Goal: Task Accomplishment & Management: Complete application form

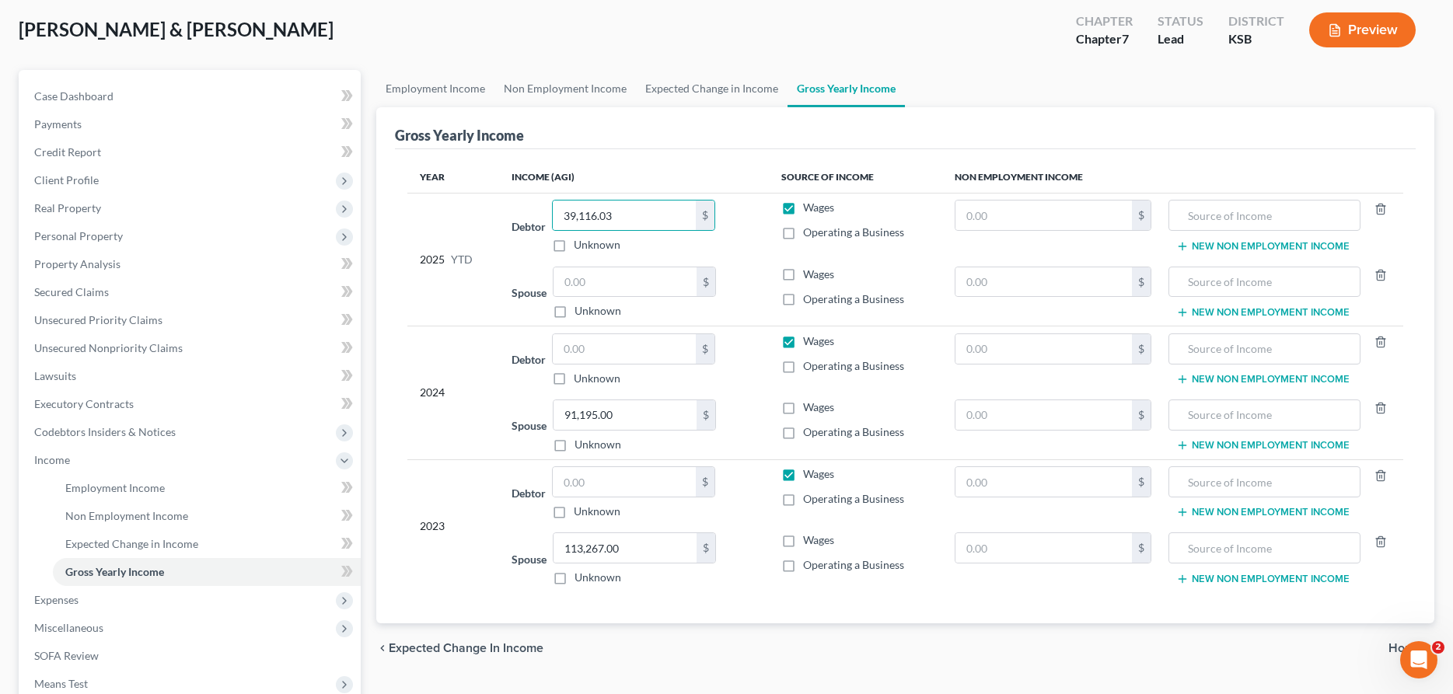
type input "39,116.03"
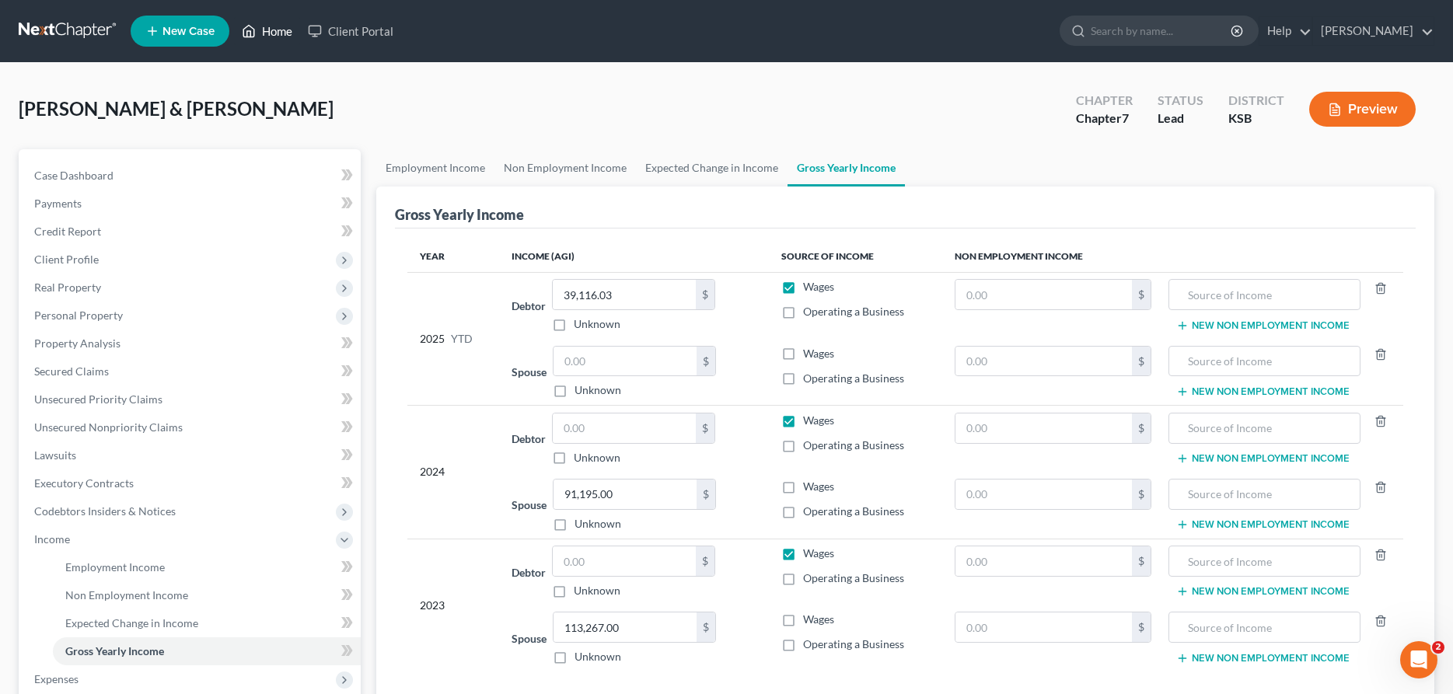
click at [278, 33] on link "Home" at bounding box center [267, 31] width 66 height 28
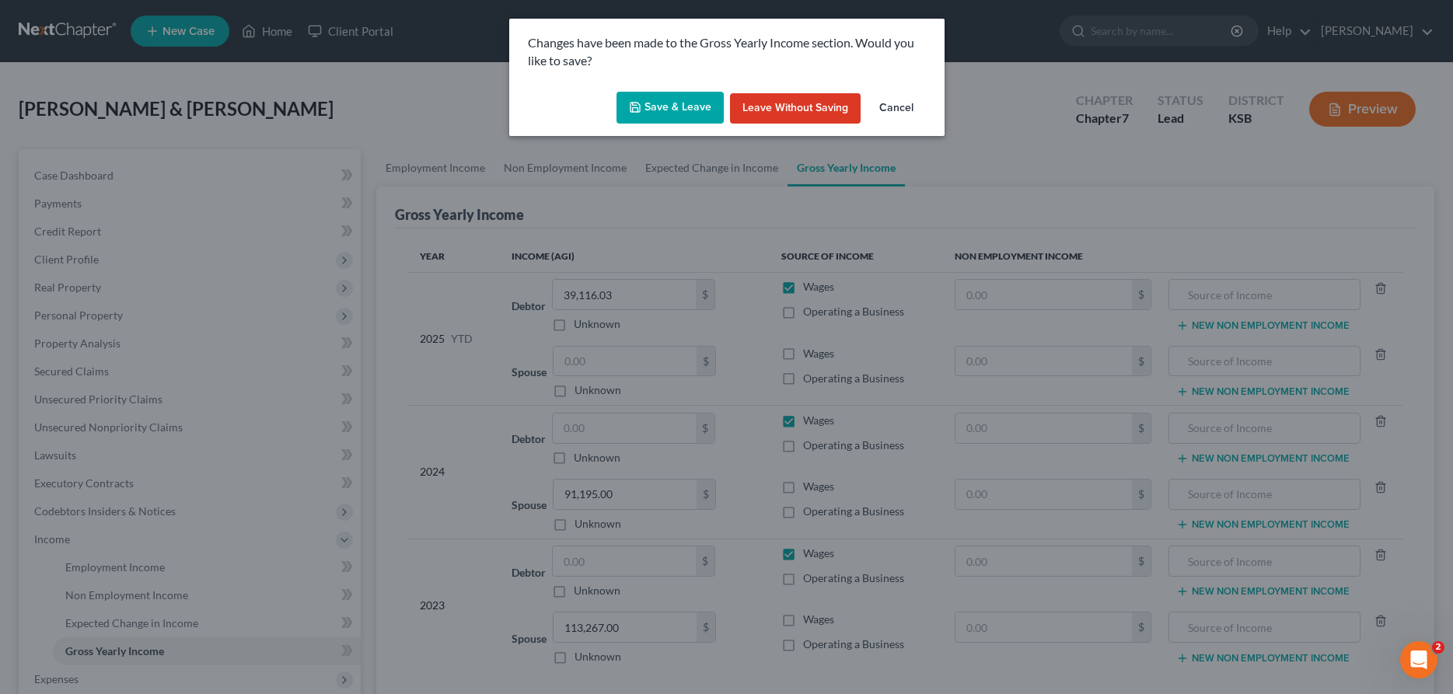
click at [673, 112] on button "Save & Leave" at bounding box center [670, 108] width 107 height 33
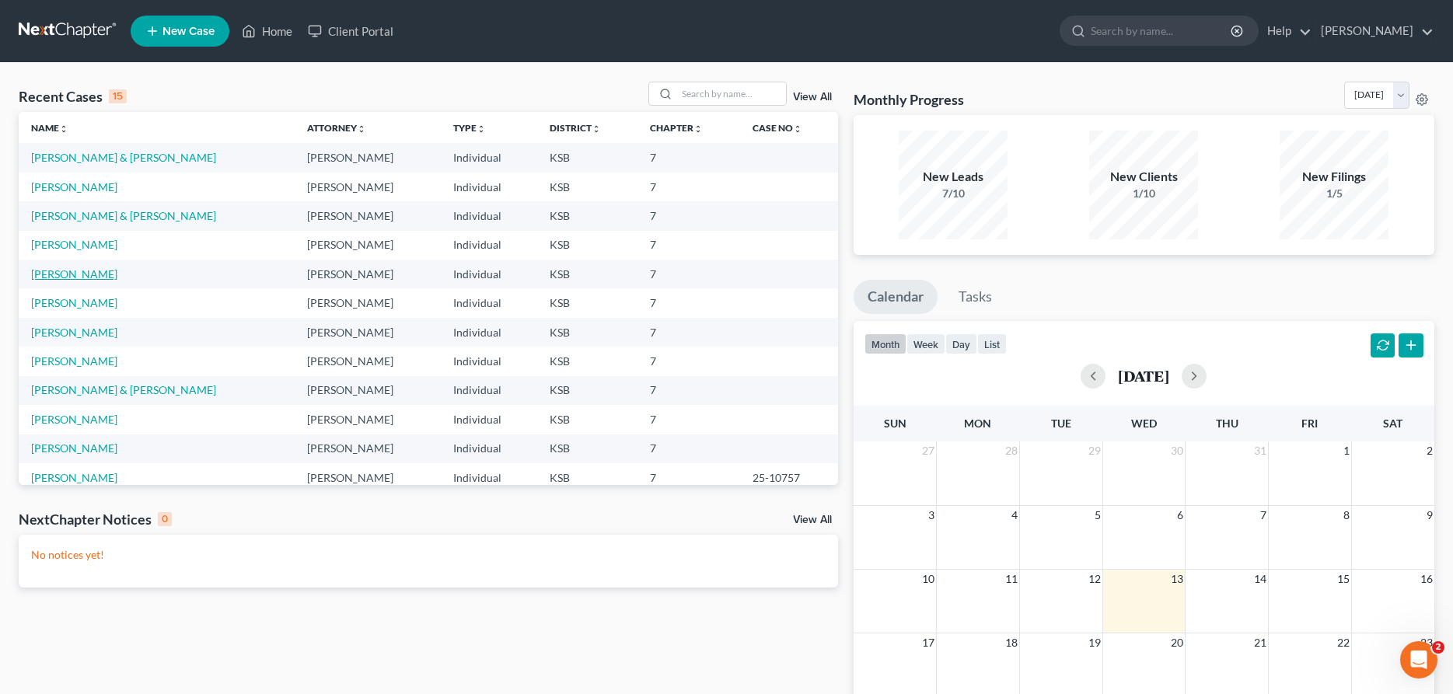
click at [84, 271] on link "[PERSON_NAME]" at bounding box center [74, 273] width 86 height 13
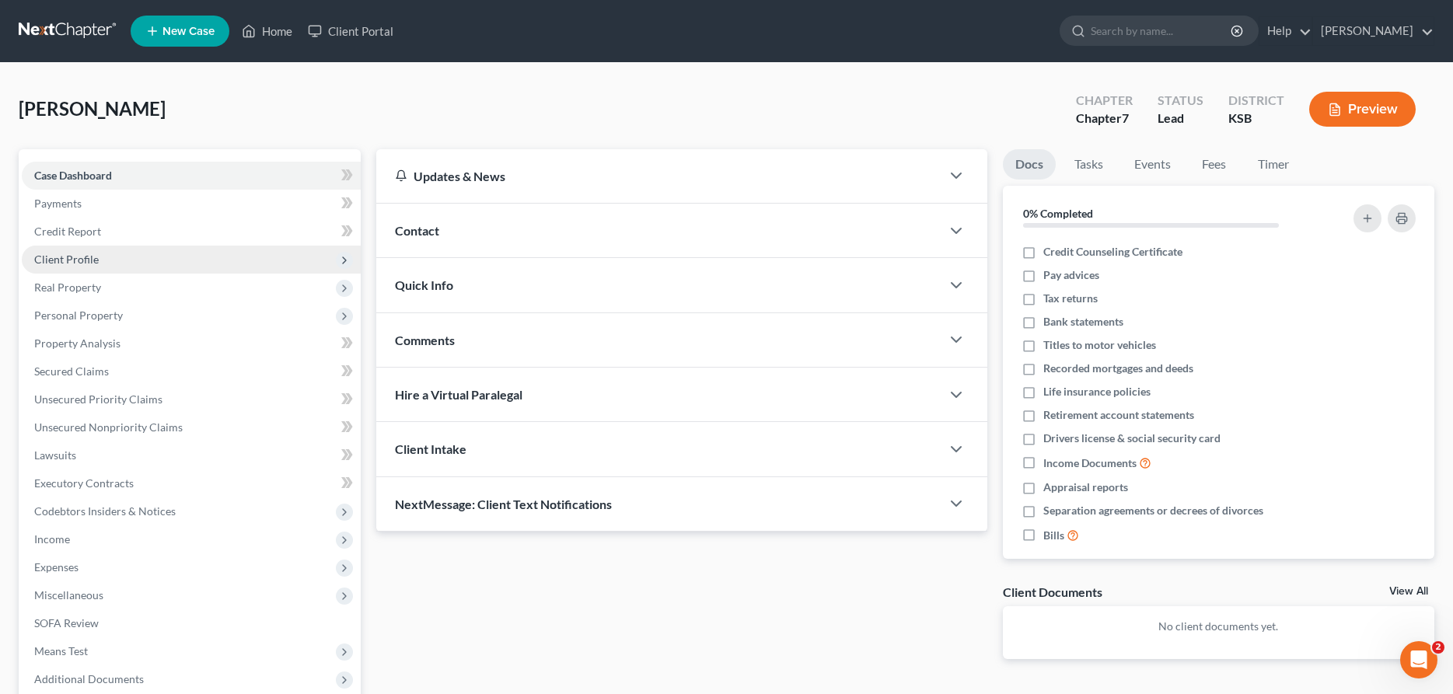
click at [79, 254] on span "Client Profile" at bounding box center [66, 259] width 65 height 13
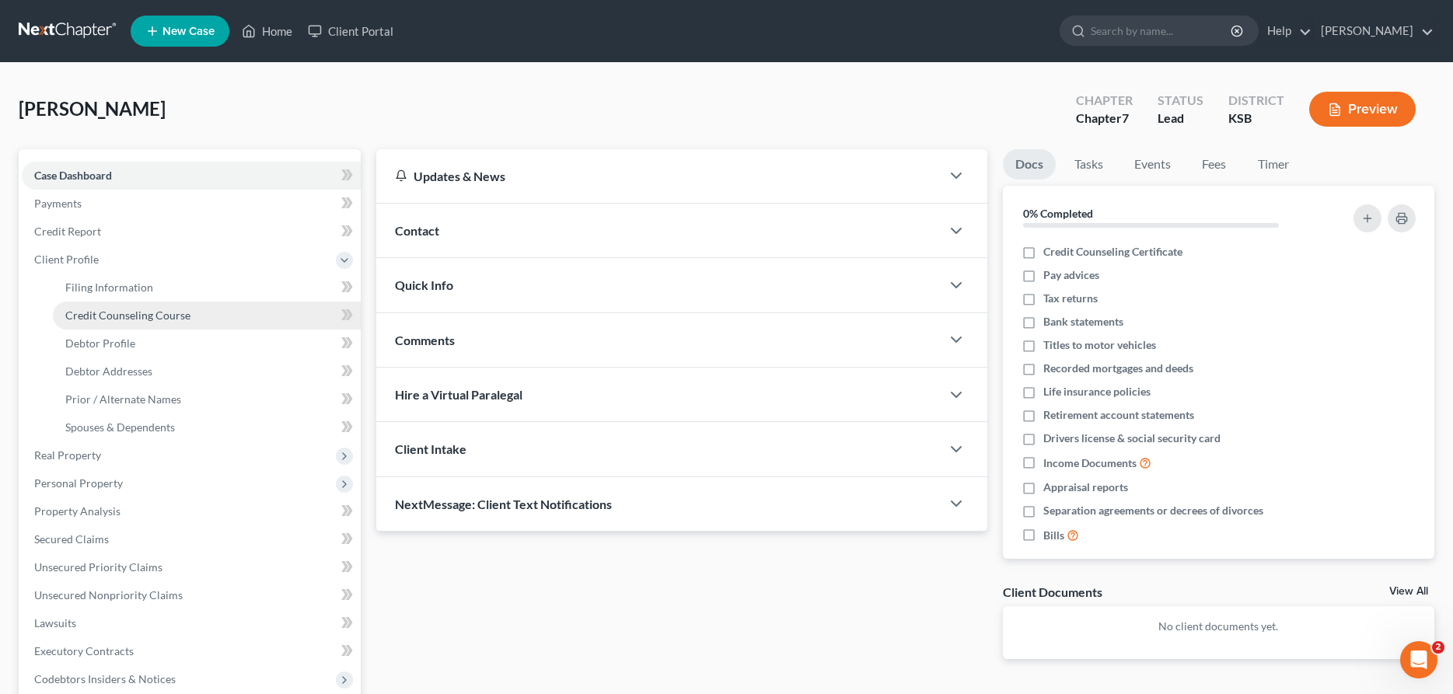
click at [98, 310] on span "Credit Counseling Course" at bounding box center [127, 315] width 125 height 13
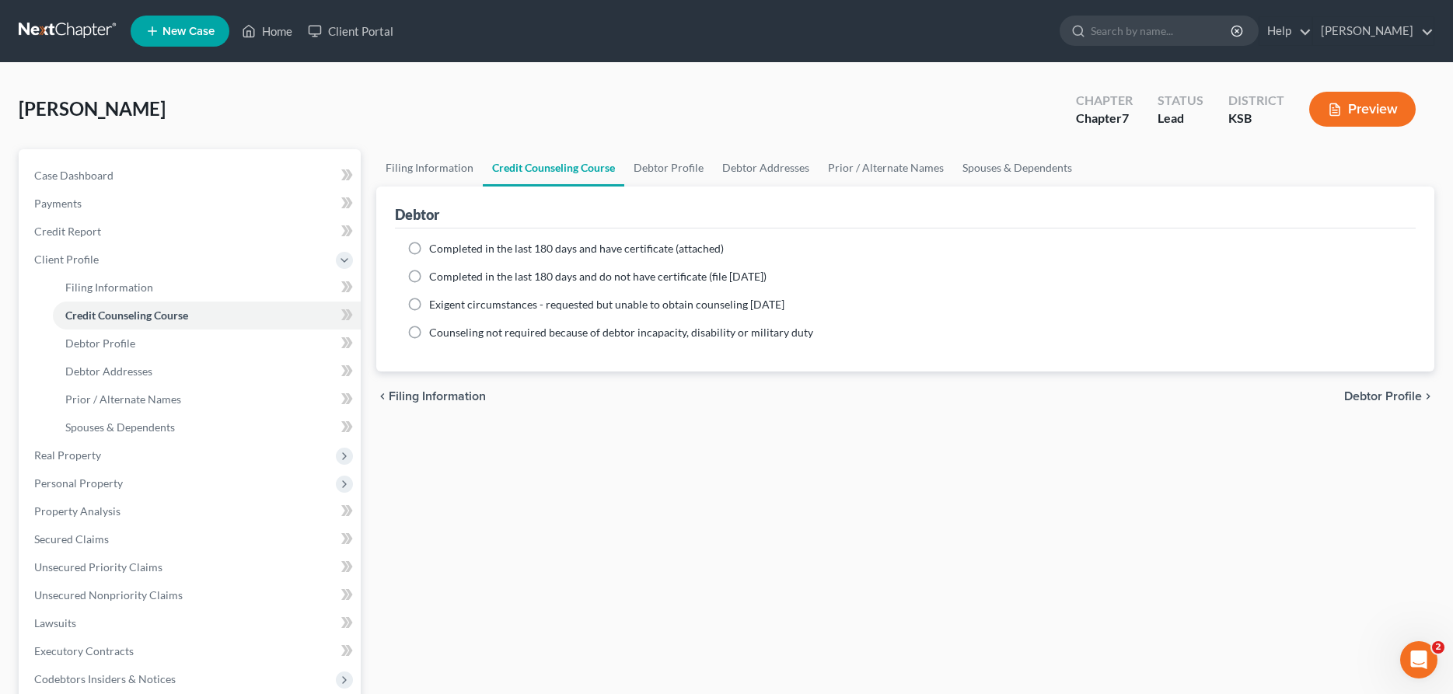
click at [429, 248] on label "Completed in the last 180 days and have certificate (attached)" at bounding box center [576, 249] width 295 height 16
click at [435, 248] on input "Completed in the last 180 days and have certificate (attached)" at bounding box center [440, 246] width 10 height 10
radio input "true"
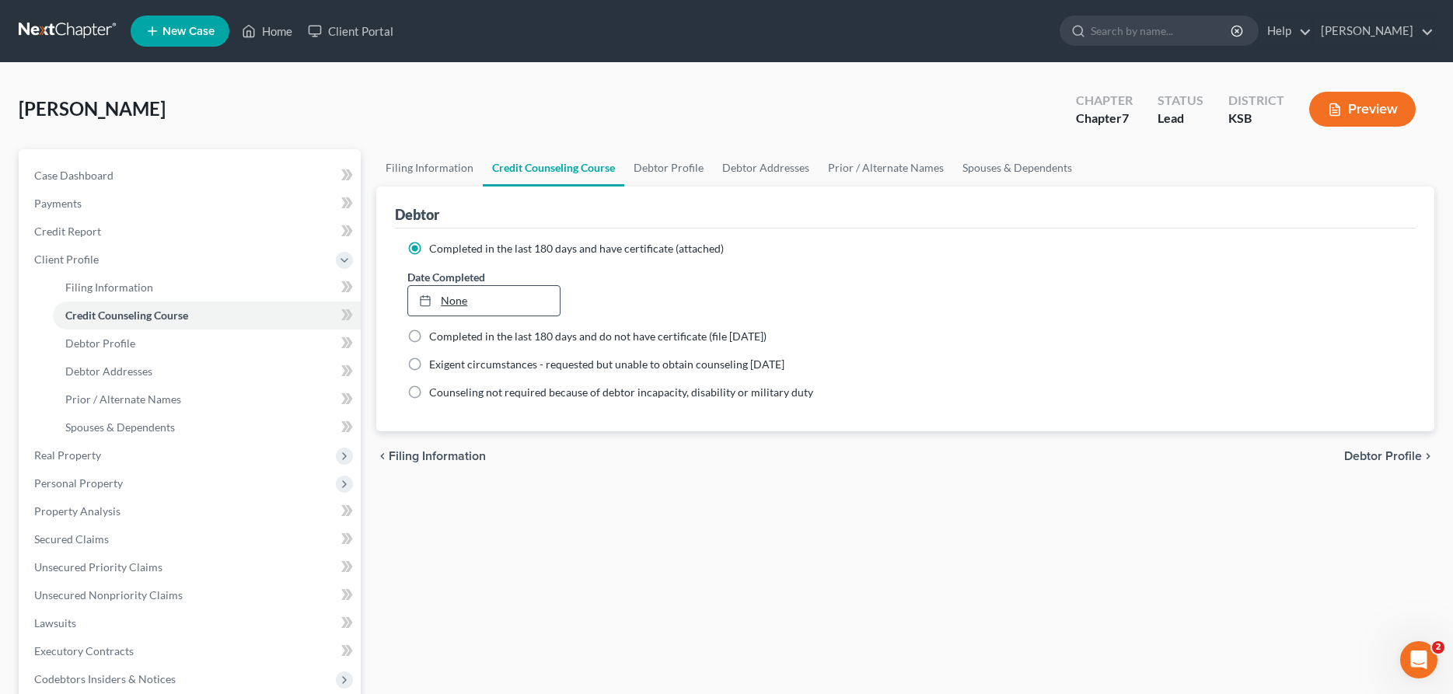
click at [440, 297] on div at bounding box center [430, 300] width 22 height 13
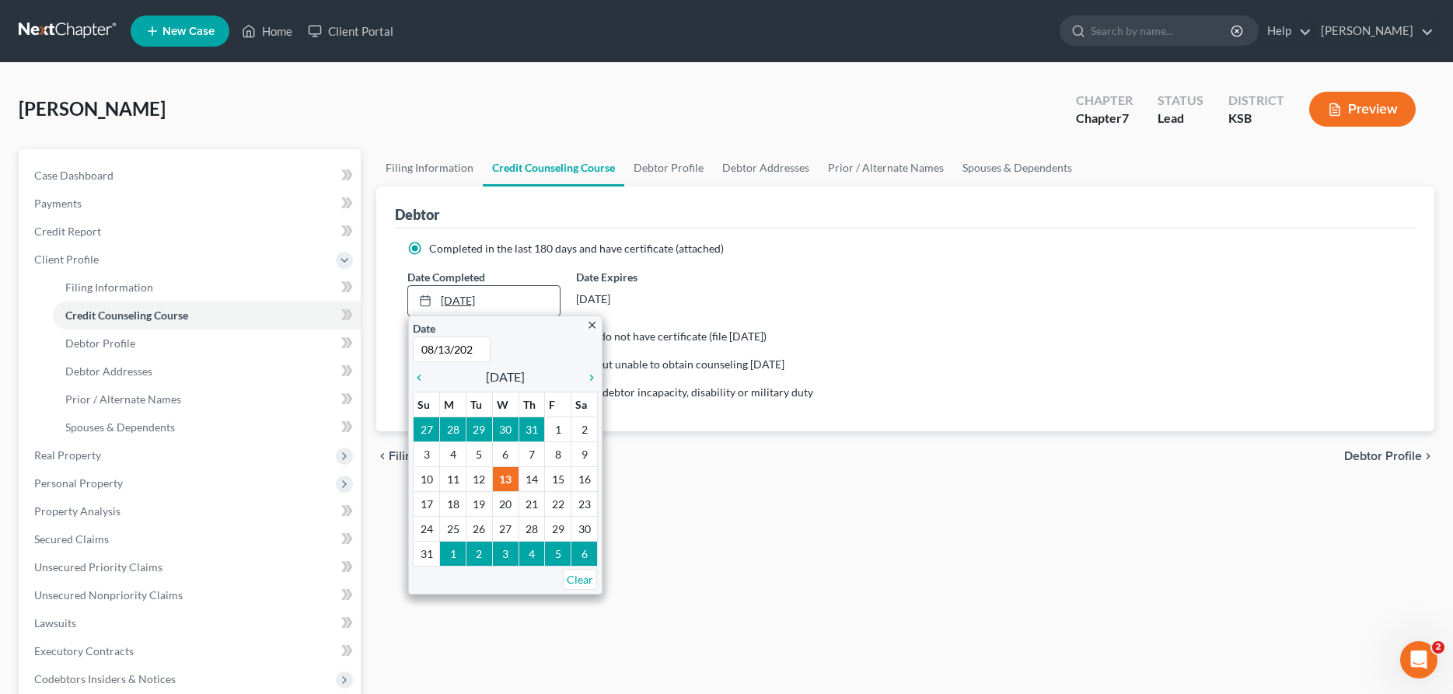
type input "[DATE]"
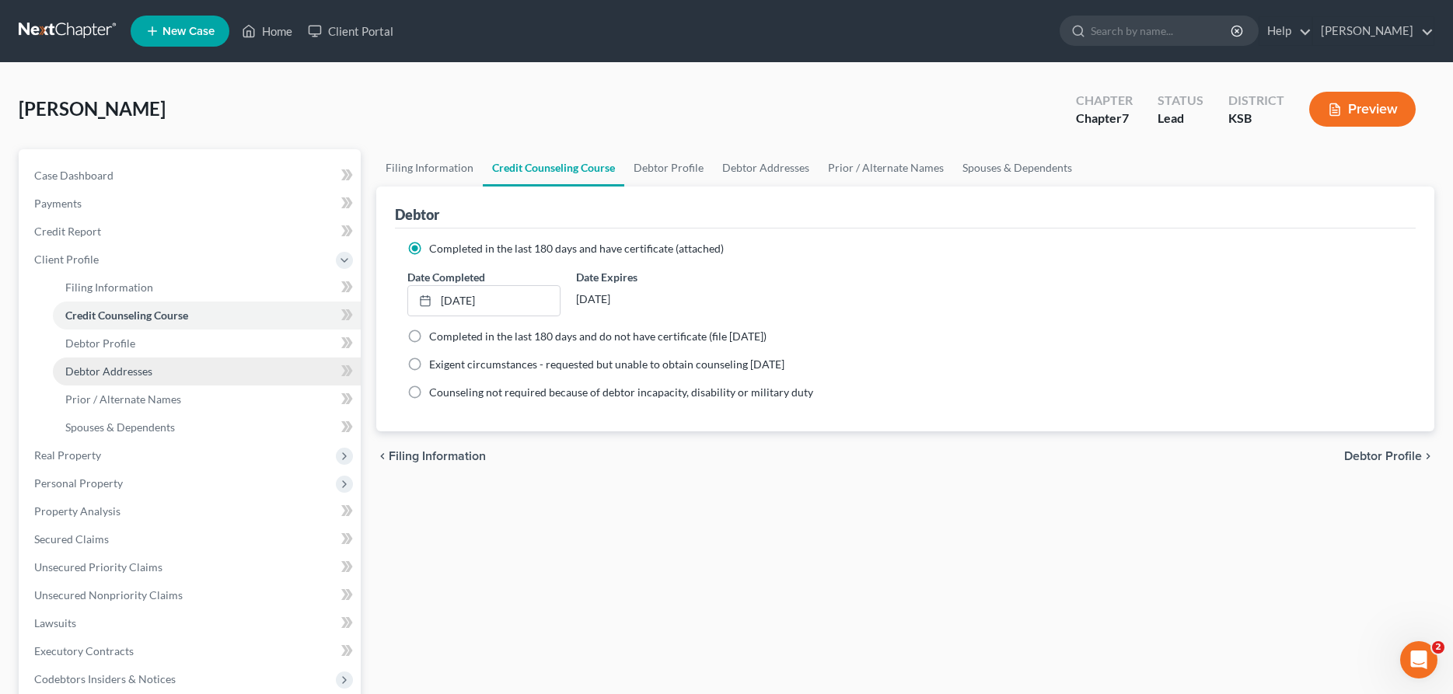
click at [123, 377] on span "Debtor Addresses" at bounding box center [108, 371] width 87 height 13
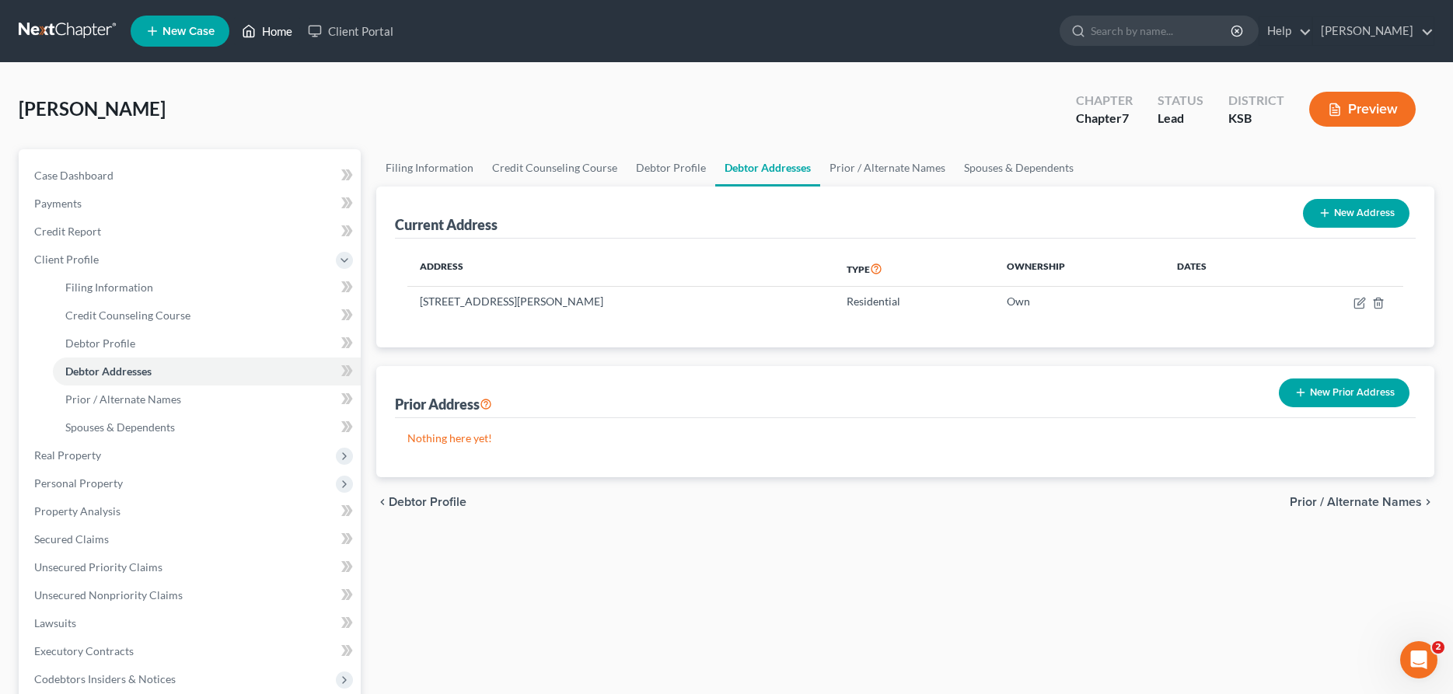
click at [266, 33] on link "Home" at bounding box center [267, 31] width 66 height 28
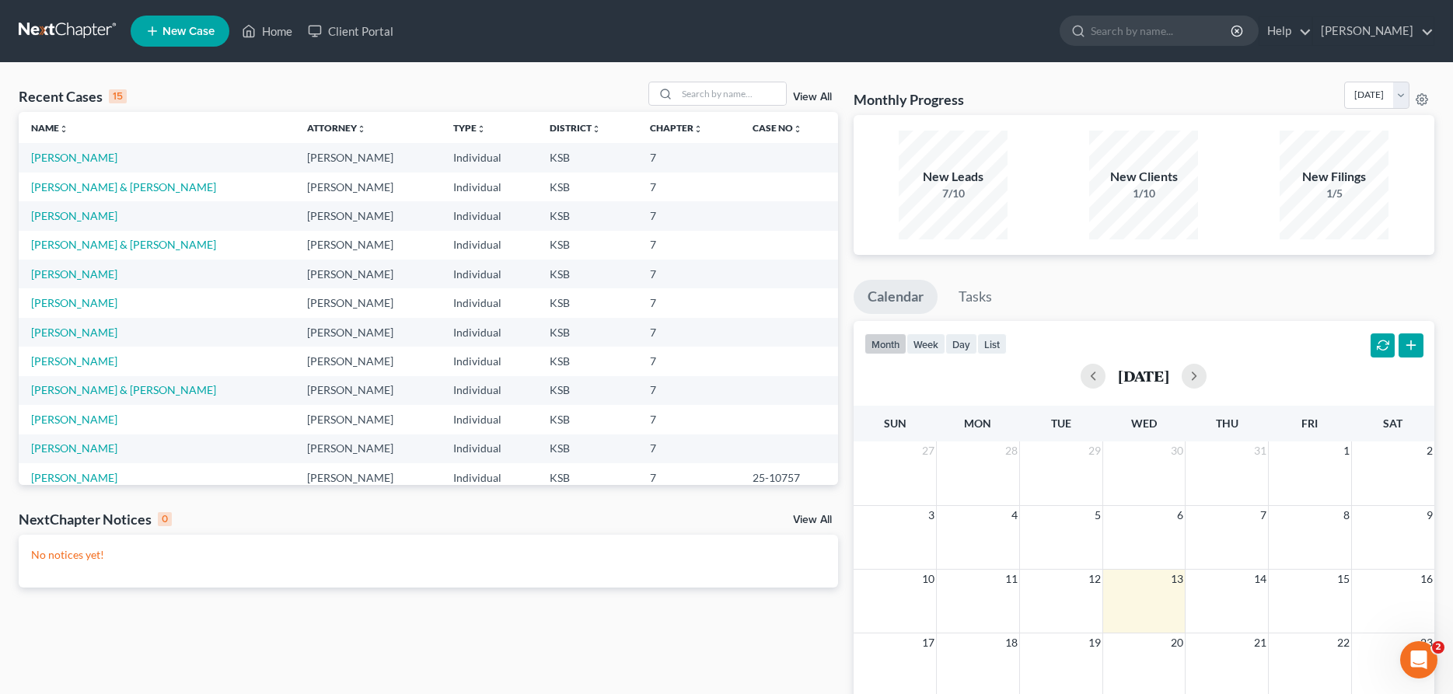
click at [78, 180] on td "[PERSON_NAME] & [PERSON_NAME]" at bounding box center [157, 187] width 276 height 29
click at [82, 188] on link "[PERSON_NAME] & [PERSON_NAME]" at bounding box center [123, 186] width 185 height 13
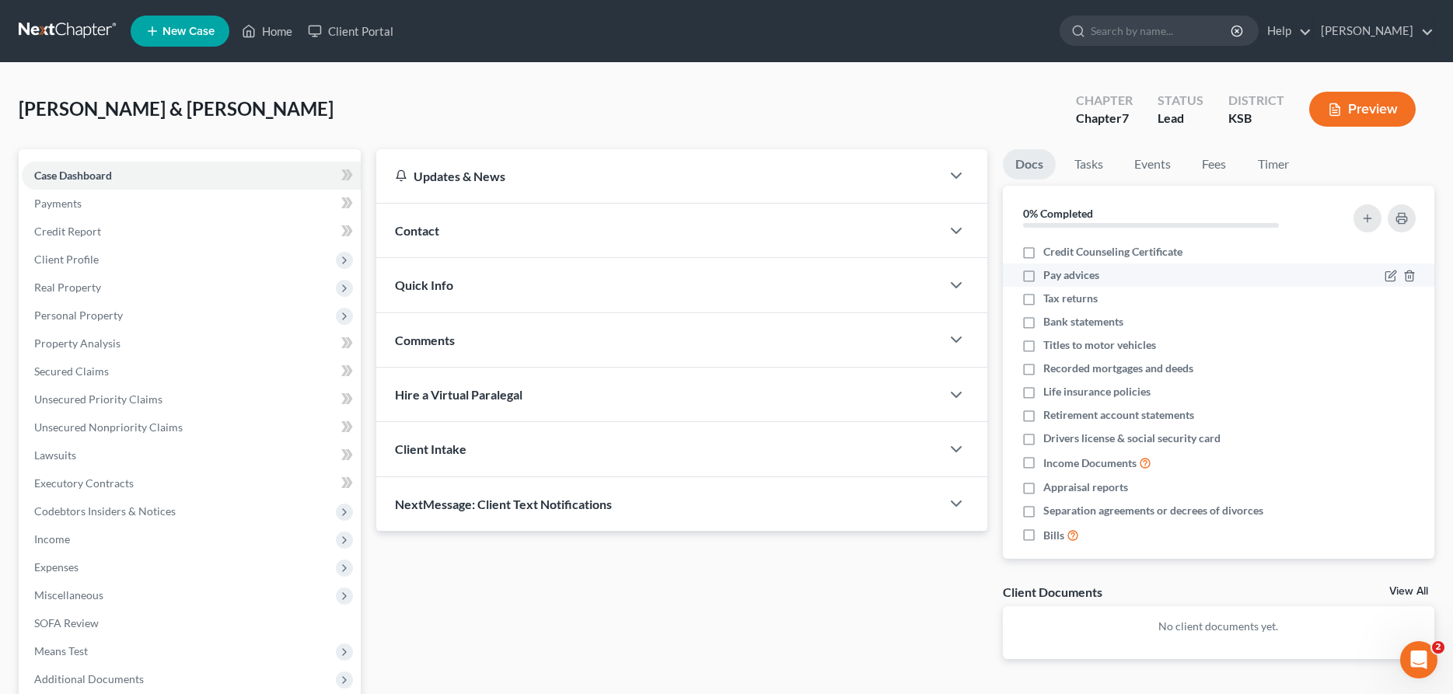
click at [1043, 275] on label "Pay advices" at bounding box center [1071, 275] width 56 height 16
click at [1050, 275] on input "Pay advices" at bounding box center [1055, 272] width 10 height 10
checkbox input "true"
drag, startPoint x: 1032, startPoint y: 302, endPoint x: 1024, endPoint y: 310, distance: 11.0
click at [1043, 303] on label "Tax returns" at bounding box center [1070, 299] width 54 height 16
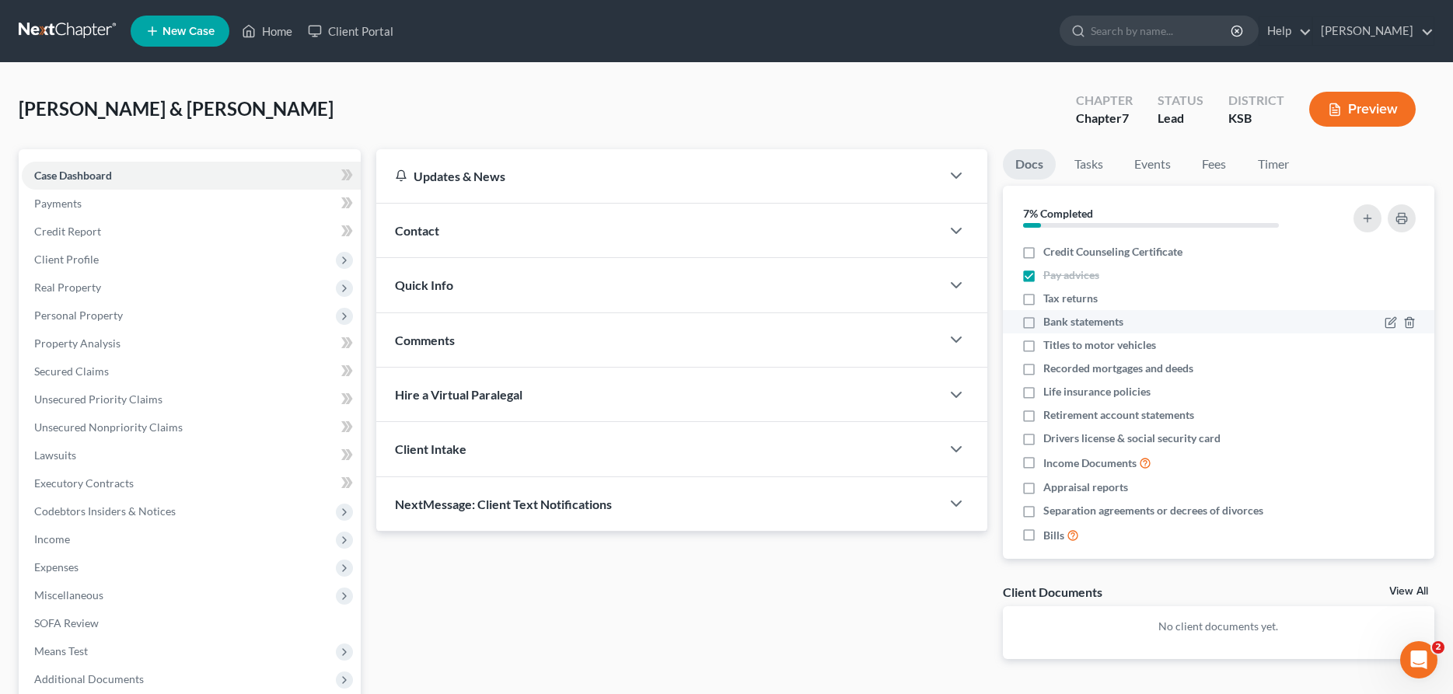
click at [1050, 301] on input "Tax returns" at bounding box center [1055, 296] width 10 height 10
checkbox input "true"
click at [1043, 323] on label "Bank statements" at bounding box center [1083, 322] width 80 height 16
click at [1050, 323] on input "Bank statements" at bounding box center [1055, 319] width 10 height 10
checkbox input "true"
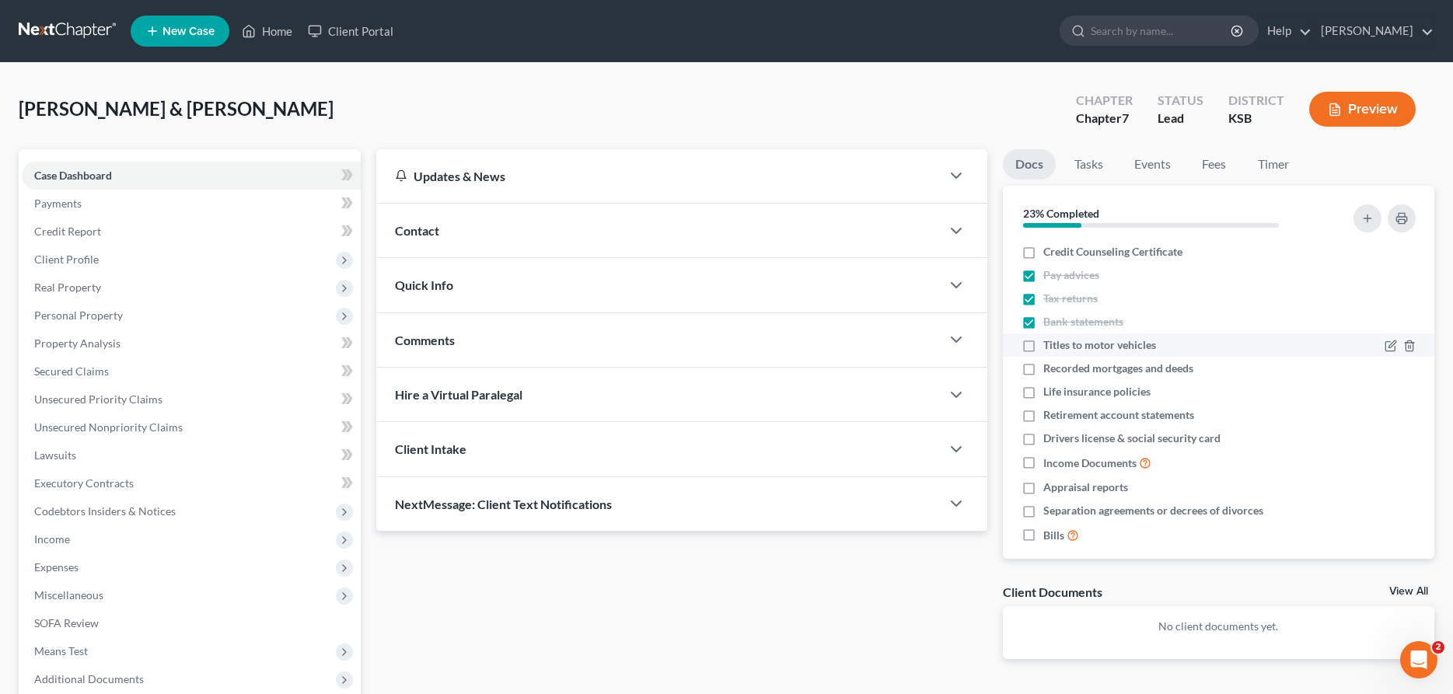
click at [1043, 344] on label "Titles to motor vehicles" at bounding box center [1099, 345] width 113 height 16
click at [1050, 344] on input "Titles to motor vehicles" at bounding box center [1055, 342] width 10 height 10
checkbox input "true"
click at [1043, 367] on label "Recorded mortgages and deeds" at bounding box center [1118, 369] width 150 height 16
click at [1050, 367] on input "Recorded mortgages and deeds" at bounding box center [1055, 366] width 10 height 10
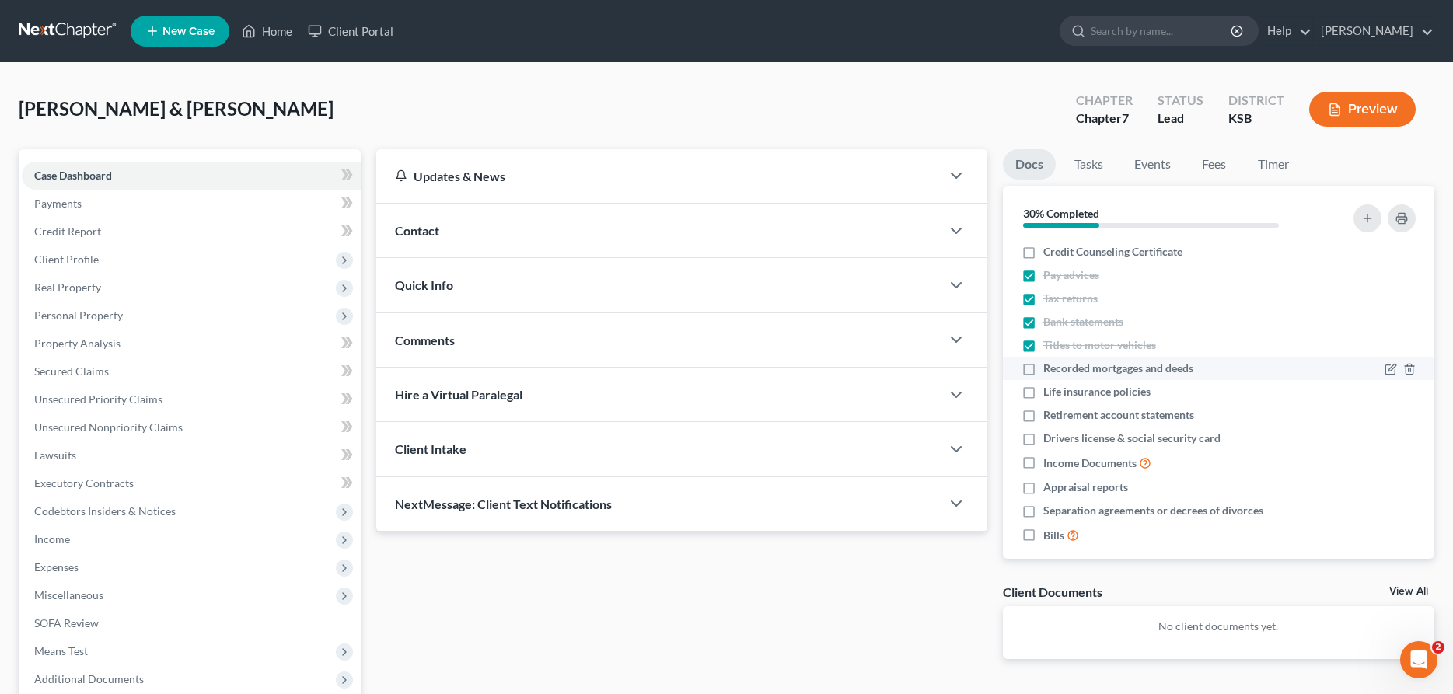
checkbox input "true"
click at [1043, 391] on label "Life insurance policies" at bounding box center [1096, 392] width 107 height 16
click at [1050, 391] on input "Life insurance policies" at bounding box center [1055, 389] width 10 height 10
checkbox input "true"
click at [1043, 417] on label "Retirement account statements" at bounding box center [1118, 415] width 151 height 16
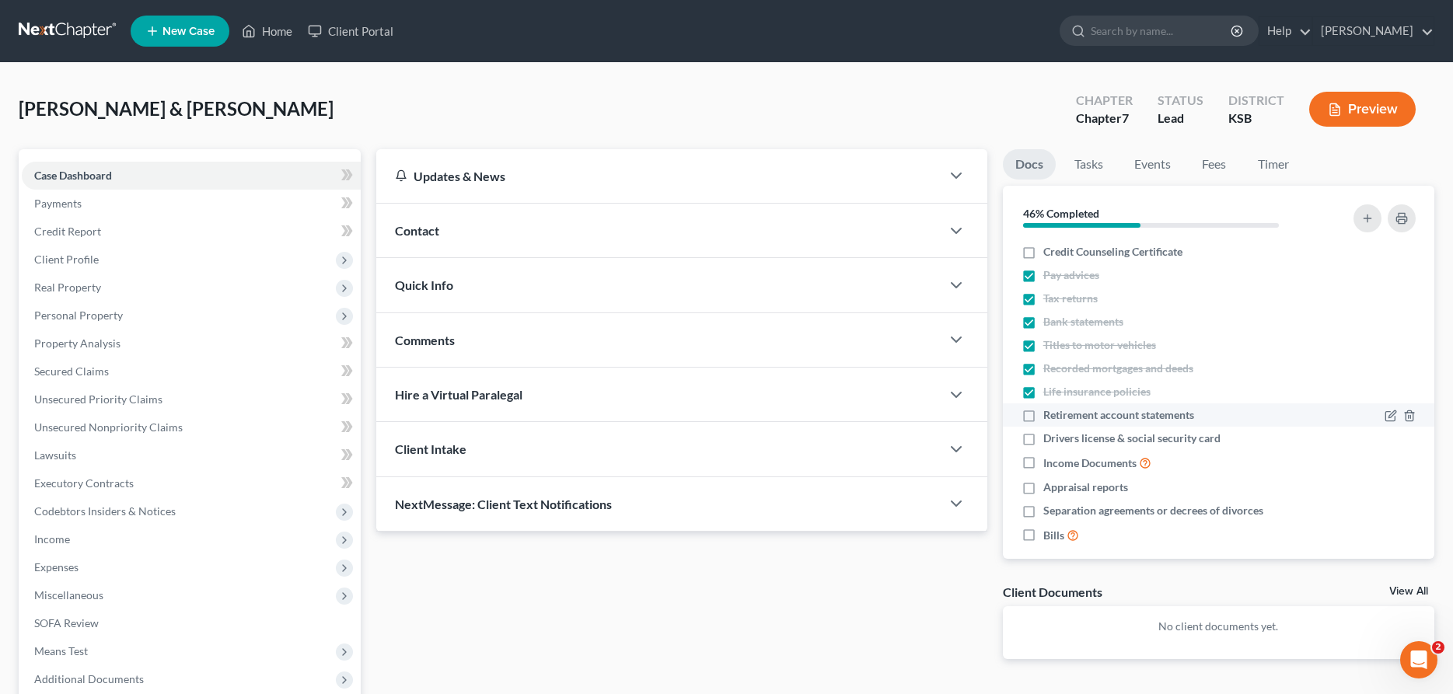
click at [1050, 417] on input "Retirement account statements" at bounding box center [1055, 412] width 10 height 10
checkbox input "true"
click at [1043, 439] on label "Drivers license & social security card" at bounding box center [1131, 439] width 177 height 16
click at [1050, 439] on input "Drivers license & social security card" at bounding box center [1055, 436] width 10 height 10
checkbox input "true"
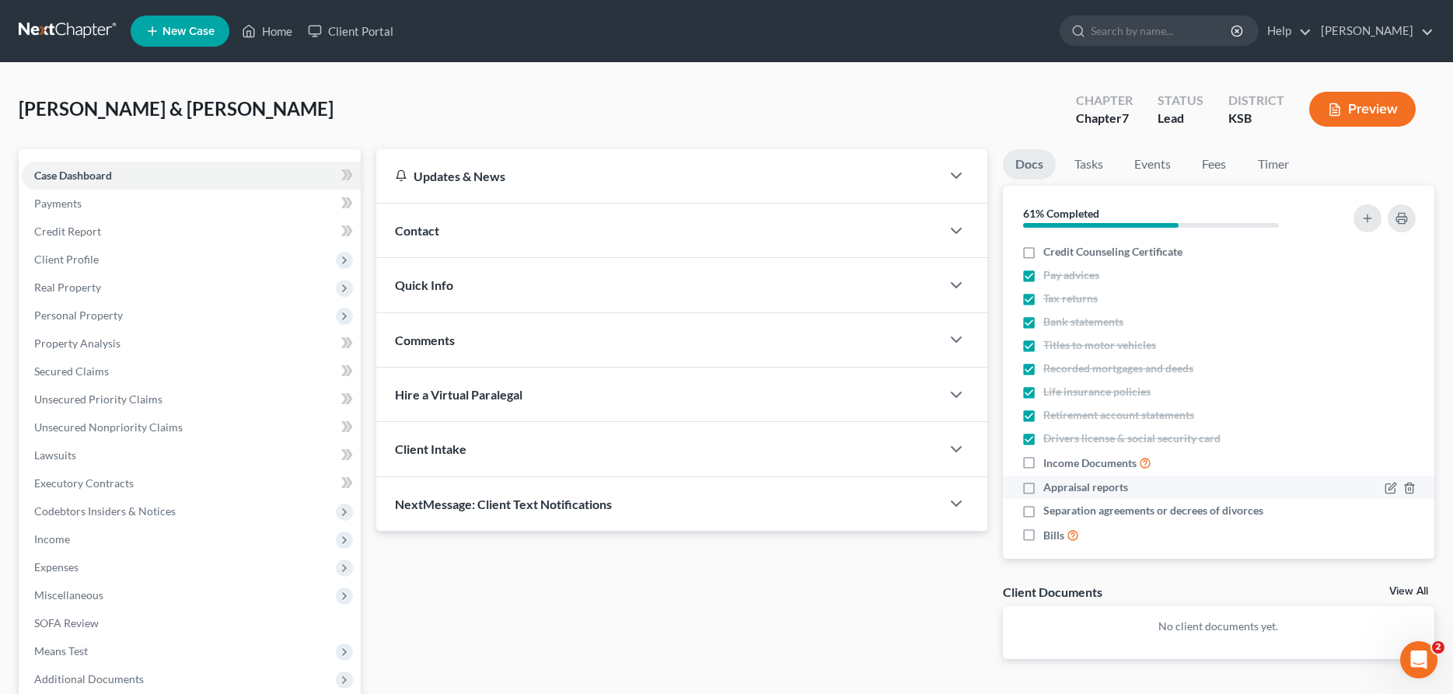
drag, startPoint x: 1030, startPoint y: 463, endPoint x: 1022, endPoint y: 481, distance: 19.5
click at [1043, 463] on label "Income Documents" at bounding box center [1097, 463] width 108 height 18
click at [1050, 463] on input "Income Documents" at bounding box center [1055, 459] width 10 height 10
checkbox input "true"
click at [1043, 487] on label "Appraisal reports" at bounding box center [1085, 488] width 85 height 16
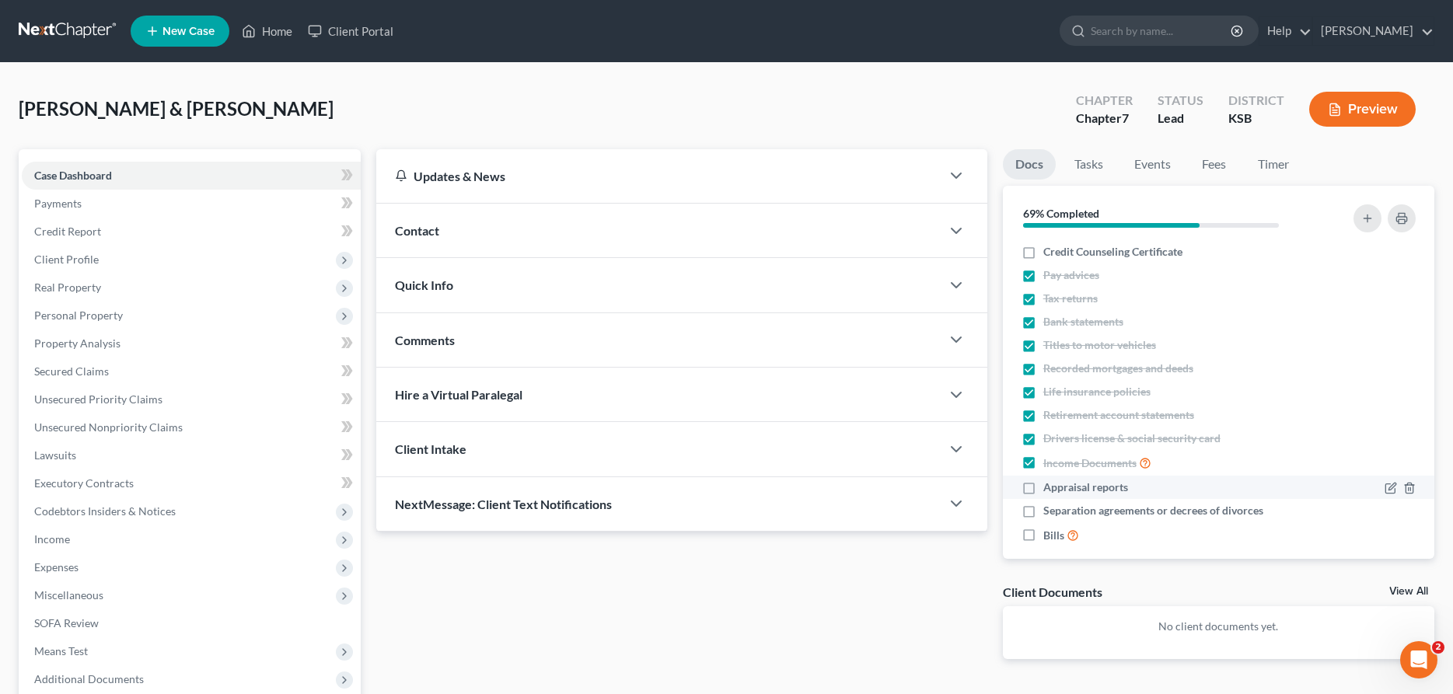
click at [1050, 487] on input "Appraisal reports" at bounding box center [1055, 485] width 10 height 10
checkbox input "true"
click at [1043, 512] on label "Separation agreements or decrees of divorces" at bounding box center [1153, 511] width 220 height 16
click at [1050, 512] on input "Separation agreements or decrees of divorces" at bounding box center [1055, 508] width 10 height 10
checkbox input "true"
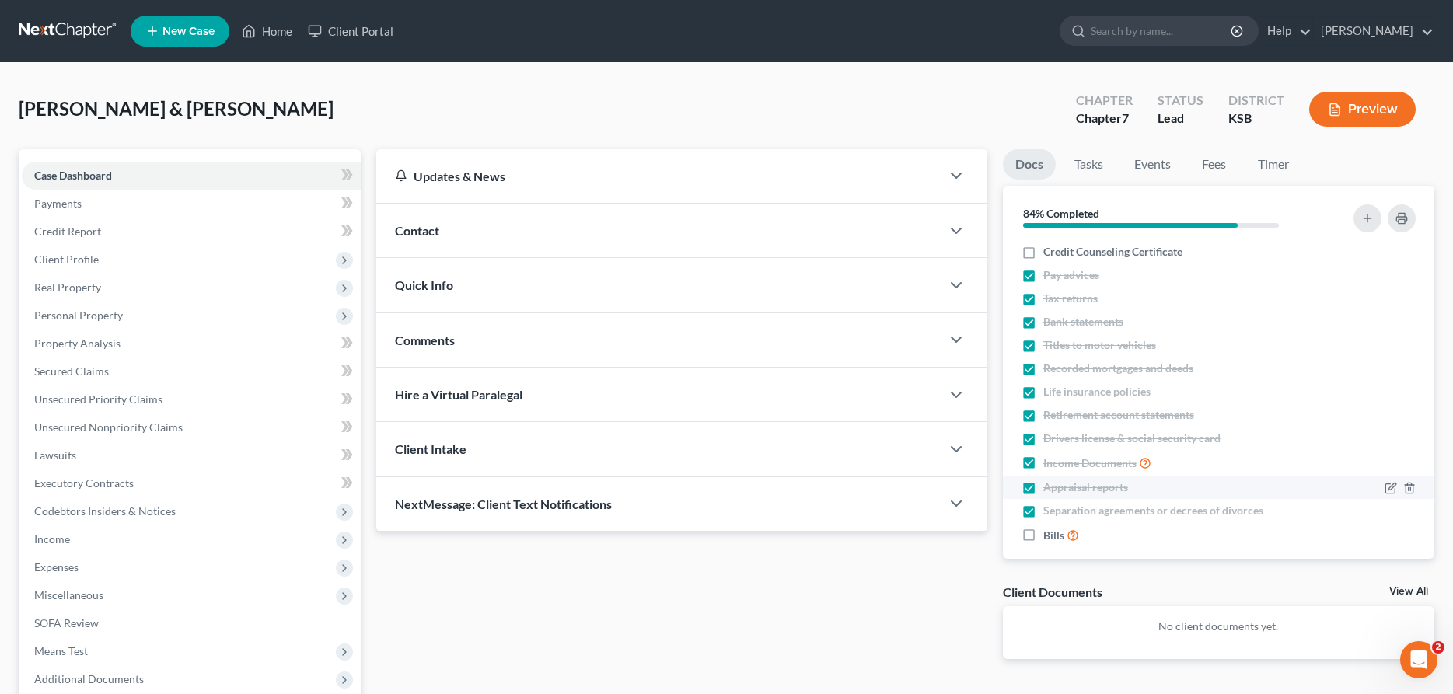
drag, startPoint x: 1029, startPoint y: 531, endPoint x: 1036, endPoint y: 488, distance: 43.3
click at [1043, 532] on label "Bills" at bounding box center [1061, 535] width 36 height 18
click at [1050, 532] on input "Bills" at bounding box center [1055, 531] width 10 height 10
checkbox input "true"
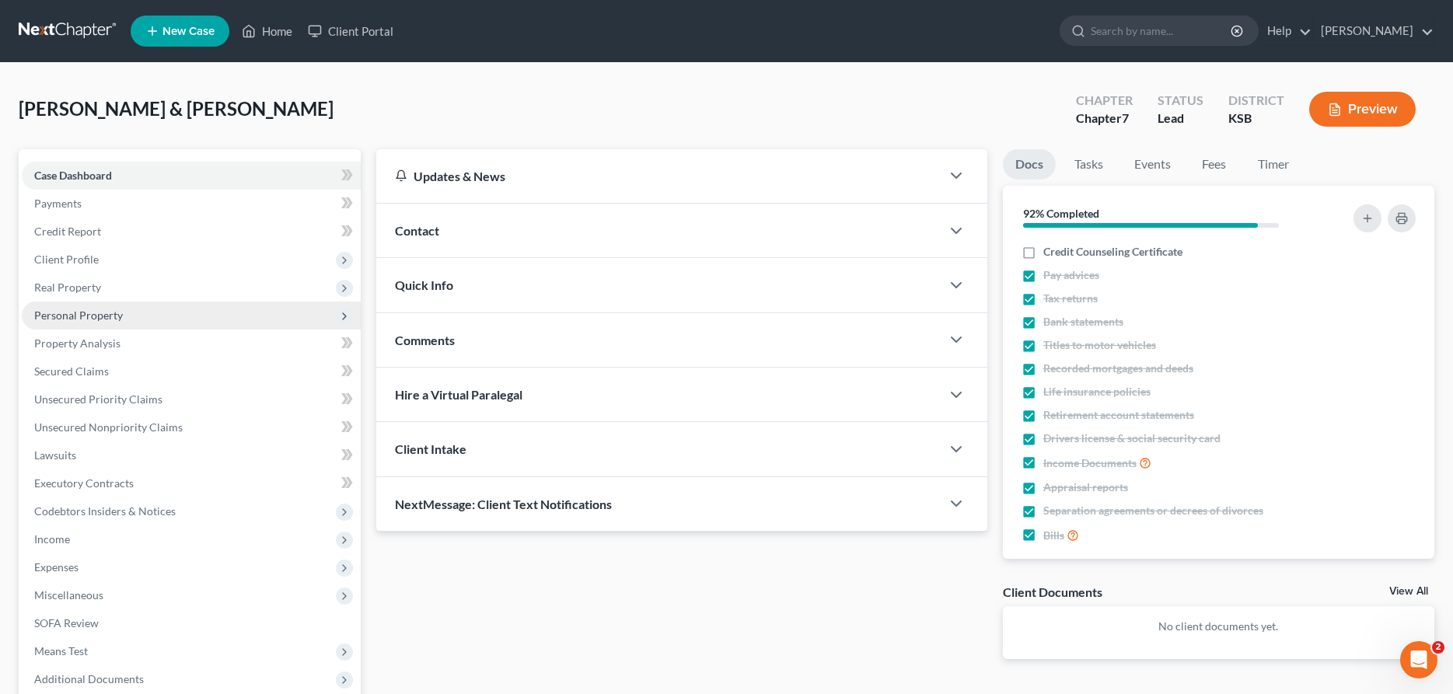
click at [75, 311] on span "Personal Property" at bounding box center [78, 315] width 89 height 13
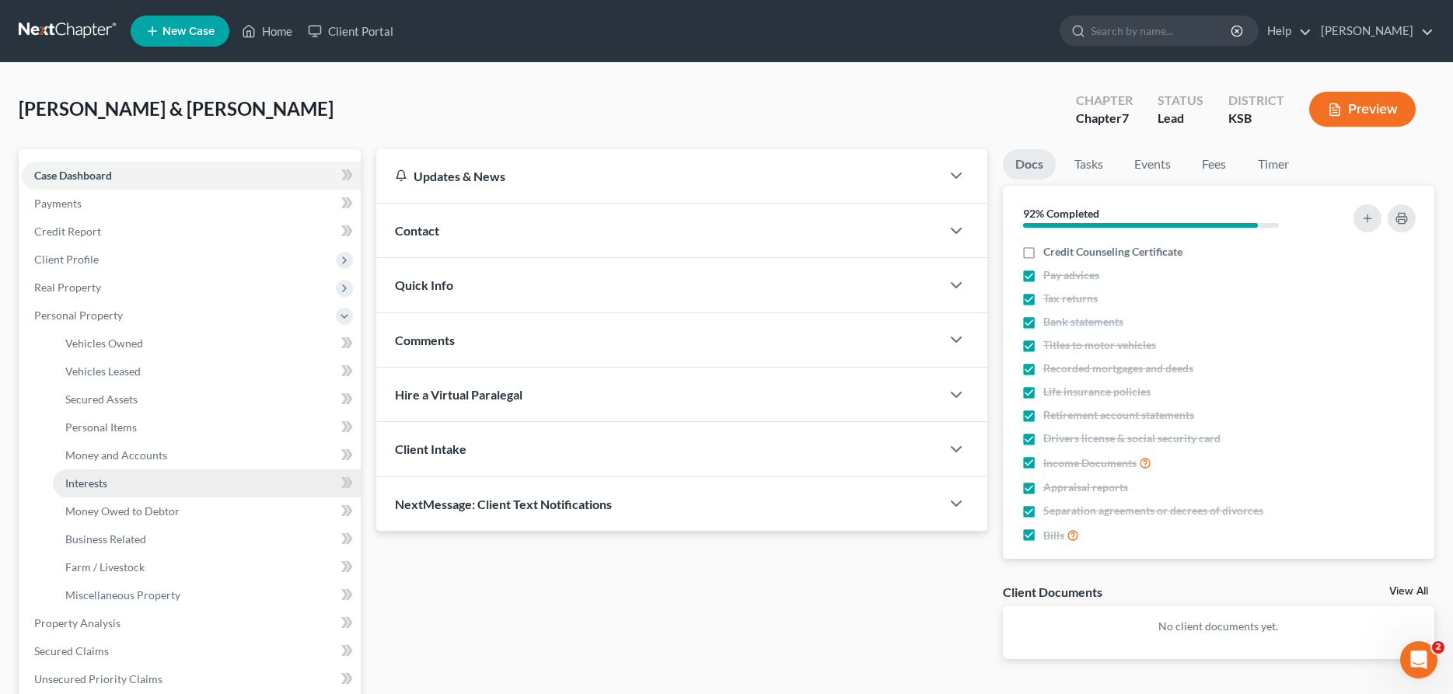
click at [107, 483] on span "Interests" at bounding box center [86, 483] width 42 height 13
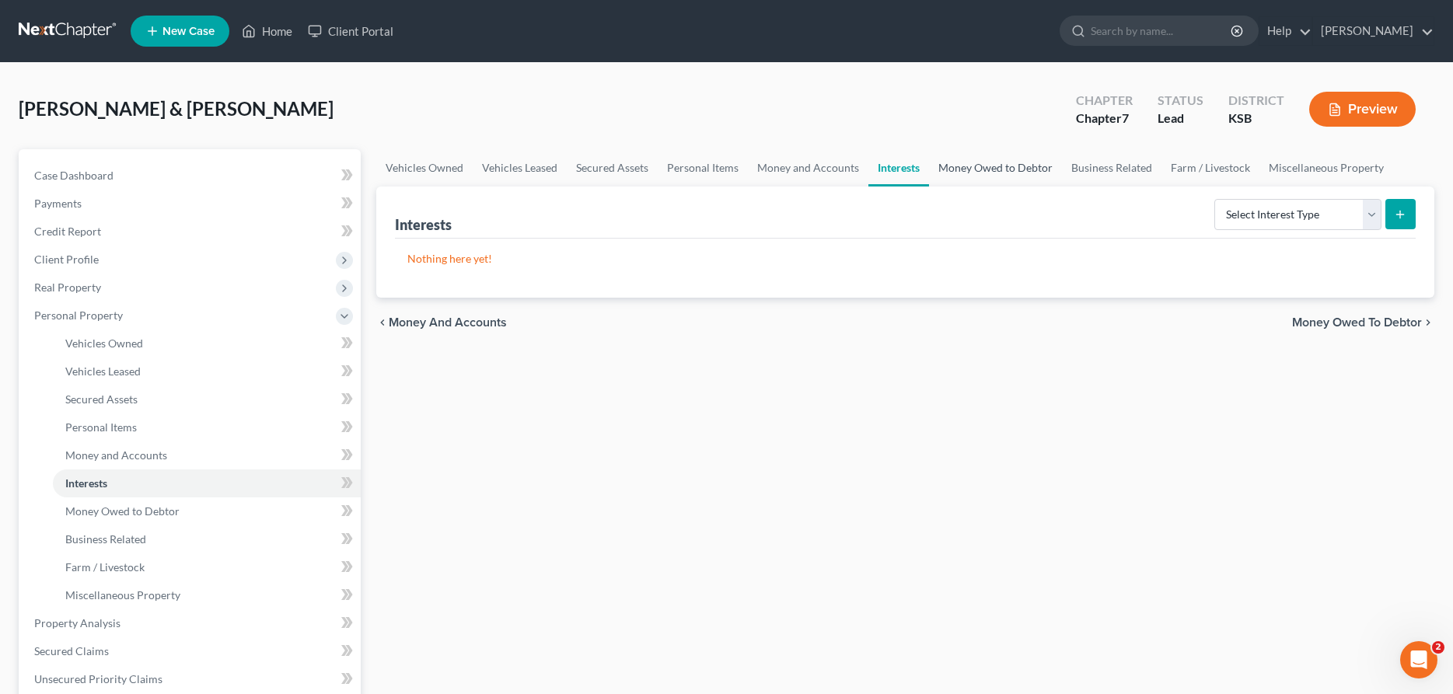
click at [988, 168] on link "Money Owed to Debtor" at bounding box center [995, 167] width 133 height 37
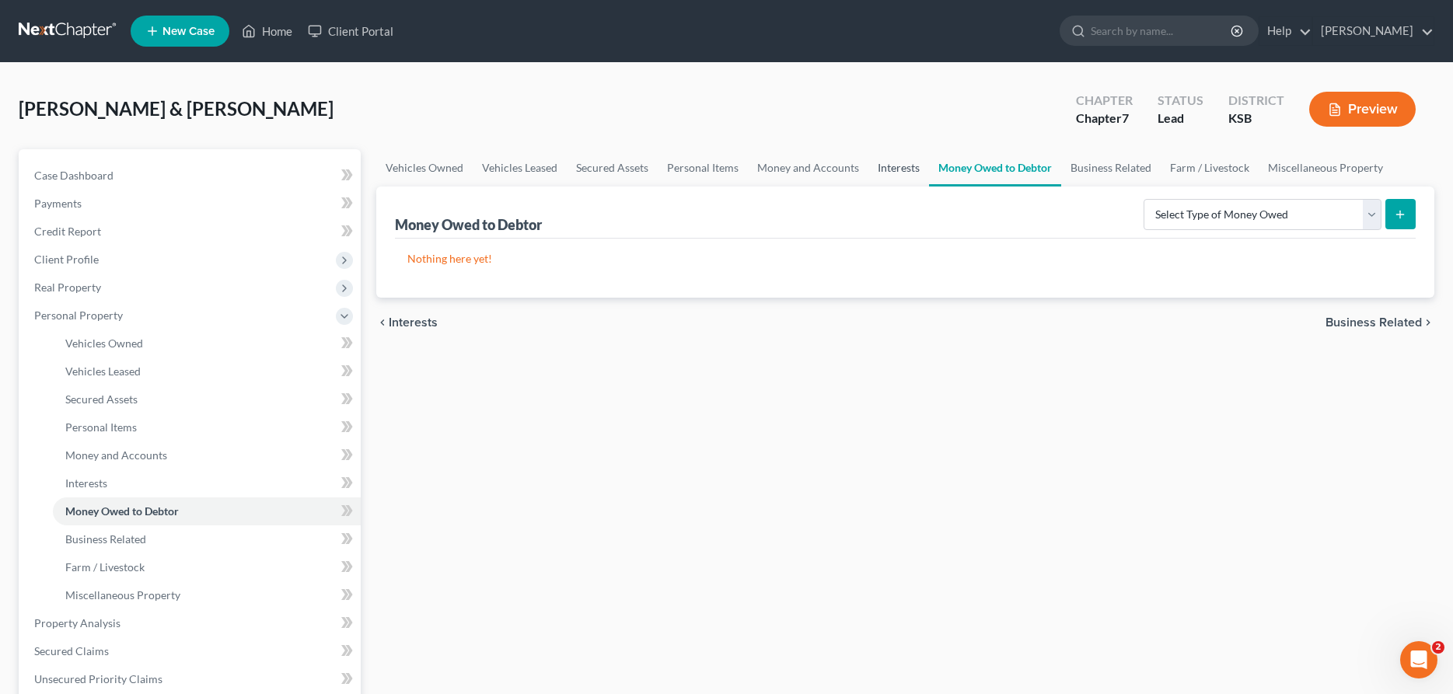
click at [893, 167] on link "Interests" at bounding box center [898, 167] width 61 height 37
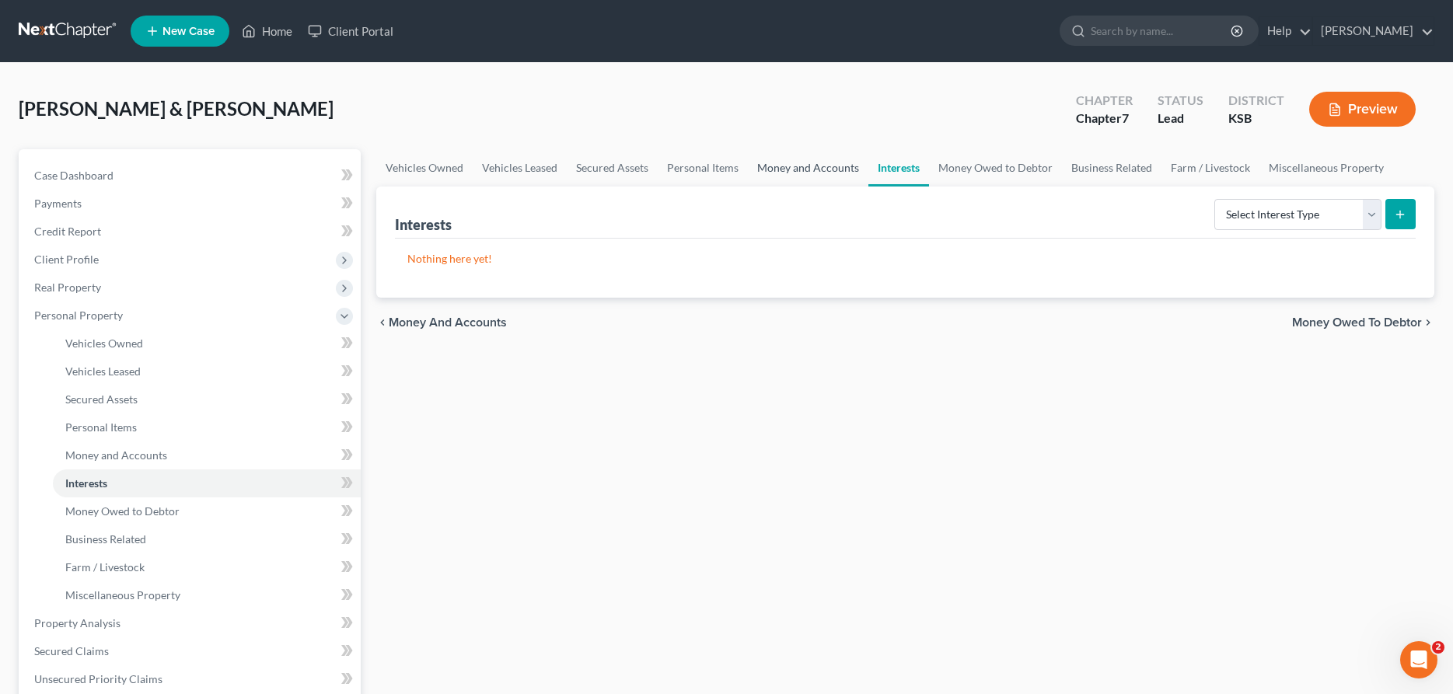
click at [819, 168] on link "Money and Accounts" at bounding box center [808, 167] width 121 height 37
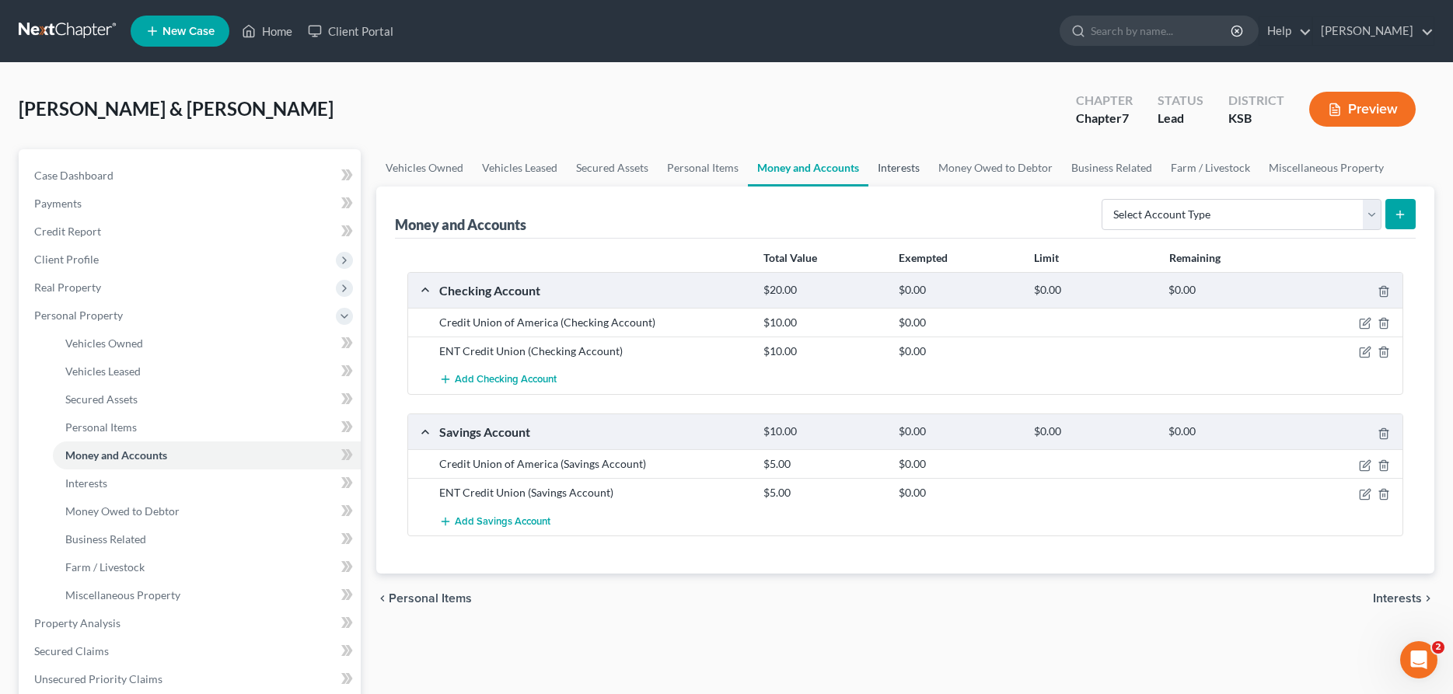
click at [906, 162] on link "Interests" at bounding box center [898, 167] width 61 height 37
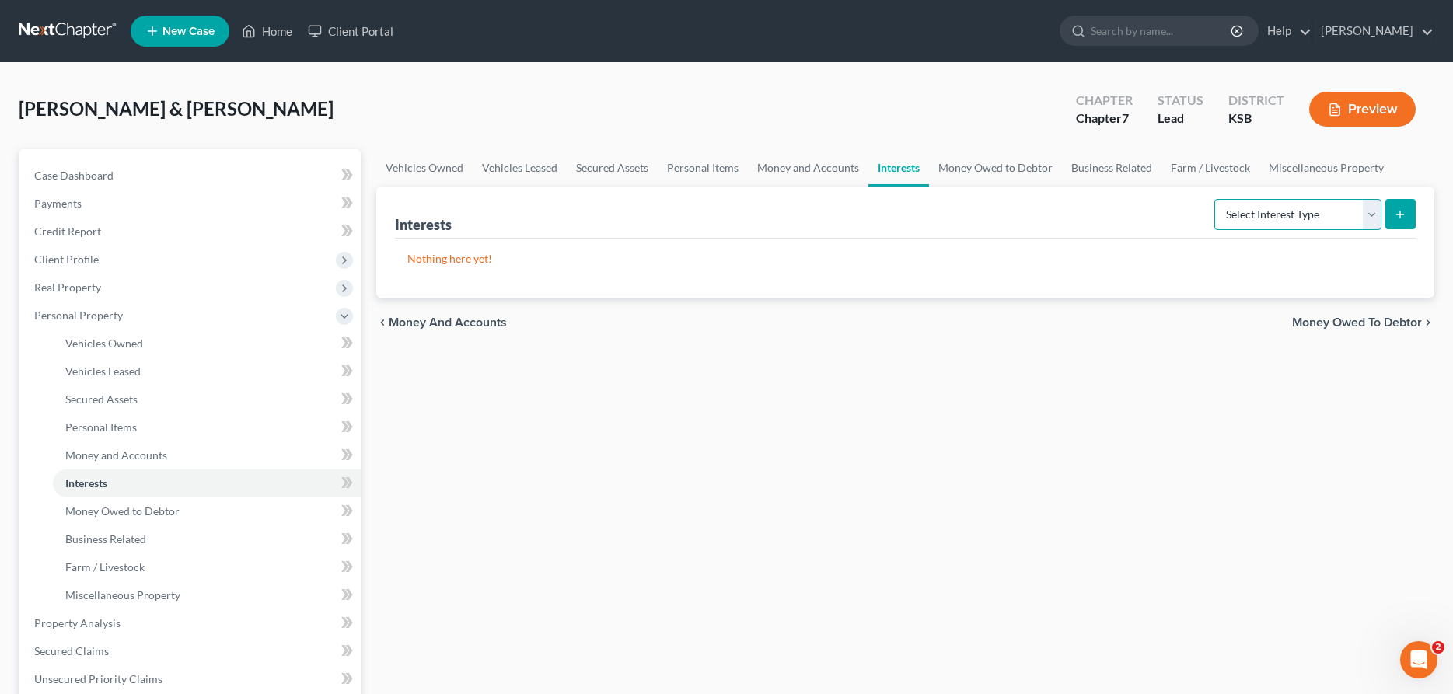
click at [1214, 199] on select "Select Interest Type 401K Annuity Bond Education IRA Government Bond Government…" at bounding box center [1297, 214] width 167 height 31
select select "401k"
click option "401K" at bounding box center [0, 0] width 0 height 0
click at [1406, 216] on icon "submit" at bounding box center [1400, 214] width 12 height 12
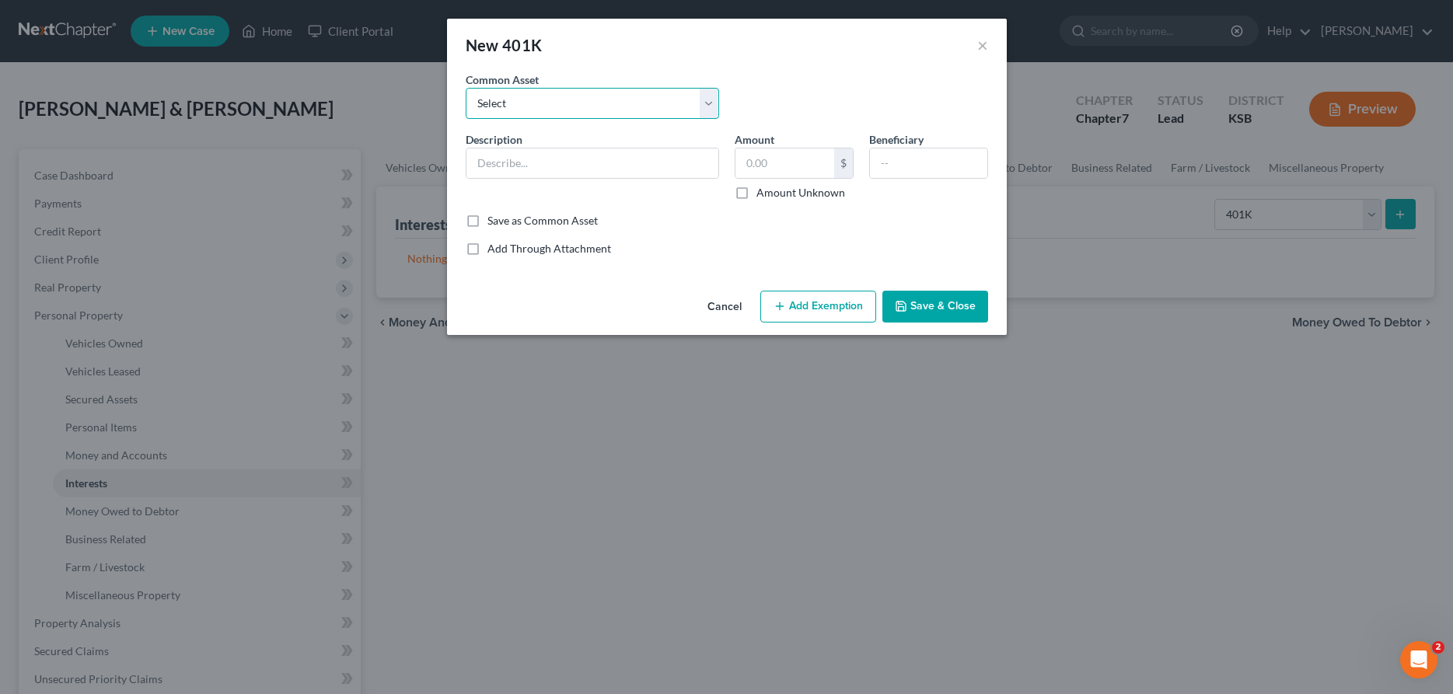
click at [466, 88] on select "Select 401 K" at bounding box center [592, 103] width 253 height 31
select select "0"
click option "401 K" at bounding box center [0, 0] width 0 height 0
type input "401 K"
click at [801, 176] on input "2,044.92" at bounding box center [785, 164] width 99 height 30
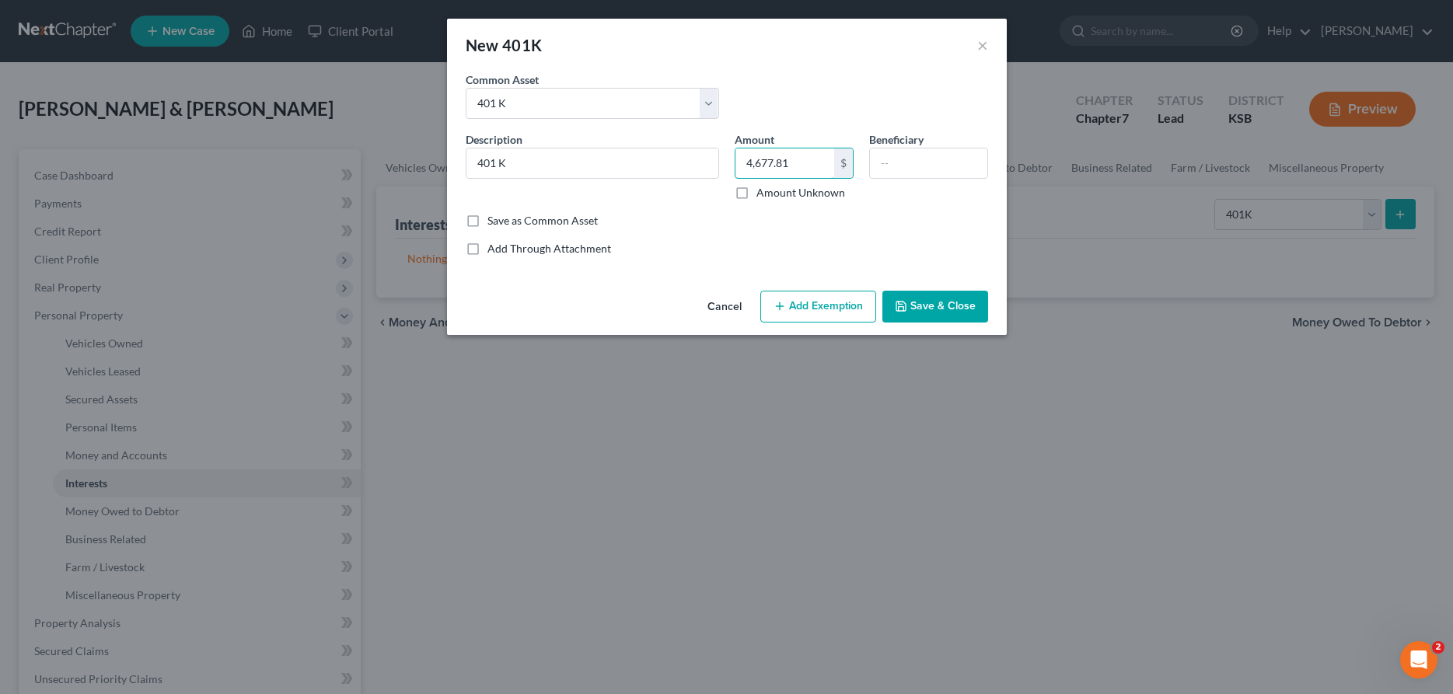
type input "4,677.81"
click at [827, 292] on button "Add Exemption" at bounding box center [818, 307] width 116 height 33
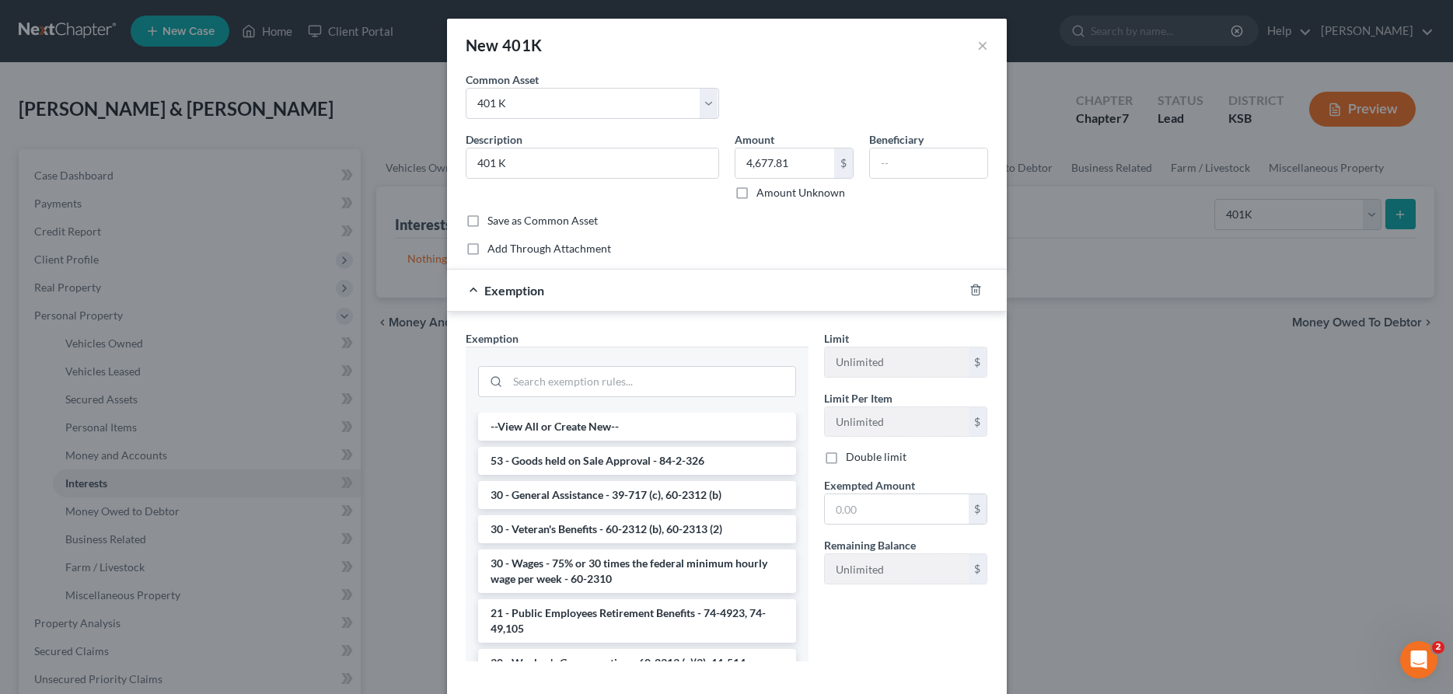
scroll to position [79, 0]
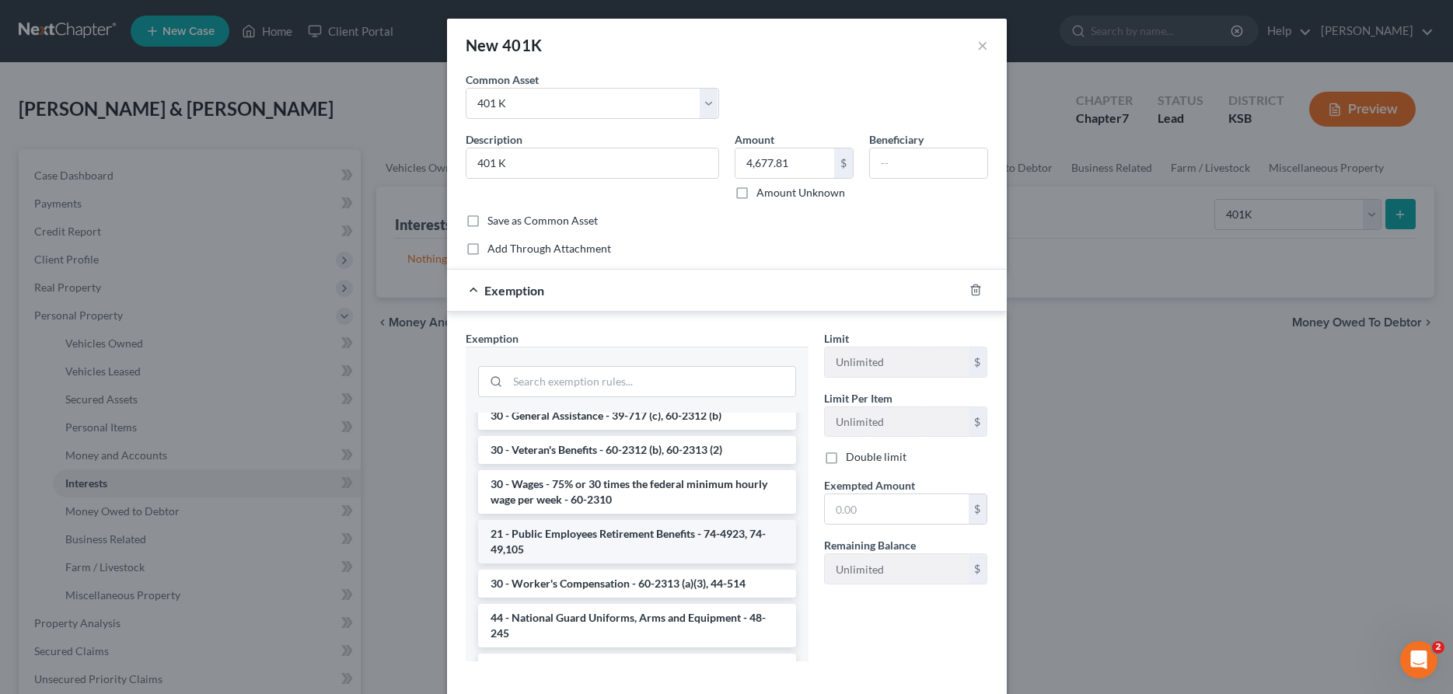
click at [634, 538] on li "21 - Public Employees Retirement Benefits - 74-4923, 74-49,105" at bounding box center [637, 542] width 318 height 44
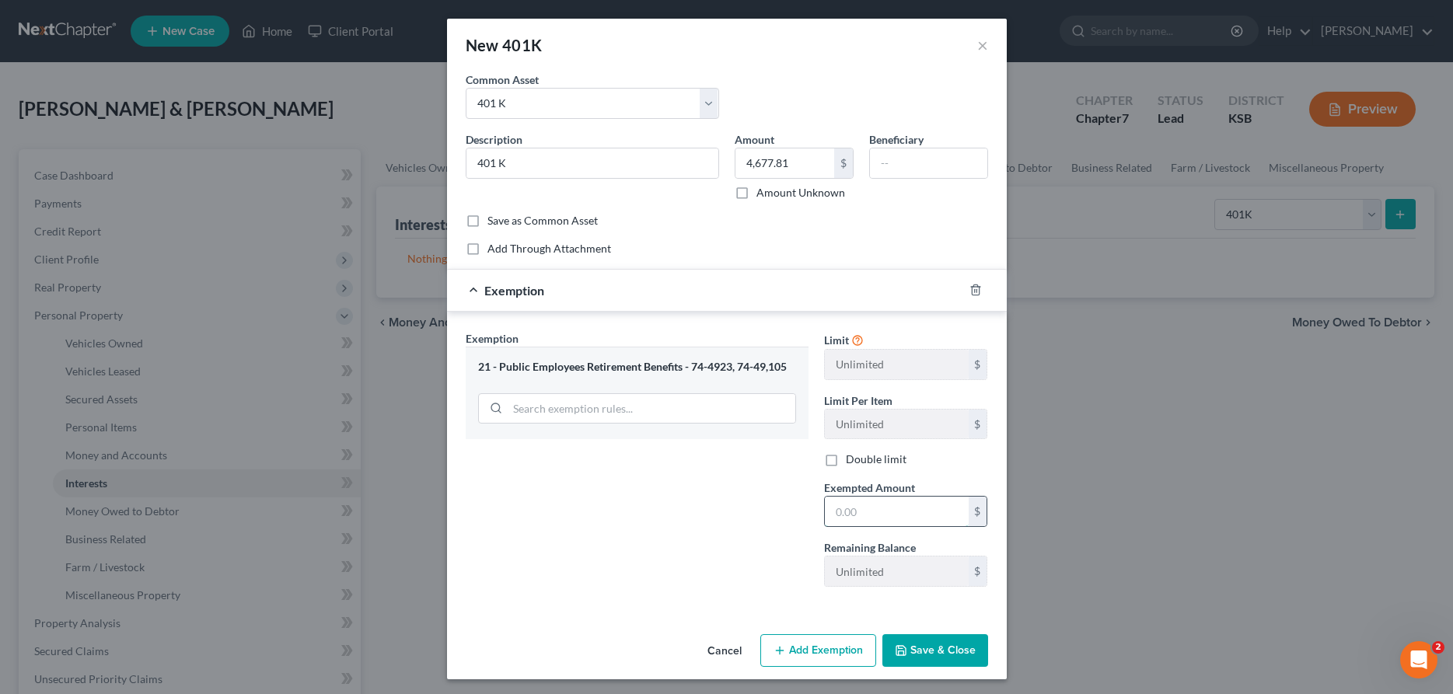
click at [840, 517] on input "text" at bounding box center [897, 512] width 144 height 30
type input "4,677.81"
click at [963, 647] on button "Save & Close" at bounding box center [935, 650] width 106 height 33
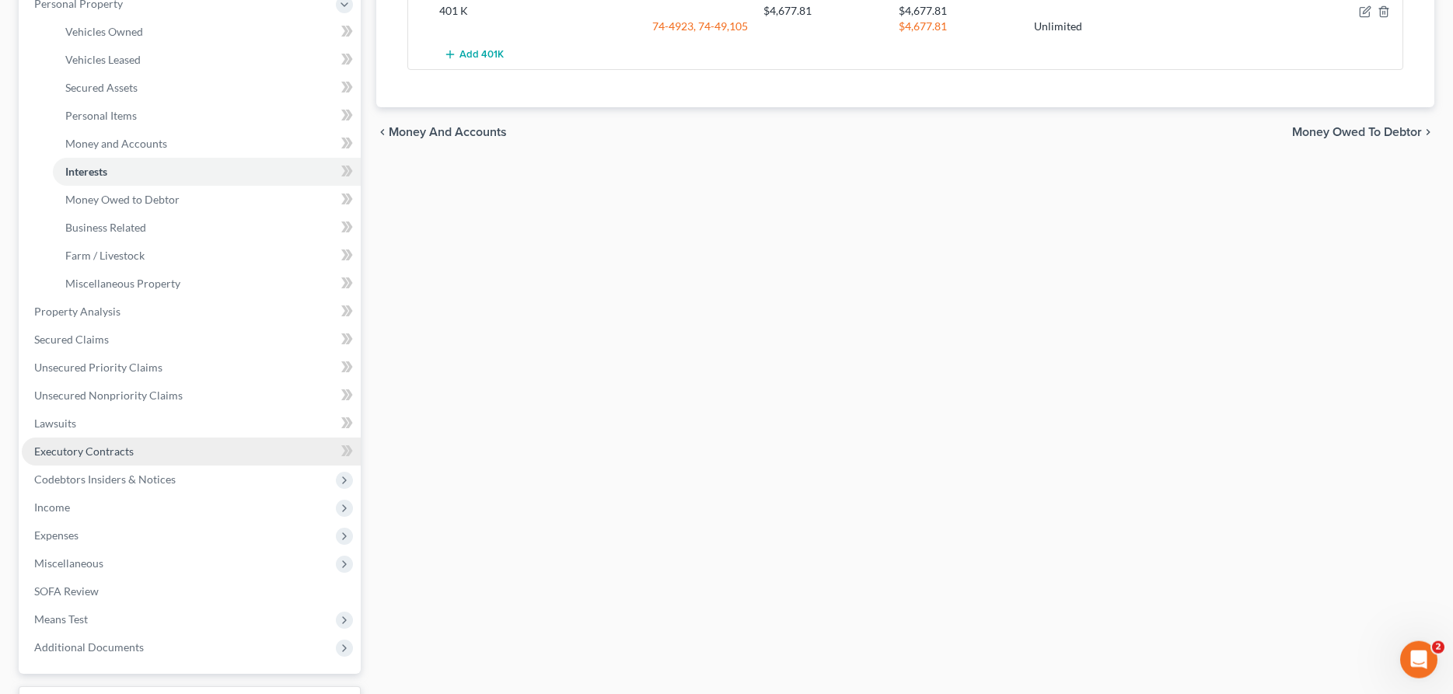
scroll to position [317, 0]
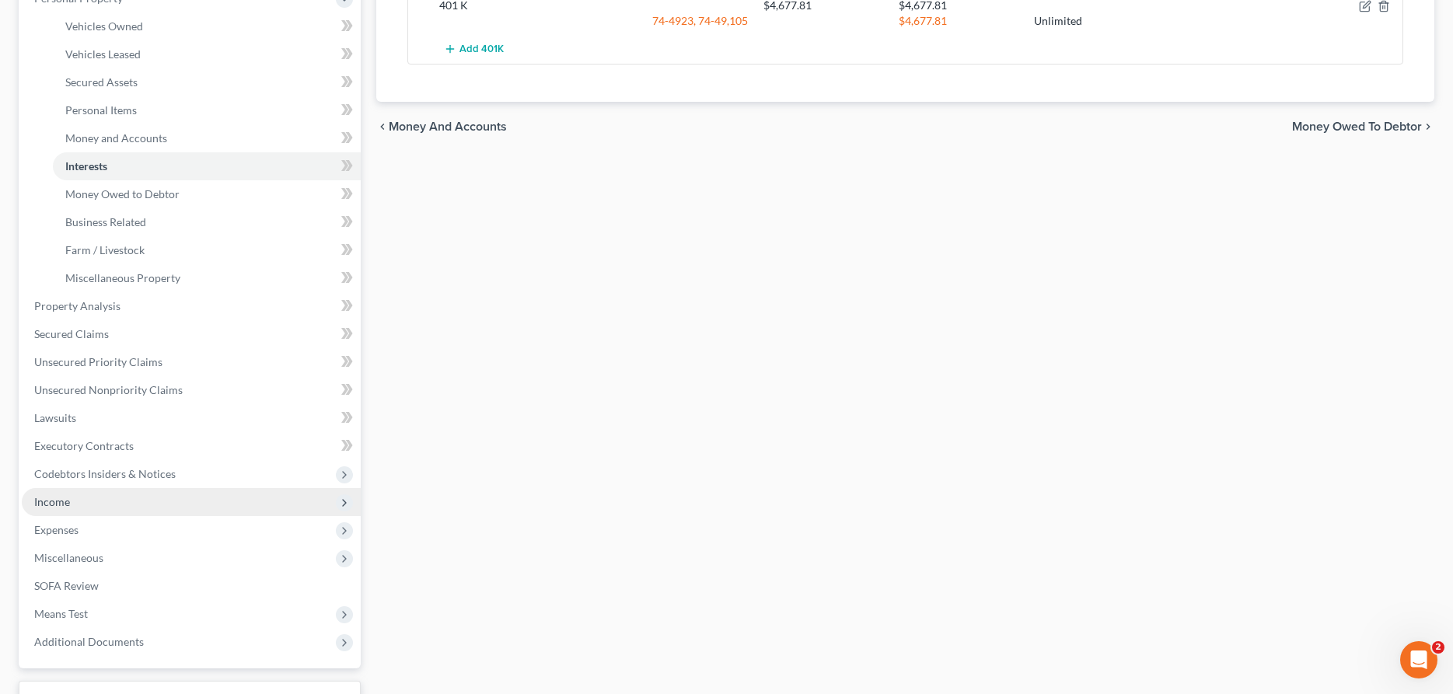
click at [61, 505] on span "Income" at bounding box center [52, 501] width 36 height 13
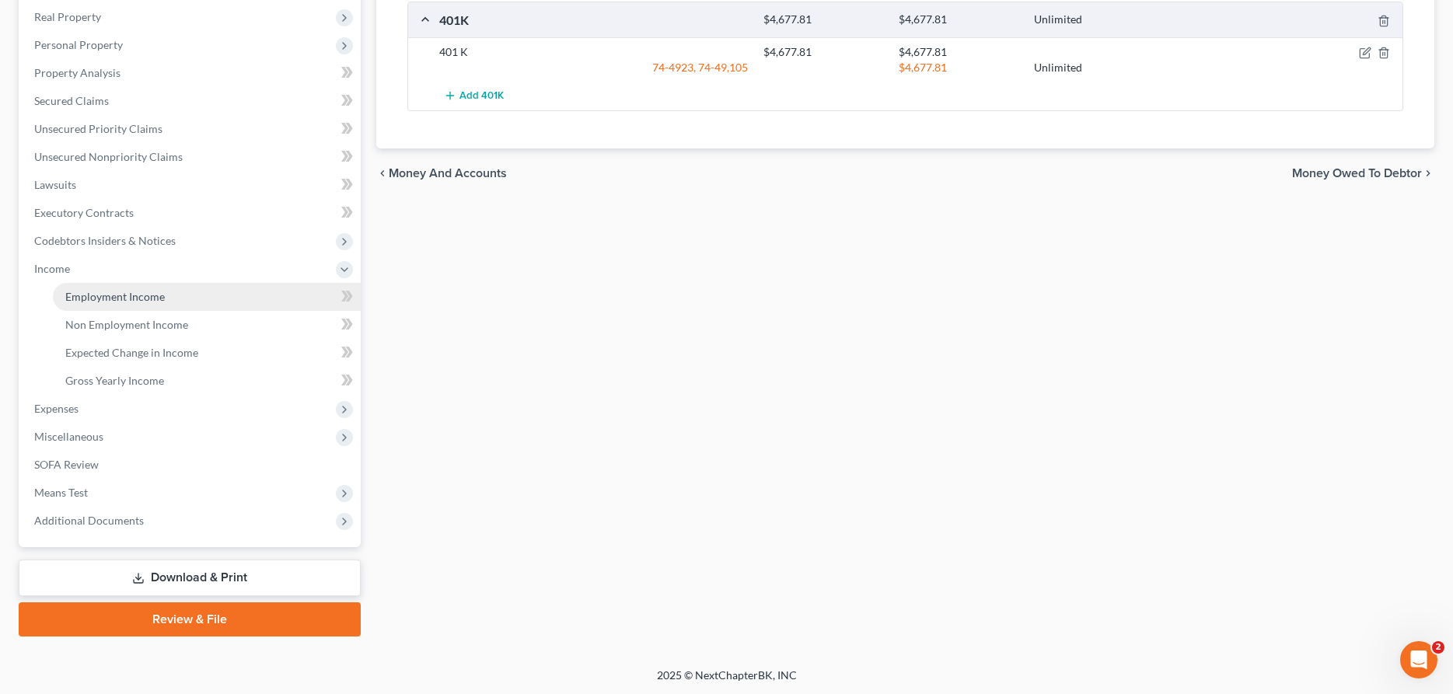
click at [95, 295] on span "Employment Income" at bounding box center [115, 296] width 100 height 13
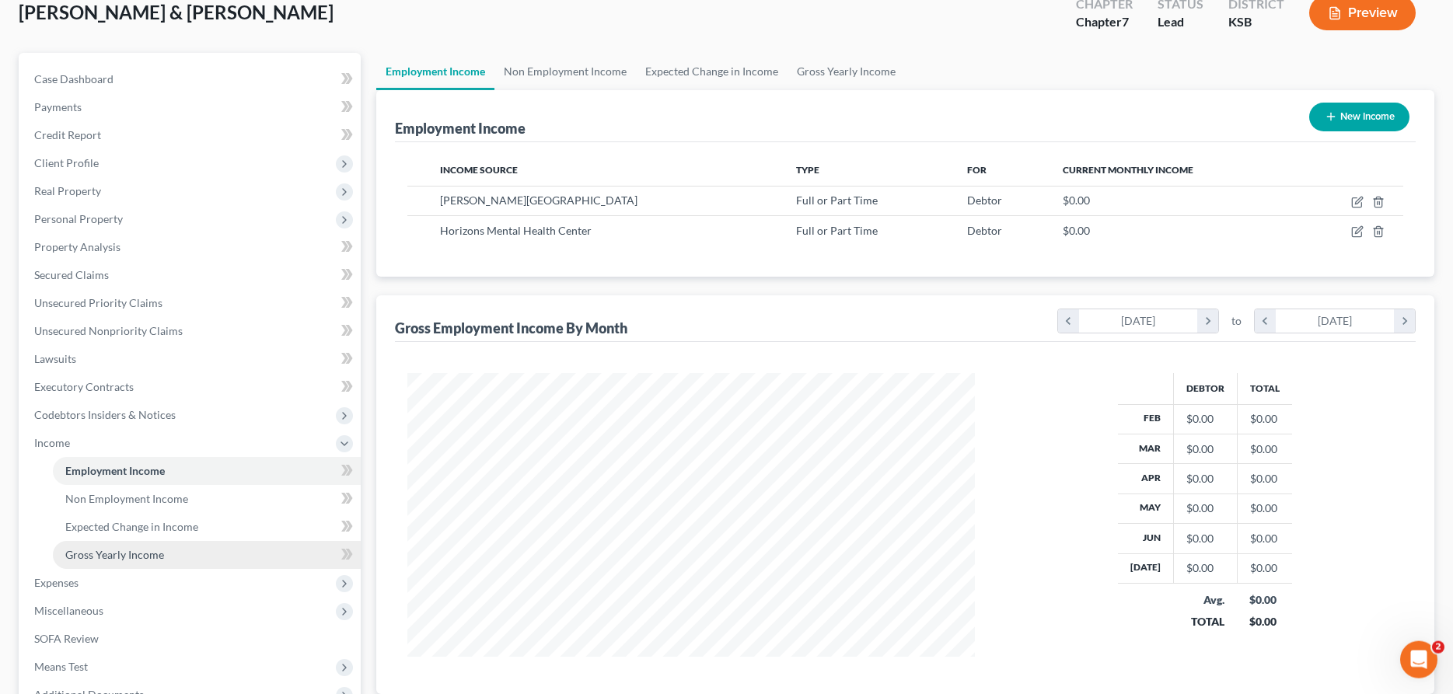
scroll to position [238, 0]
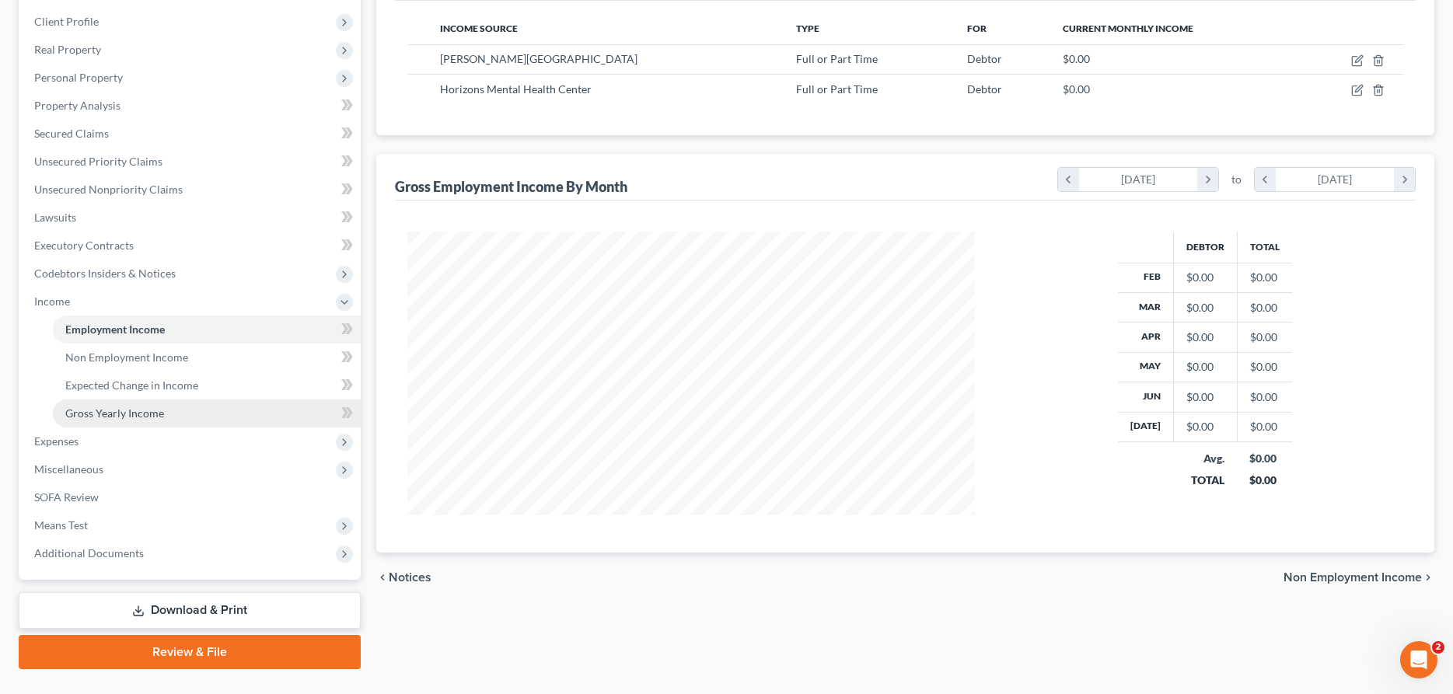
click at [167, 414] on link "Gross Yearly Income" at bounding box center [207, 414] width 308 height 28
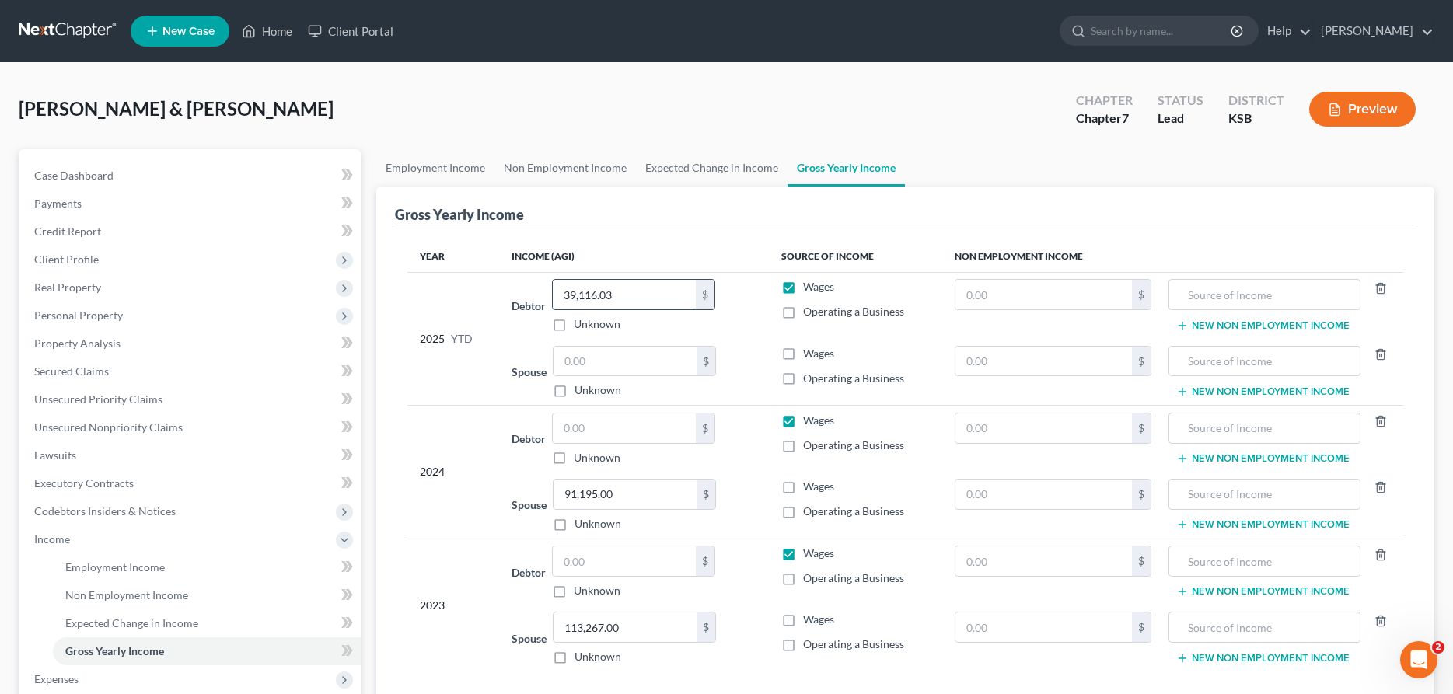
drag, startPoint x: 594, startPoint y: 298, endPoint x: 656, endPoint y: 294, distance: 62.3
click at [656, 294] on input "39,116.03" at bounding box center [624, 295] width 143 height 30
type input "12,323.33"
click at [643, 353] on input "text" at bounding box center [625, 362] width 143 height 30
type input "22,594.45"
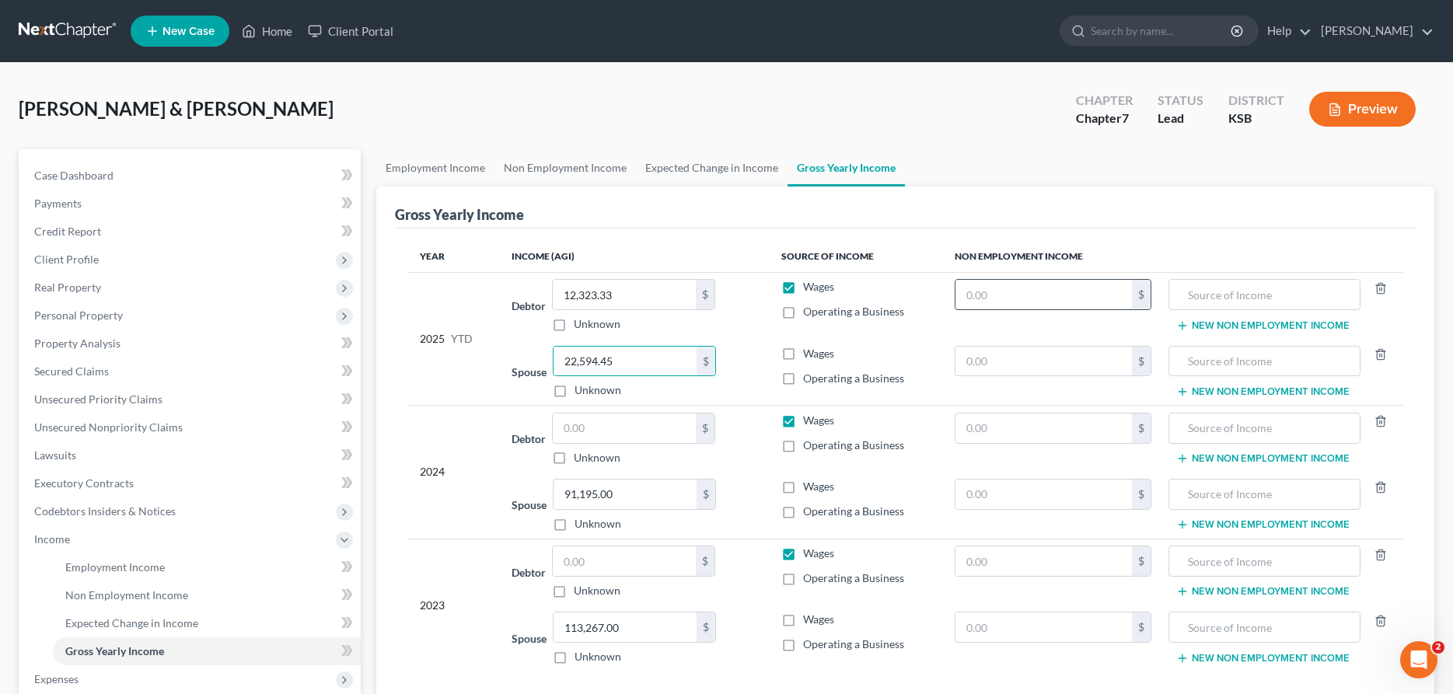
click at [969, 292] on input "text" at bounding box center [1044, 295] width 176 height 30
click at [98, 596] on span "Non Employment Income" at bounding box center [126, 595] width 123 height 13
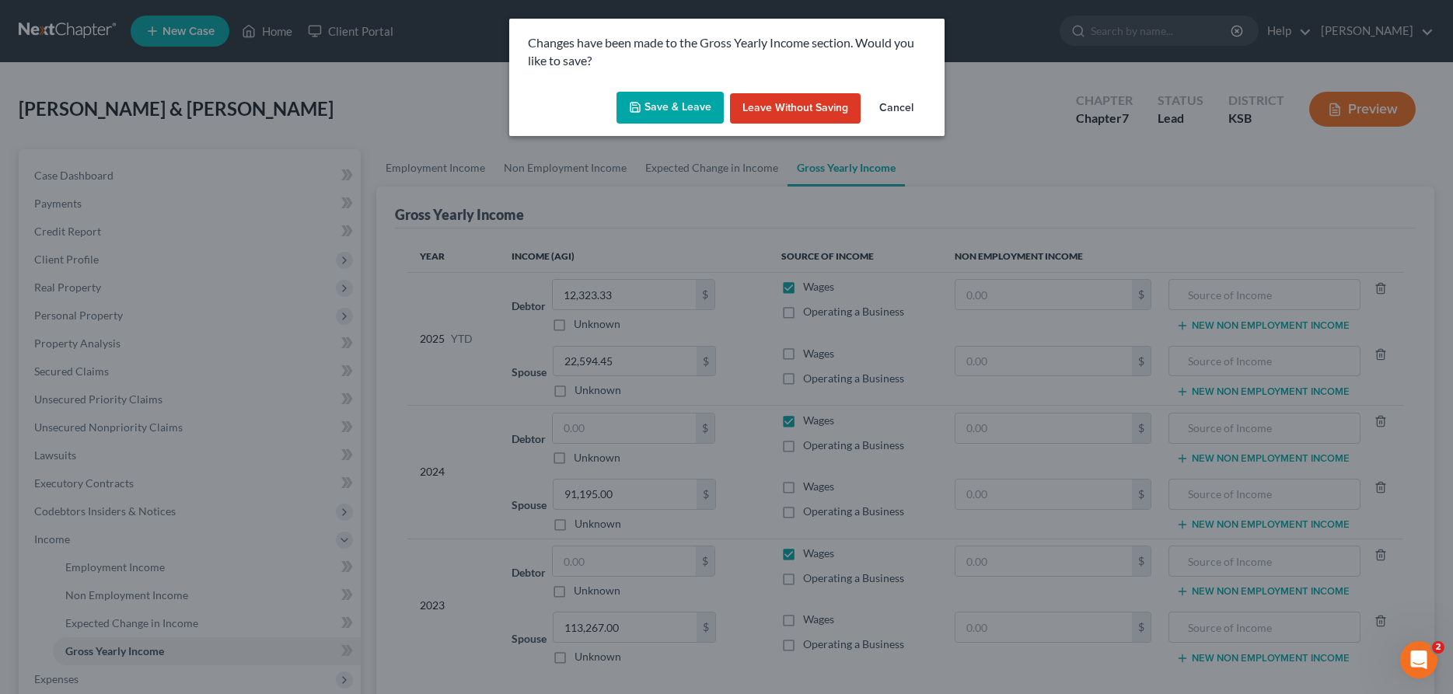
click at [635, 111] on polyline "button" at bounding box center [634, 110] width 5 height 4
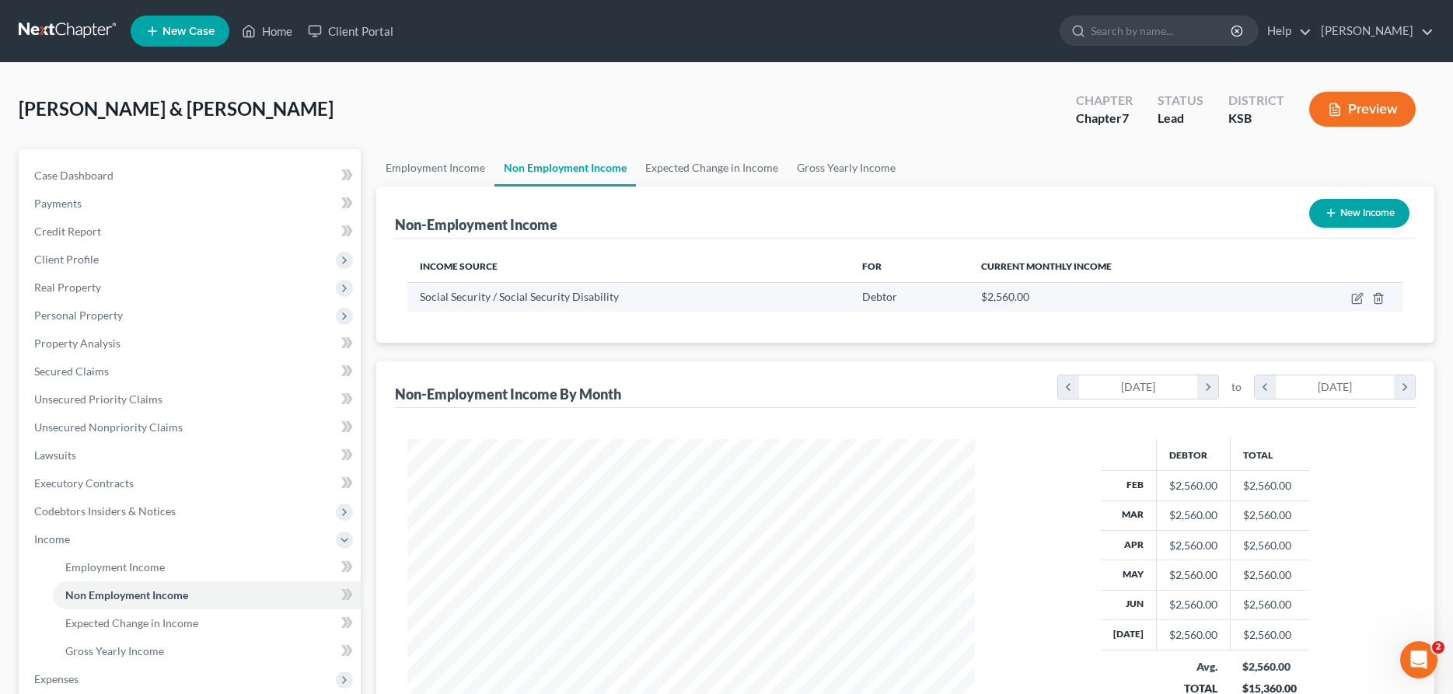
scroll to position [284, 599]
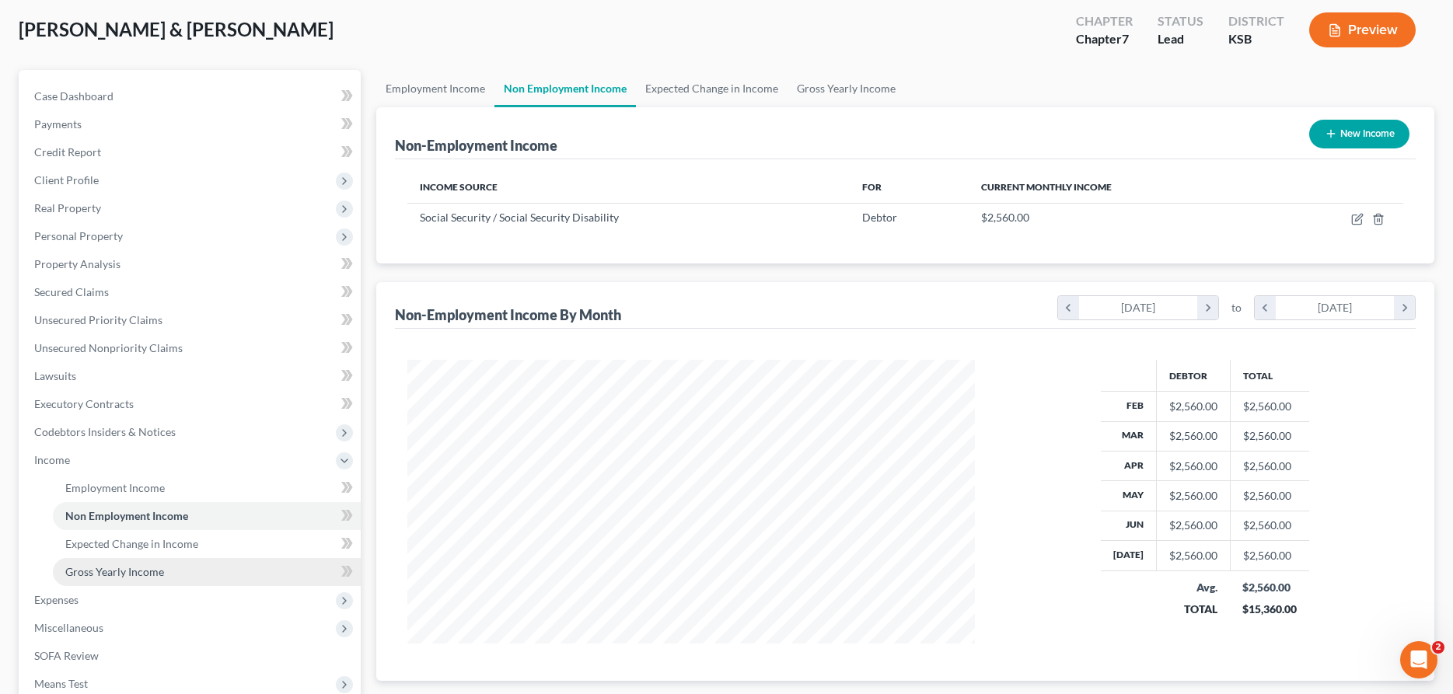
click at [103, 580] on link "Gross Yearly Income" at bounding box center [207, 572] width 308 height 28
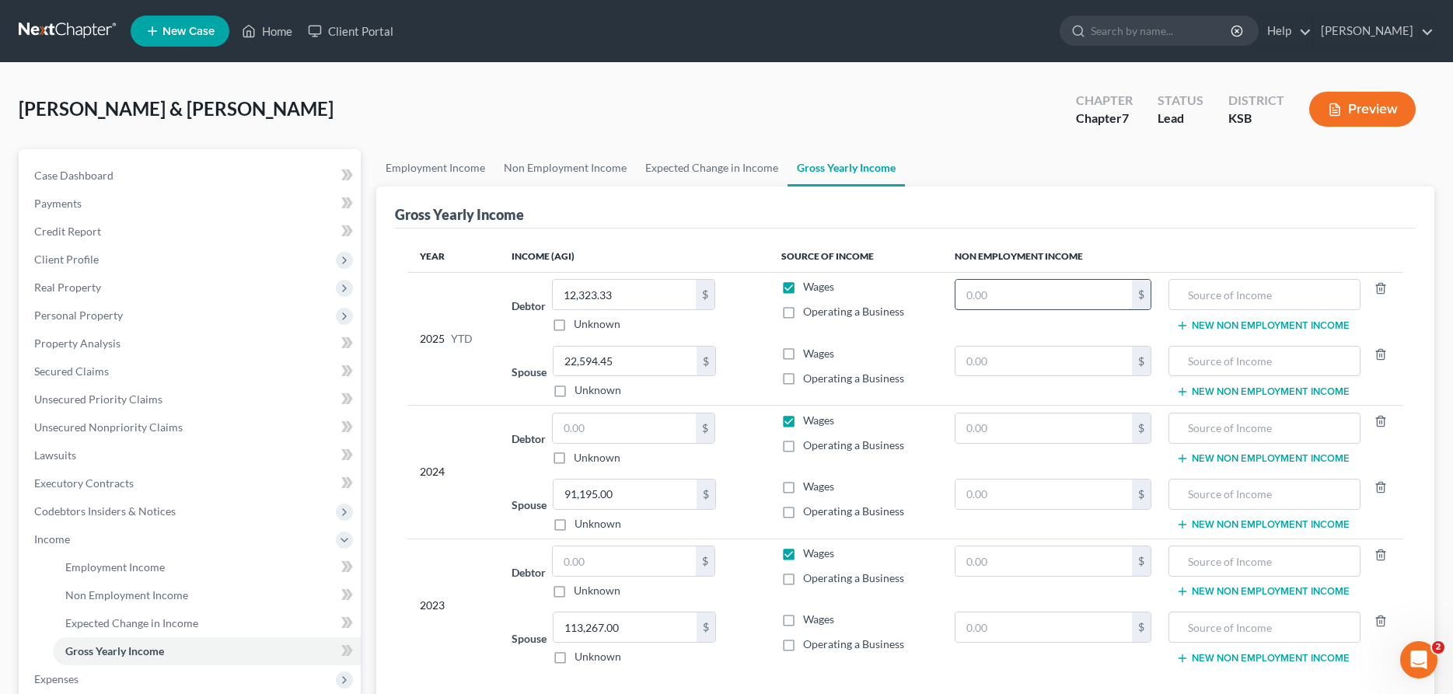
click at [996, 299] on input "text" at bounding box center [1044, 295] width 176 height 30
type input "20,480.00"
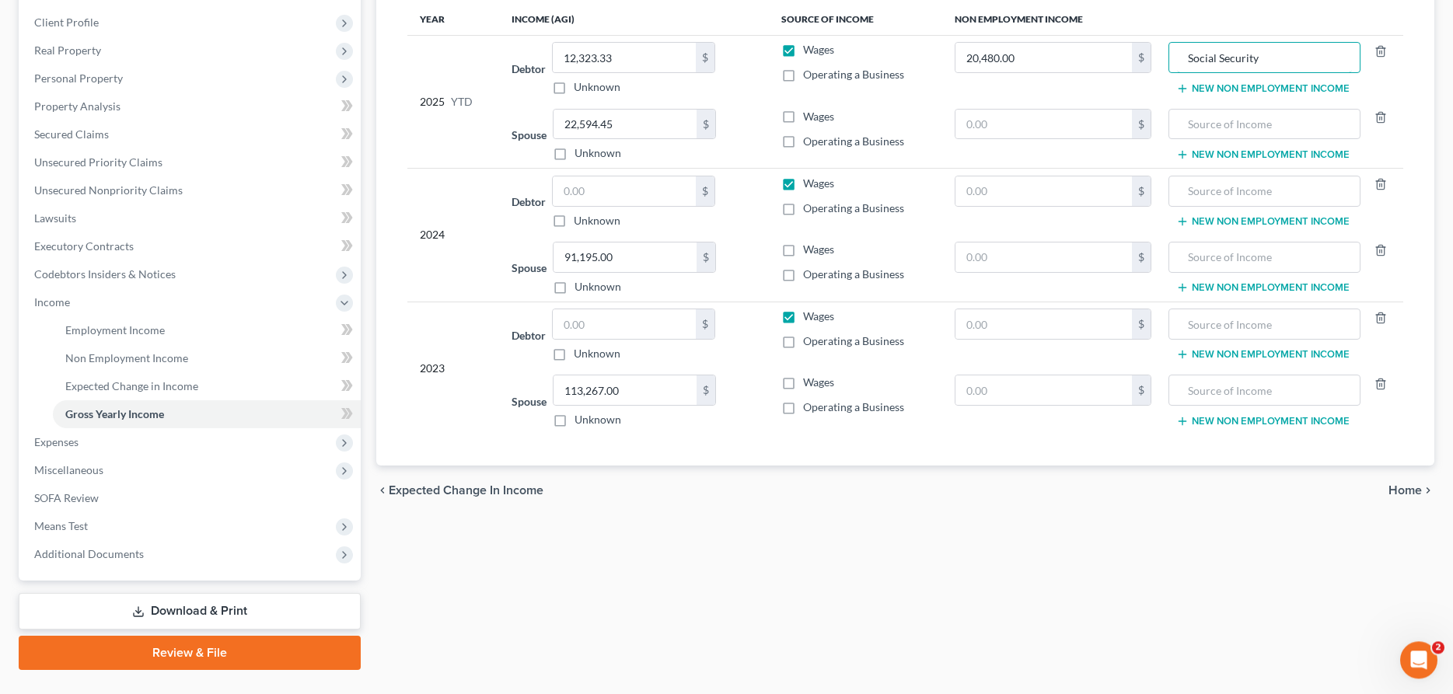
scroll to position [271, 0]
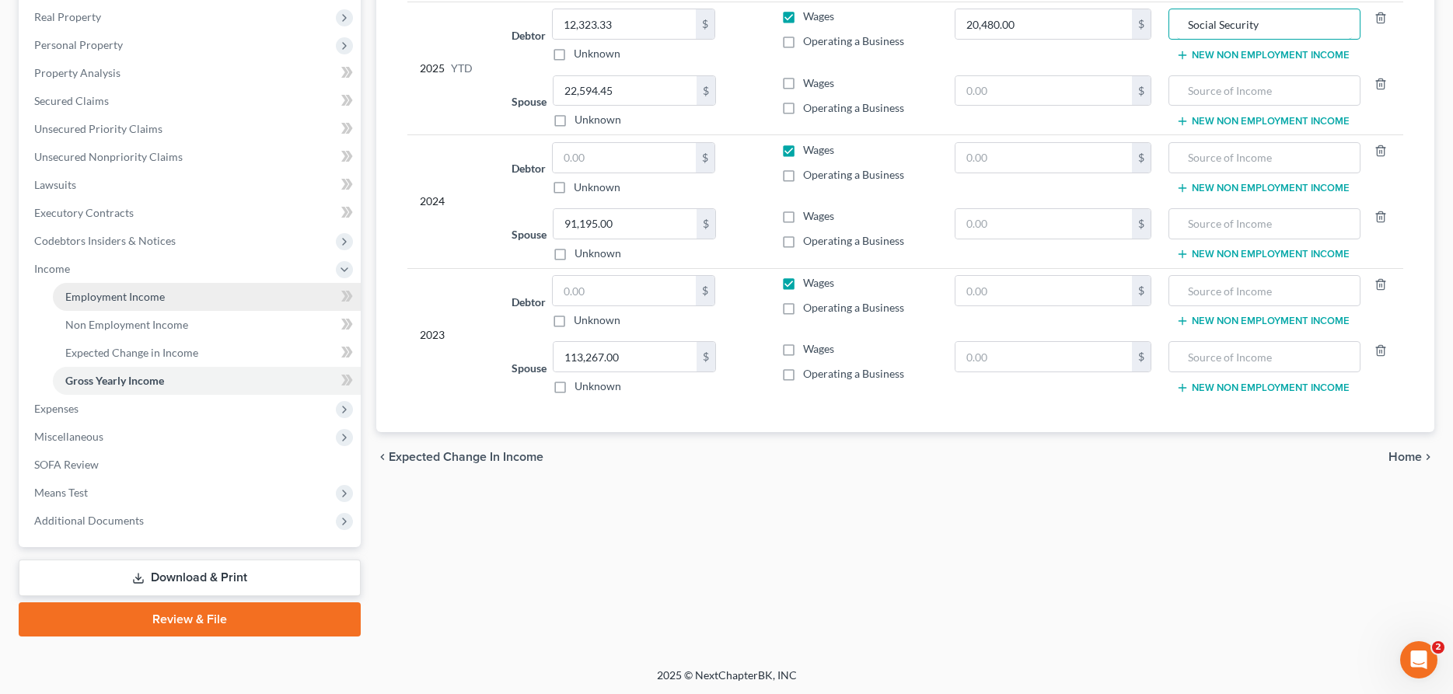
type input "Social Security"
click at [88, 291] on span "Employment Income" at bounding box center [115, 296] width 100 height 13
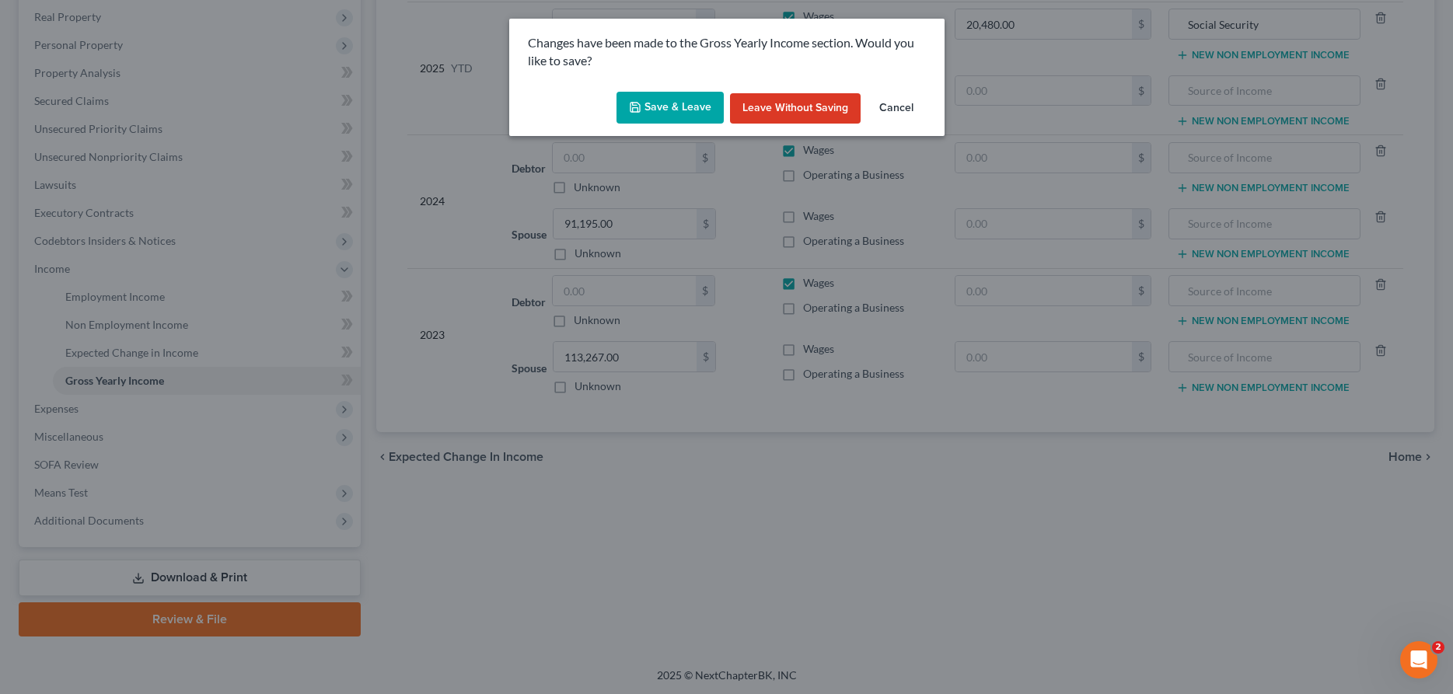
click at [663, 109] on button "Save & Leave" at bounding box center [670, 108] width 107 height 33
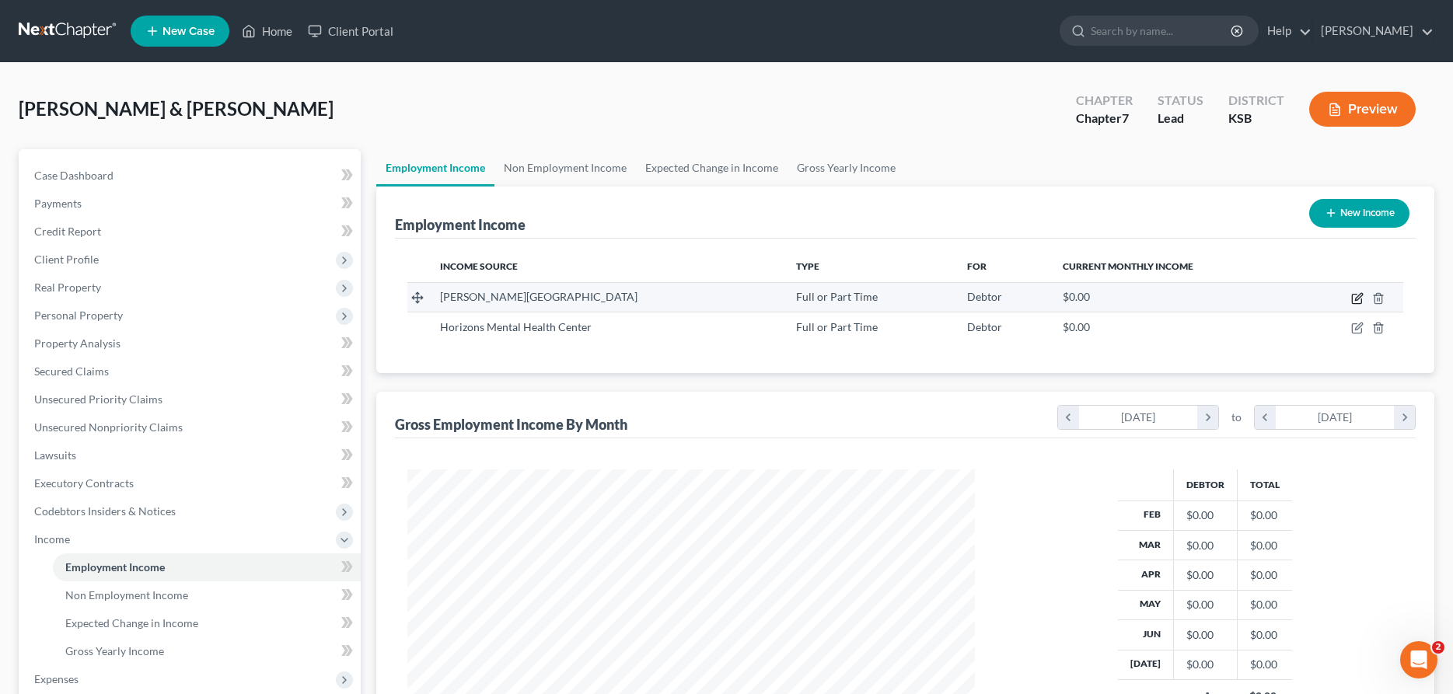
click at [1357, 299] on icon "button" at bounding box center [1357, 298] width 12 height 12
select select "0"
select select "17"
select select "0"
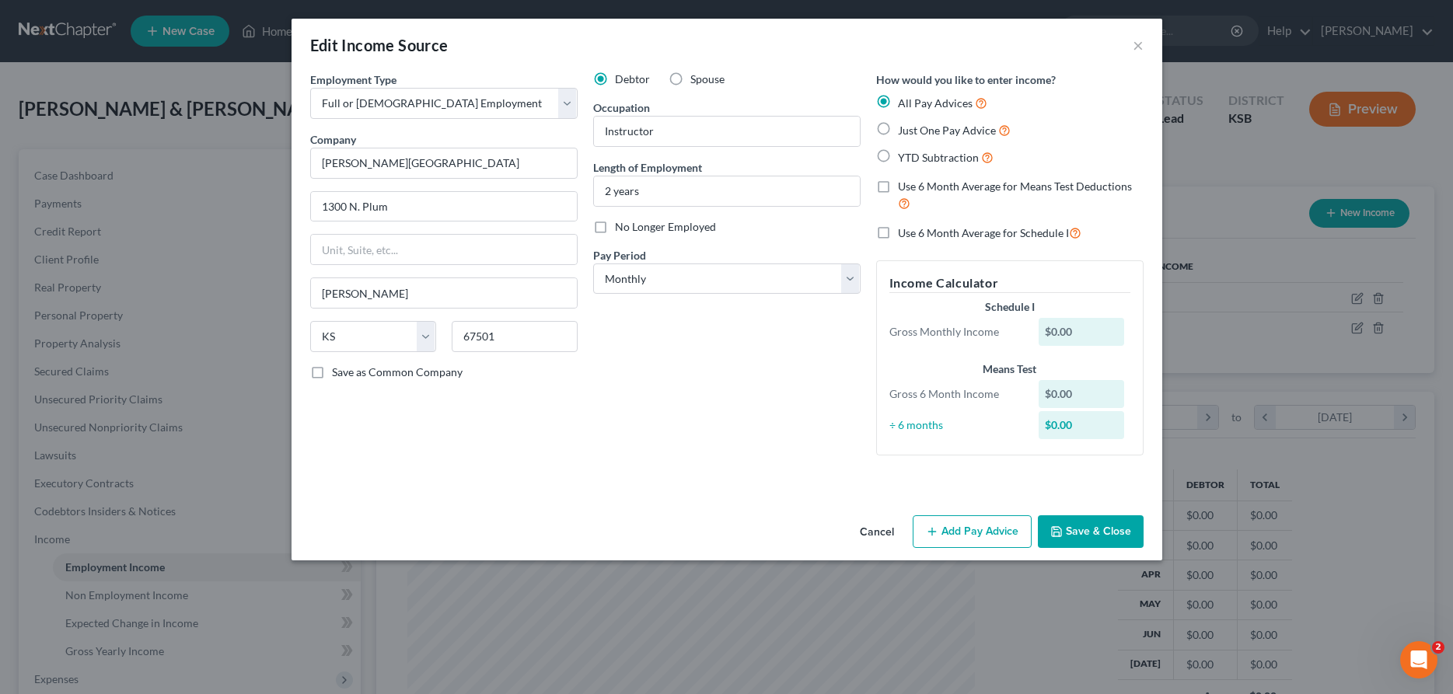
click at [964, 529] on button "Add Pay Advice" at bounding box center [972, 531] width 119 height 33
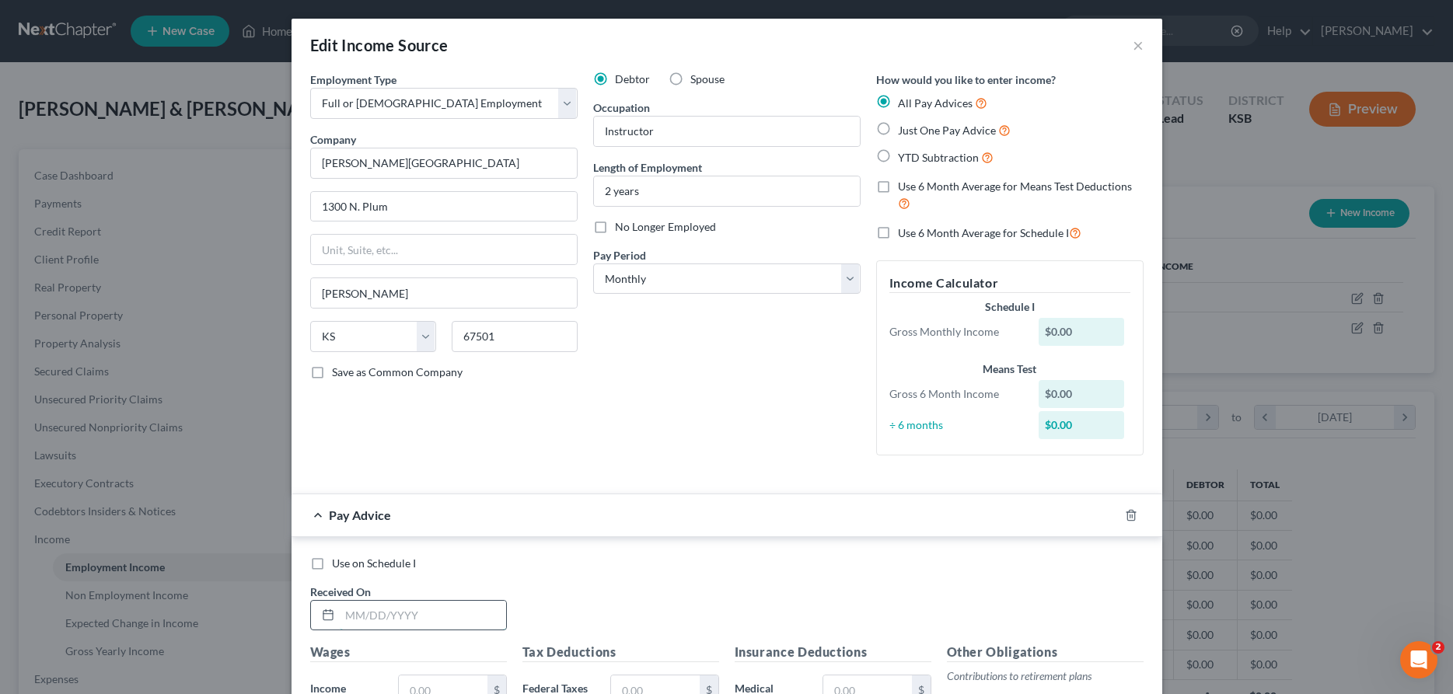
click at [350, 625] on input "text" at bounding box center [423, 616] width 166 height 30
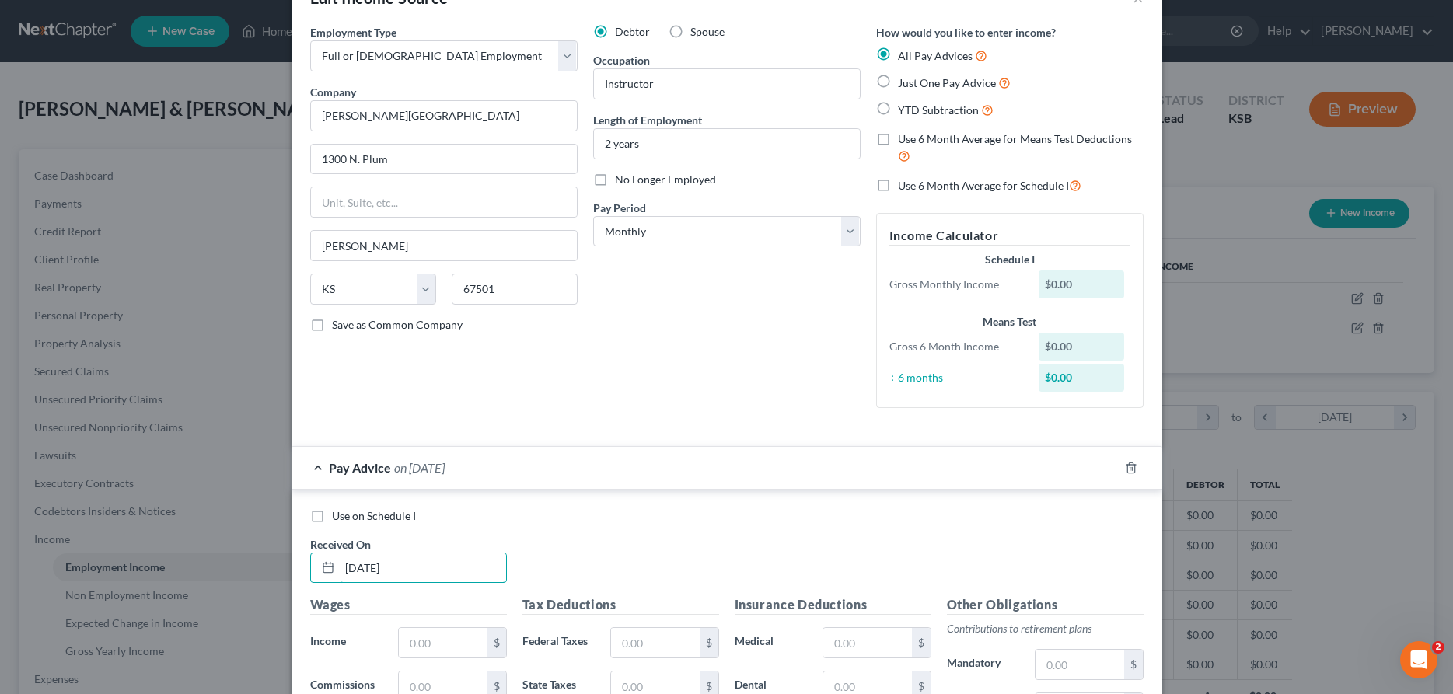
scroll to position [79, 0]
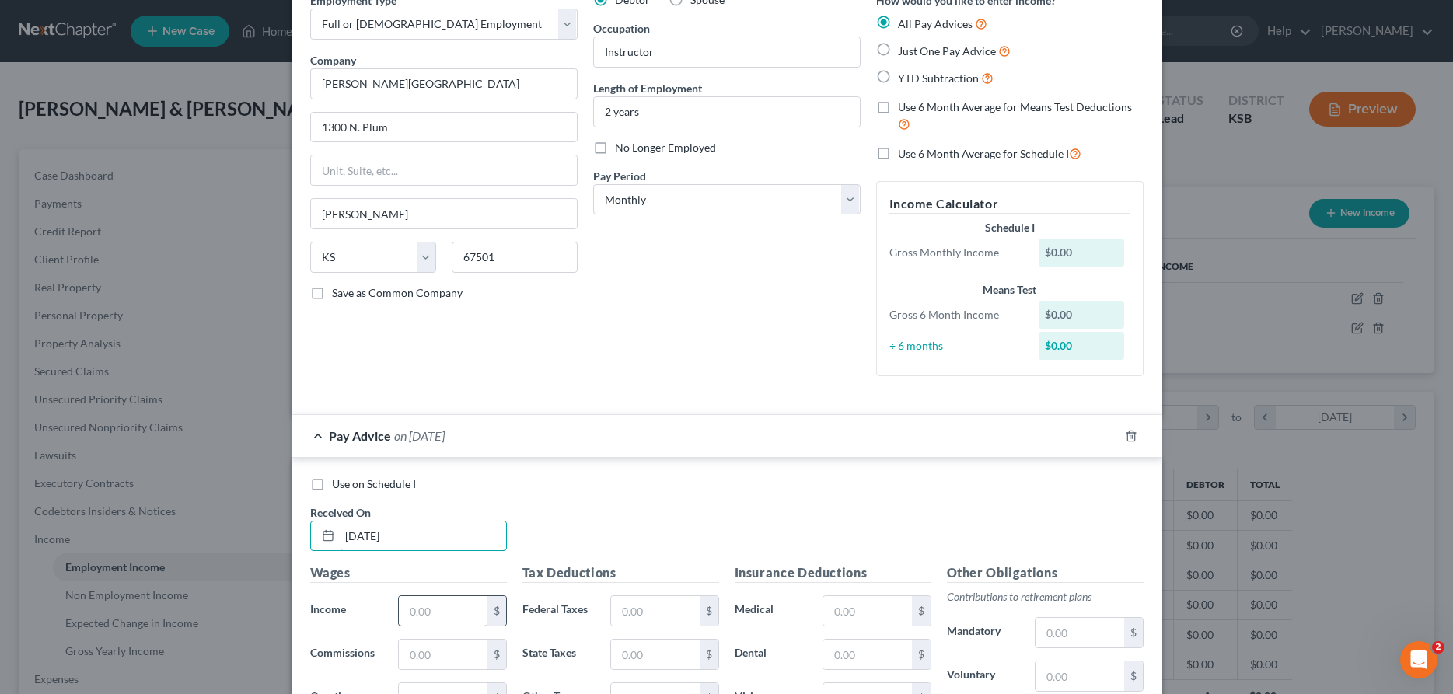
type input "[DATE]"
click at [433, 624] on input "text" at bounding box center [443, 611] width 88 height 30
type input "834.60"
click at [692, 608] on input "text" at bounding box center [655, 611] width 88 height 30
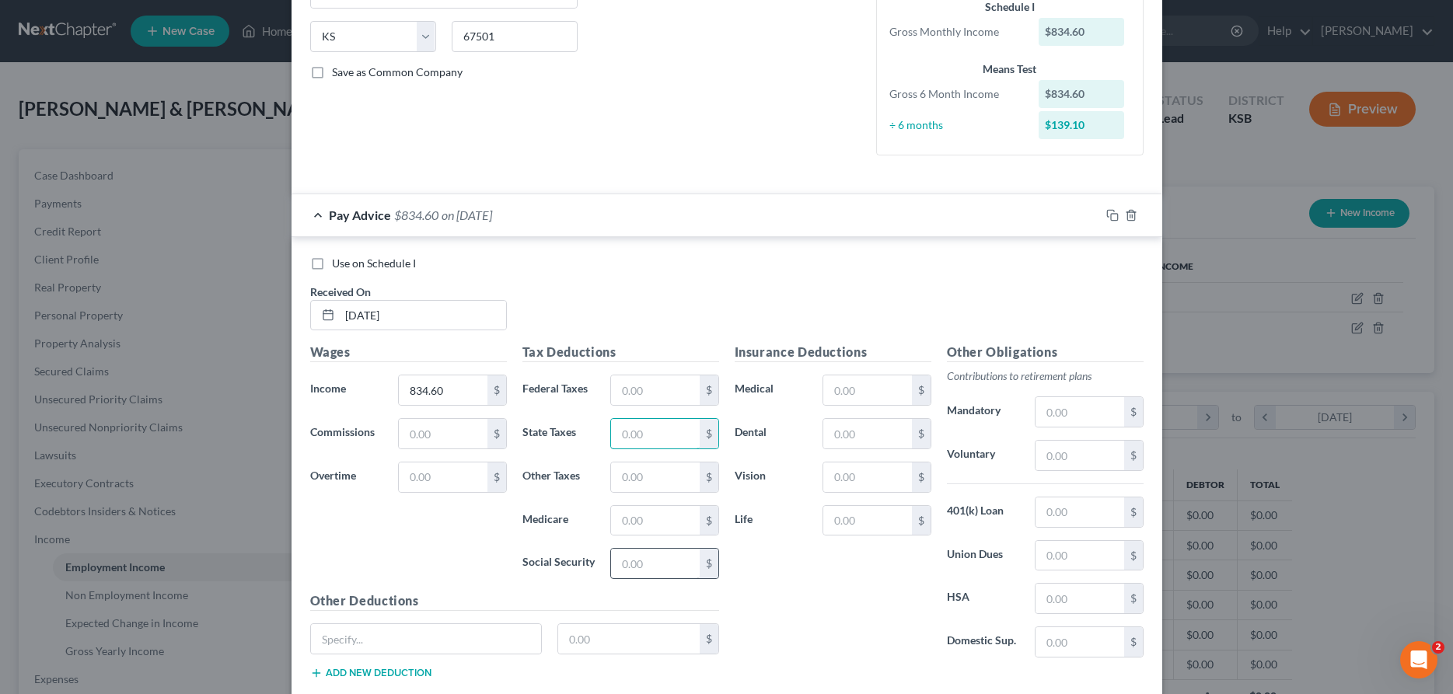
scroll to position [317, 0]
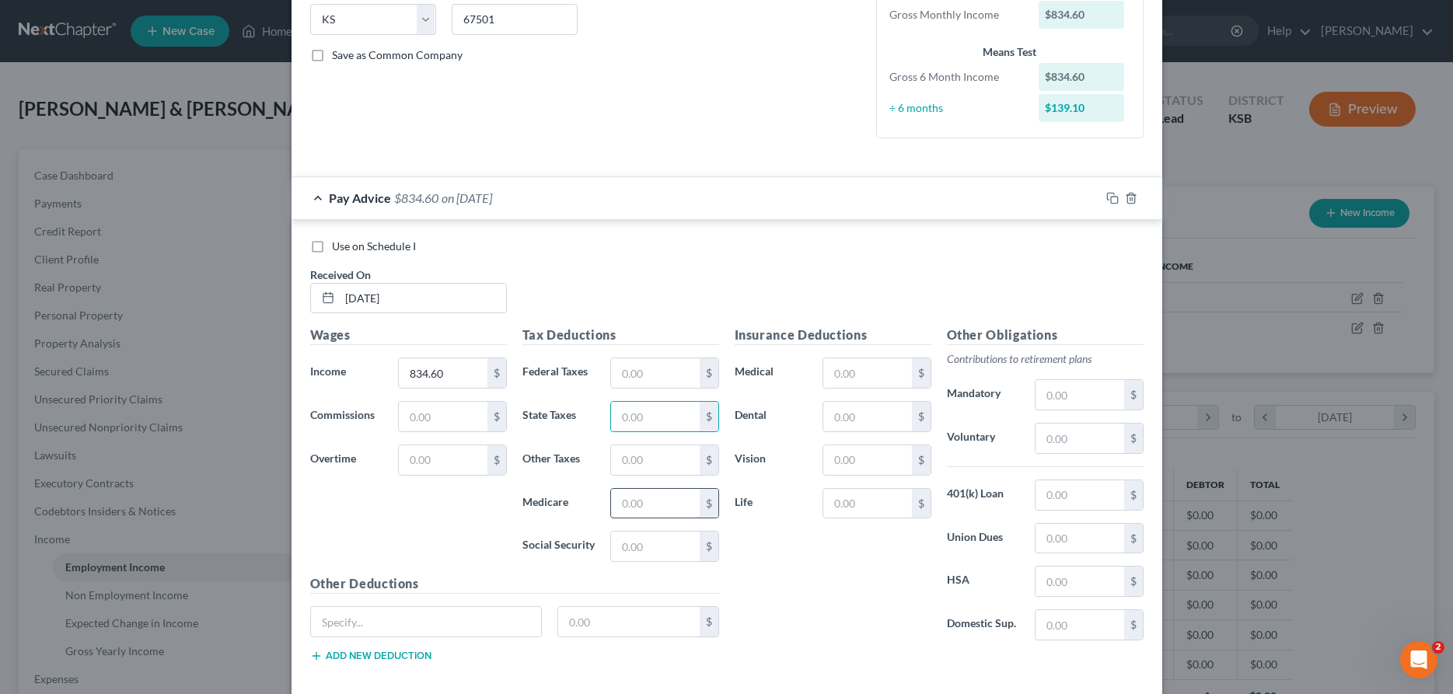
click at [644, 494] on input "text" at bounding box center [655, 504] width 88 height 30
type input "12.10"
type input "51.75"
click at [1113, 198] on icon "button" at bounding box center [1112, 198] width 12 height 12
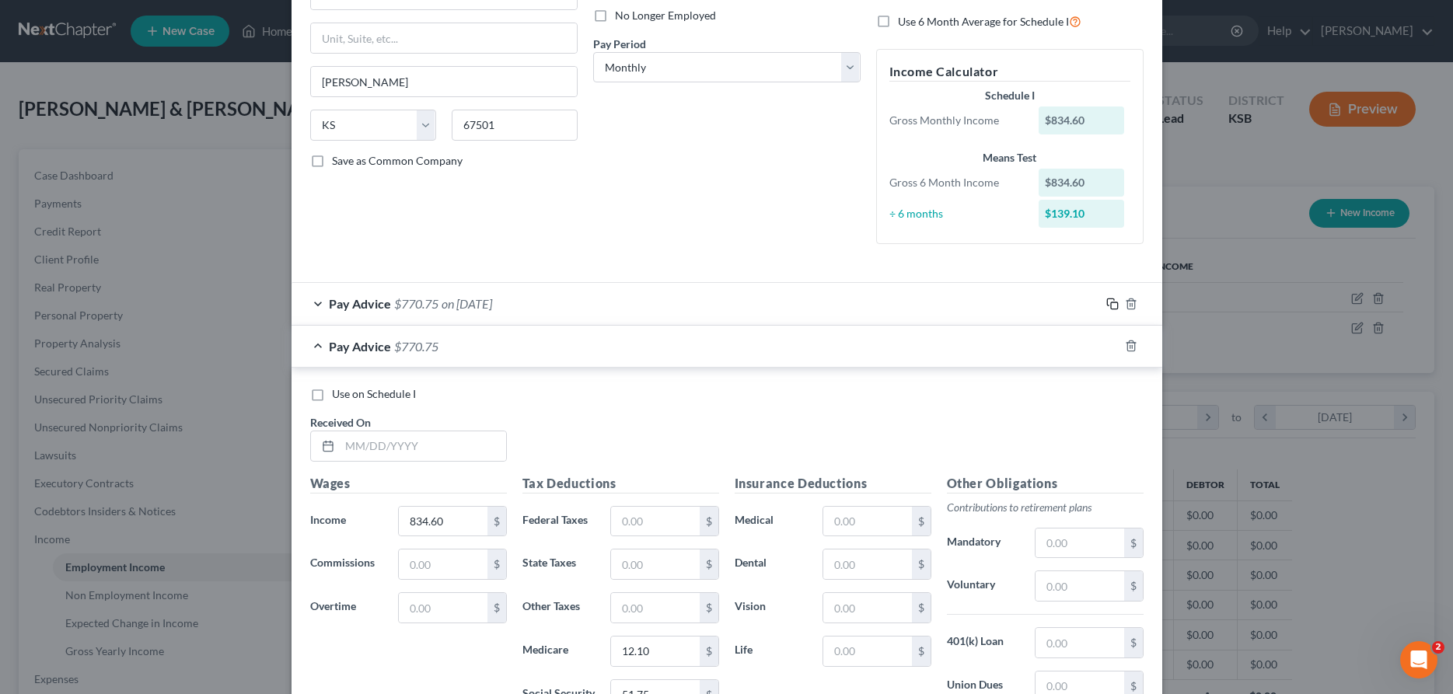
scroll to position [235, 0]
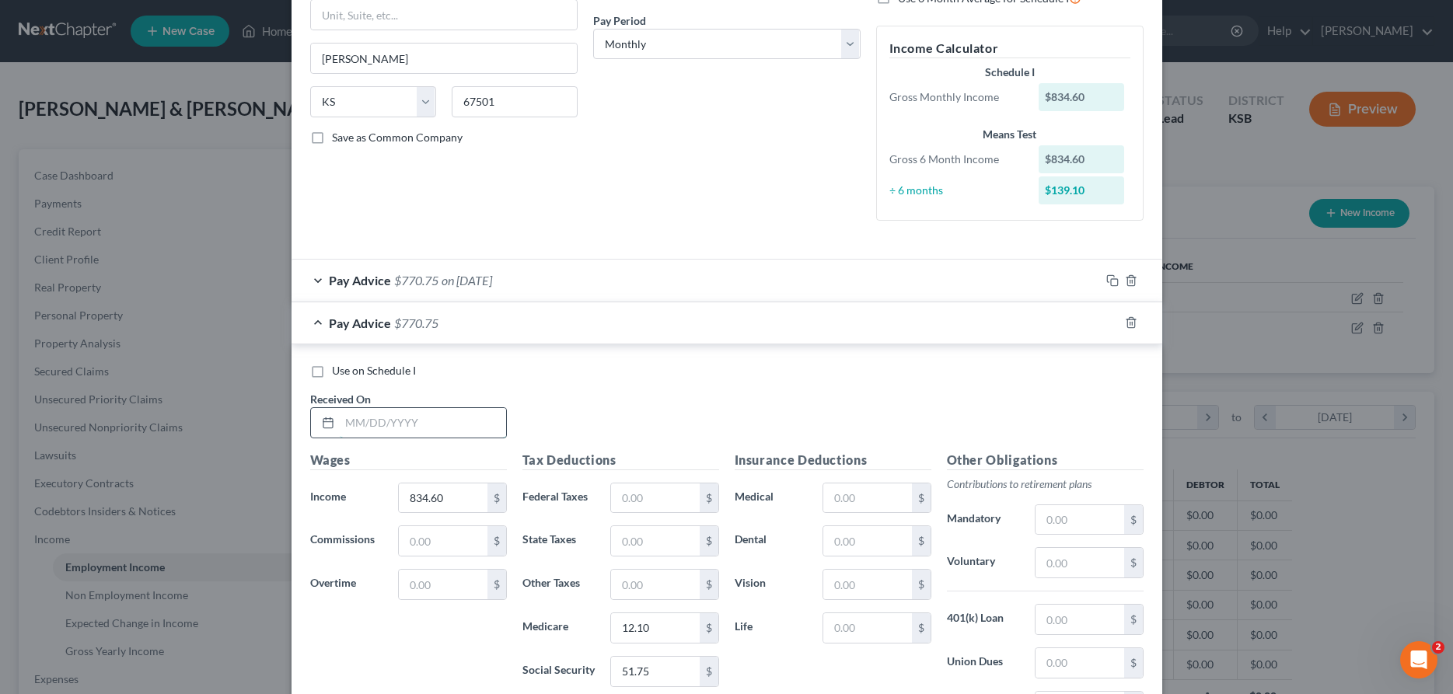
click at [409, 432] on input "text" at bounding box center [423, 423] width 166 height 30
type input "[DATE]"
click at [429, 498] on input "834.60" at bounding box center [443, 499] width 88 height 30
type input "930.15"
click at [631, 498] on input "text" at bounding box center [655, 499] width 88 height 30
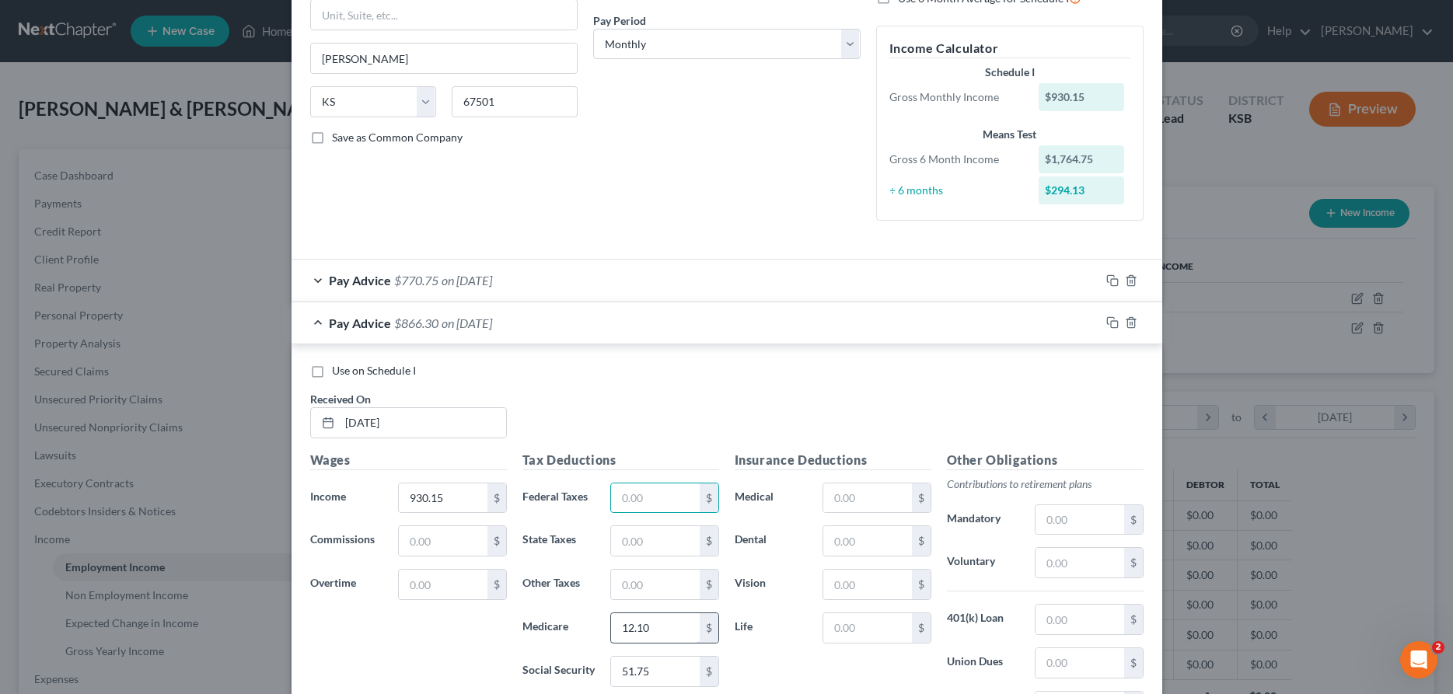
click at [655, 631] on input "12.10" at bounding box center [655, 628] width 88 height 30
type input "13.49"
type input "57.67"
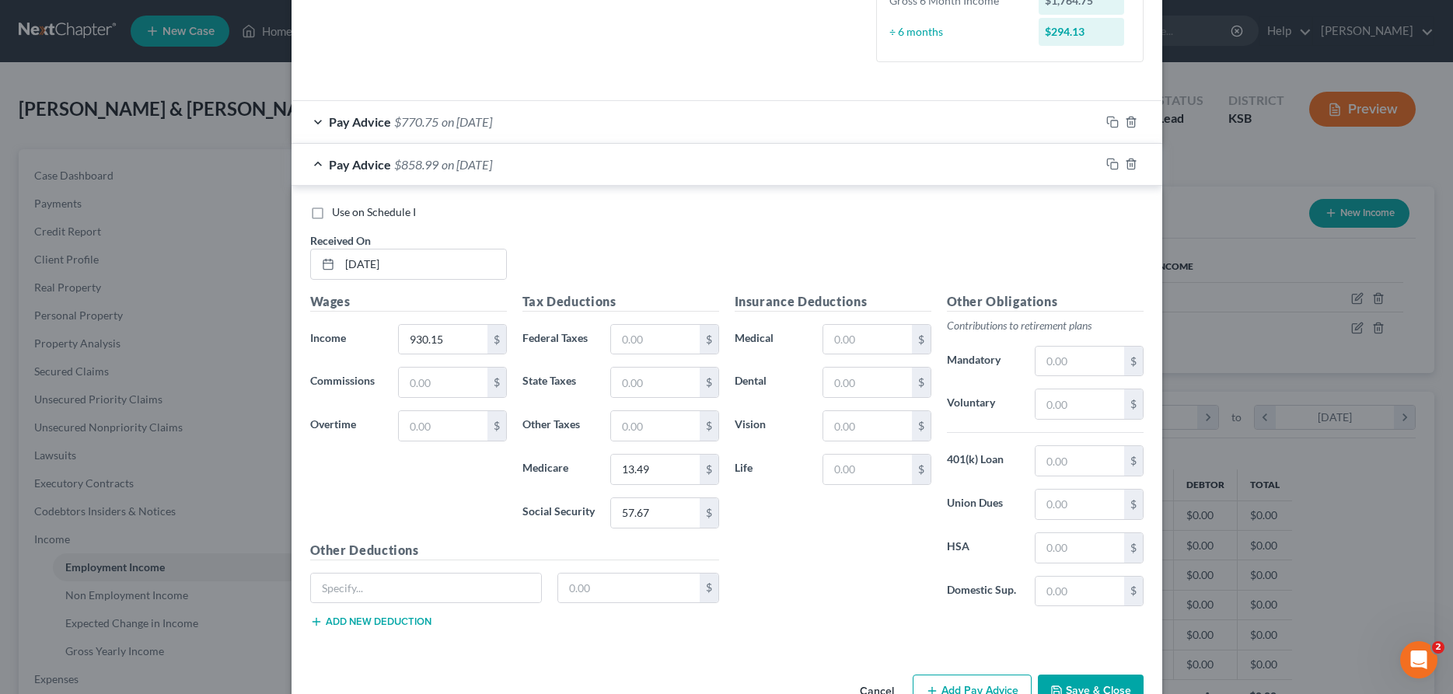
scroll to position [438, 0]
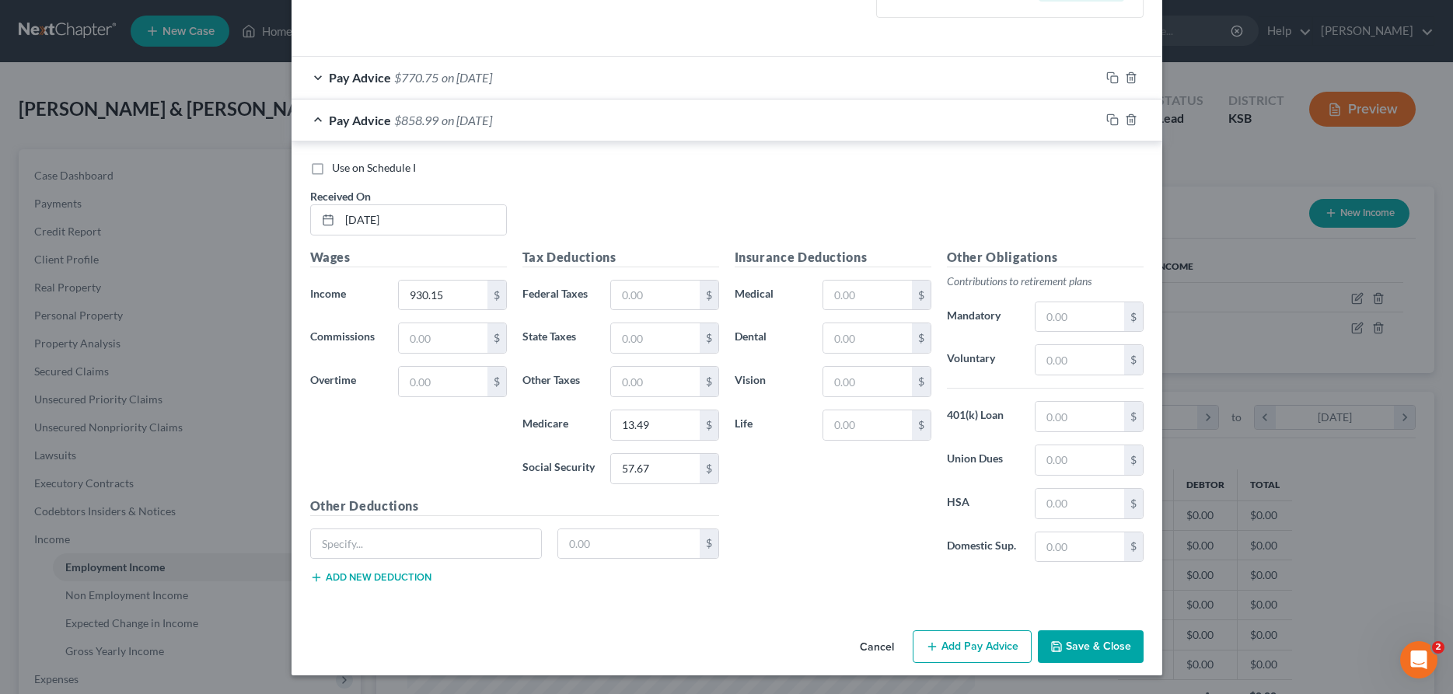
click at [1082, 650] on button "Save & Close" at bounding box center [1091, 647] width 106 height 33
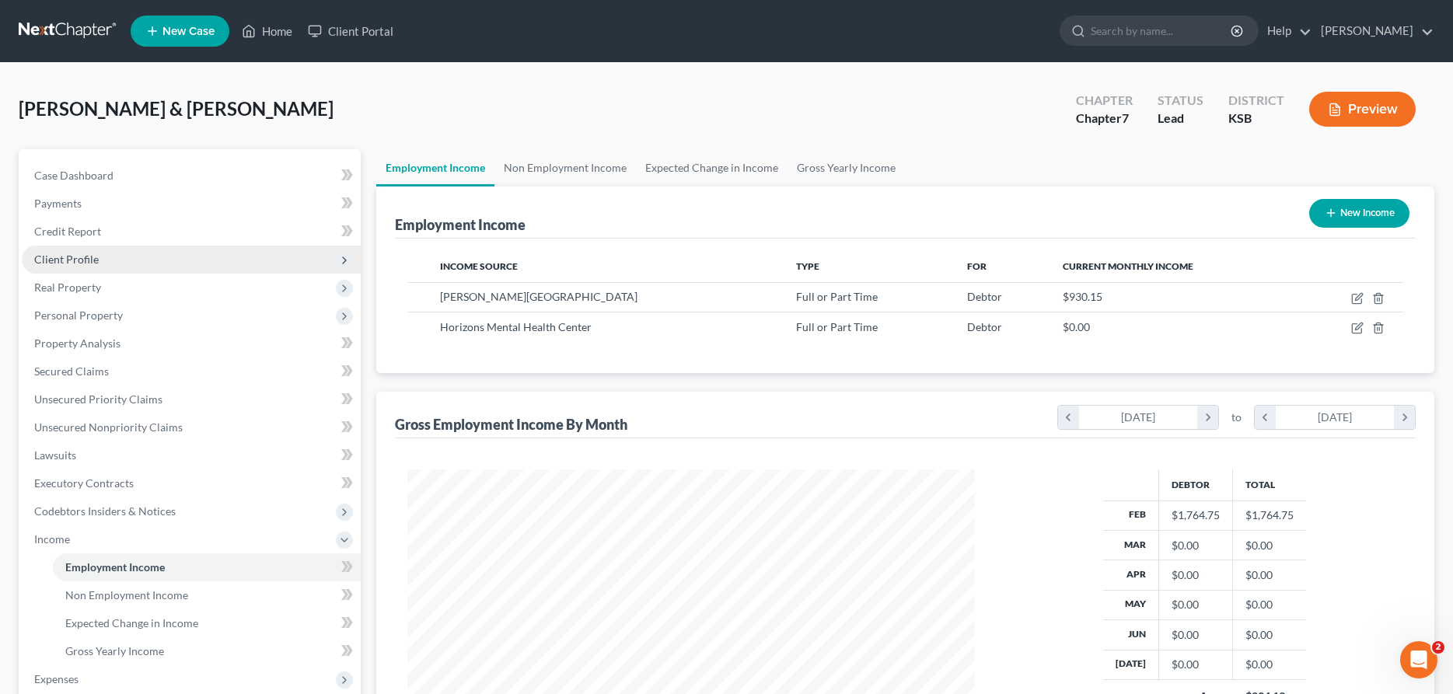
click at [84, 262] on span "Client Profile" at bounding box center [66, 259] width 65 height 13
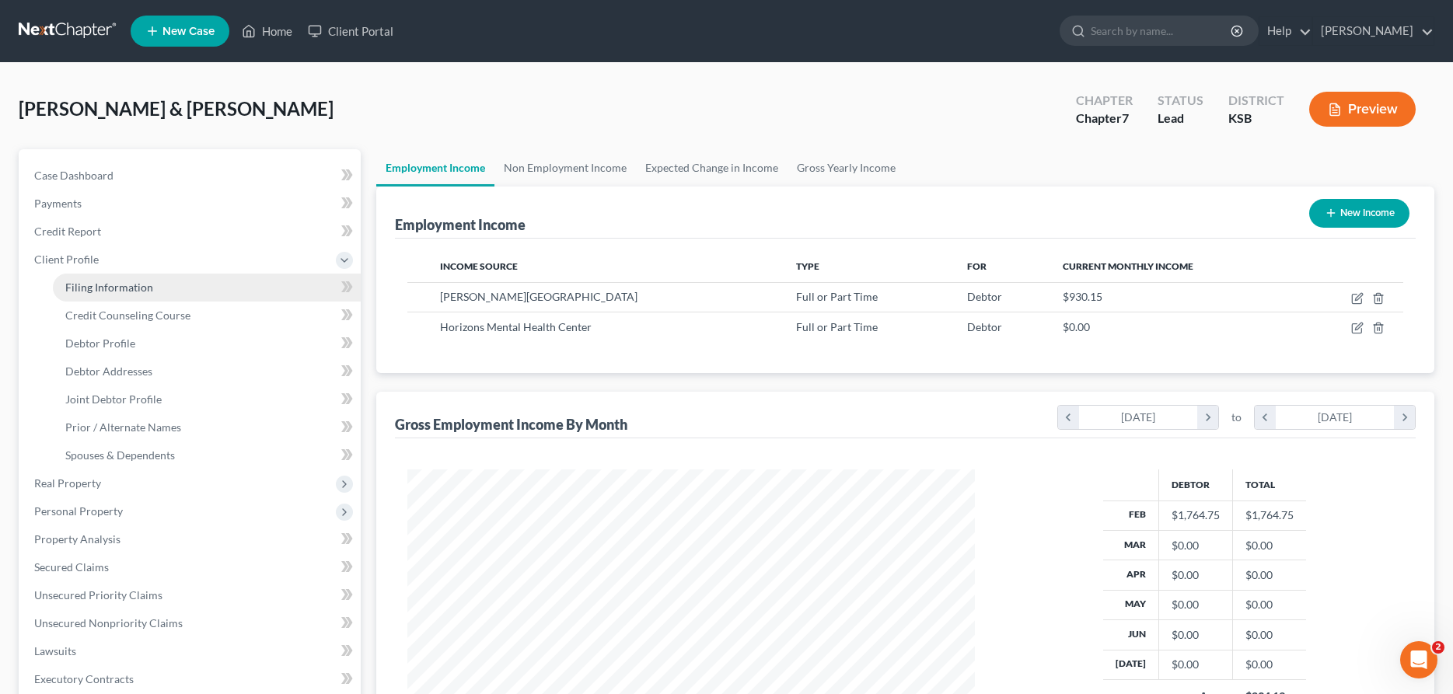
click at [88, 292] on span "Filing Information" at bounding box center [109, 287] width 88 height 13
select select "1"
select select "0"
select select "31"
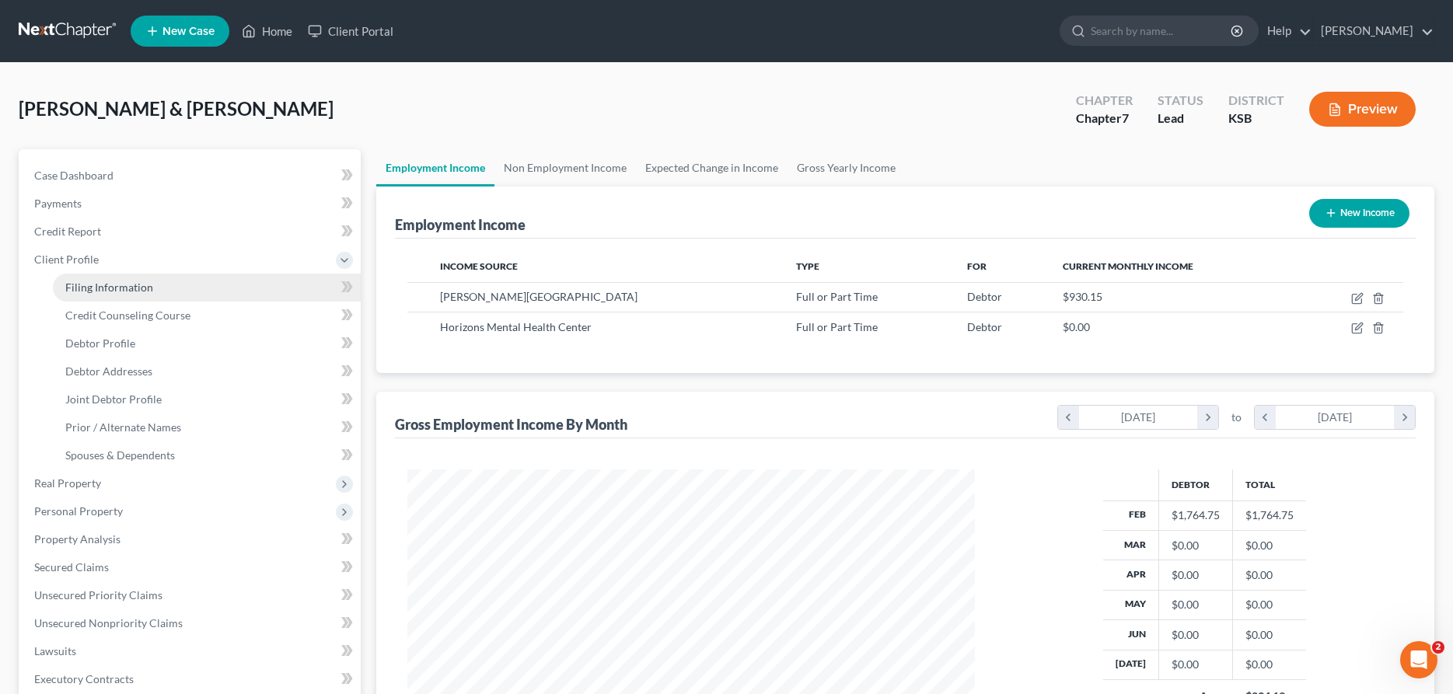
select select "0"
select select "17"
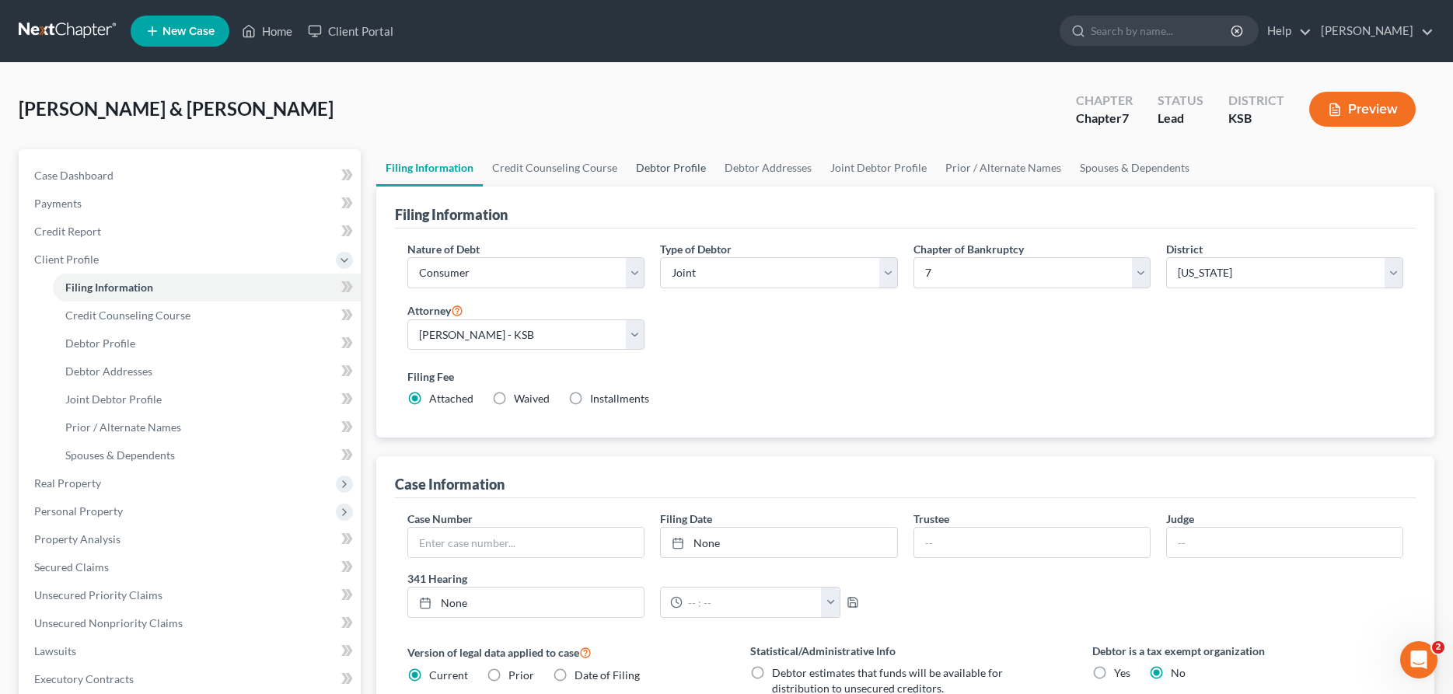
click at [658, 169] on link "Debtor Profile" at bounding box center [671, 167] width 89 height 37
select select "1"
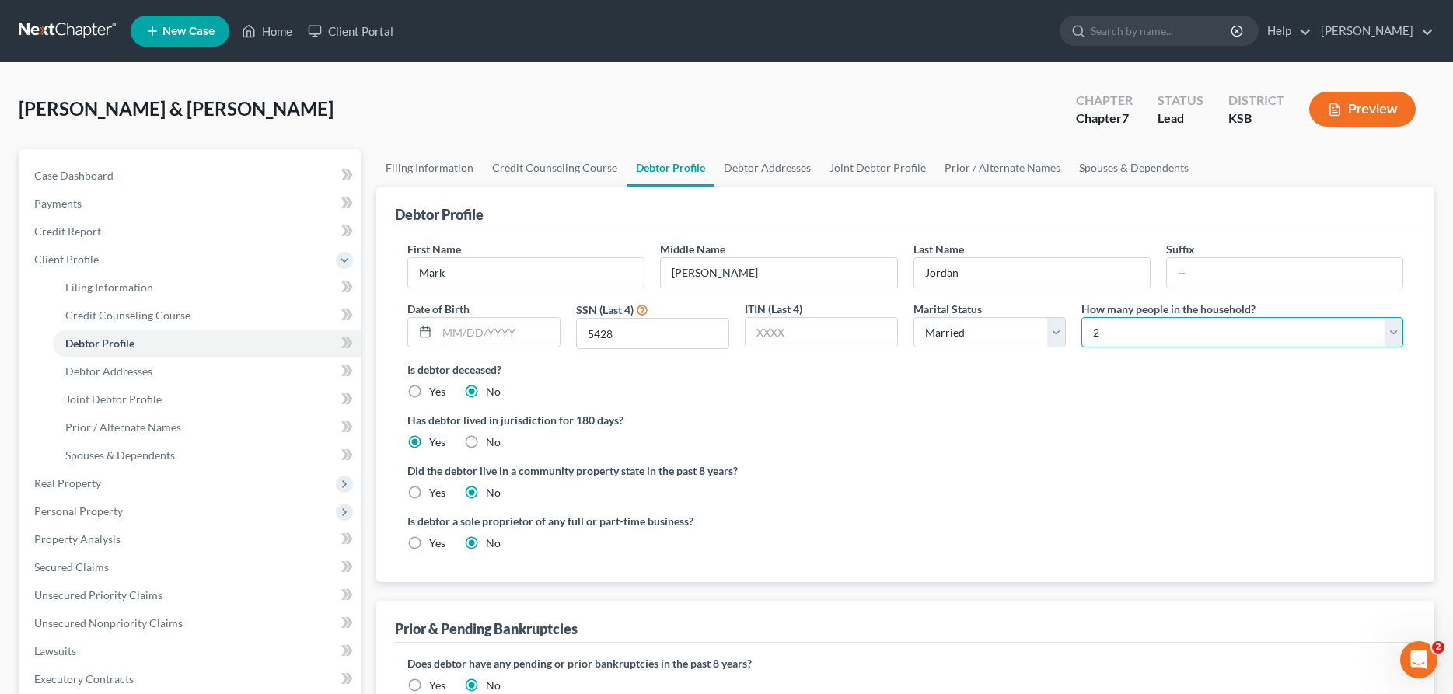
click at [1081, 317] on select "Select 1 2 3 4 5 6 7 8 9 10 11 12 13 14 15 16 17 18 19 20" at bounding box center [1242, 332] width 322 height 31
click option "2" at bounding box center [0, 0] width 0 height 0
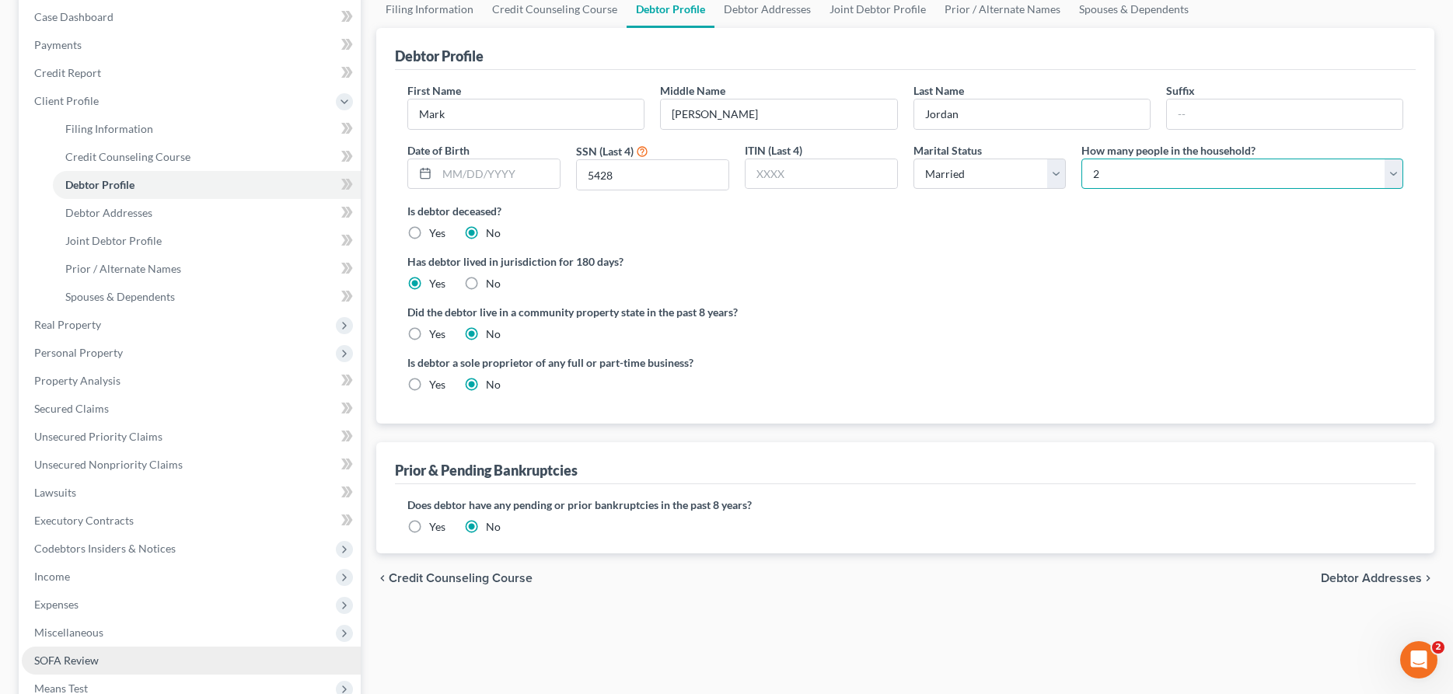
scroll to position [238, 0]
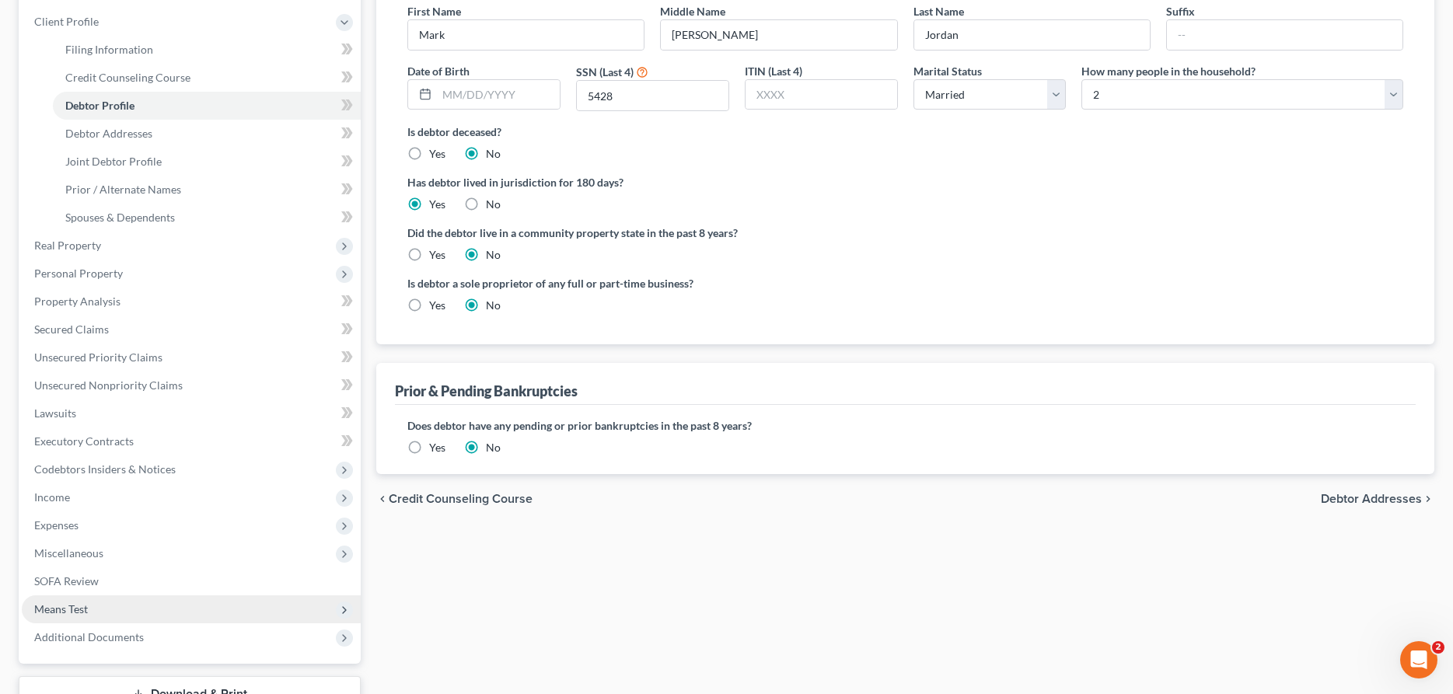
click at [83, 613] on span "Means Test" at bounding box center [61, 609] width 54 height 13
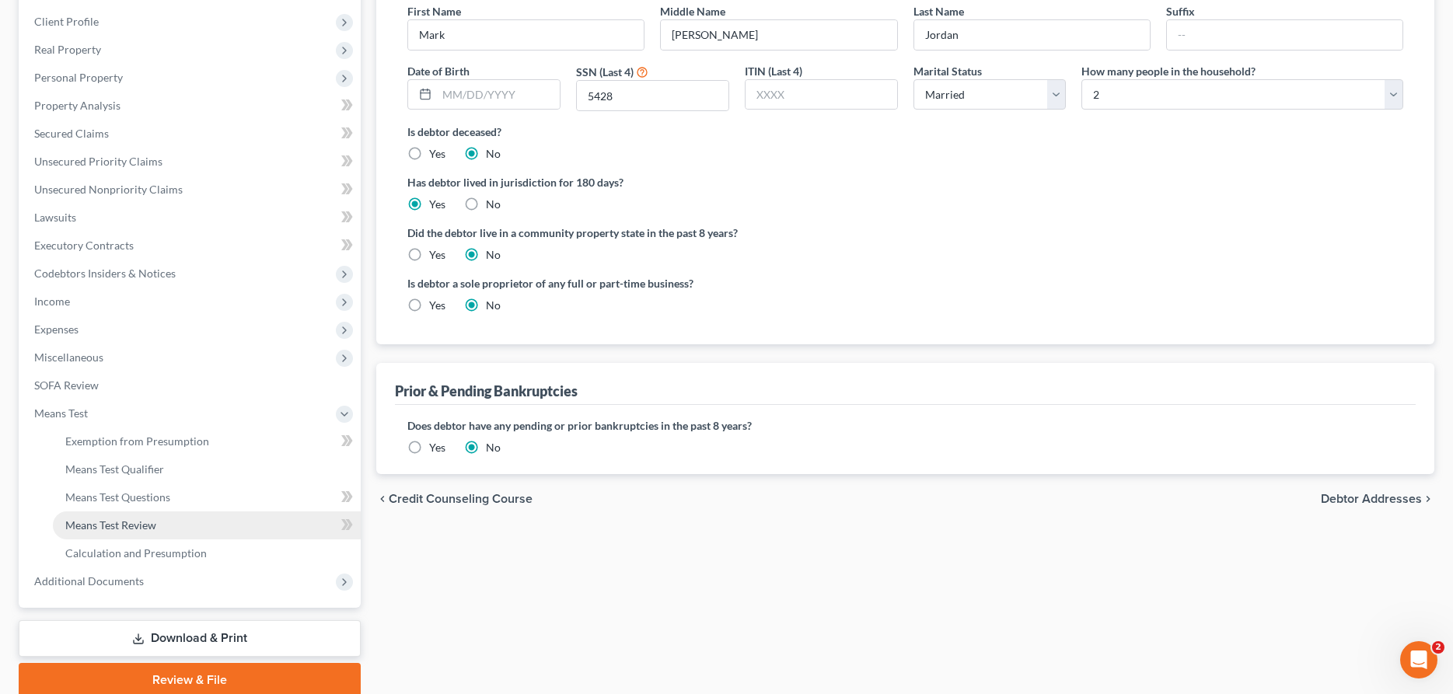
click at [142, 520] on span "Means Test Review" at bounding box center [110, 525] width 91 height 13
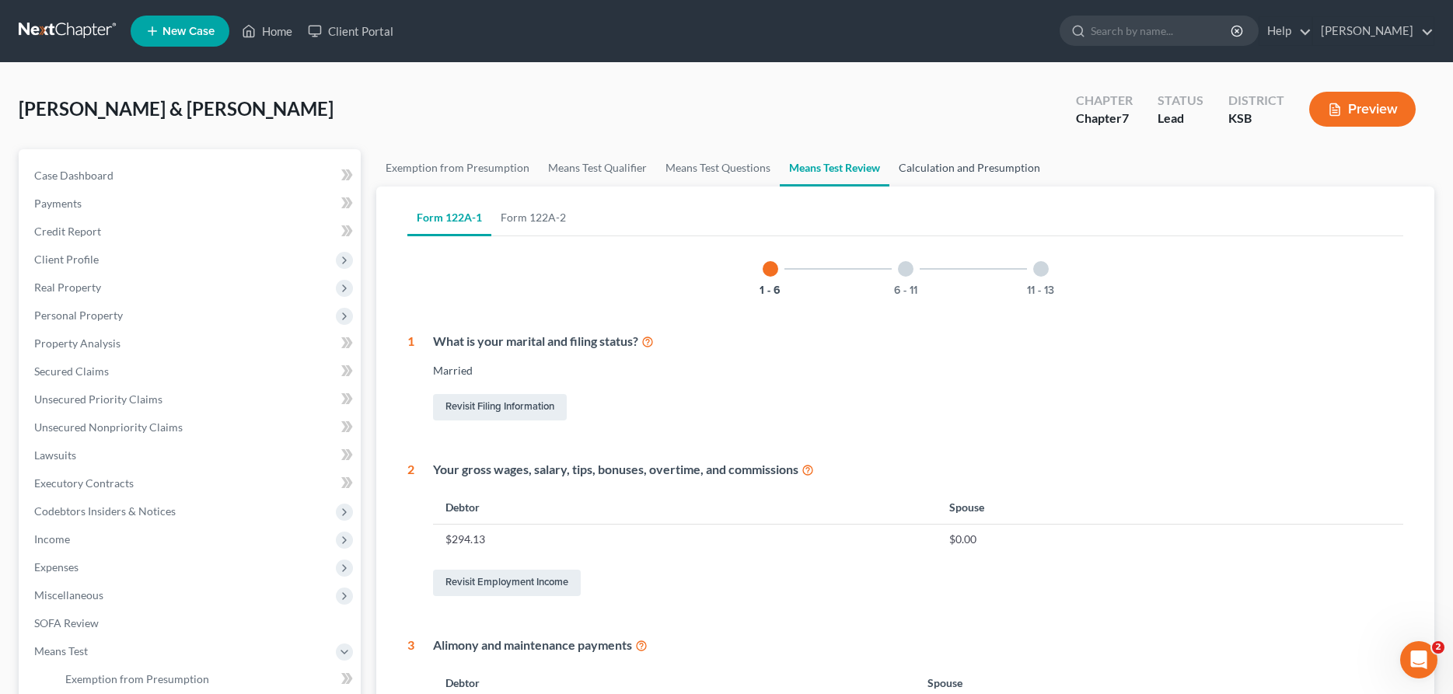
click at [910, 161] on link "Calculation and Presumption" at bounding box center [969, 167] width 160 height 37
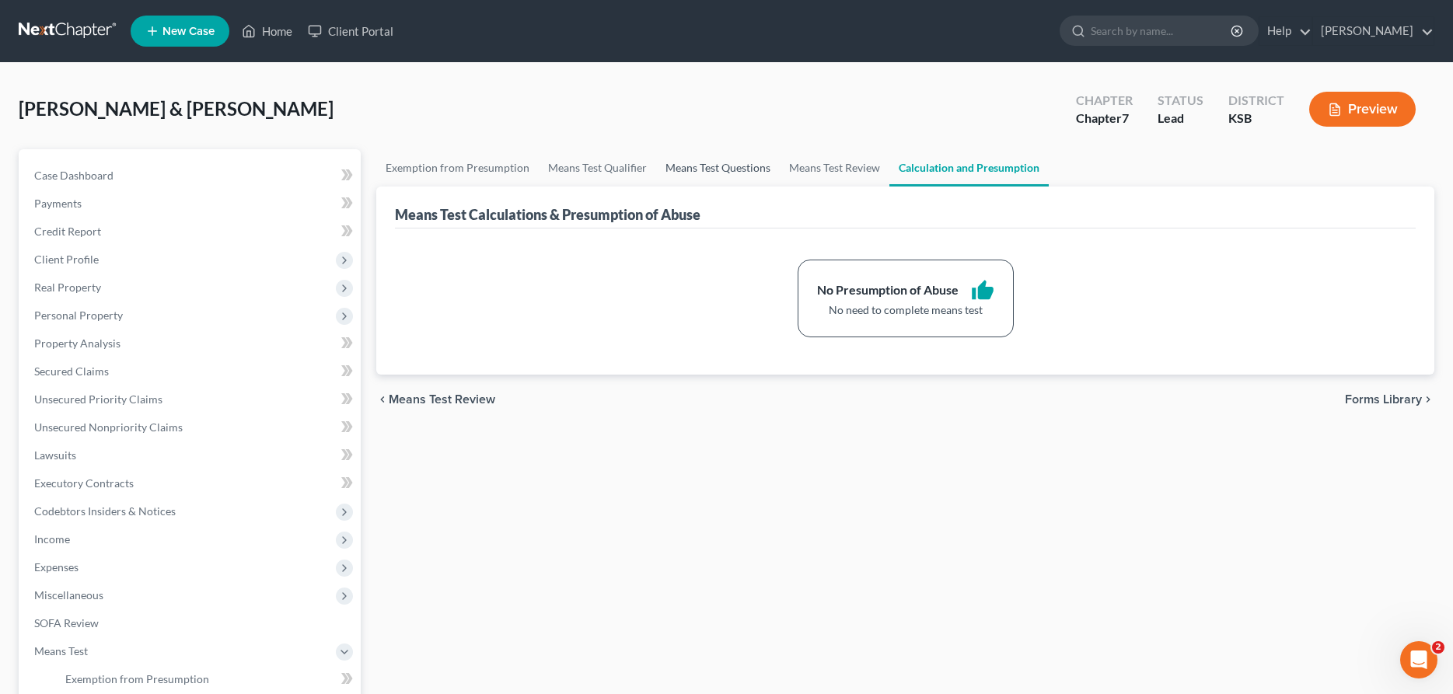
click at [701, 165] on link "Means Test Questions" at bounding box center [718, 167] width 124 height 37
click at [823, 169] on link "Means Test Review" at bounding box center [835, 167] width 110 height 37
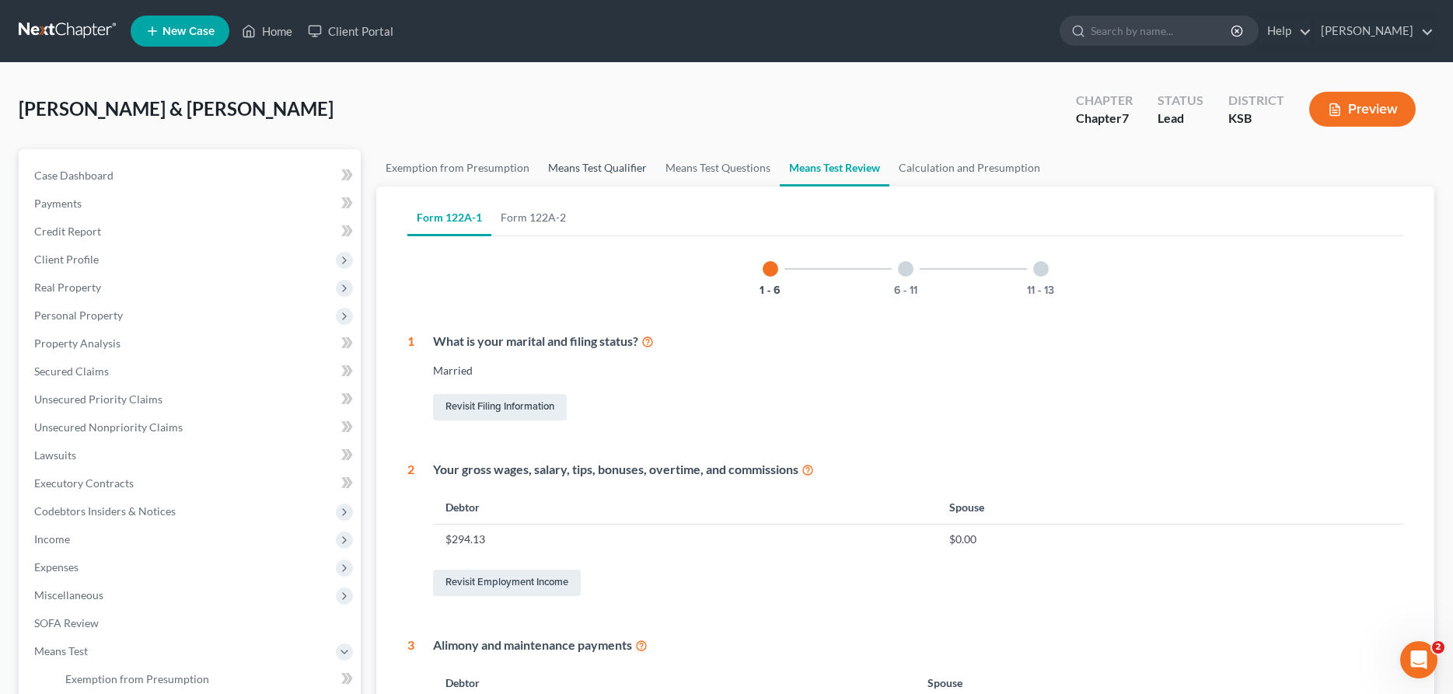
click at [609, 165] on link "Means Test Qualifier" at bounding box center [597, 167] width 117 height 37
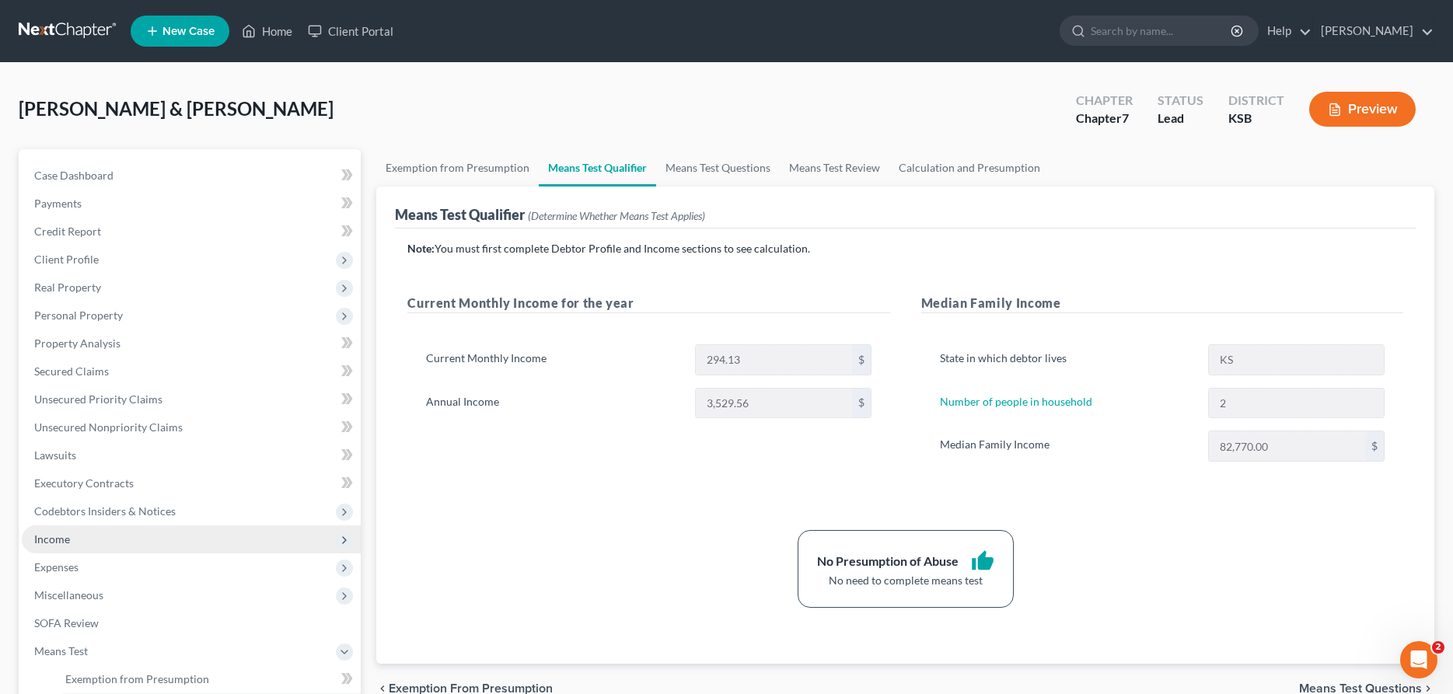
click at [65, 535] on span "Income" at bounding box center [52, 539] width 36 height 13
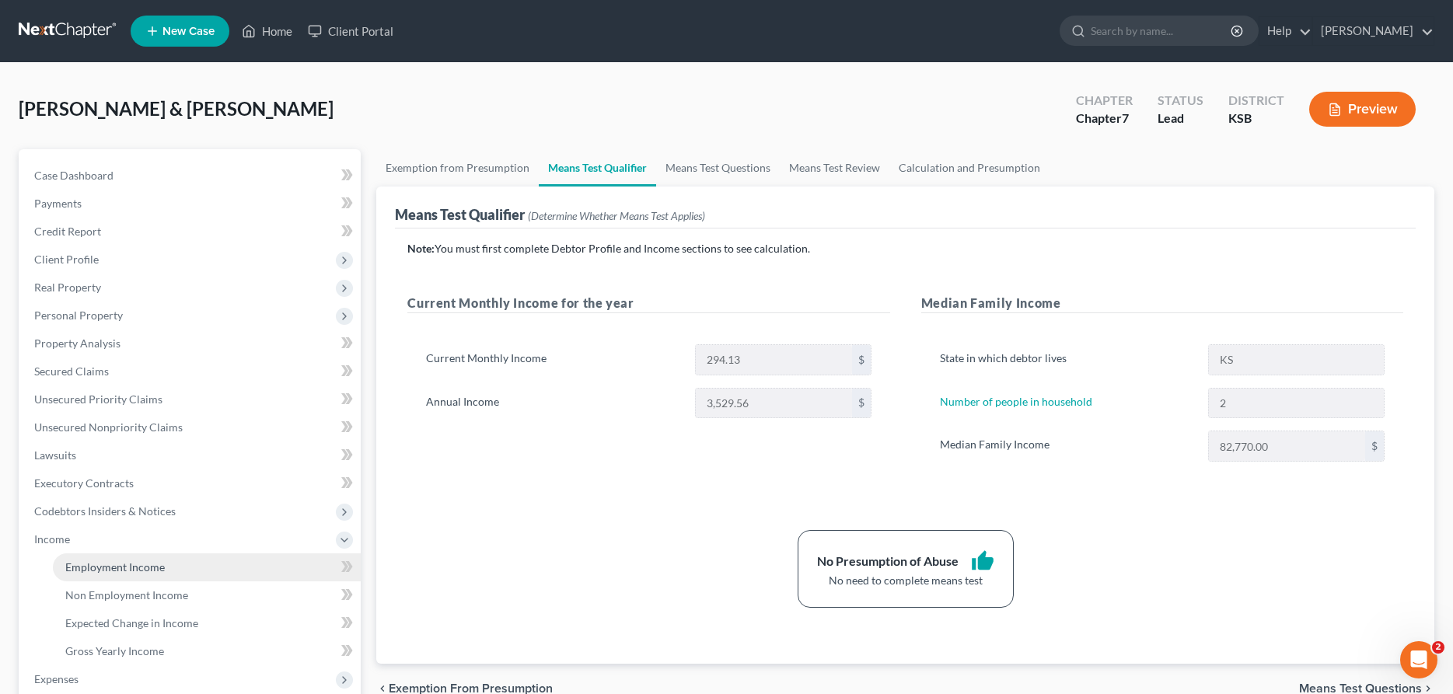
click at [117, 569] on span "Employment Income" at bounding box center [115, 567] width 100 height 13
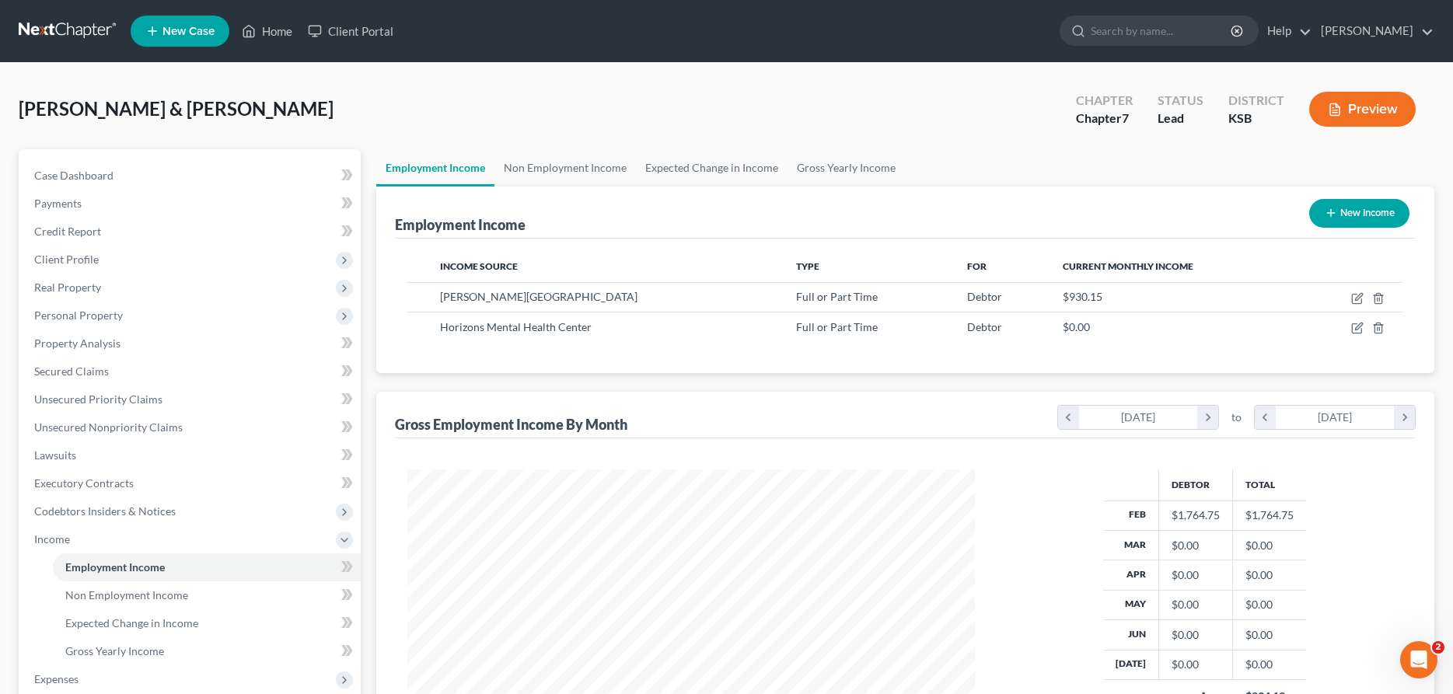
scroll to position [284, 599]
click at [1360, 302] on icon "button" at bounding box center [1357, 298] width 12 height 12
select select "0"
select select "17"
select select "0"
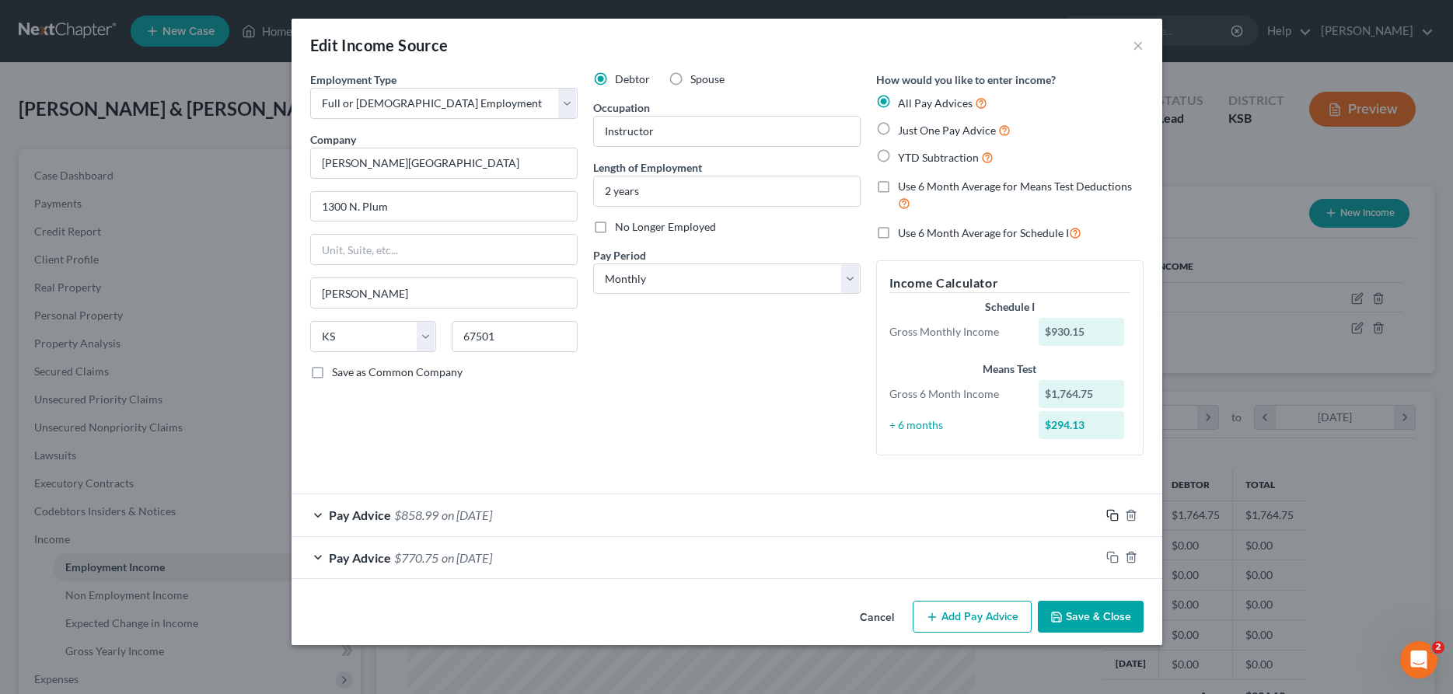
click at [1113, 515] on icon "button" at bounding box center [1112, 515] width 12 height 12
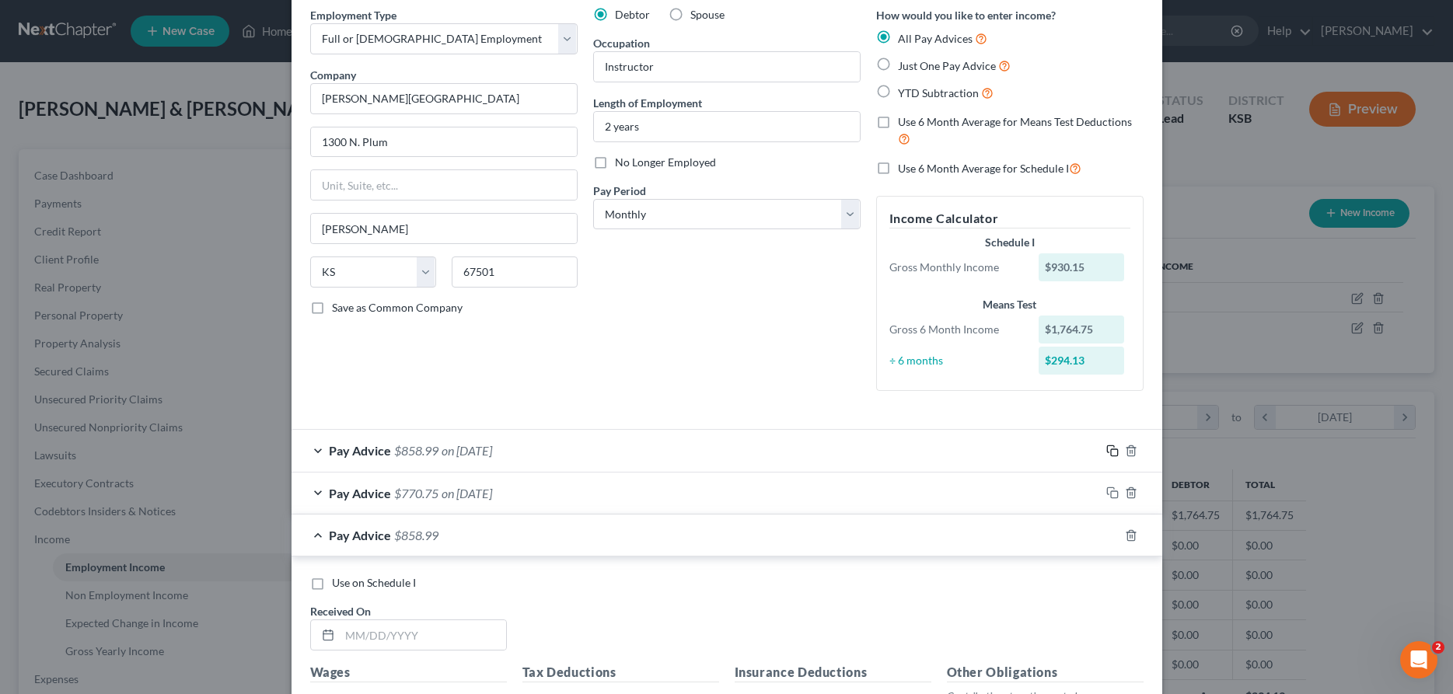
scroll to position [159, 0]
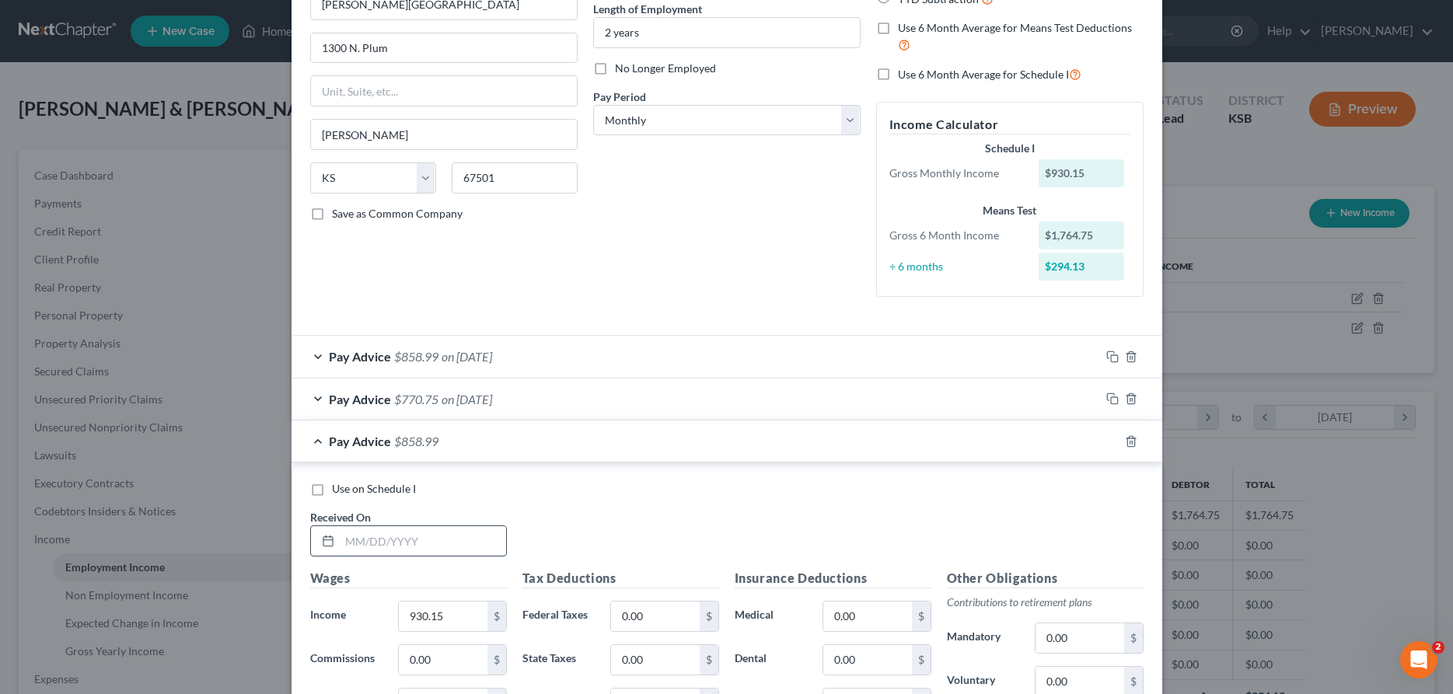
click at [418, 539] on input "text" at bounding box center [423, 541] width 166 height 30
type input "[DATE]"
click at [463, 616] on input "930.15" at bounding box center [443, 617] width 88 height 30
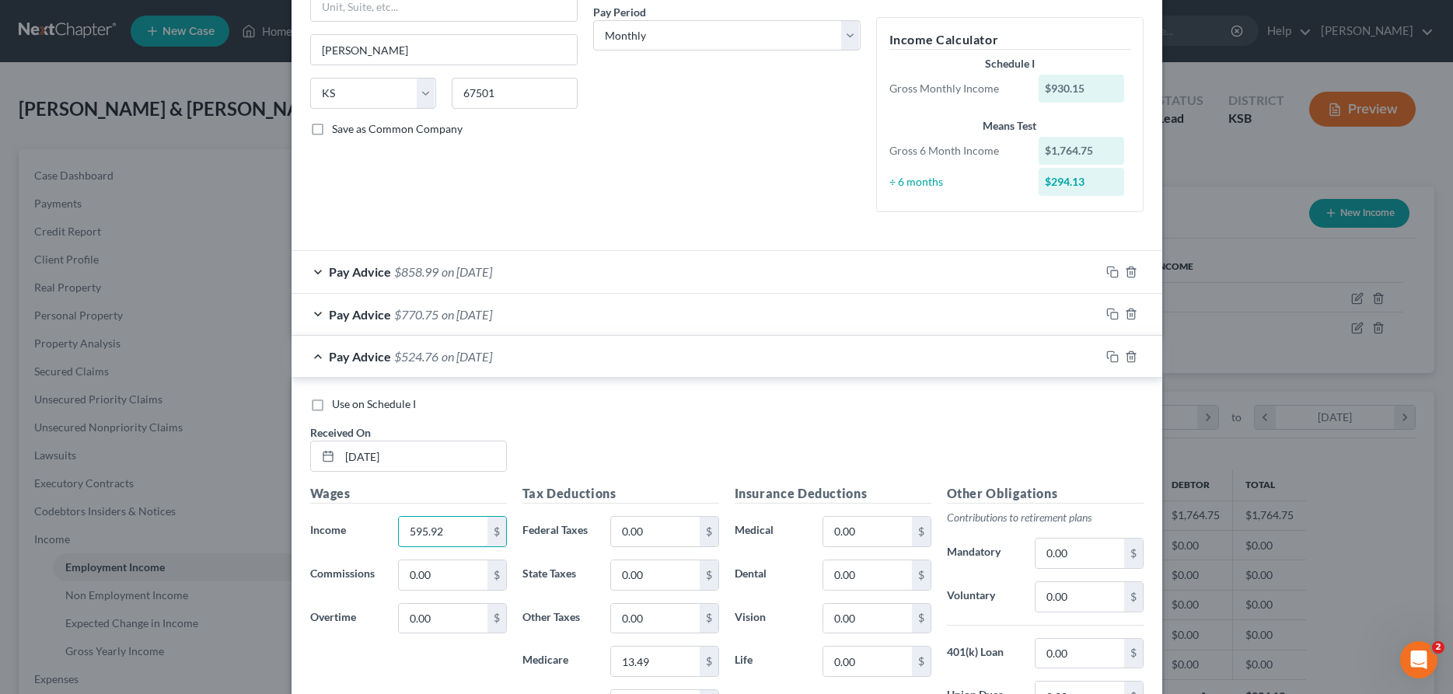
scroll to position [317, 0]
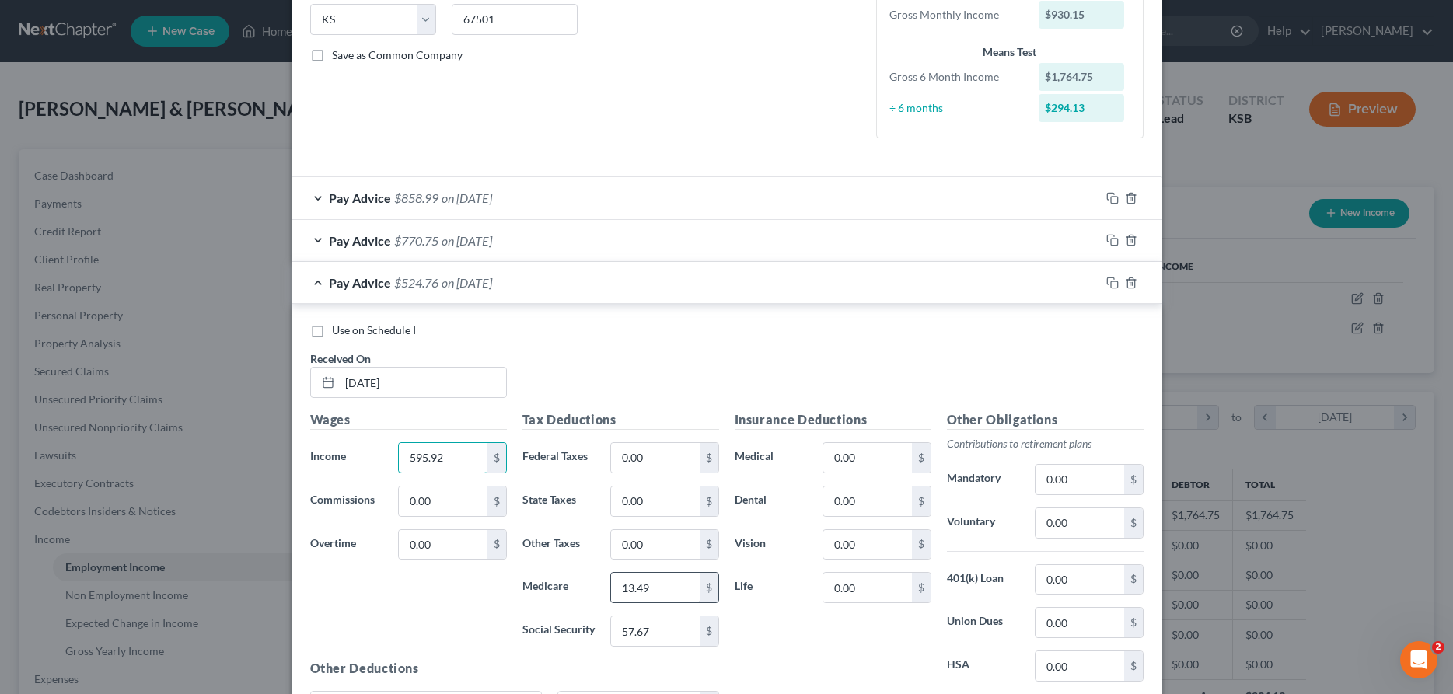
type input "595.92"
click at [668, 586] on input "13.49" at bounding box center [655, 588] width 88 height 30
type input "8.64"
type input "36.95"
click at [1115, 282] on icon "button" at bounding box center [1112, 283] width 12 height 12
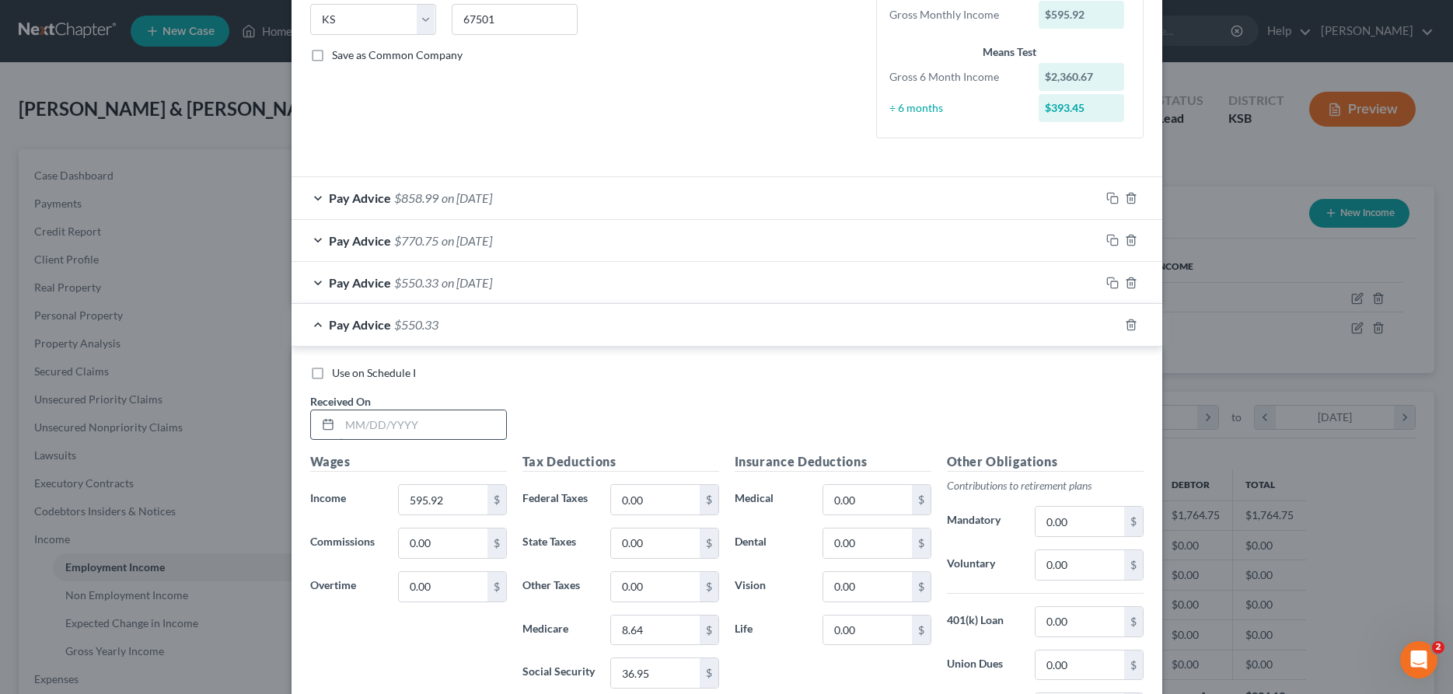
click at [470, 436] on input "text" at bounding box center [423, 426] width 166 height 30
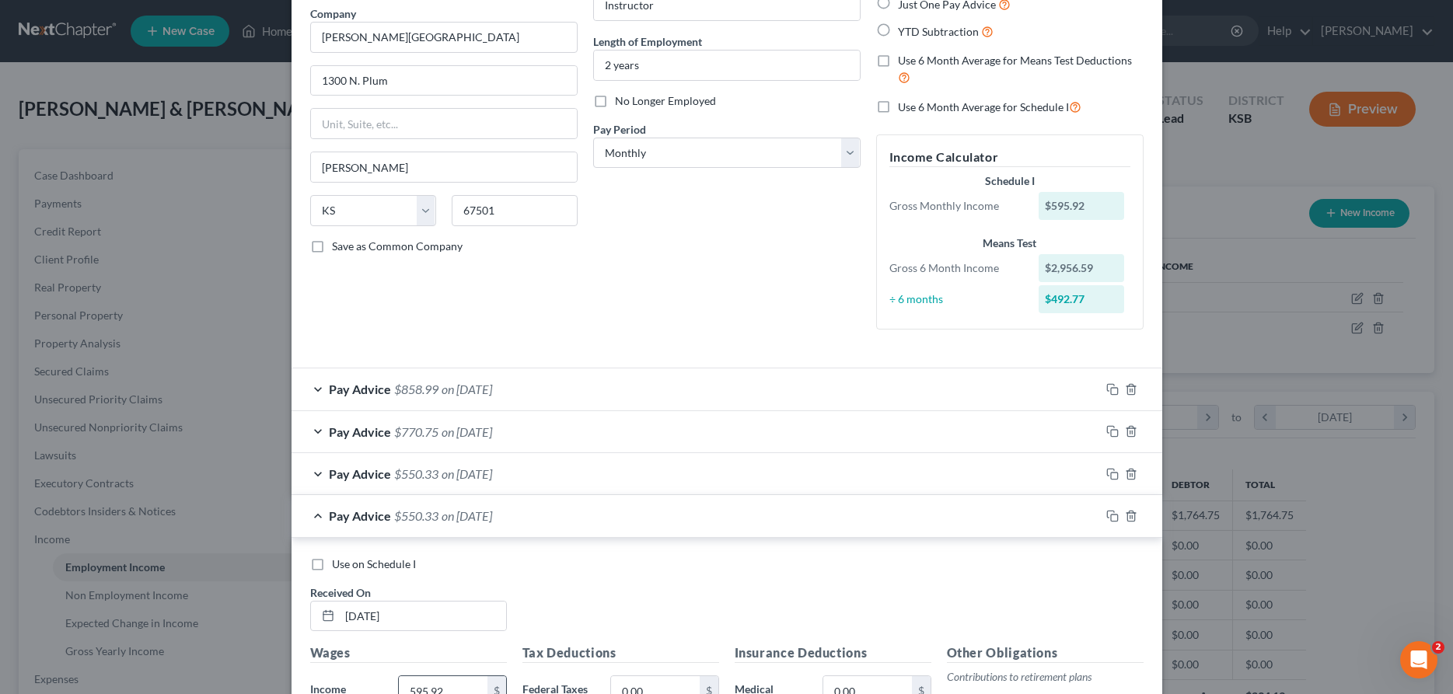
scroll to position [364, 0]
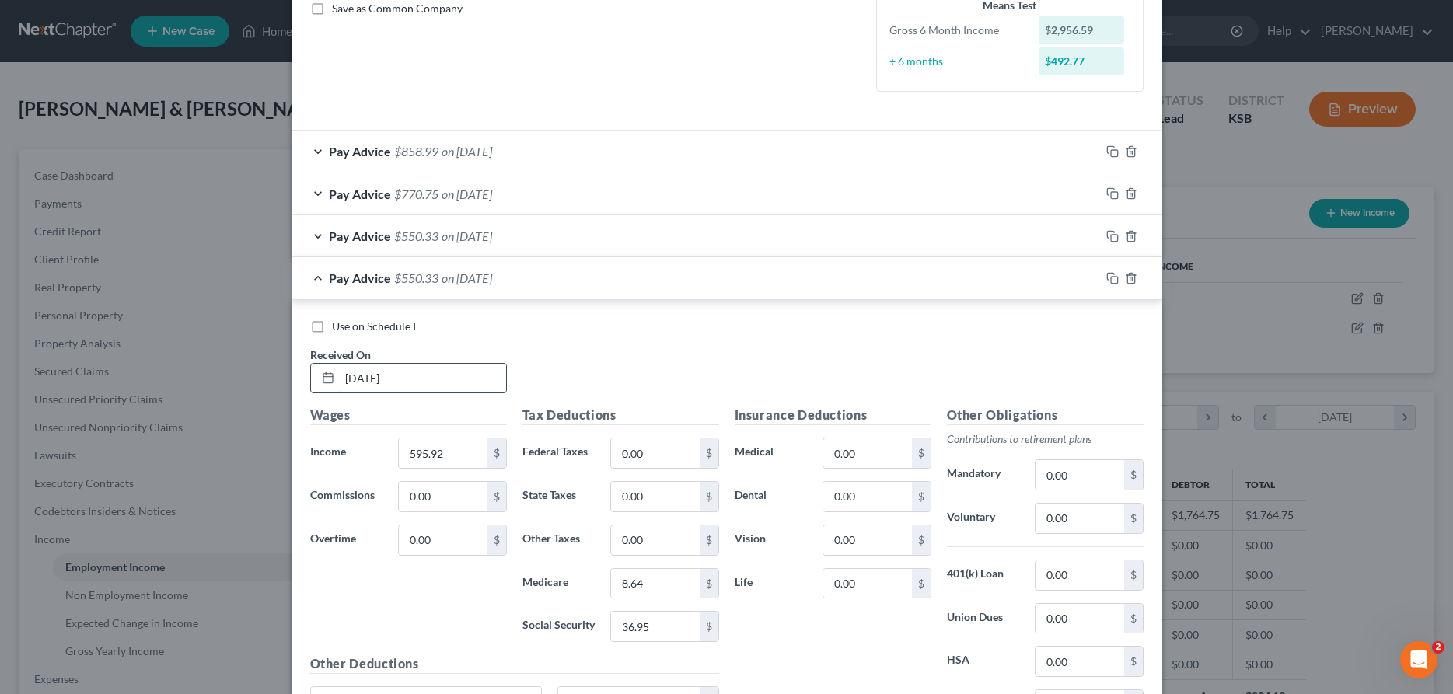
click at [439, 387] on input "[DATE]" at bounding box center [423, 379] width 166 height 30
type input "[DATE]"
click at [473, 450] on input "595.92" at bounding box center [443, 454] width 88 height 30
type input "964.86"
click at [659, 580] on input "8.64" at bounding box center [655, 584] width 88 height 30
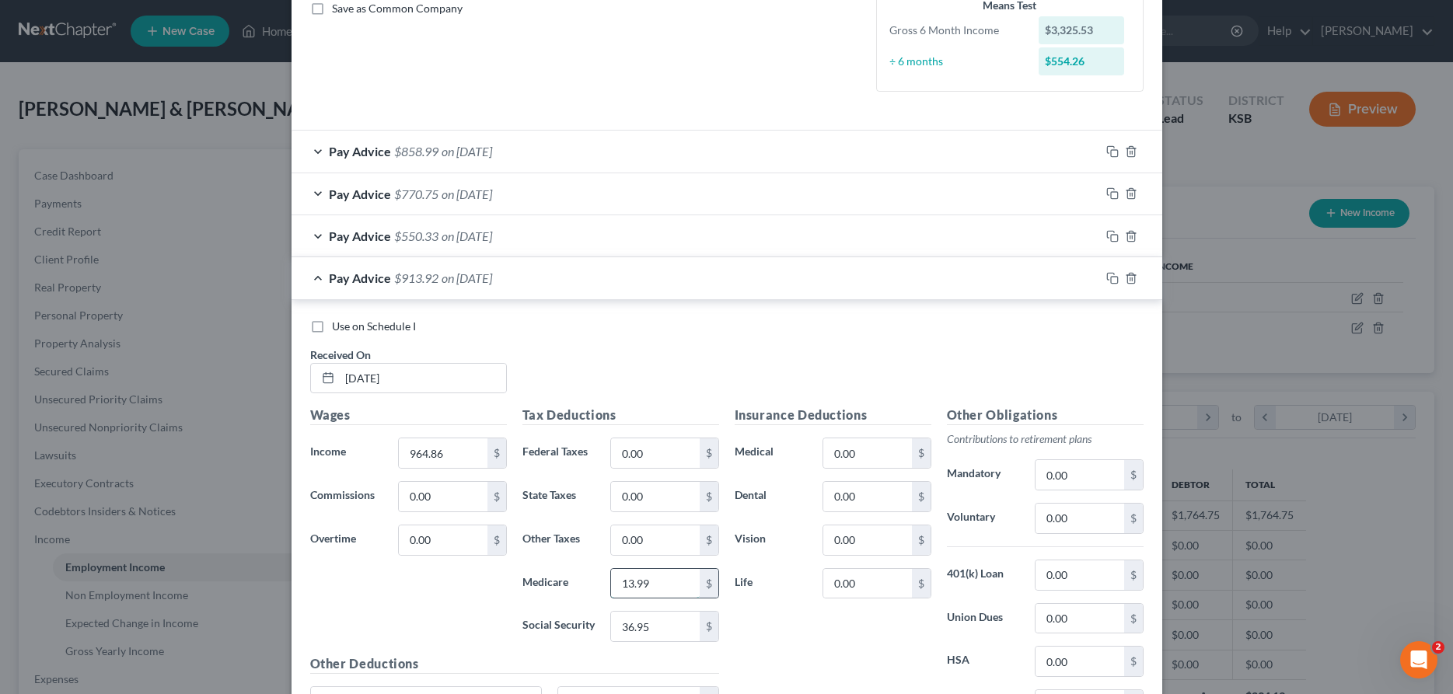
type input "13.99"
type input "59.82"
click at [1112, 279] on icon "button" at bounding box center [1112, 278] width 12 height 12
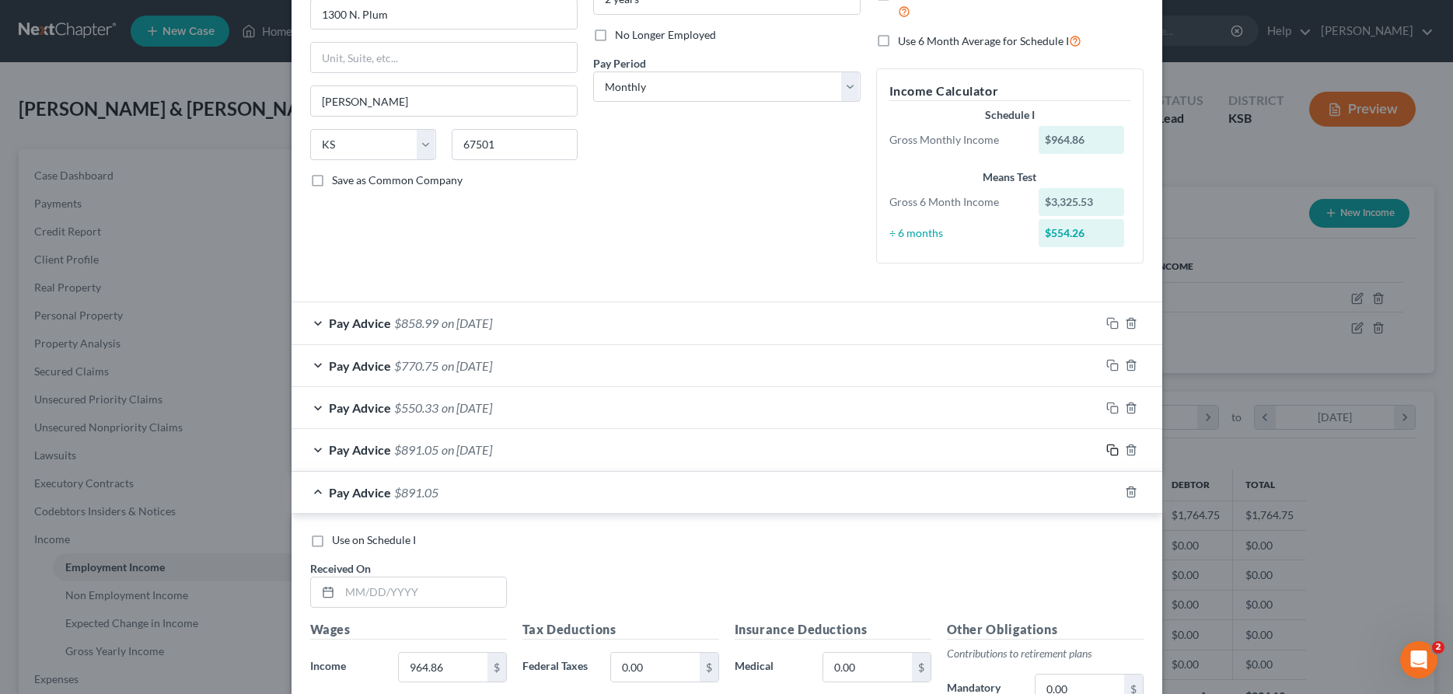
scroll to position [270, 0]
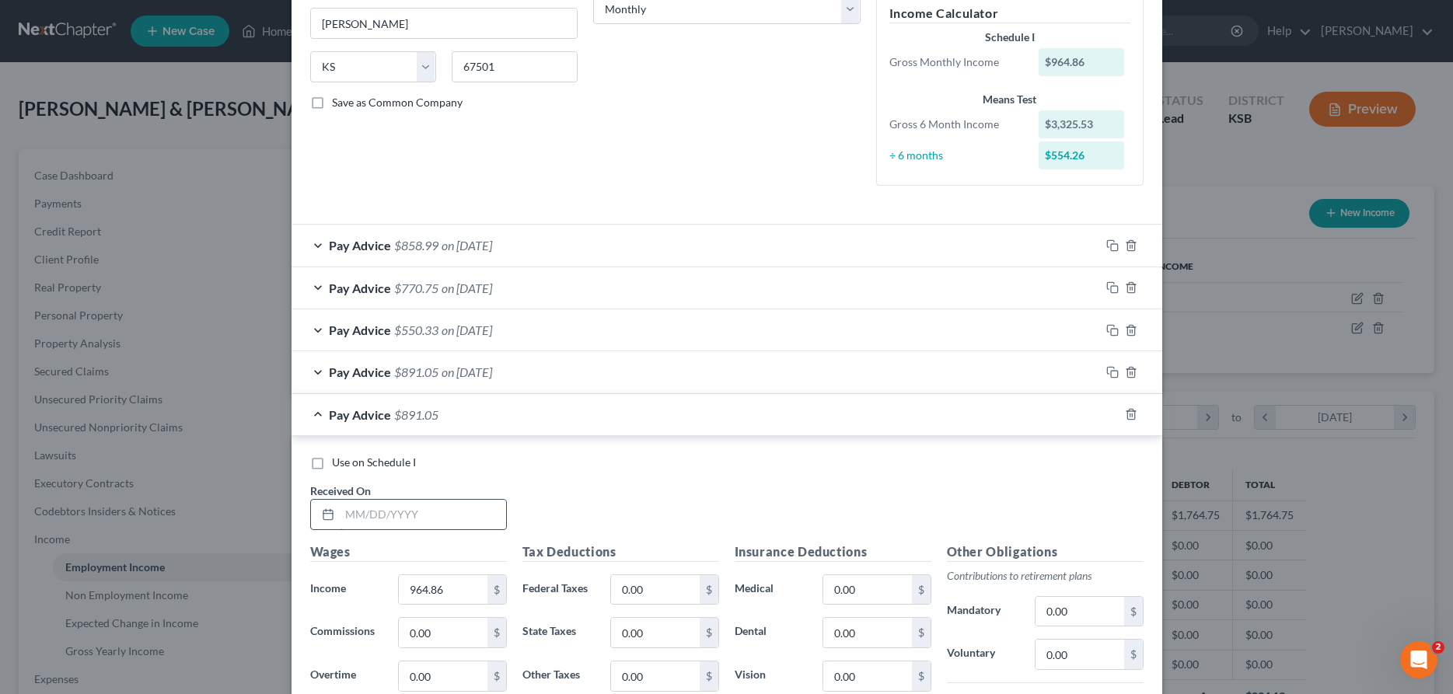
click at [422, 520] on input "text" at bounding box center [423, 515] width 166 height 30
type input "[DATE]"
click at [451, 587] on input "964.86" at bounding box center [443, 590] width 88 height 30
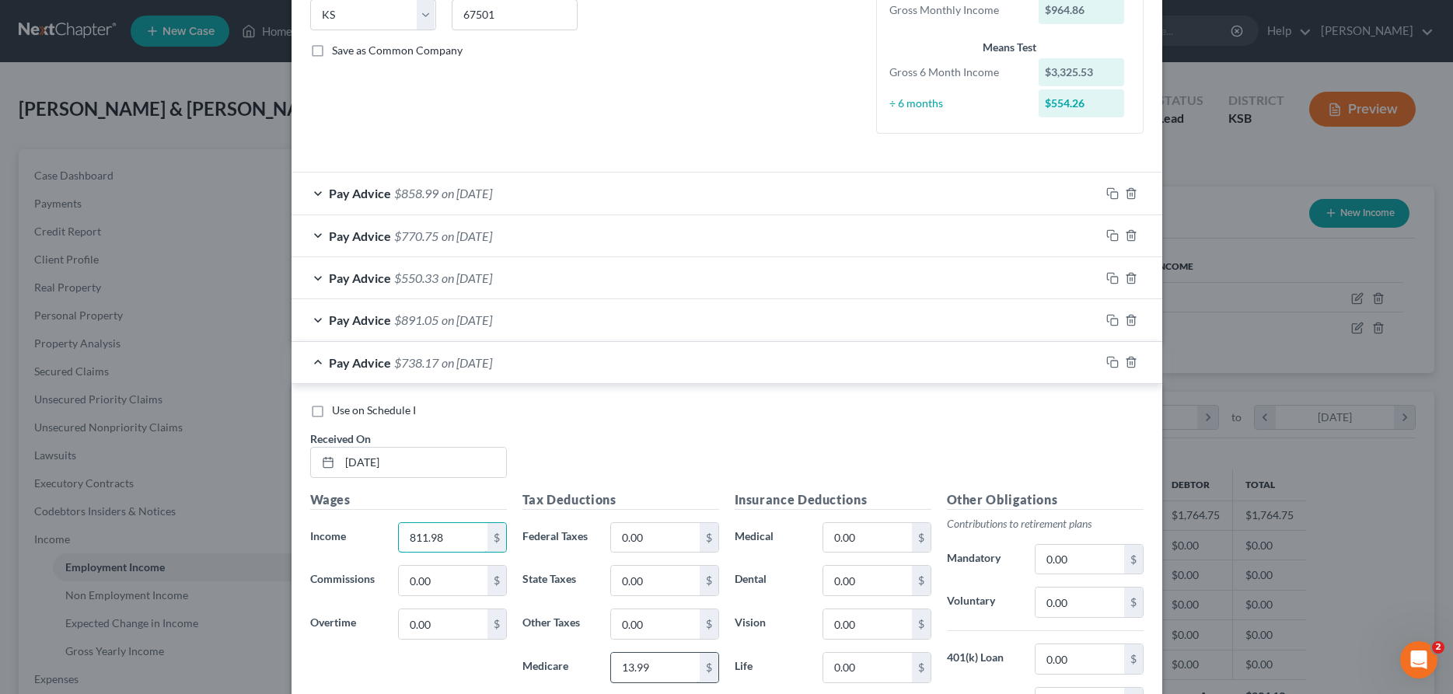
scroll to position [349, 0]
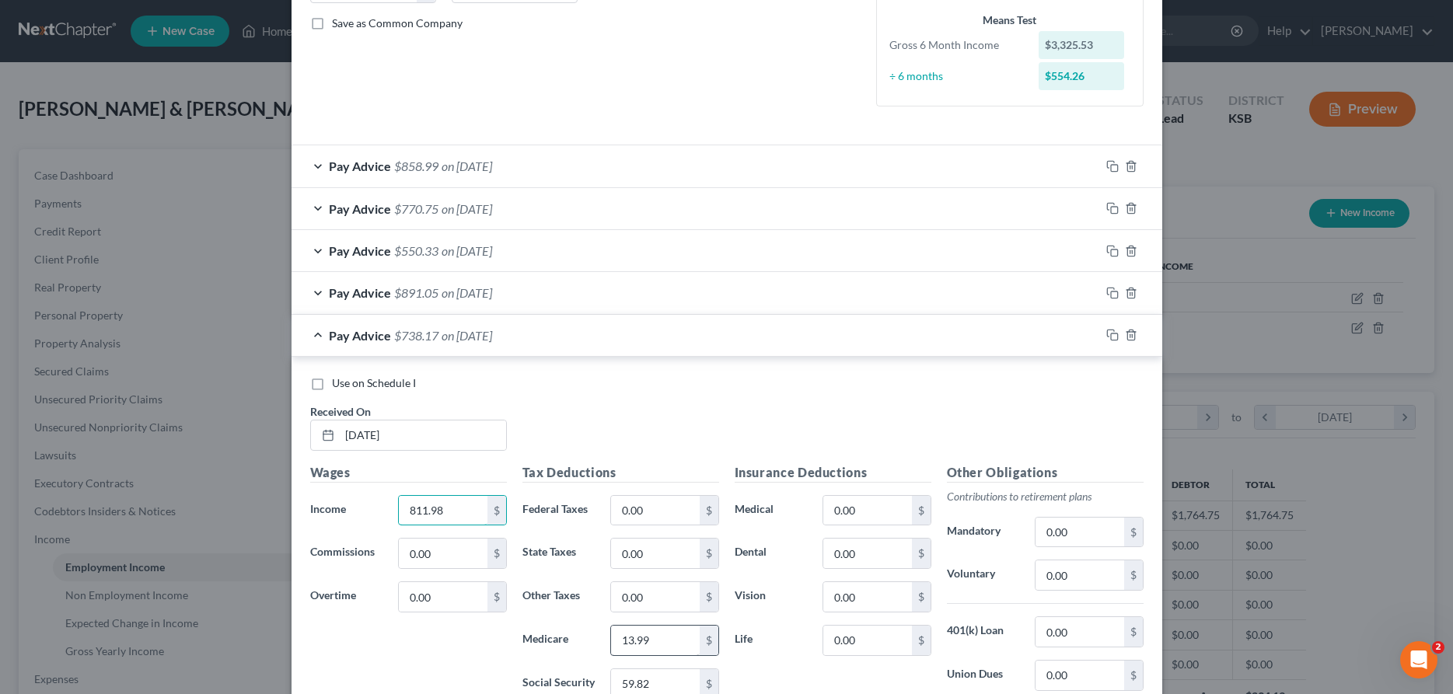
type input "811.98"
click at [686, 645] on input "13.99" at bounding box center [655, 641] width 88 height 30
type input "11.77"
type input "50.34"
click at [1111, 333] on icon "button" at bounding box center [1112, 335] width 12 height 12
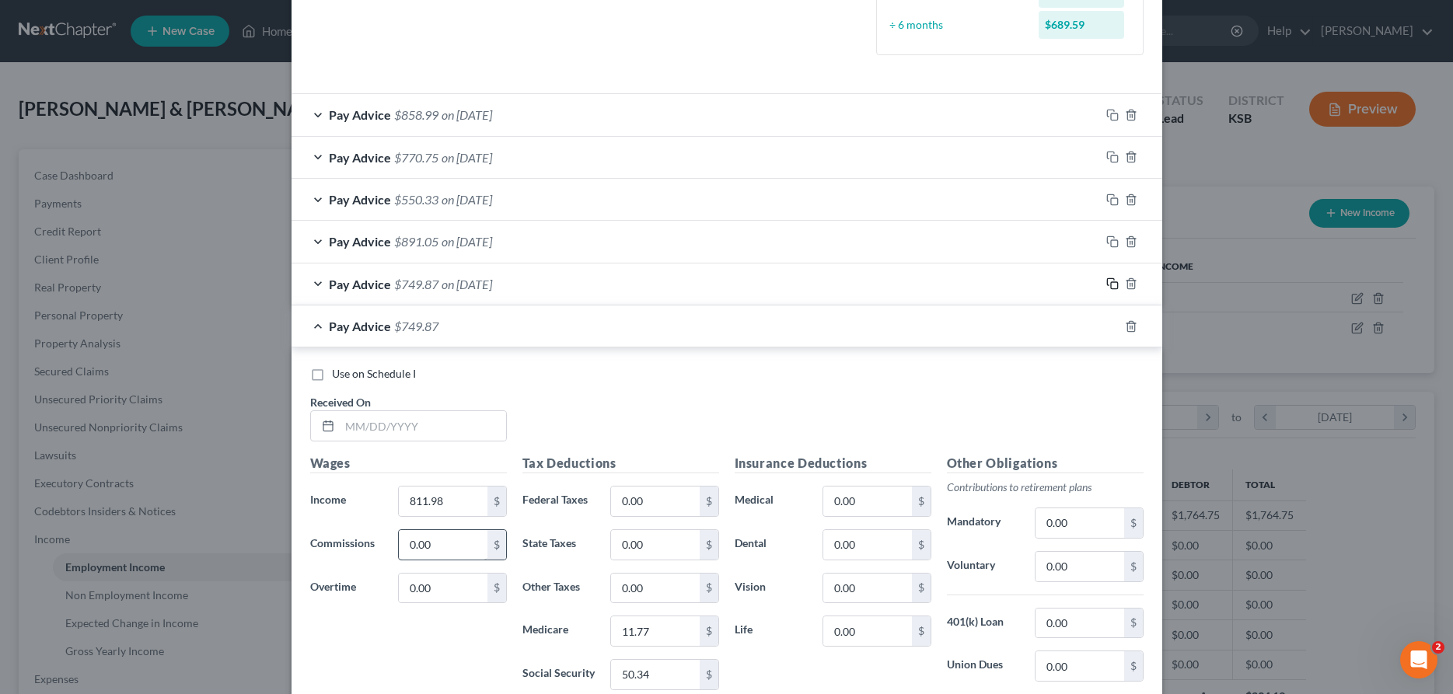
scroll to position [428, 0]
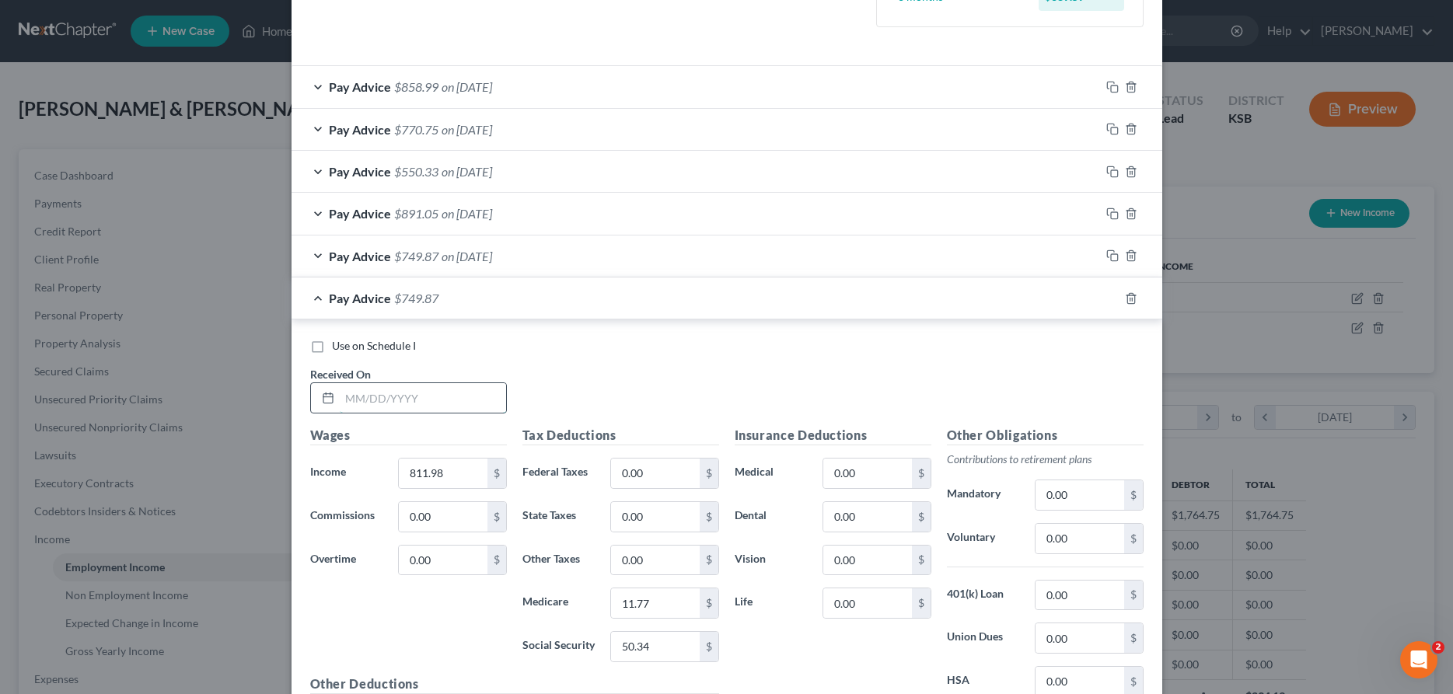
click at [393, 405] on input "text" at bounding box center [423, 398] width 166 height 30
type input "[DATE]"
click at [437, 489] on div "Wages Income * 811.98 $ Commissions 0.00 $ Overtime 0.00 $" at bounding box center [408, 550] width 212 height 249
click at [444, 469] on input "811.98" at bounding box center [443, 474] width 88 height 30
type input "1,365.55"
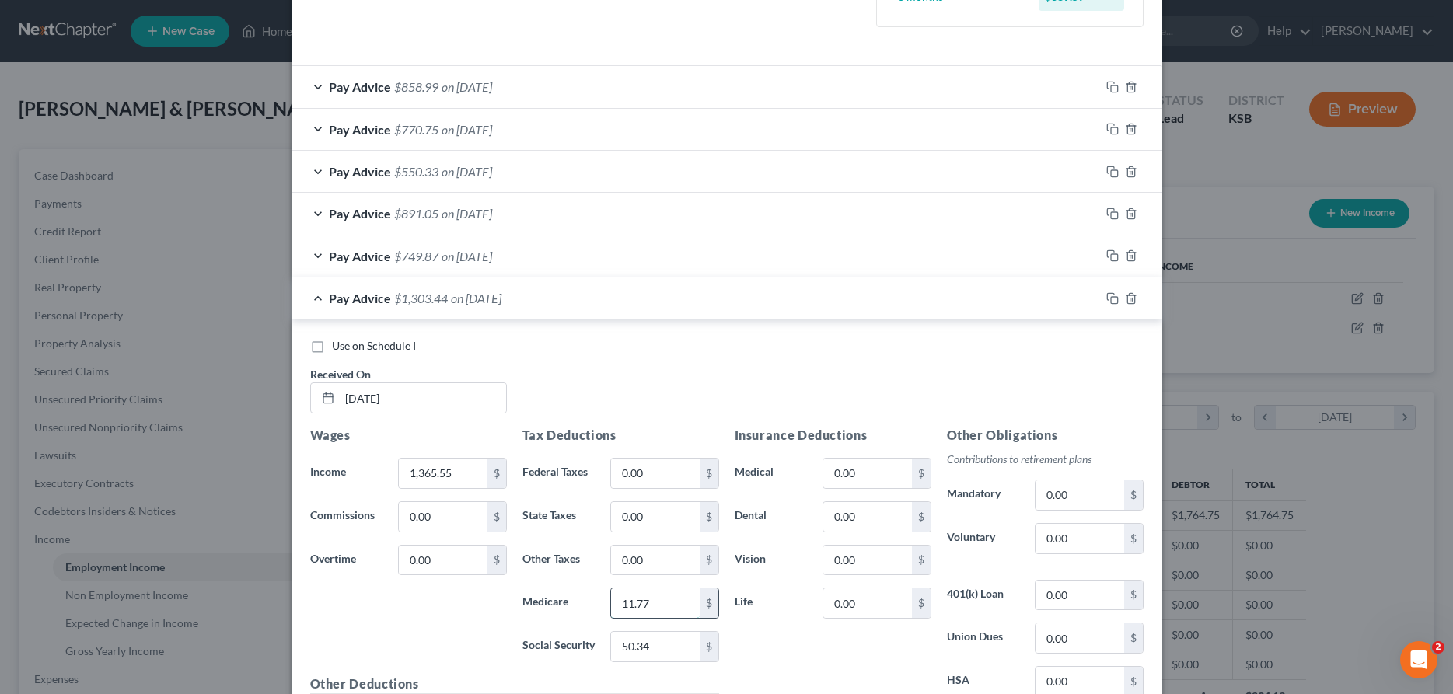
click at [636, 600] on input "11.77" at bounding box center [655, 604] width 88 height 30
type input "19.80"
click at [661, 484] on input "0.00" at bounding box center [655, 474] width 88 height 30
type input "21.16"
type input "4.00"
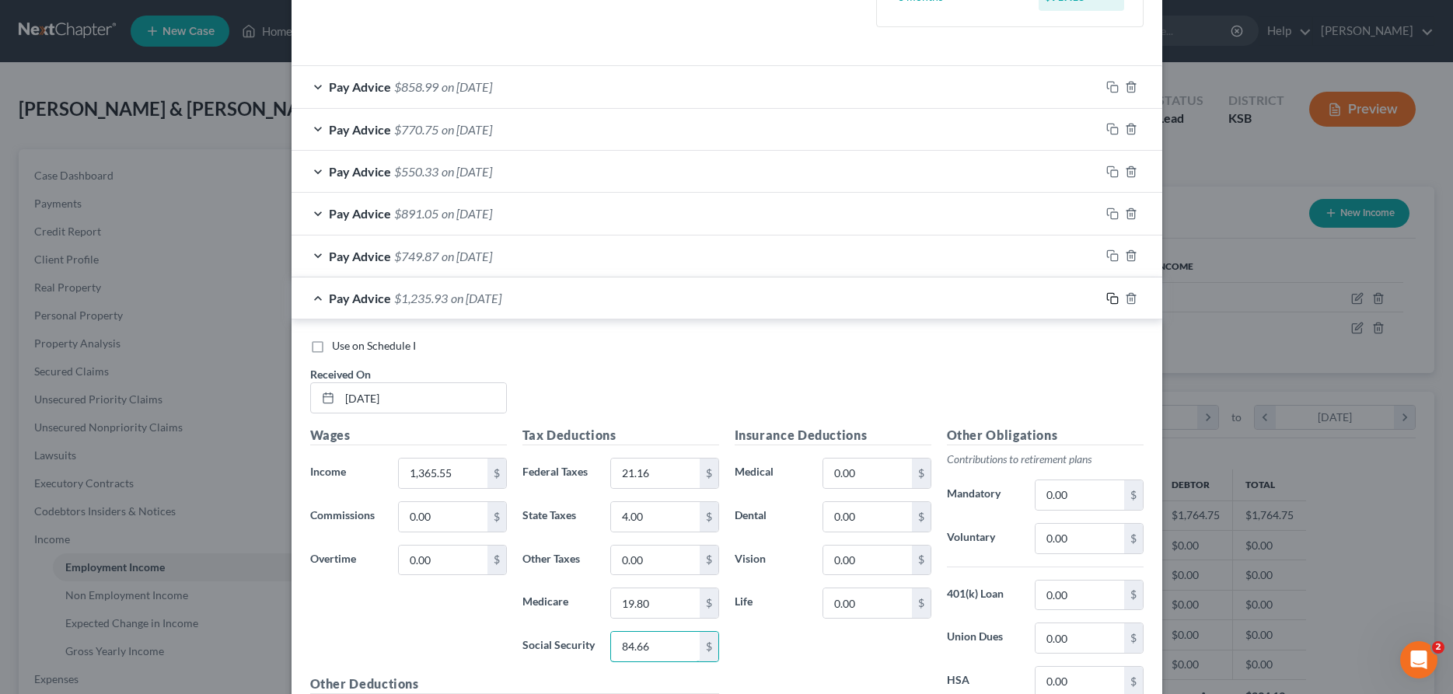
type input "84.66"
click at [1116, 298] on icon "button" at bounding box center [1112, 298] width 12 height 12
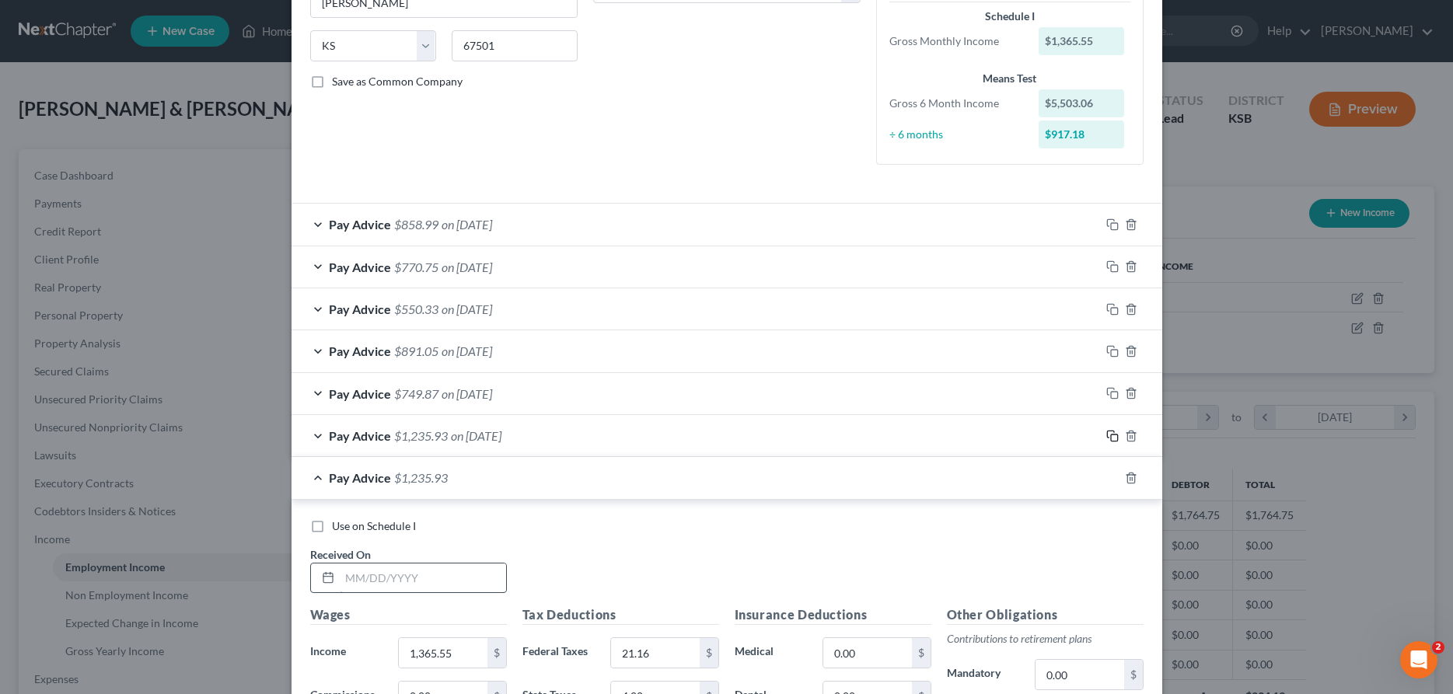
scroll to position [343, 0]
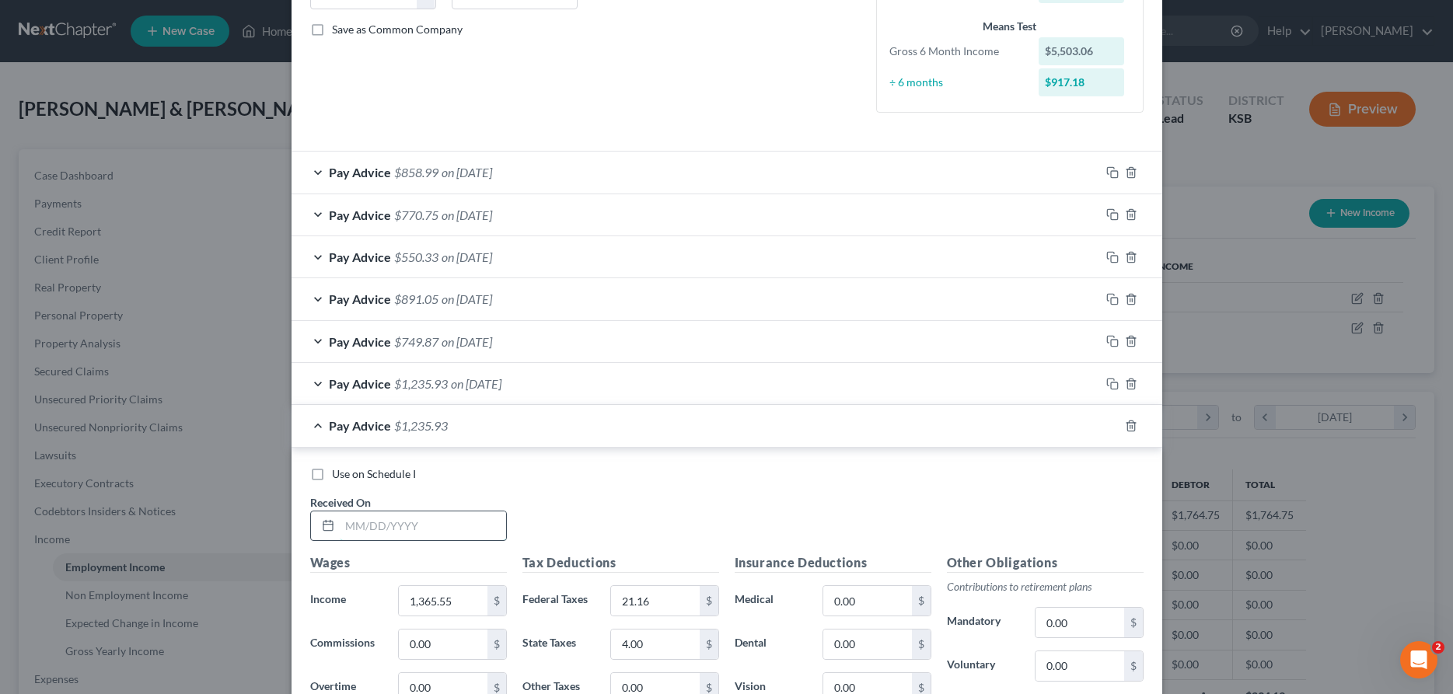
click at [400, 526] on input "text" at bounding box center [423, 527] width 166 height 30
type input "[DATE]"
type input "886.06"
click at [660, 605] on input "21.16" at bounding box center [655, 601] width 88 height 30
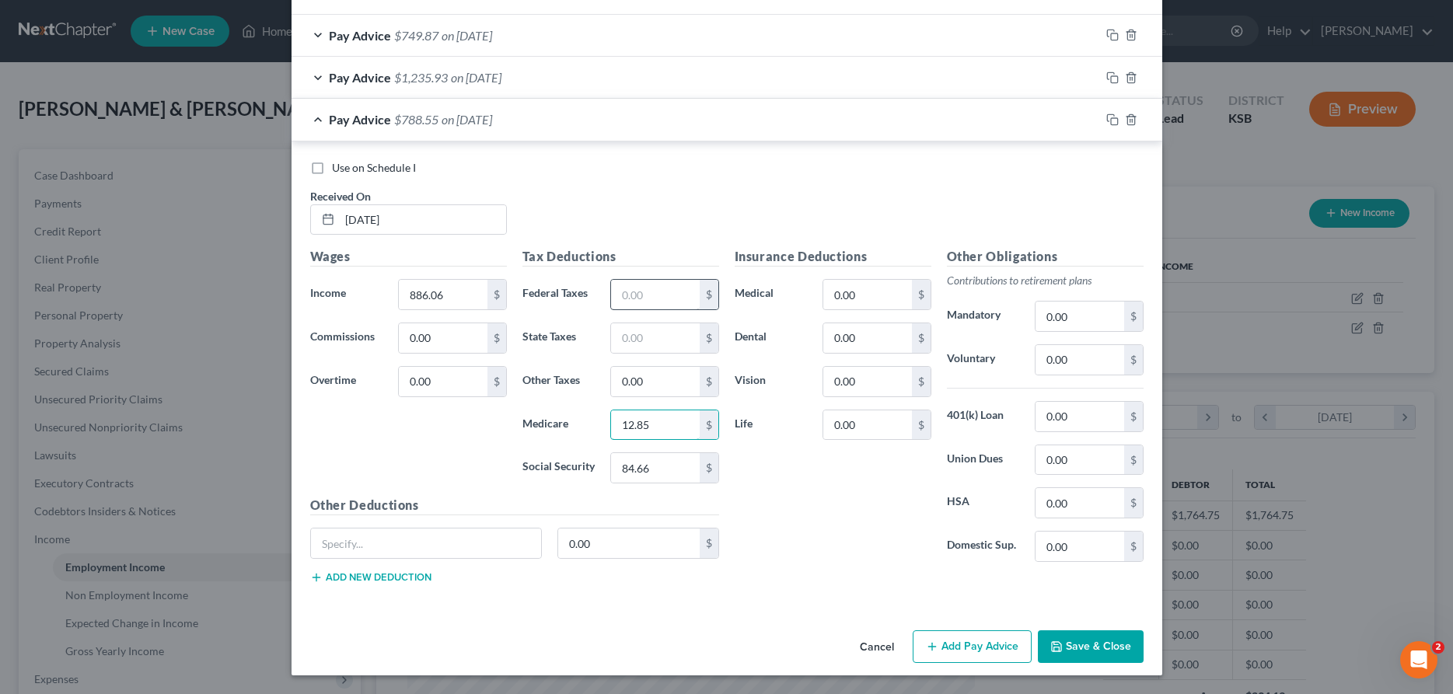
type input "12.85"
type input "54.94"
click at [1113, 118] on icon "button" at bounding box center [1112, 120] width 12 height 12
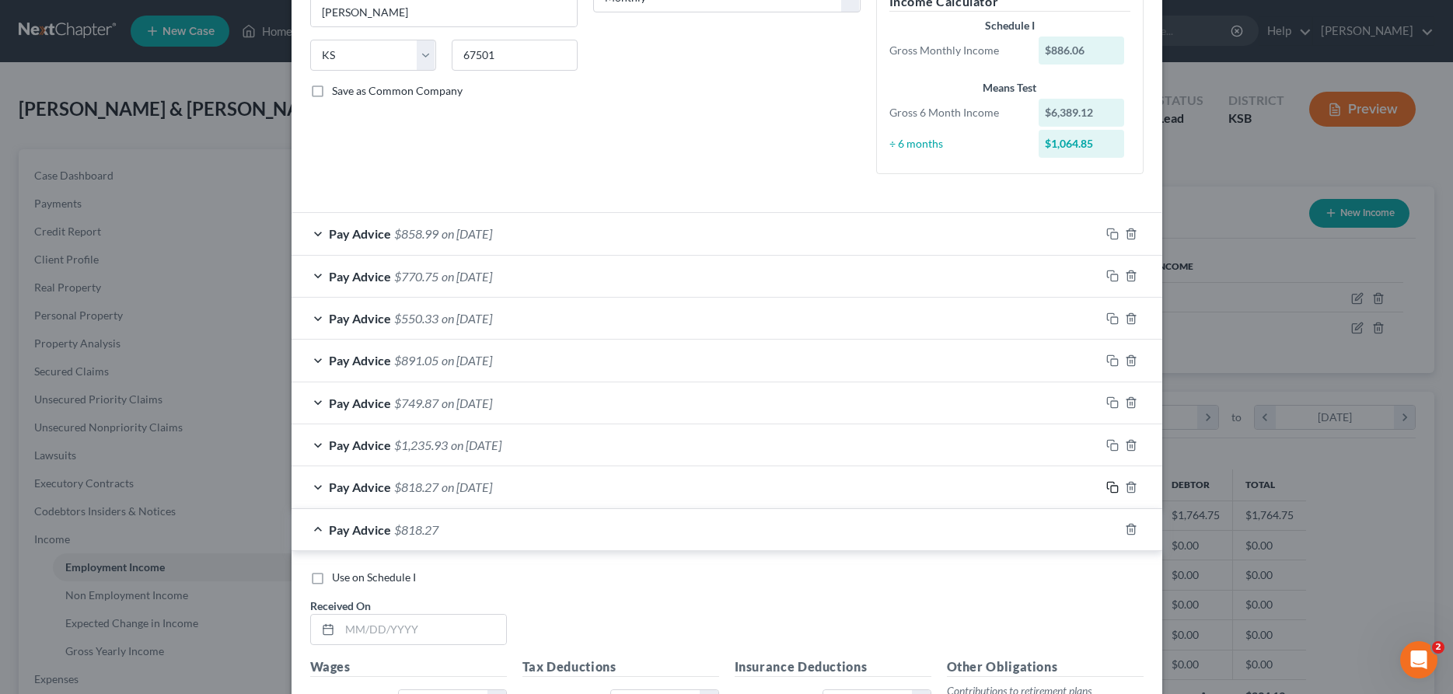
scroll to position [310, 0]
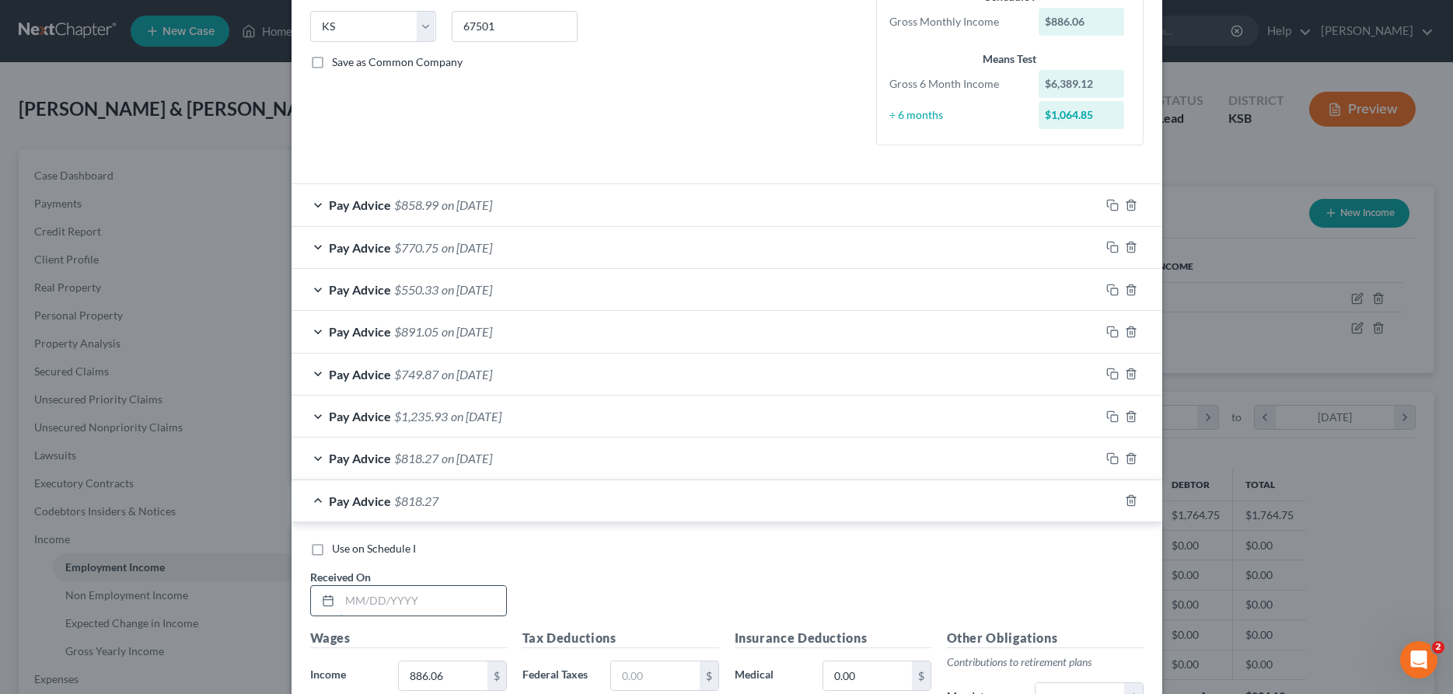
click at [414, 598] on input "text" at bounding box center [423, 601] width 166 height 30
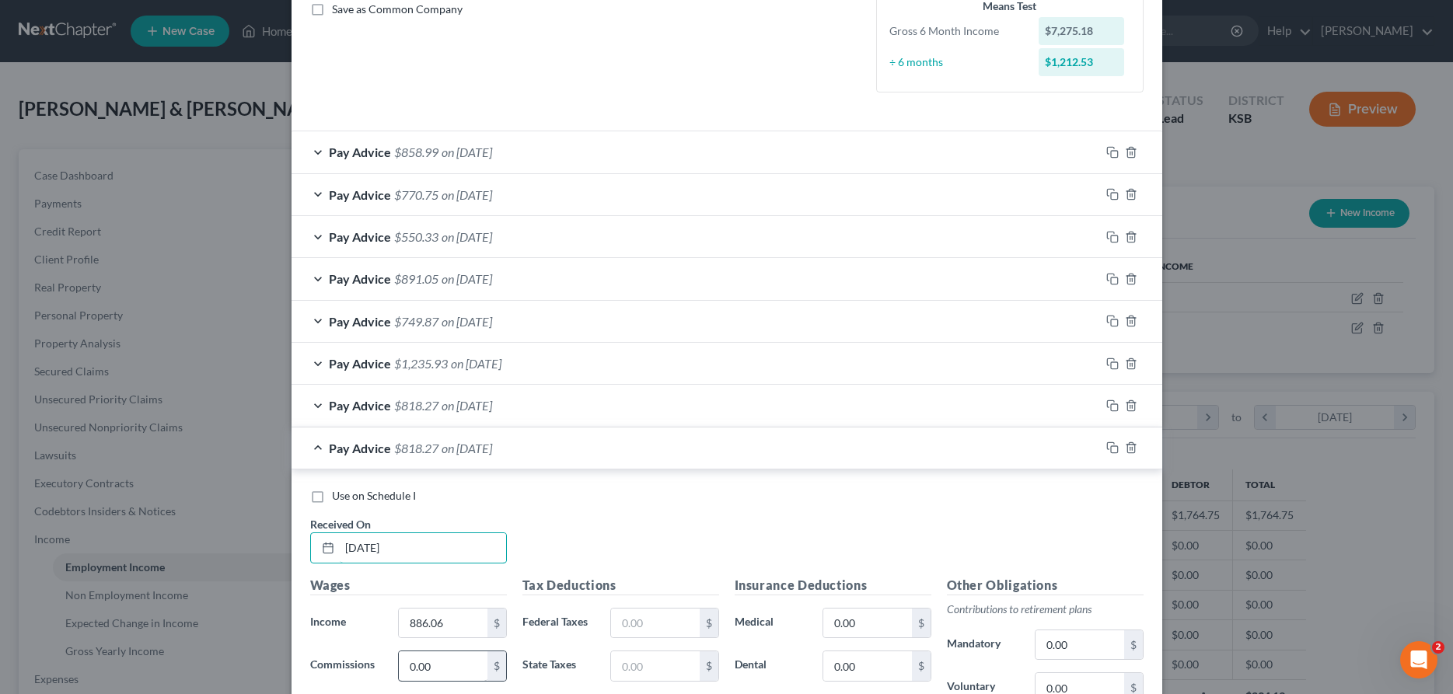
scroll to position [390, 0]
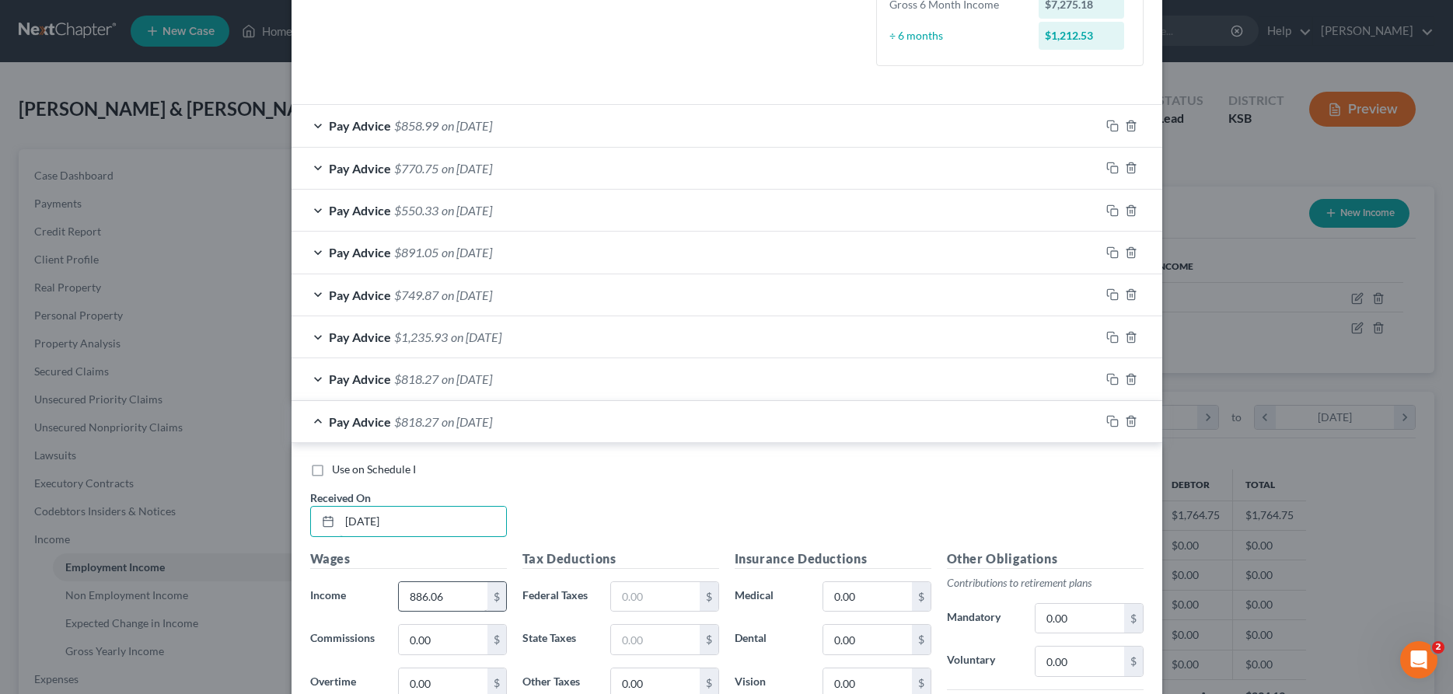
type input "[DATE]"
click at [461, 604] on input "886.06" at bounding box center [443, 597] width 88 height 30
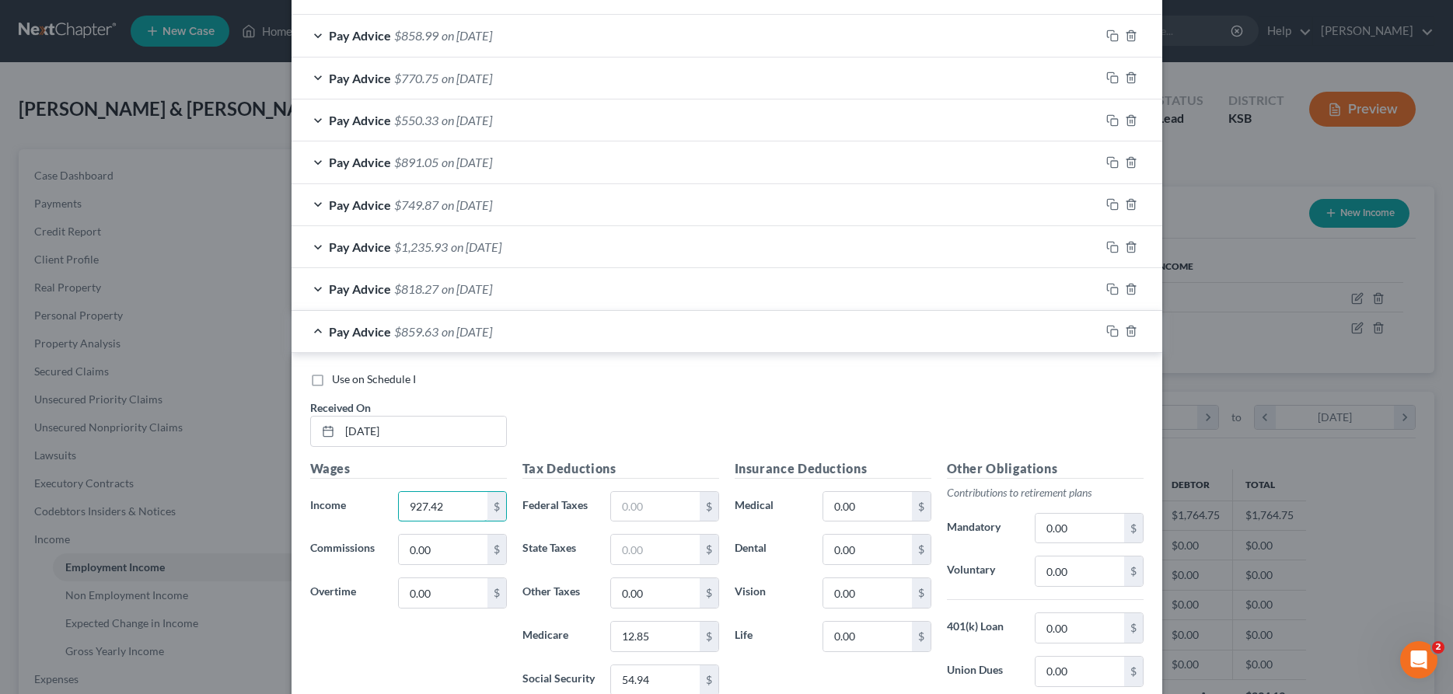
scroll to position [548, 0]
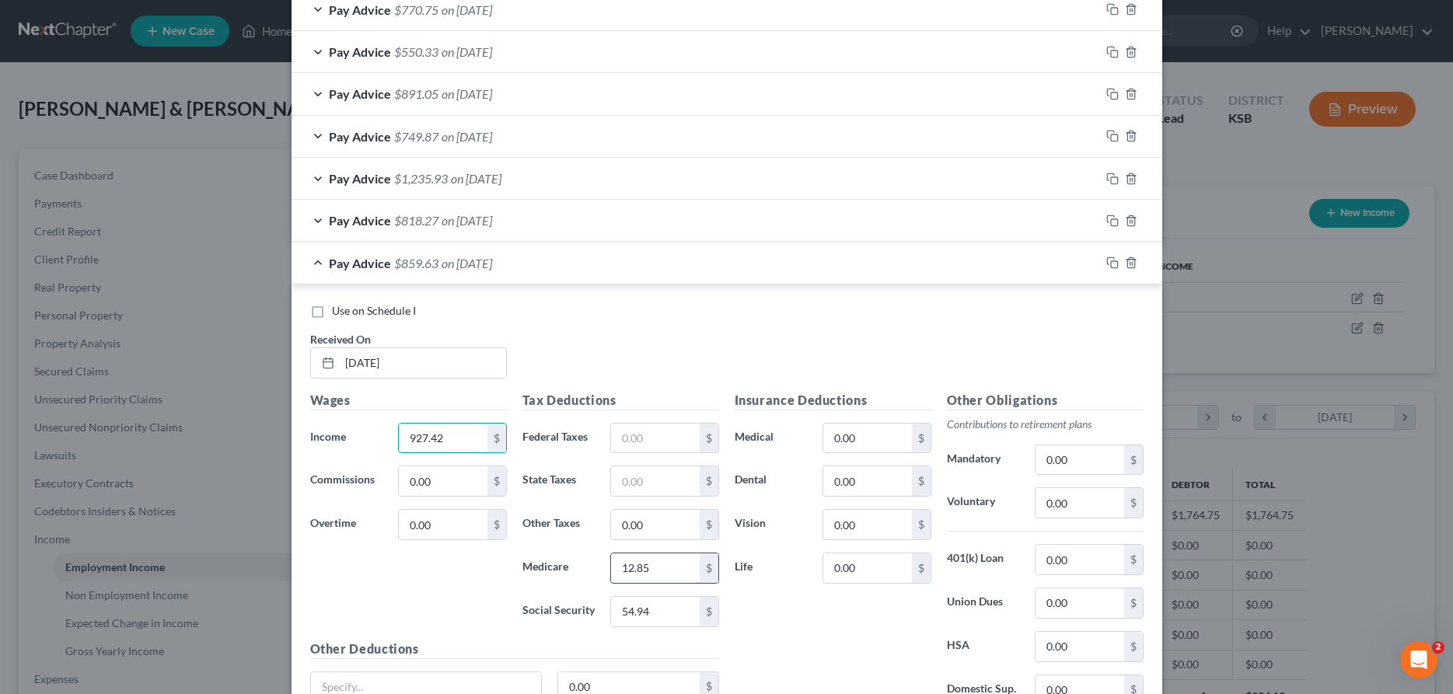
type input "927.42"
click at [652, 573] on input "12.85" at bounding box center [655, 569] width 88 height 30
type input "13.45"
type input "57.50"
click at [1114, 265] on icon "button" at bounding box center [1112, 263] width 12 height 12
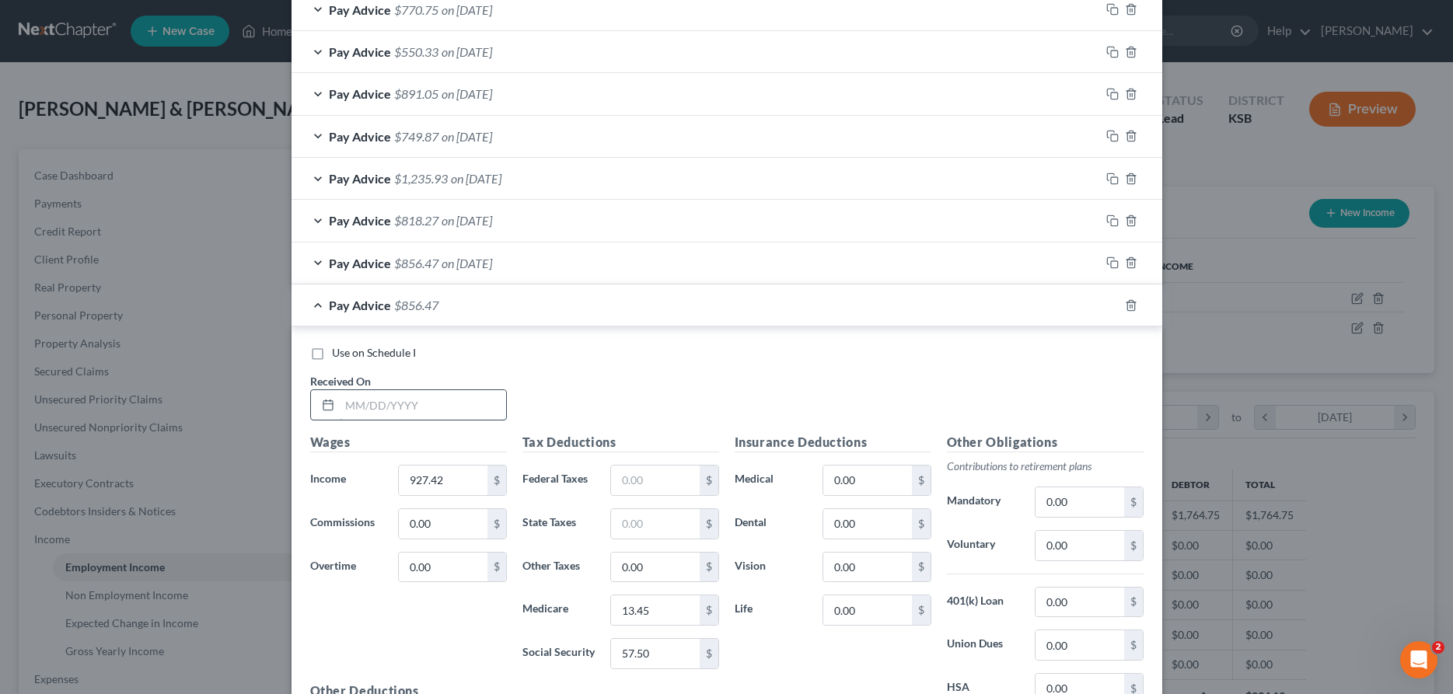
click at [404, 409] on input "text" at bounding box center [423, 405] width 166 height 30
type input "[DATE]"
click at [411, 465] on div "Wages Income * 927.42 $ Commissions 0.00 $ Overtime 0.00 $" at bounding box center [408, 557] width 212 height 249
click at [421, 491] on input "927.42" at bounding box center [443, 481] width 88 height 30
type input "1,391.52"
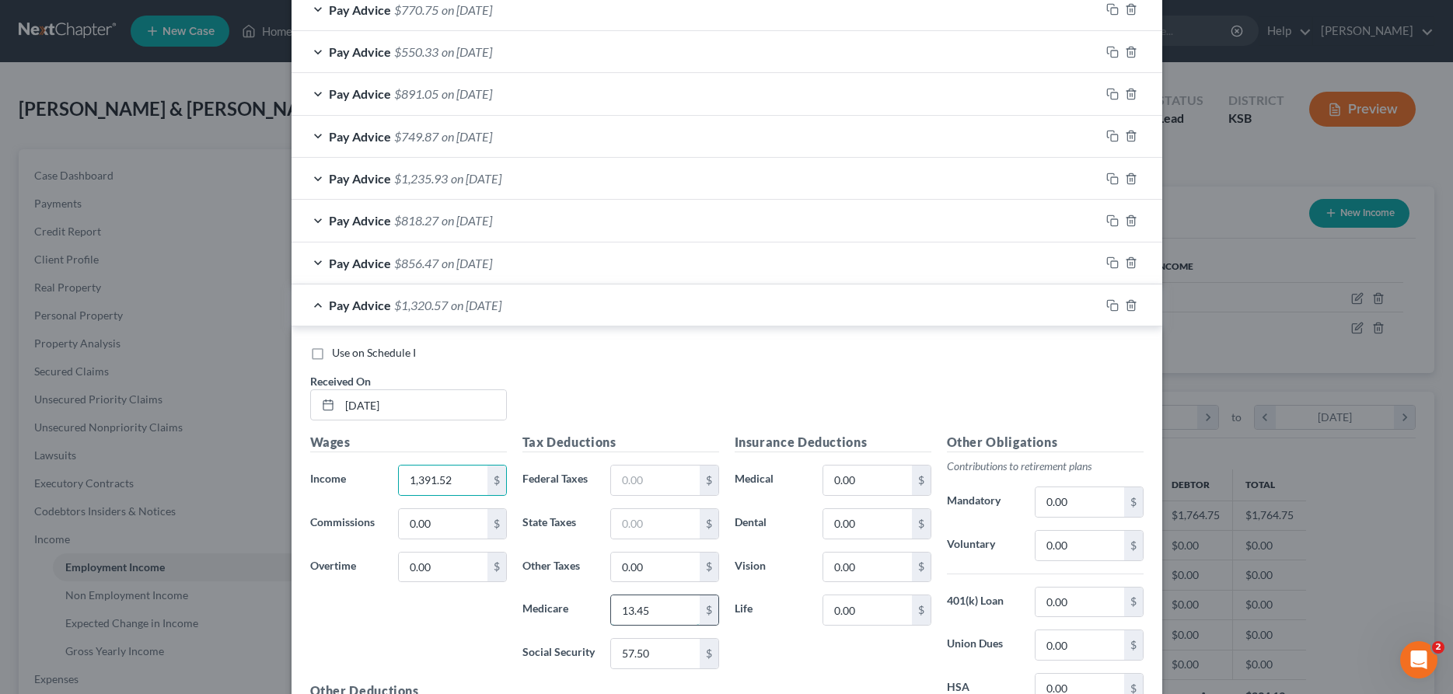
click at [654, 601] on input "13.45" at bounding box center [655, 611] width 88 height 30
type input "23.76"
type input "5.00"
type input "20.18"
type input "86.27"
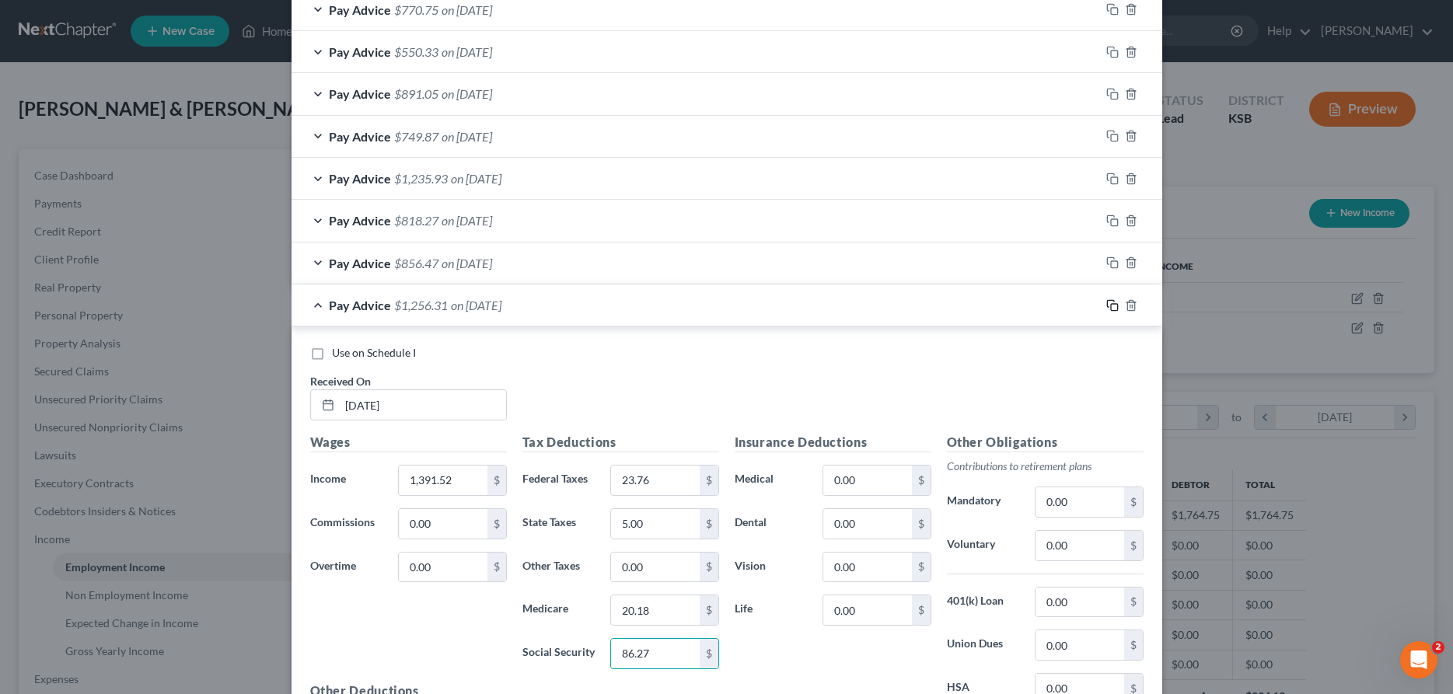
click at [1113, 299] on icon "button" at bounding box center [1112, 305] width 12 height 12
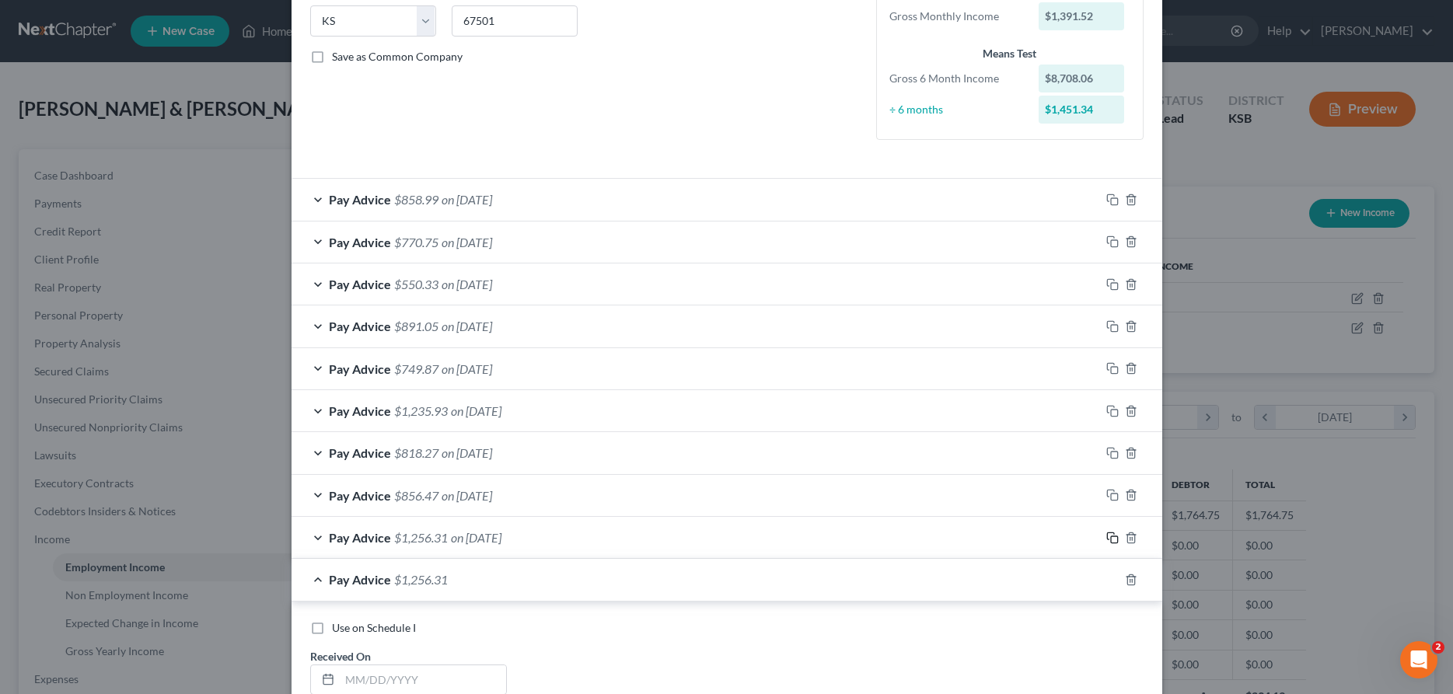
scroll to position [474, 0]
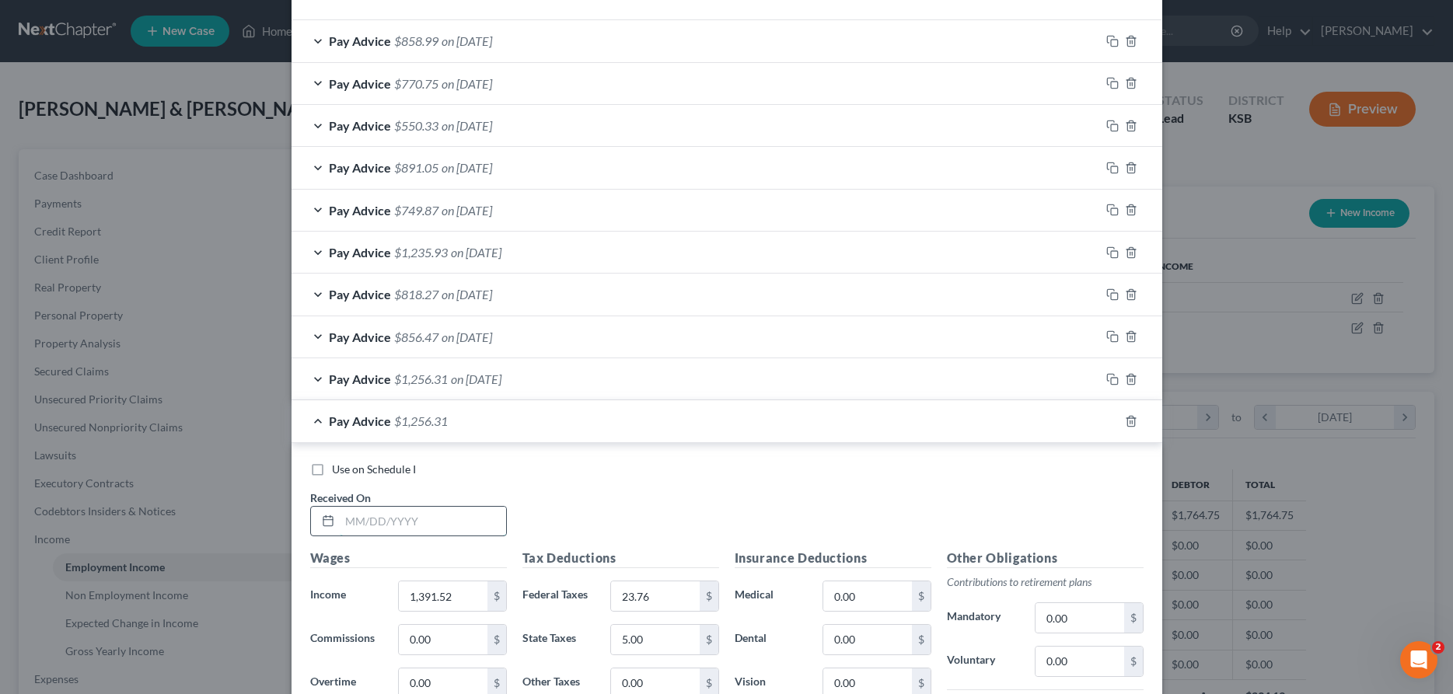
click at [400, 526] on input "text" at bounding box center [423, 522] width 166 height 30
type input "[DATE]"
click at [439, 601] on input "1,391.52" at bounding box center [443, 597] width 88 height 30
type input "703.95"
click at [701, 606] on div "$" at bounding box center [709, 597] width 19 height 30
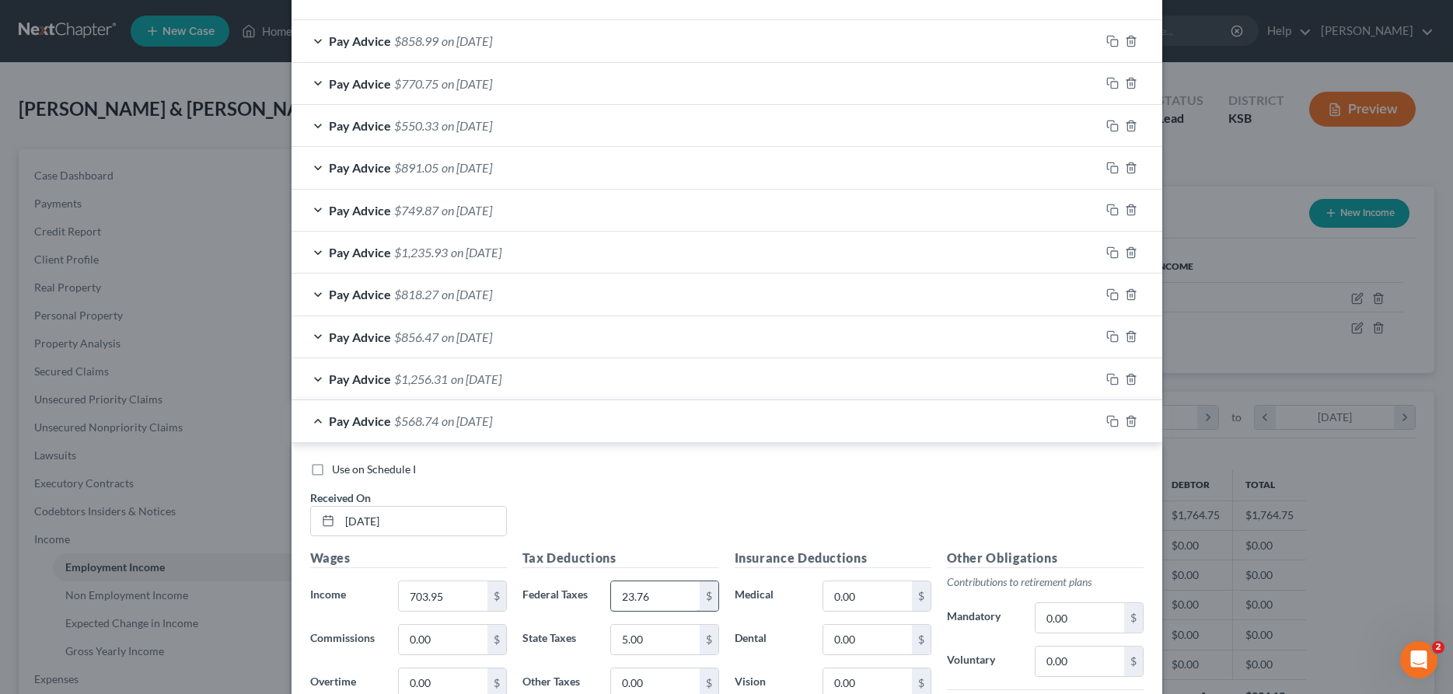
click at [662, 586] on input "23.76" at bounding box center [655, 597] width 88 height 30
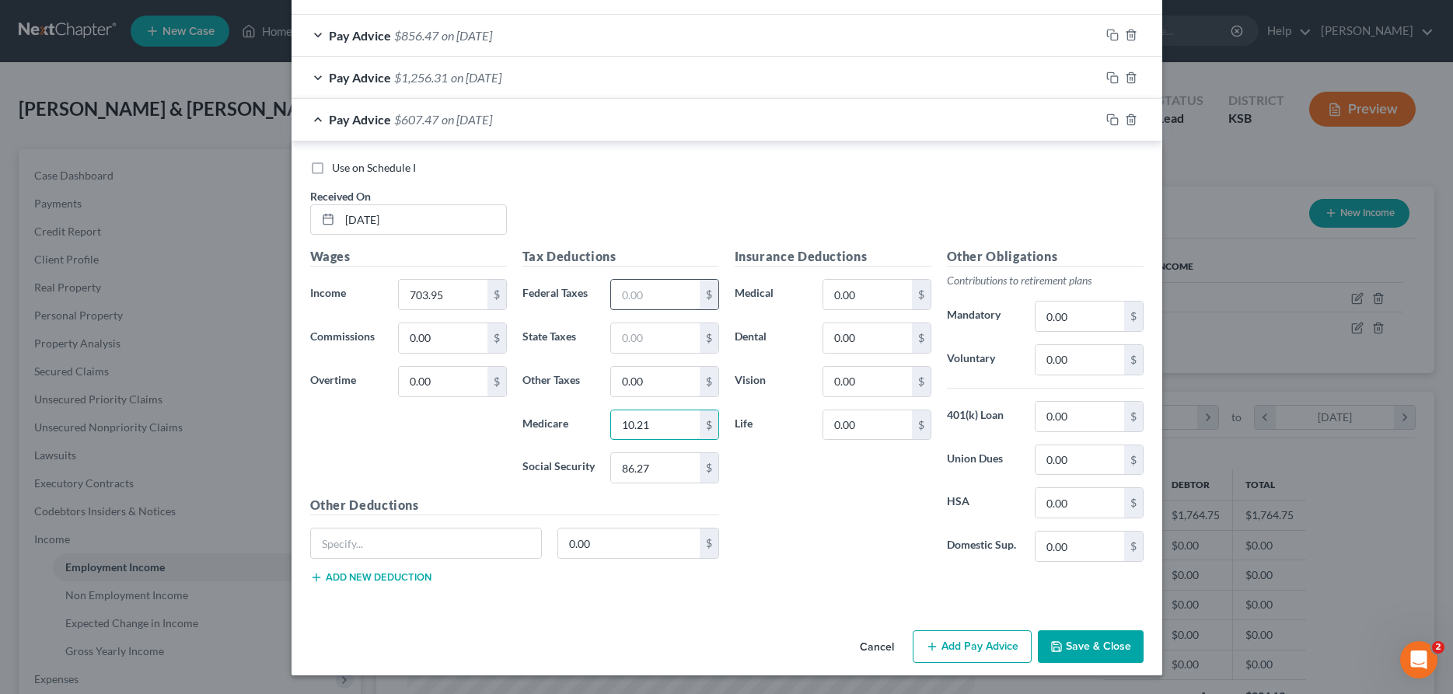
type input "10.21"
type input "43.64"
click at [1109, 117] on icon "button" at bounding box center [1112, 120] width 12 height 12
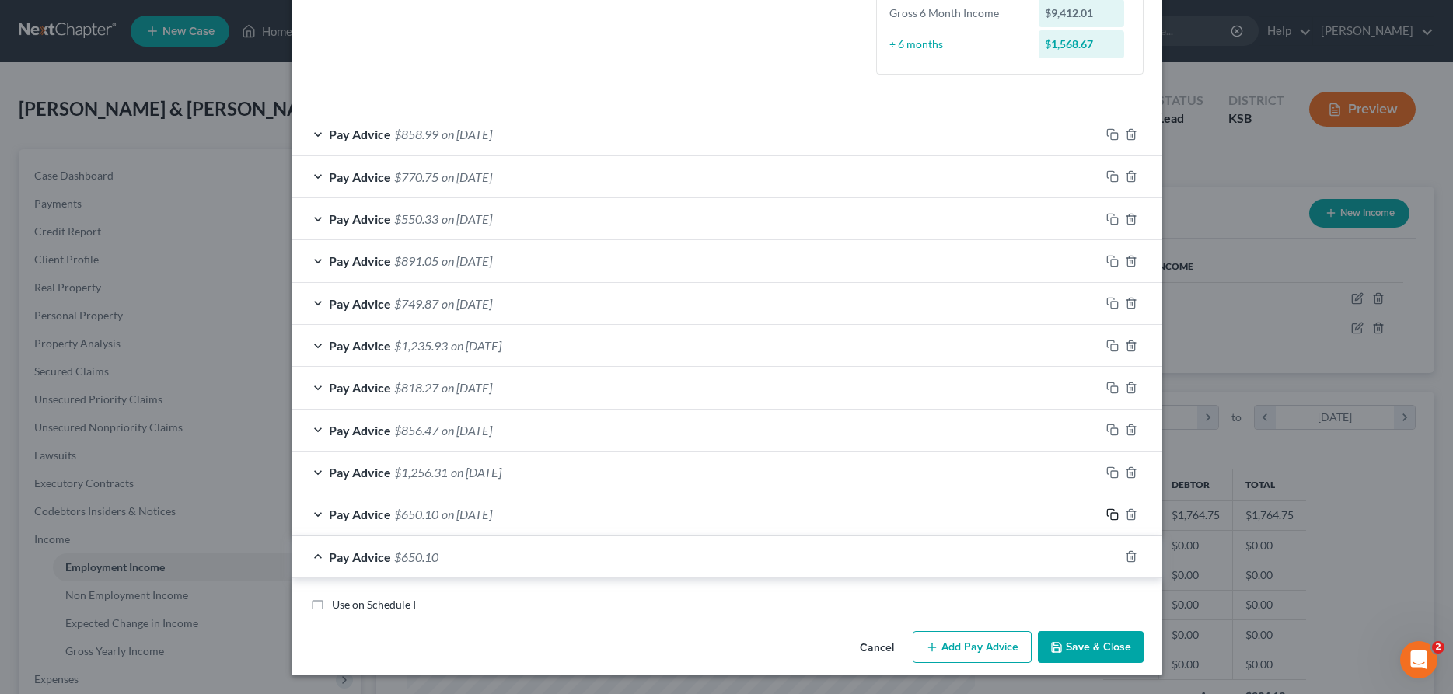
scroll to position [715, 0]
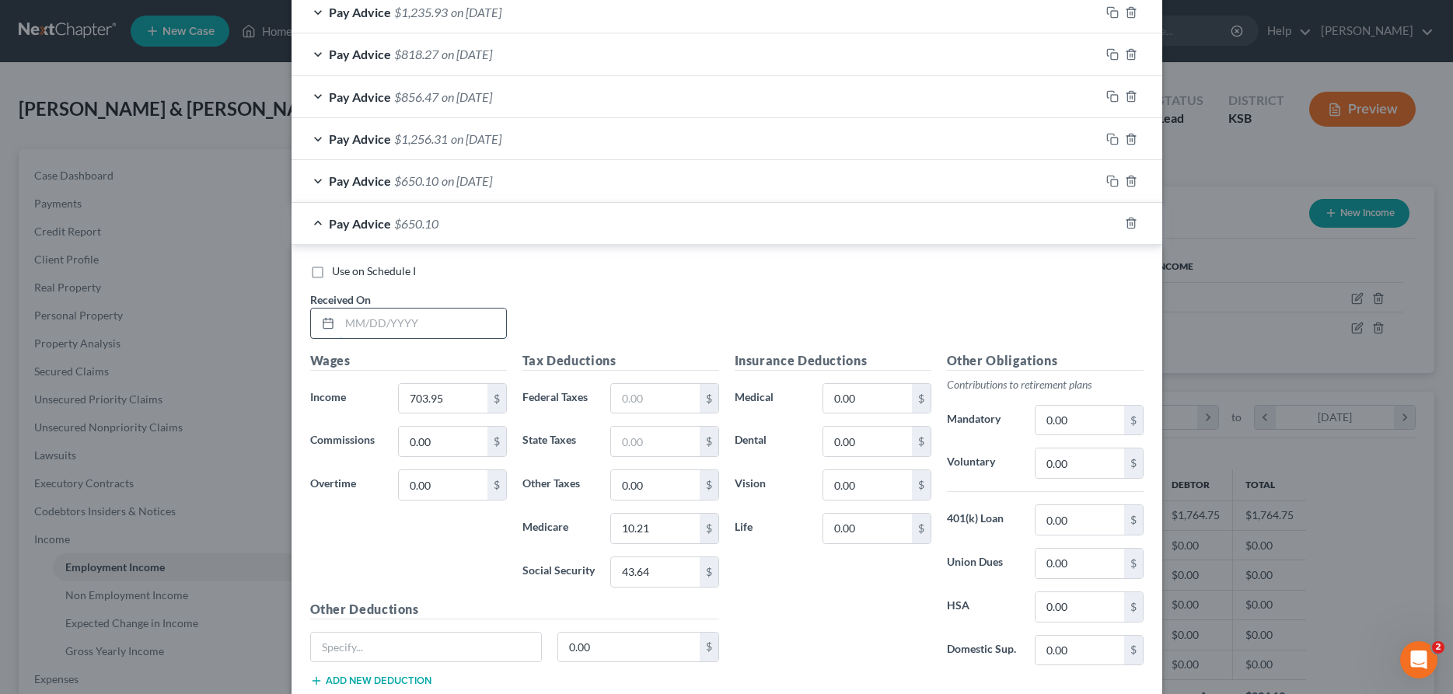
click at [422, 325] on input "text" at bounding box center [423, 324] width 166 height 30
type input "[DATE]"
click at [450, 384] on input "703.95" at bounding box center [443, 399] width 88 height 30
type input "1,184.40"
click at [671, 528] on input "10.21" at bounding box center [655, 529] width 88 height 30
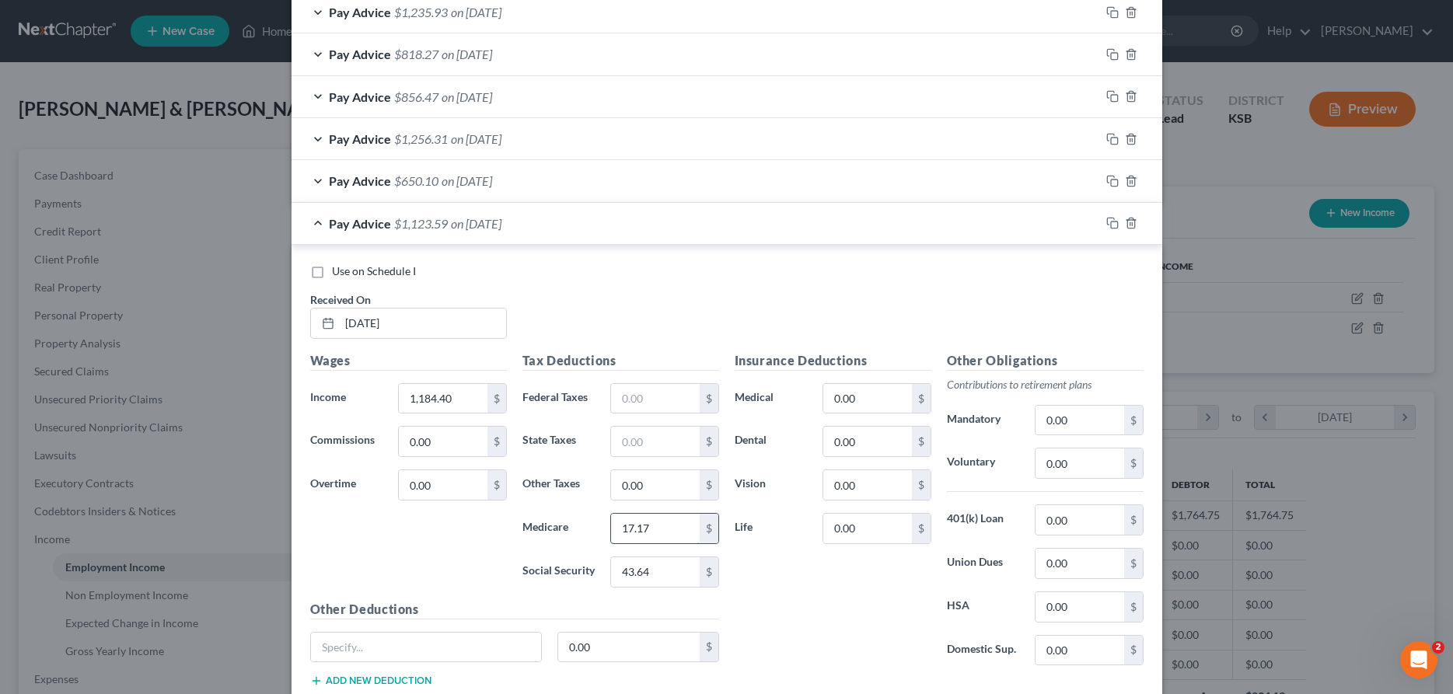
type input "17.17"
type input "3.04"
type input "73.43"
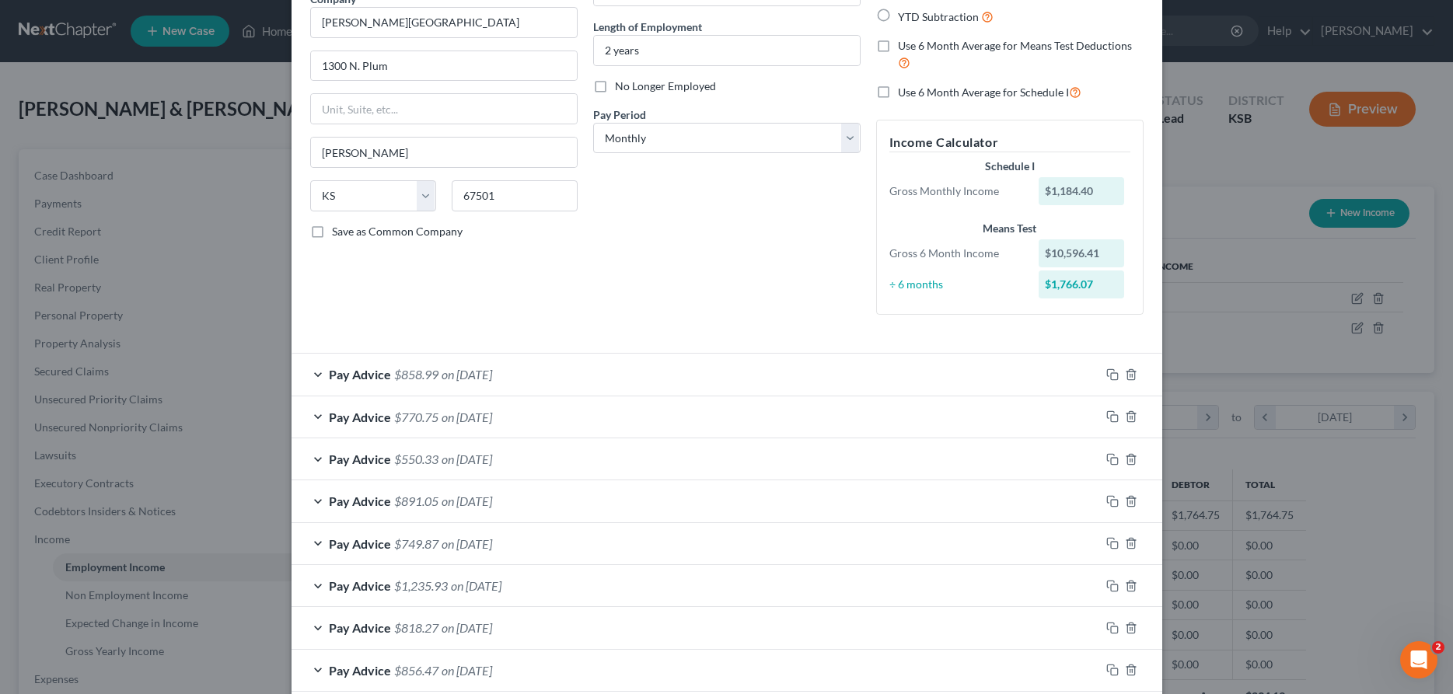
scroll to position [80, 0]
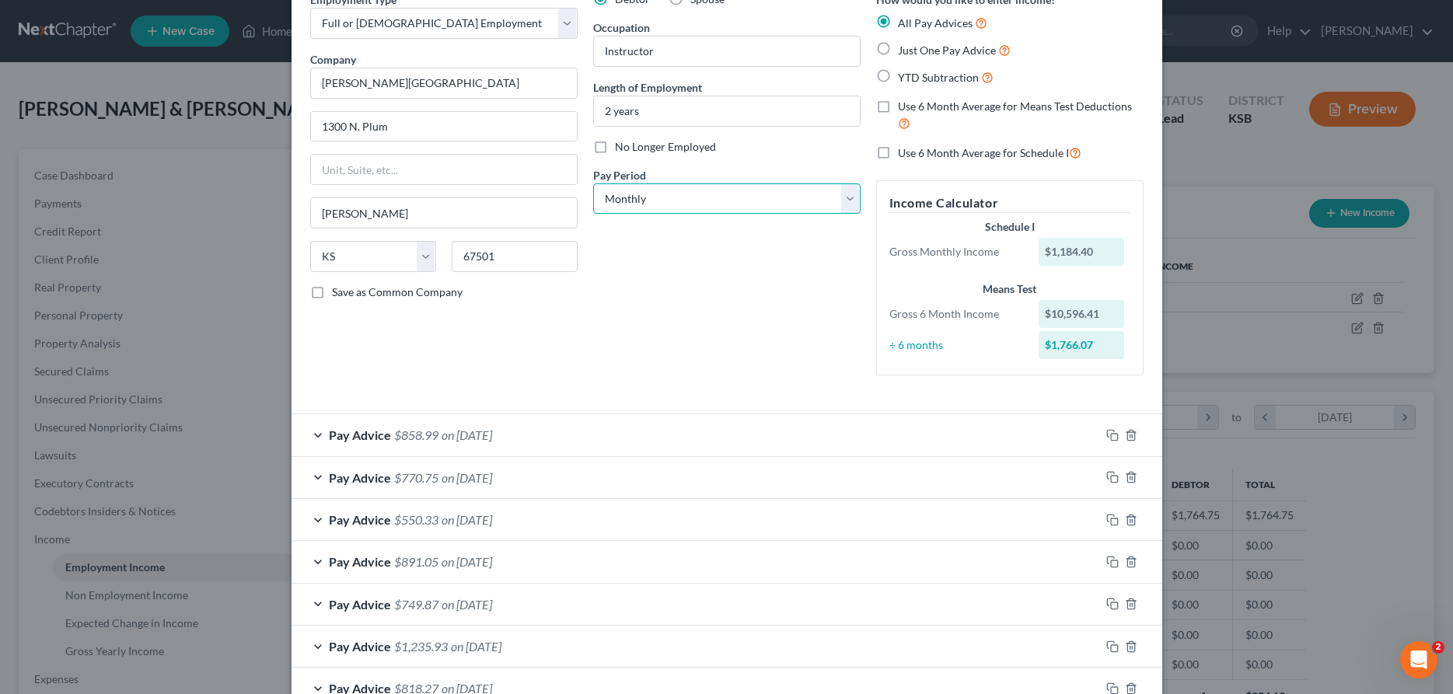
click at [593, 183] on select "Select Monthly Twice Monthly Every Other Week Weekly" at bounding box center [726, 198] width 267 height 31
select select "1"
click option "Twice Monthly" at bounding box center [0, 0] width 0 height 0
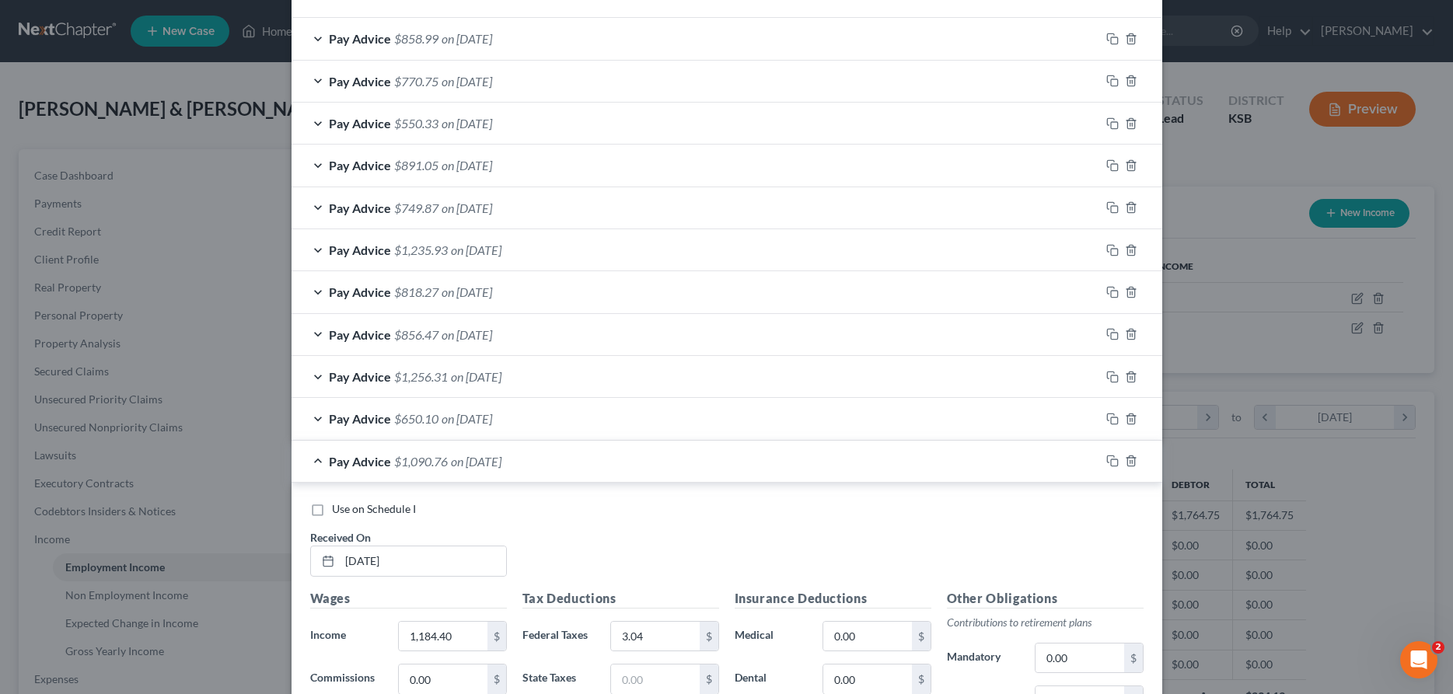
scroll to position [794, 0]
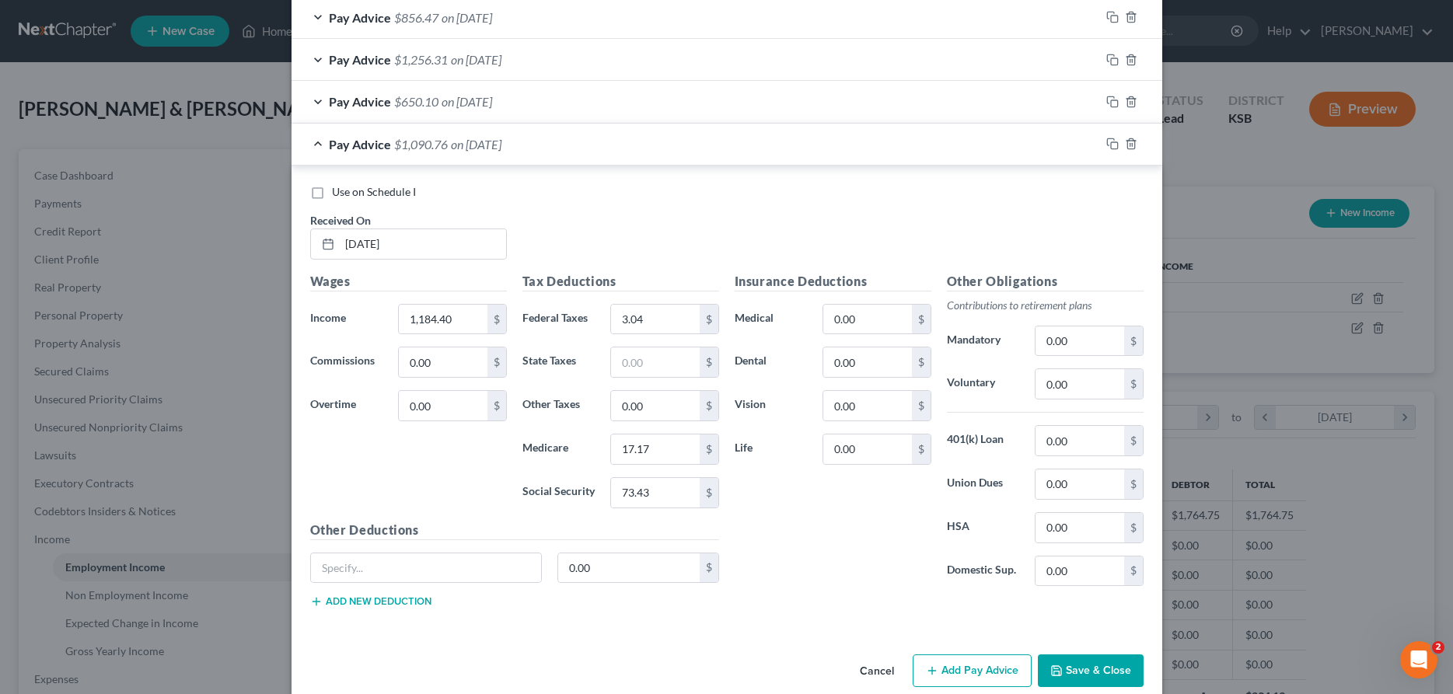
click at [1070, 676] on button "Save & Close" at bounding box center [1091, 671] width 106 height 33
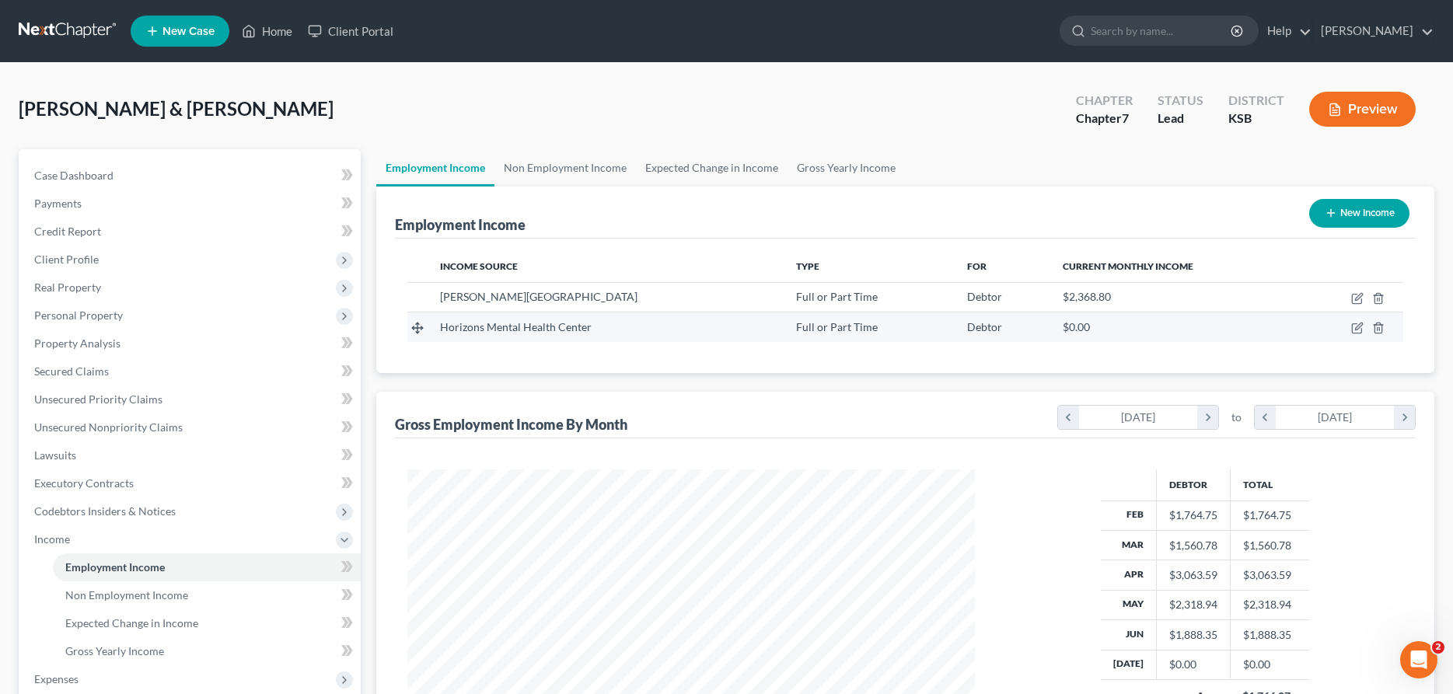
click at [470, 327] on span "Horizons Mental Health Center" at bounding box center [516, 326] width 152 height 13
click at [1358, 330] on icon "button" at bounding box center [1357, 328] width 12 height 12
select select "0"
select select "17"
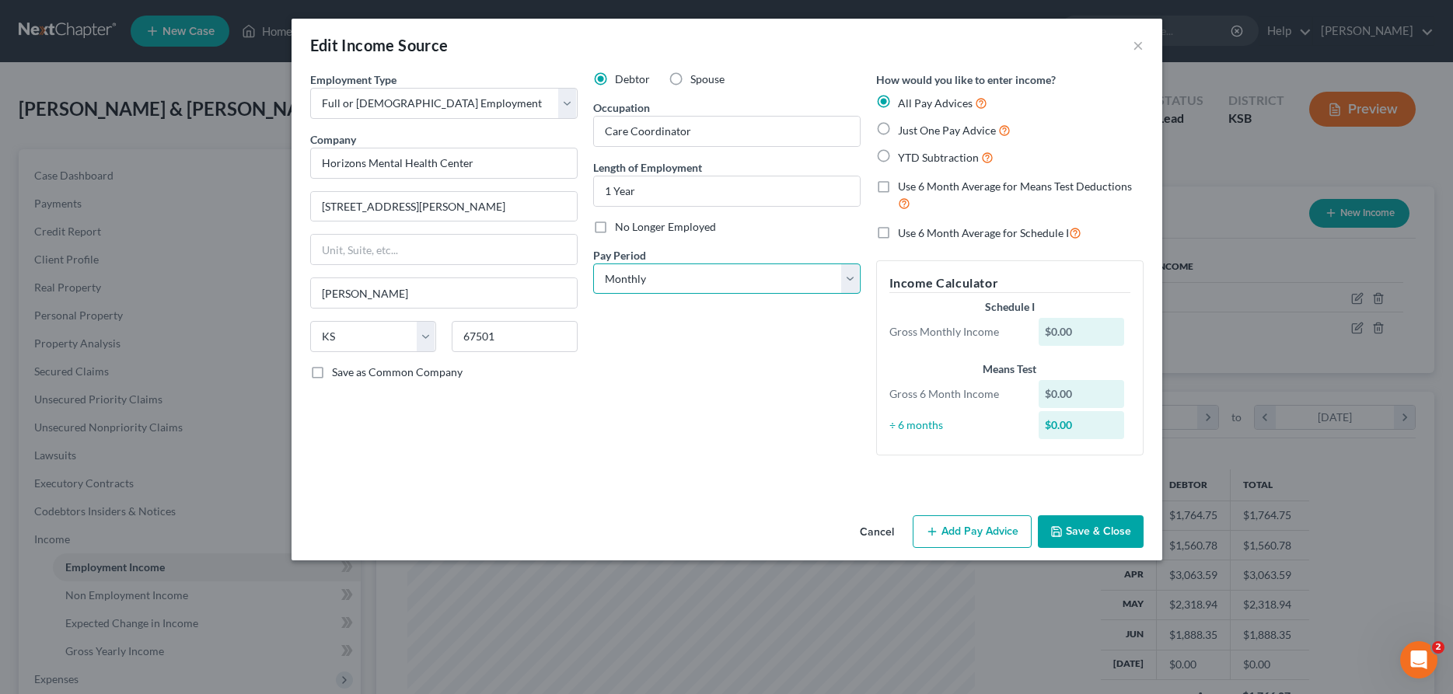
click at [593, 264] on select "Select Monthly Twice Monthly Every Other Week Weekly" at bounding box center [726, 279] width 267 height 31
select select "1"
click option "Twice Monthly" at bounding box center [0, 0] width 0 height 0
click at [977, 522] on button "Add Pay Advice" at bounding box center [972, 531] width 119 height 33
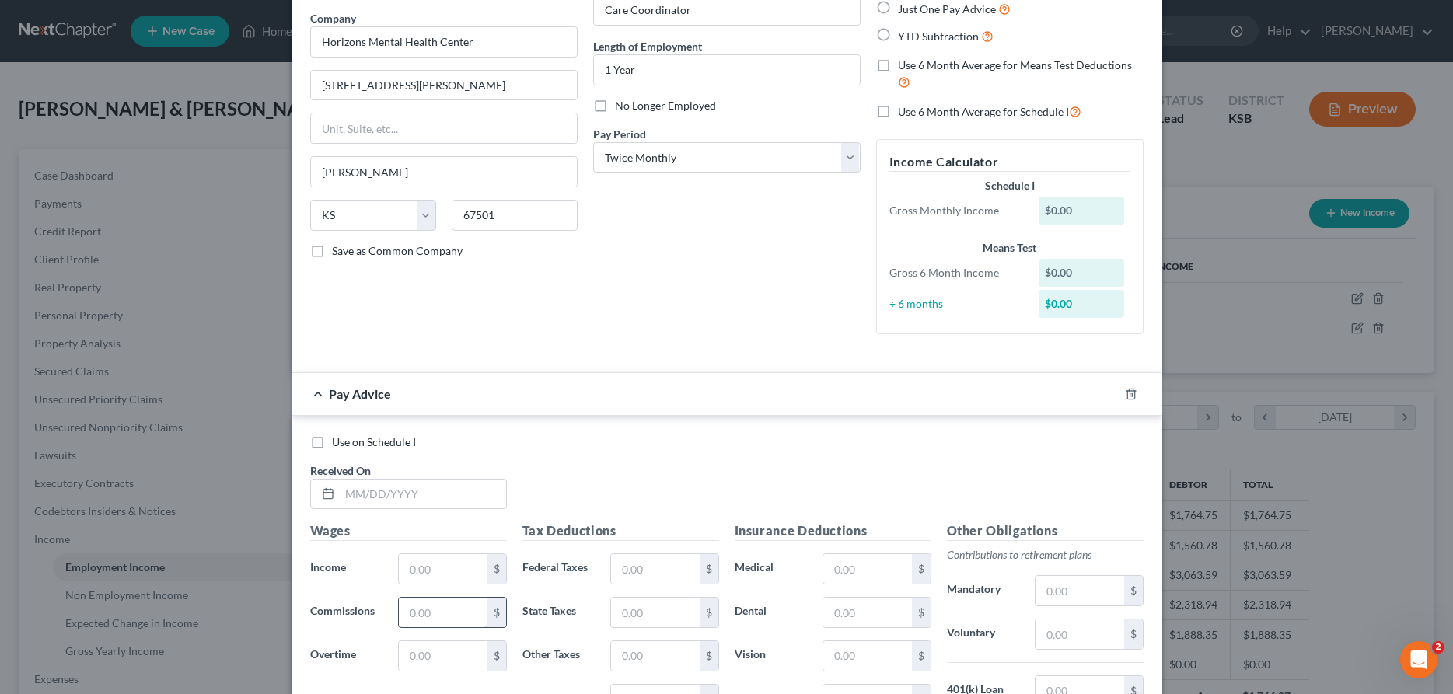
scroll to position [238, 0]
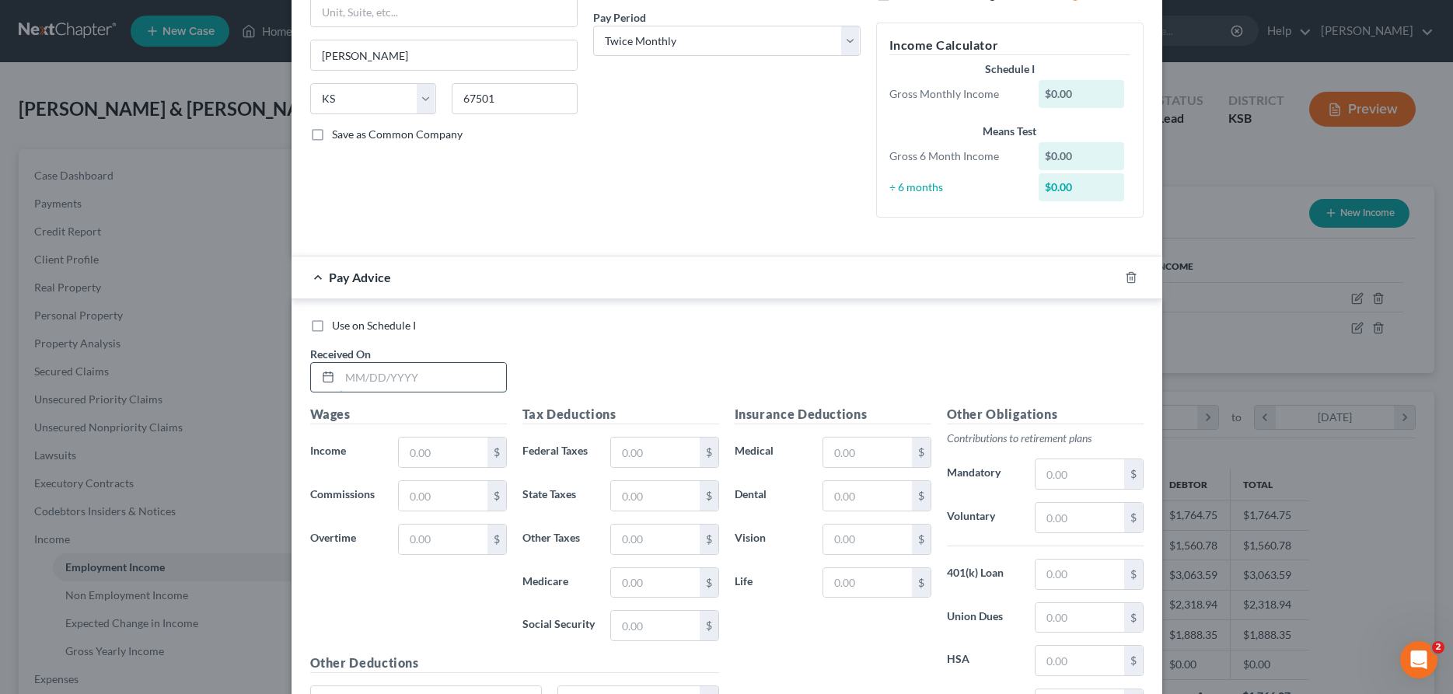
click at [428, 383] on input "text" at bounding box center [423, 378] width 166 height 30
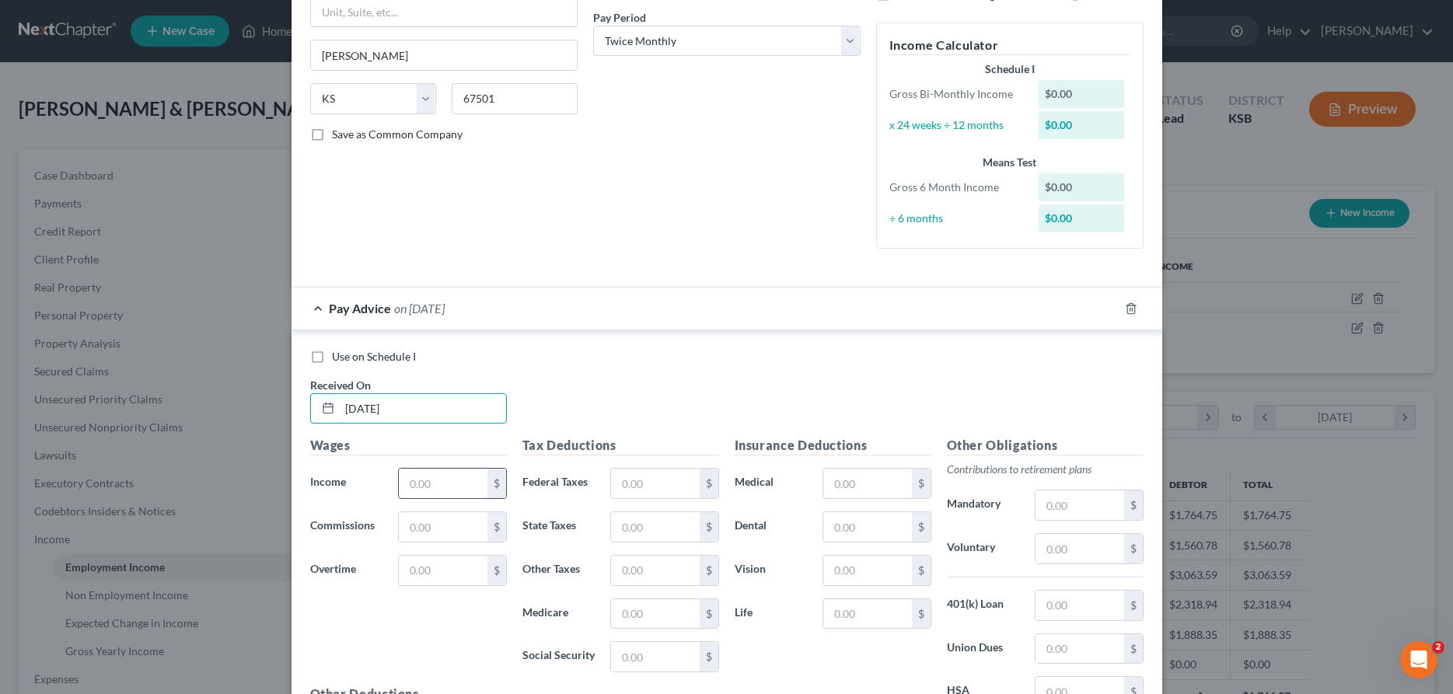
type input "[DATE]"
click at [439, 474] on input "text" at bounding box center [443, 484] width 88 height 30
type input "1,681.45"
drag, startPoint x: 647, startPoint y: 501, endPoint x: 644, endPoint y: 493, distance: 8.4
click at [647, 500] on div "Tax Deductions Federal Taxes $ State Taxes $ Other Taxes $ Medicare $ Social Se…" at bounding box center [621, 560] width 212 height 249
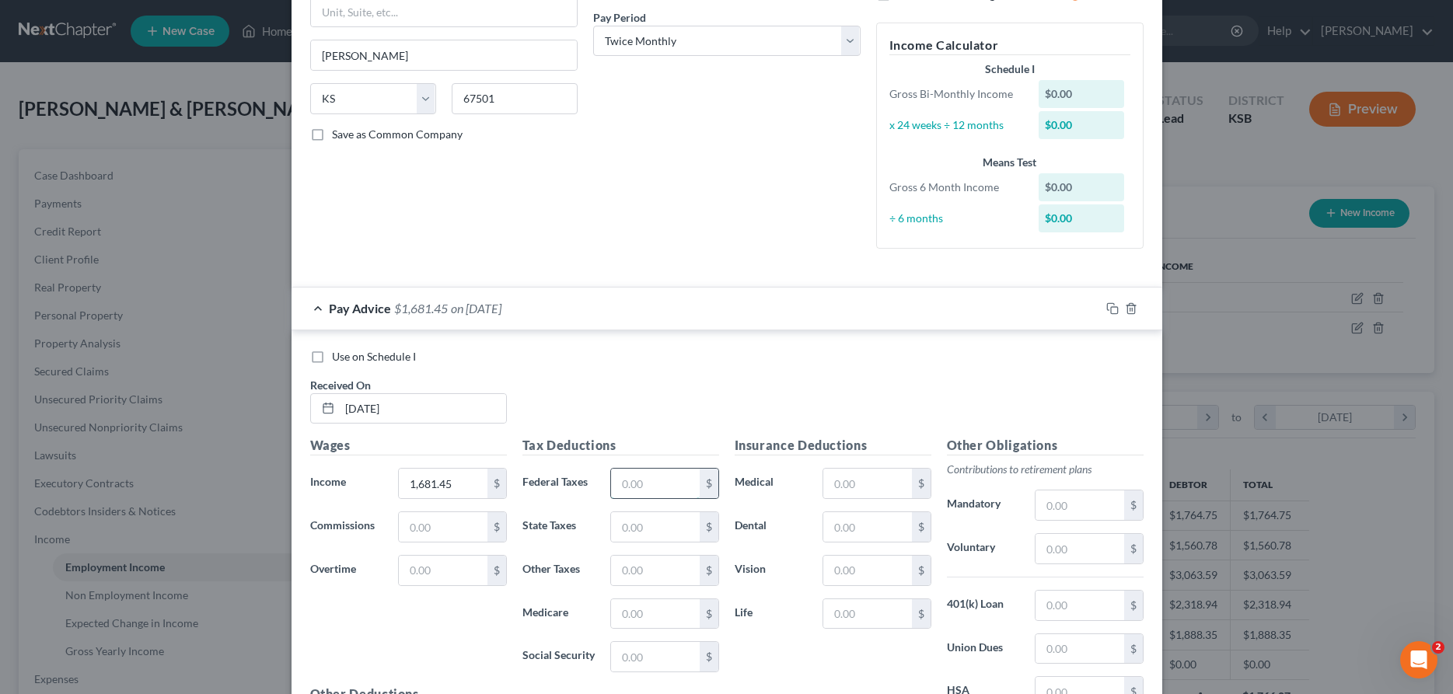
click at [642, 489] on input "text" at bounding box center [655, 484] width 88 height 30
type input "144.20"
type input "47.00"
type input "20.87"
type input "89.21"
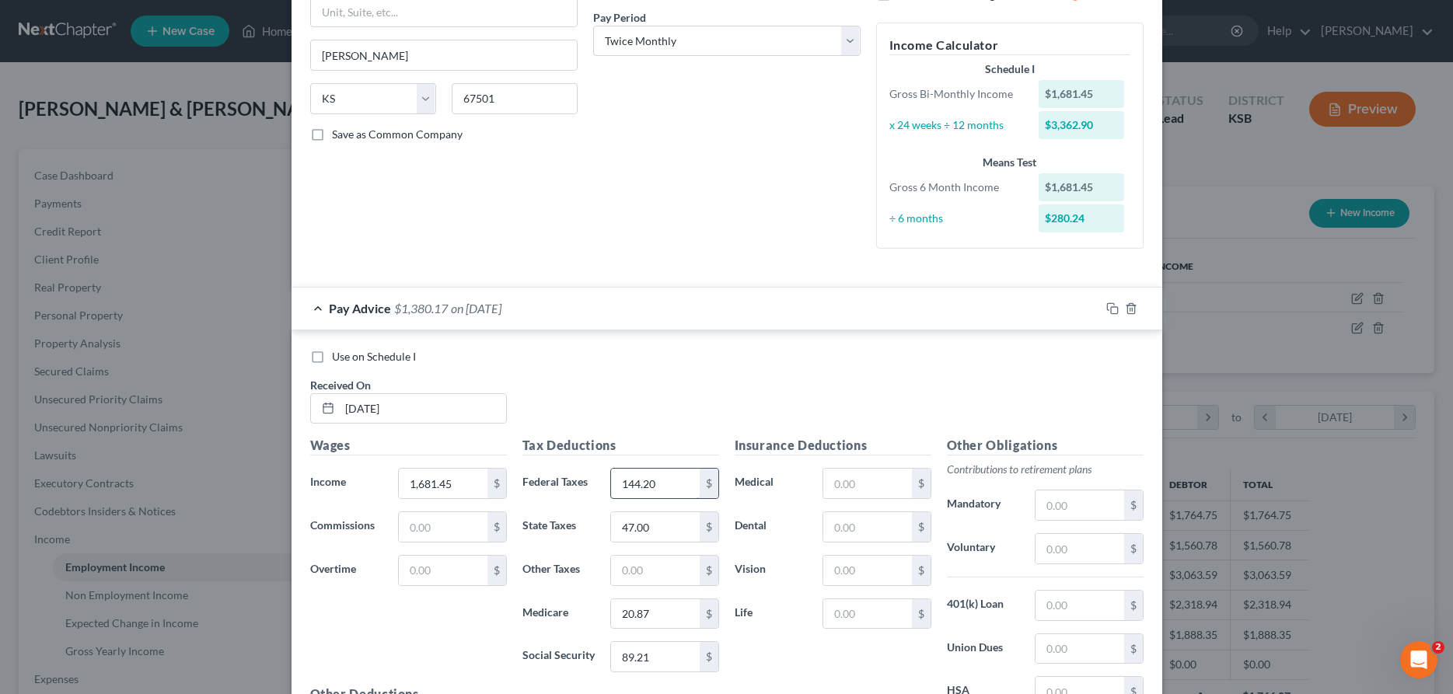
scroll to position [427, 0]
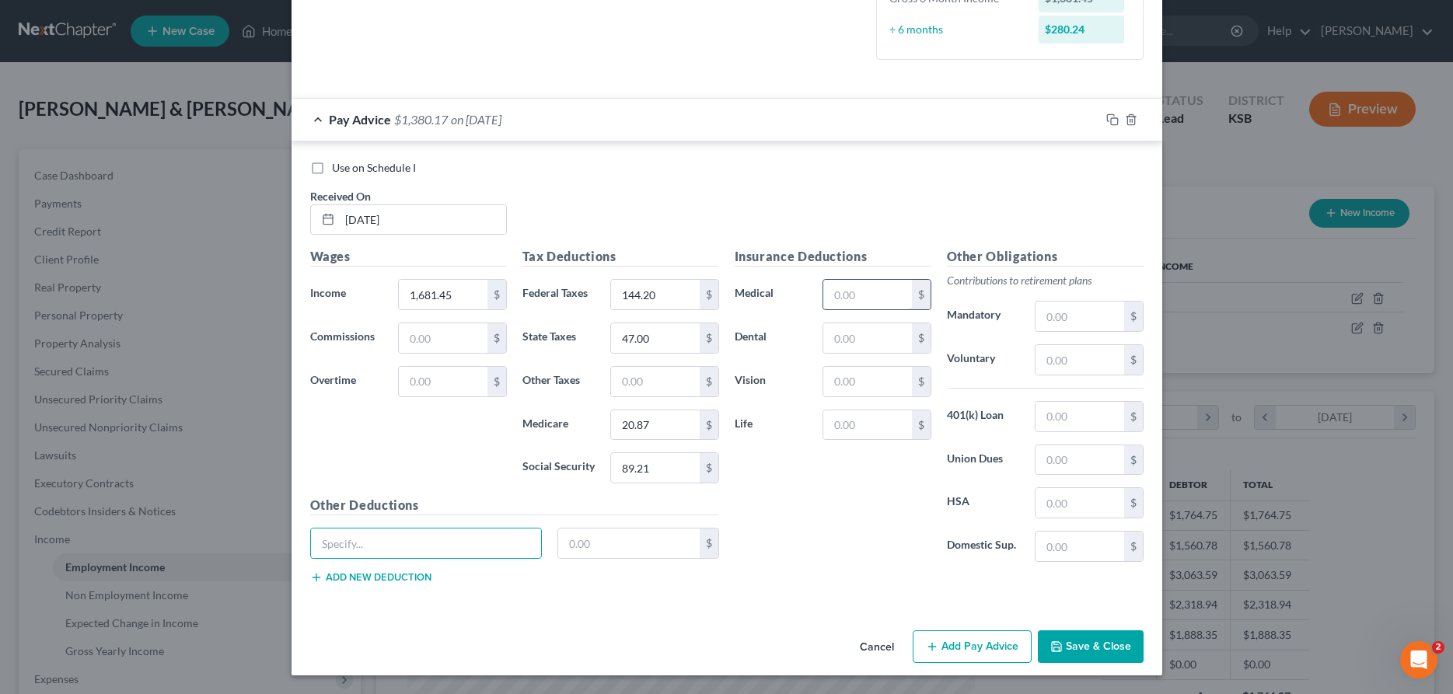
click at [857, 292] on input "text" at bounding box center [867, 295] width 88 height 30
click at [1107, 311] on input "text" at bounding box center [1080, 317] width 88 height 30
type input "50.45"
click at [838, 330] on input "text" at bounding box center [867, 338] width 88 height 30
type input "20.00"
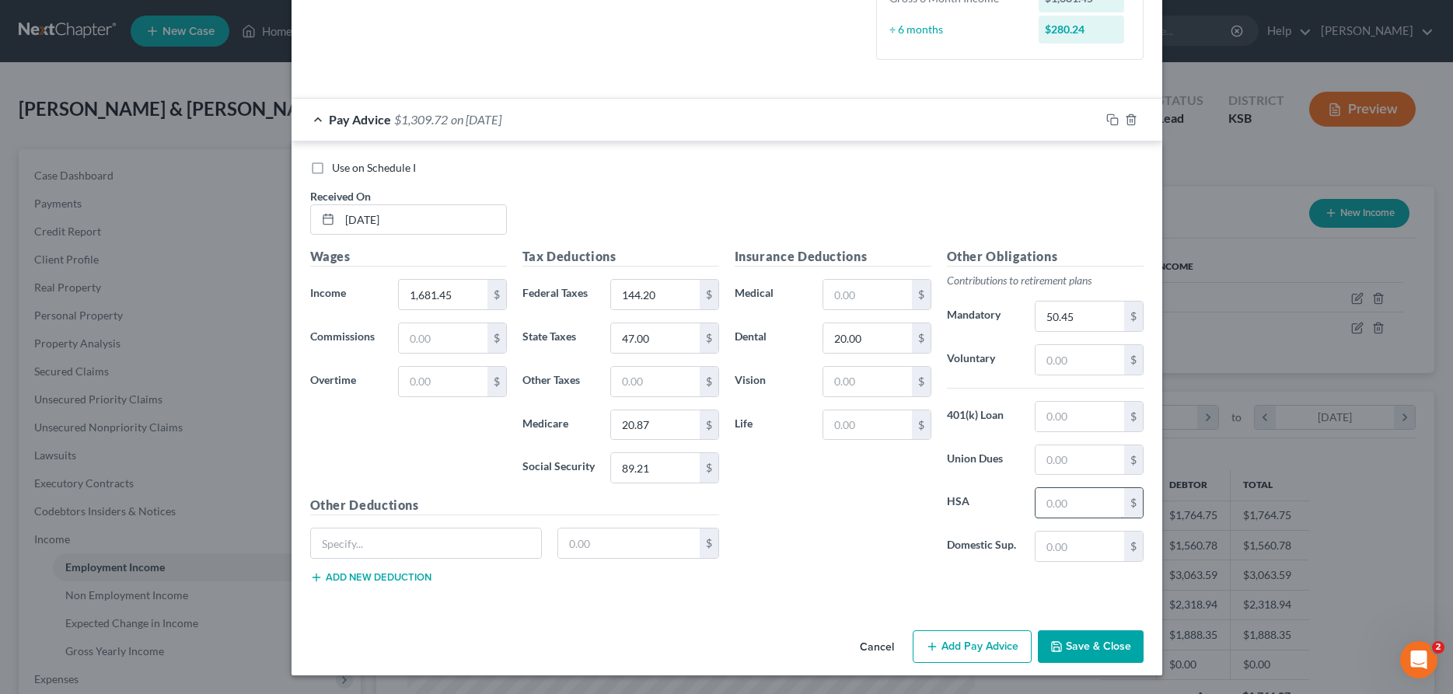
click at [1042, 500] on input "text" at bounding box center [1080, 503] width 88 height 30
type input "50.00"
click at [879, 292] on input "text" at bounding box center [867, 295] width 88 height 30
type input "172.50"
click at [448, 550] on input "text" at bounding box center [426, 544] width 231 height 30
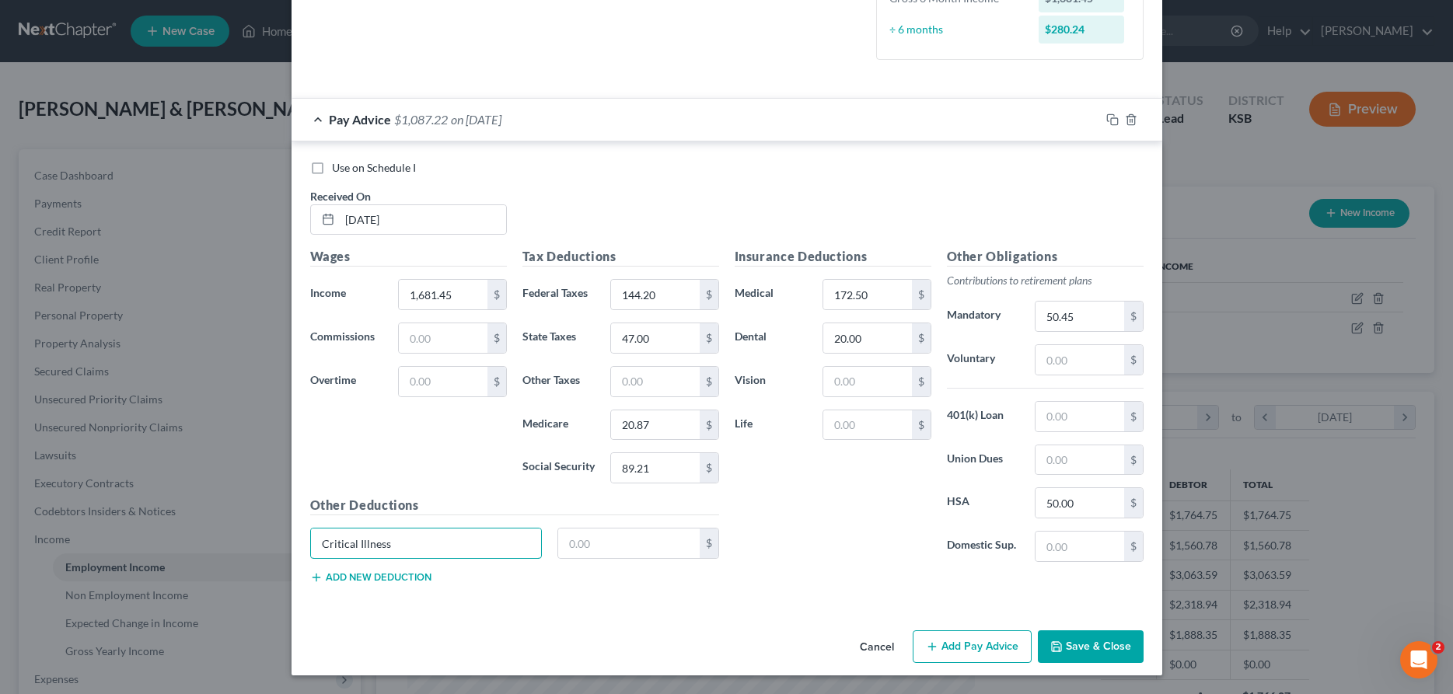
type input "Critical Illness"
type input "36.00"
click at [418, 578] on button "Add new deduction" at bounding box center [370, 577] width 121 height 12
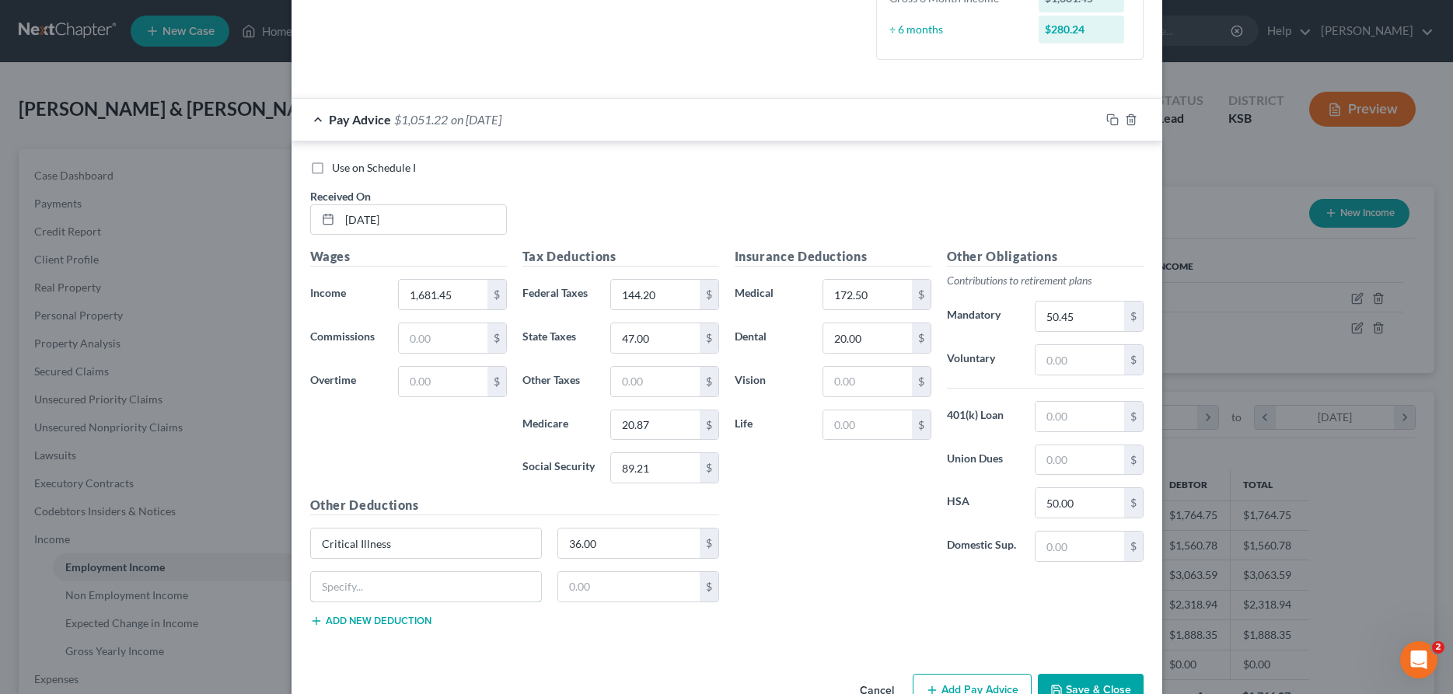
click at [418, 578] on input "text" at bounding box center [426, 587] width 231 height 30
click at [1135, 683] on button "Save & Close" at bounding box center [1091, 690] width 106 height 33
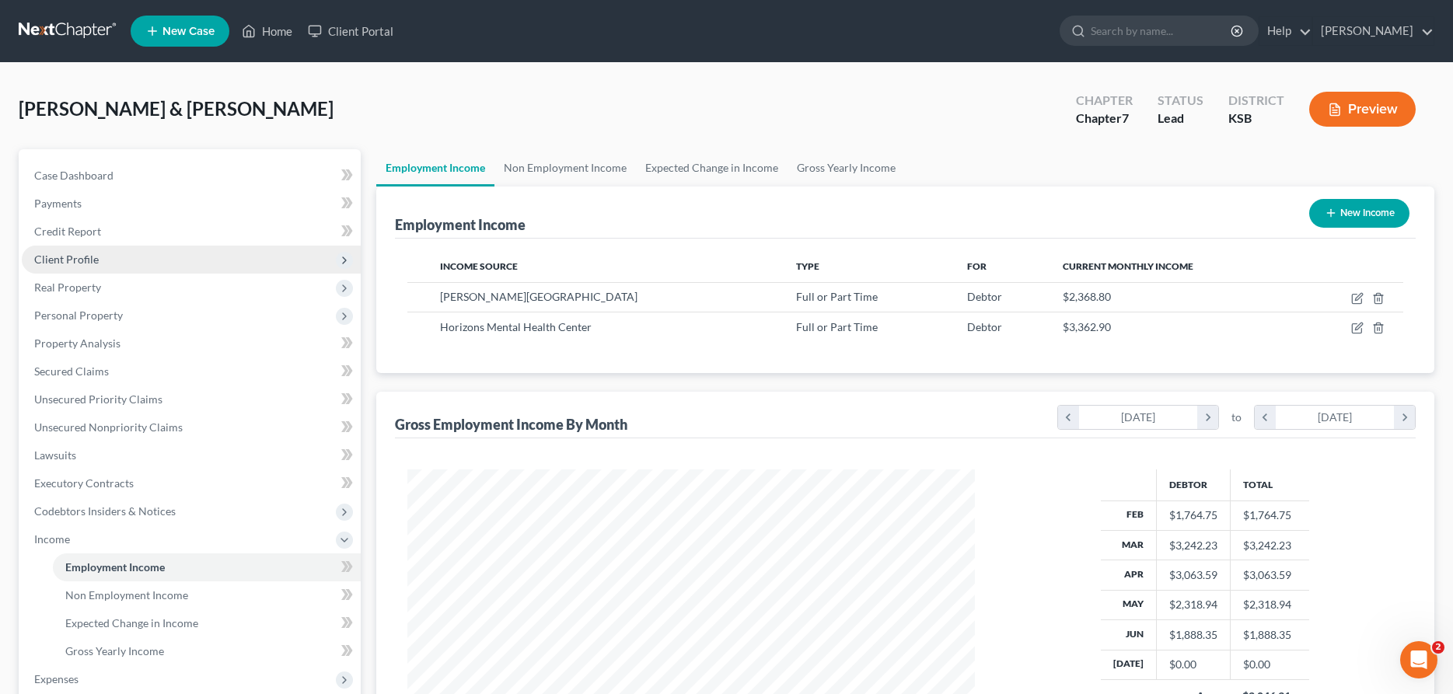
click at [70, 264] on span "Client Profile" at bounding box center [66, 259] width 65 height 13
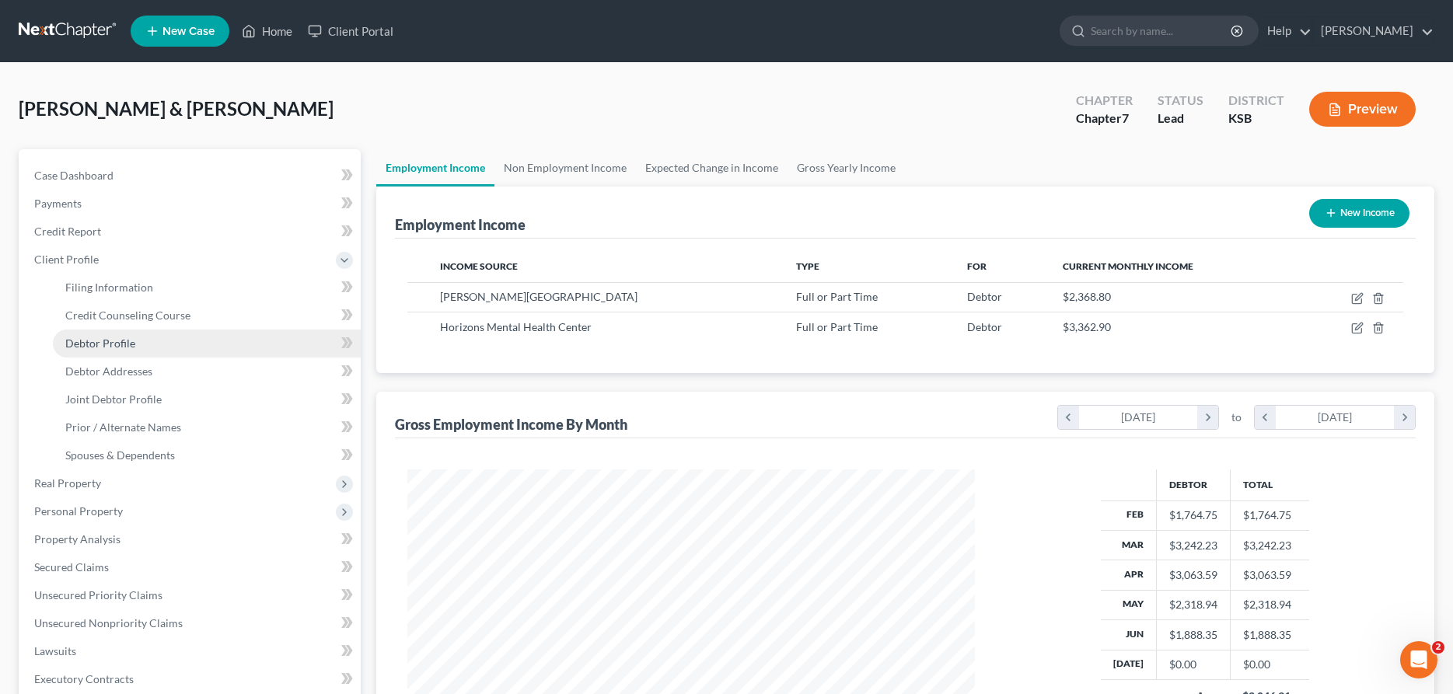
click at [124, 340] on span "Debtor Profile" at bounding box center [100, 343] width 70 height 13
select select "1"
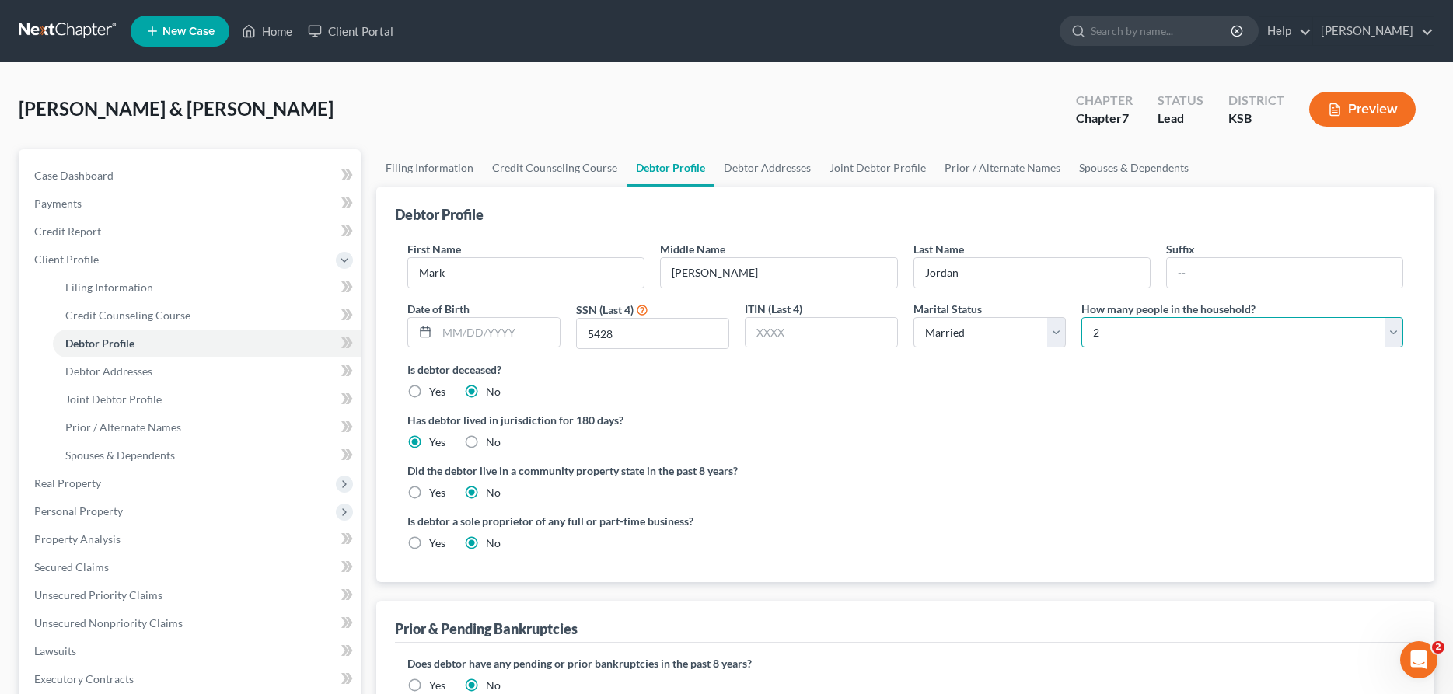
click at [1081, 317] on select "Select 1 2 3 4 5 6 7 8 9 10 11 12 13 14 15 16 17 18 19 20" at bounding box center [1242, 332] width 322 height 31
select select "0"
click option "1" at bounding box center [0, 0] width 0 height 0
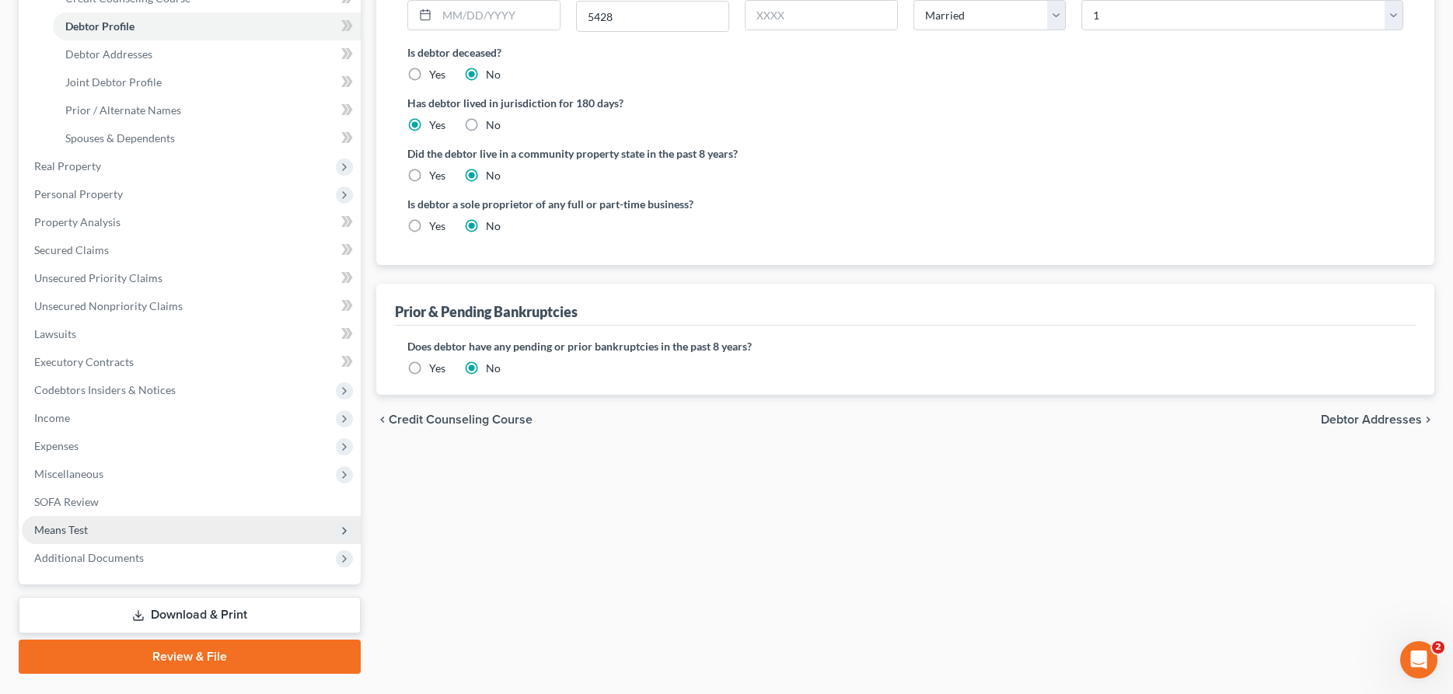
click at [61, 529] on span "Means Test" at bounding box center [61, 529] width 54 height 13
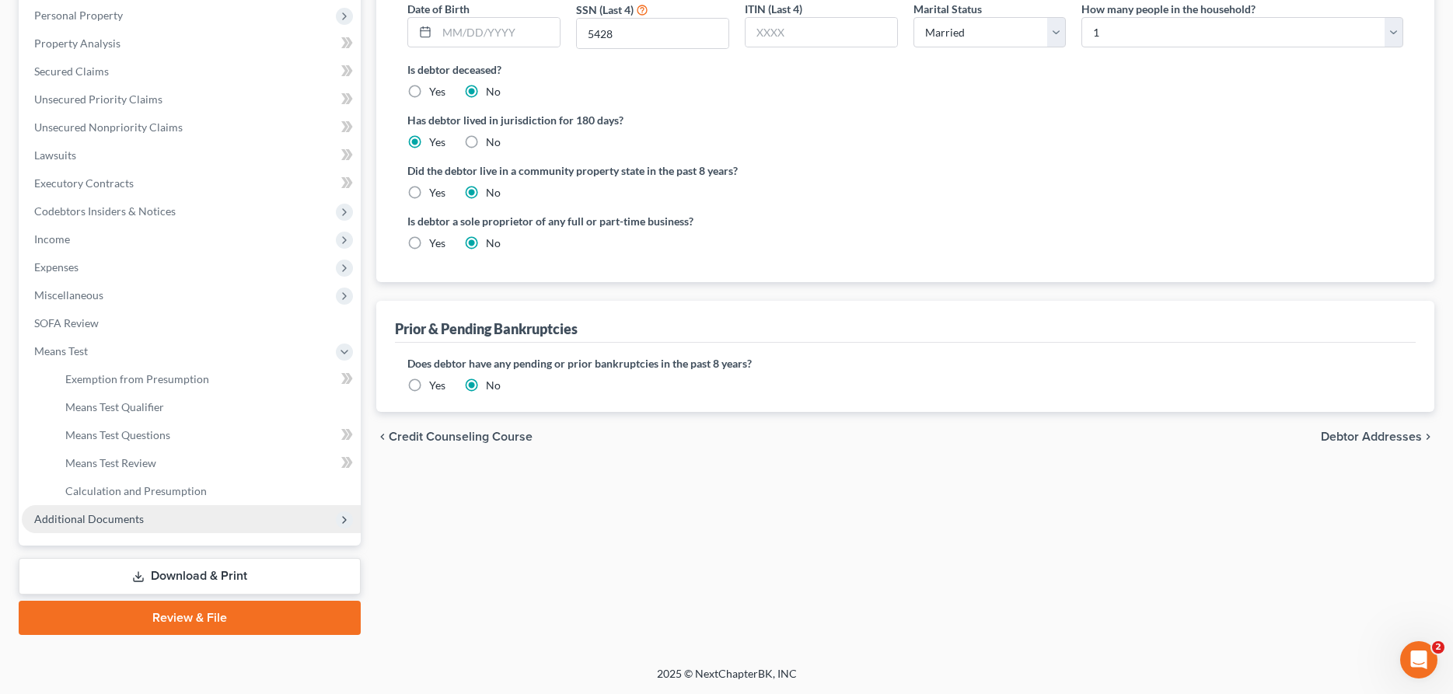
scroll to position [298, 0]
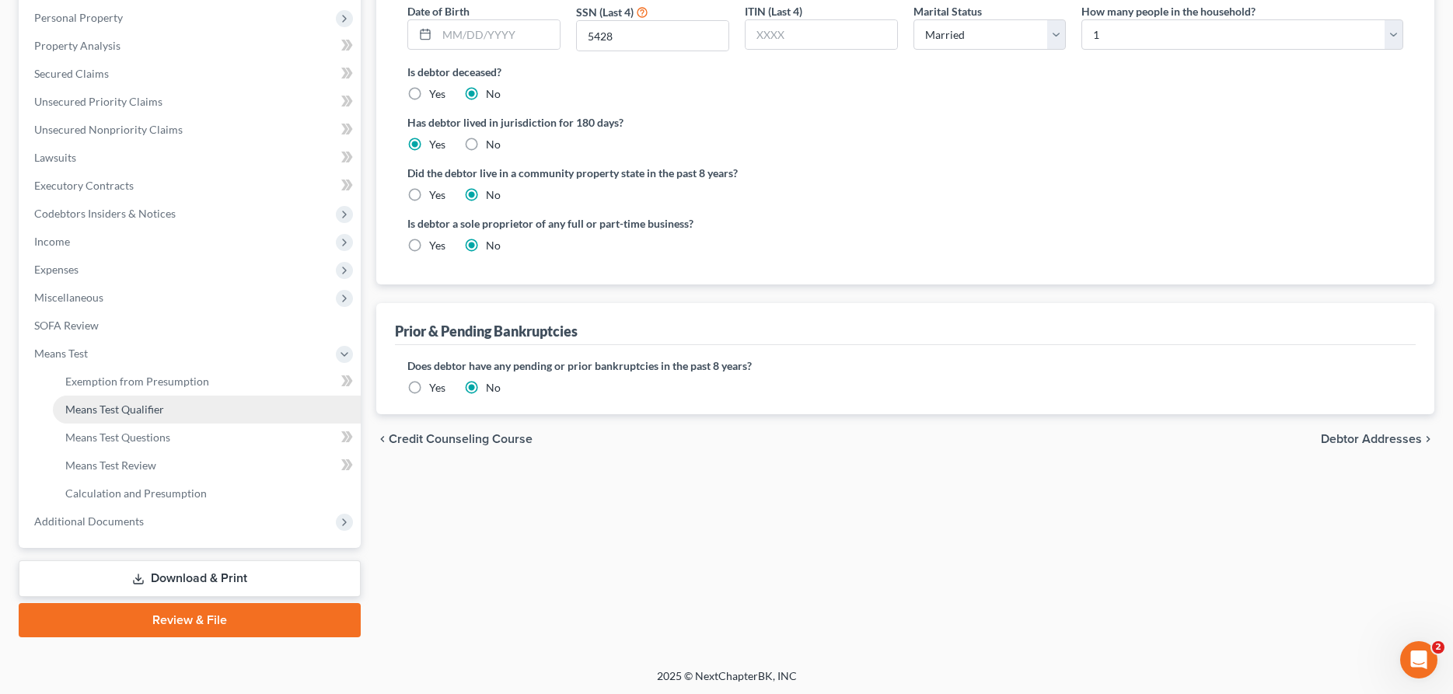
click at [145, 413] on span "Means Test Qualifier" at bounding box center [114, 409] width 99 height 13
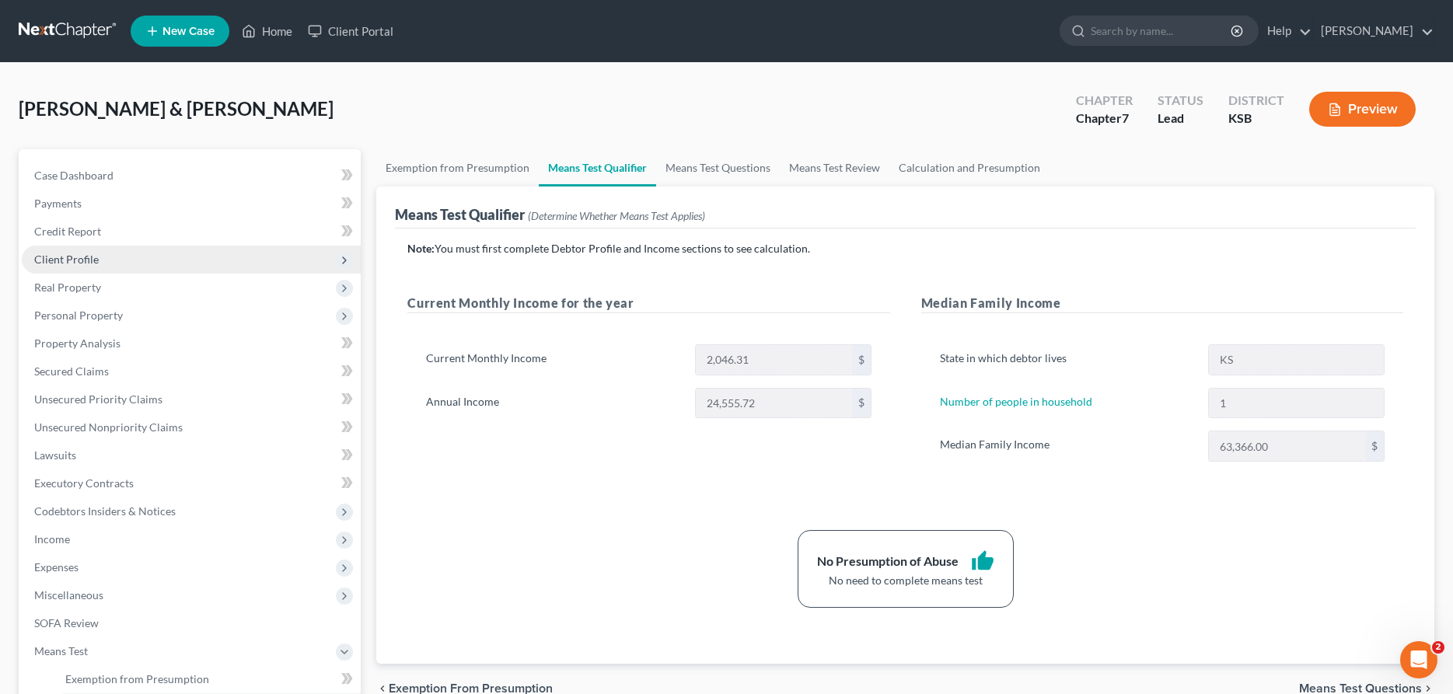
click at [96, 257] on span "Client Profile" at bounding box center [66, 259] width 65 height 13
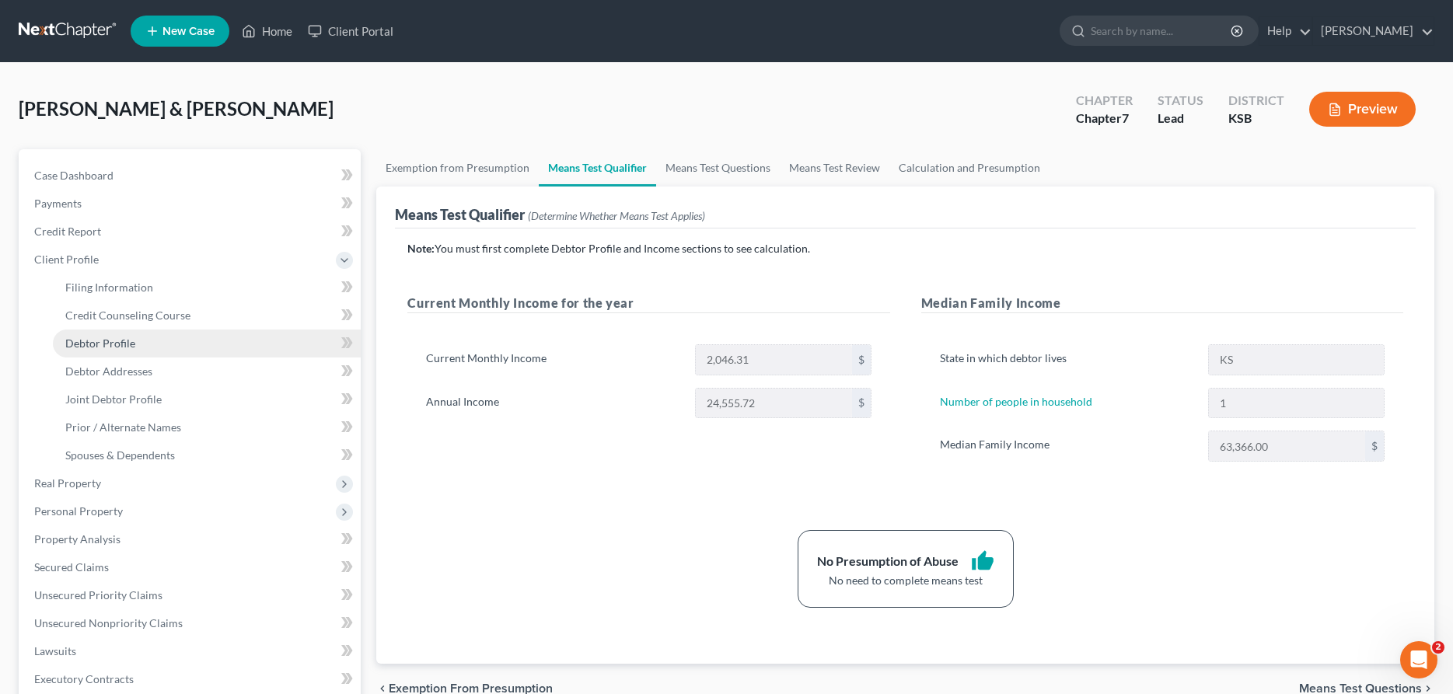
click at [136, 348] on link "Debtor Profile" at bounding box center [207, 344] width 308 height 28
select select "1"
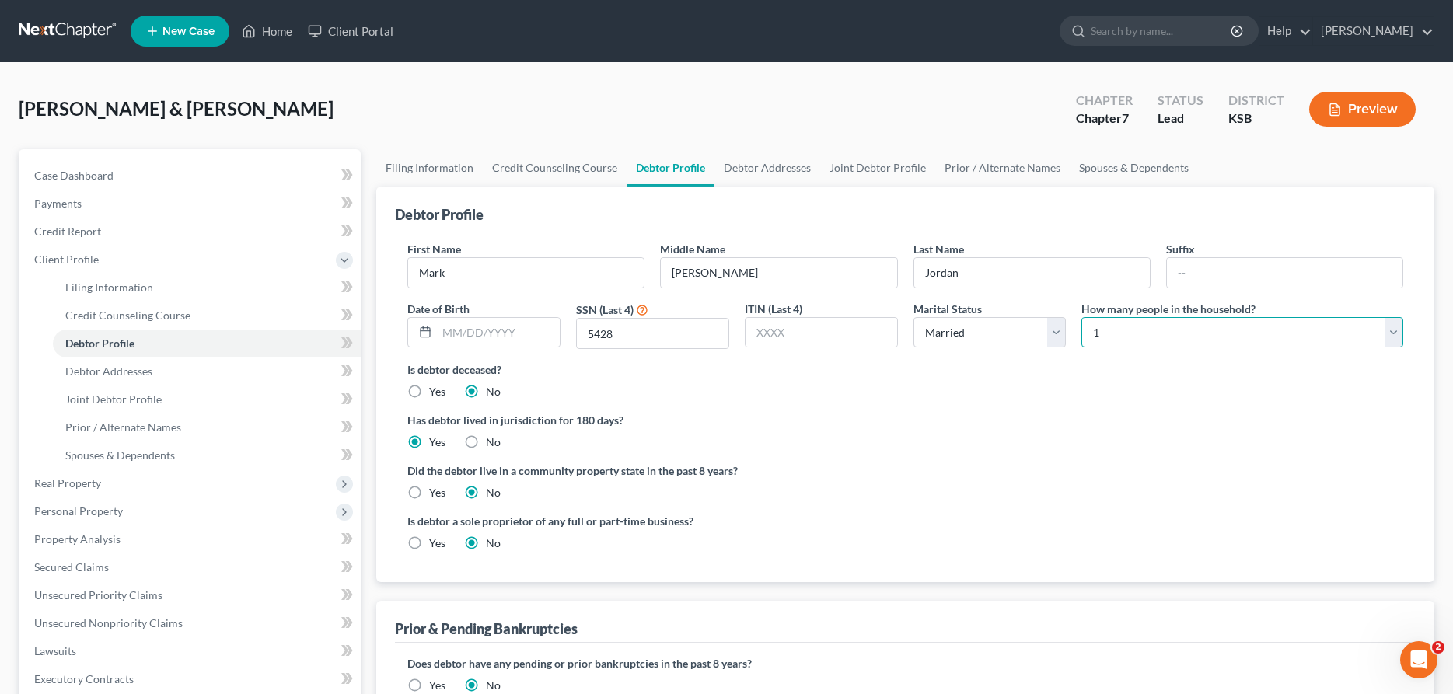
click at [1081, 317] on select "Select 1 2 3 4 5 6 7 8 9 10 11 12 13 14 15 16 17 18 19 20" at bounding box center [1242, 332] width 322 height 31
select select "1"
click option "2" at bounding box center [0, 0] width 0 height 0
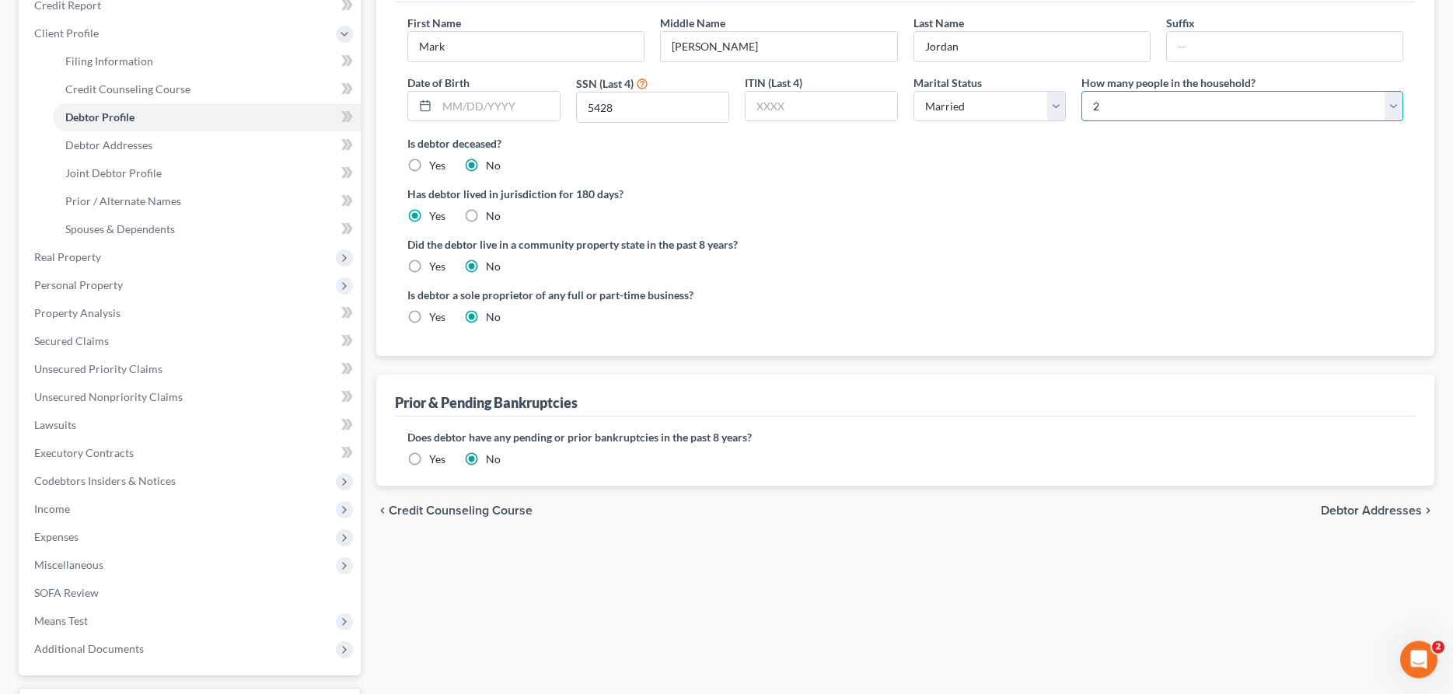
scroll to position [317, 0]
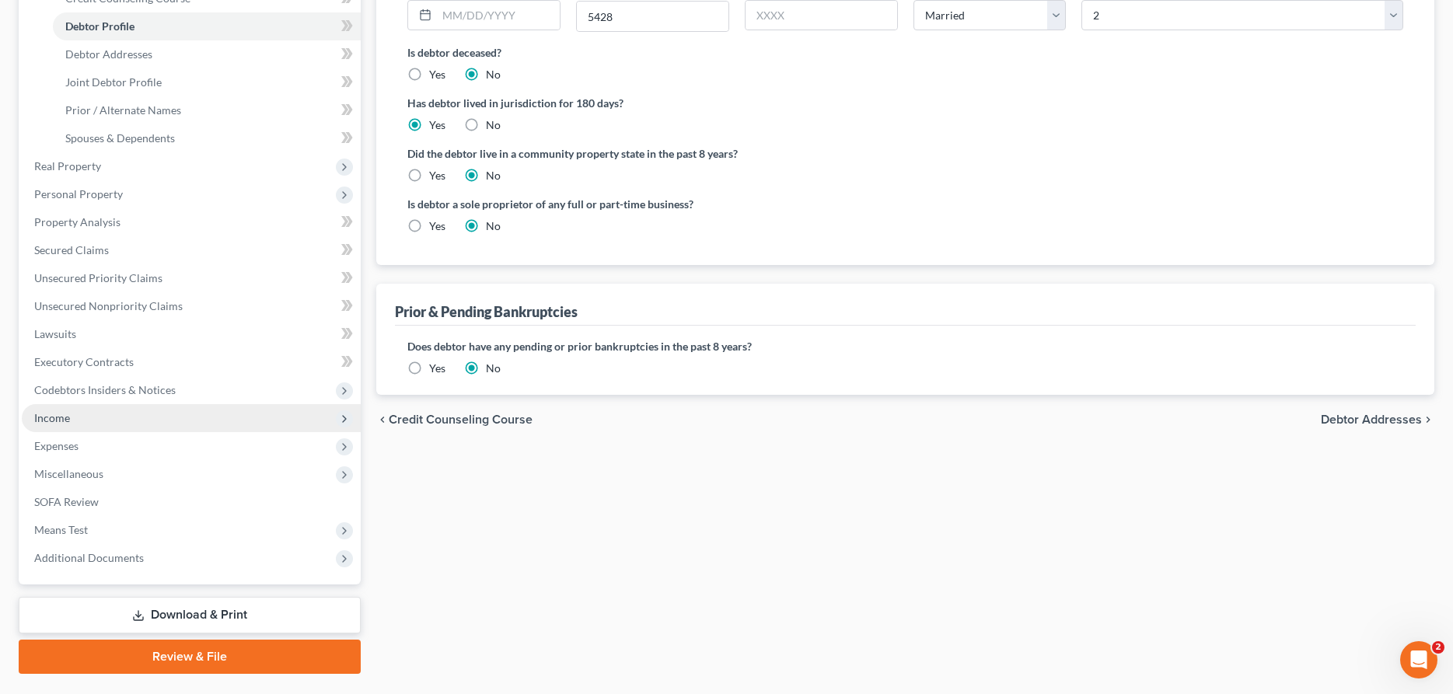
click at [58, 422] on span "Income" at bounding box center [52, 417] width 36 height 13
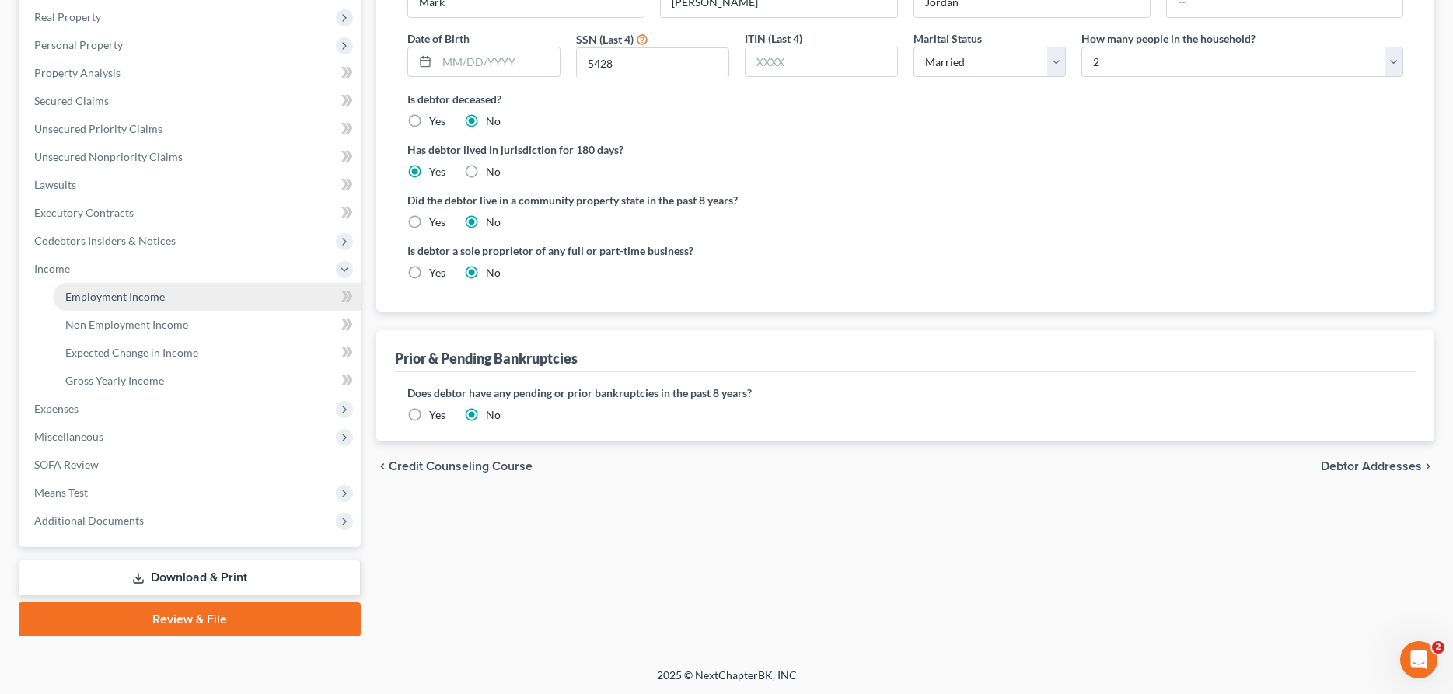
click at [105, 301] on span "Employment Income" at bounding box center [115, 296] width 100 height 13
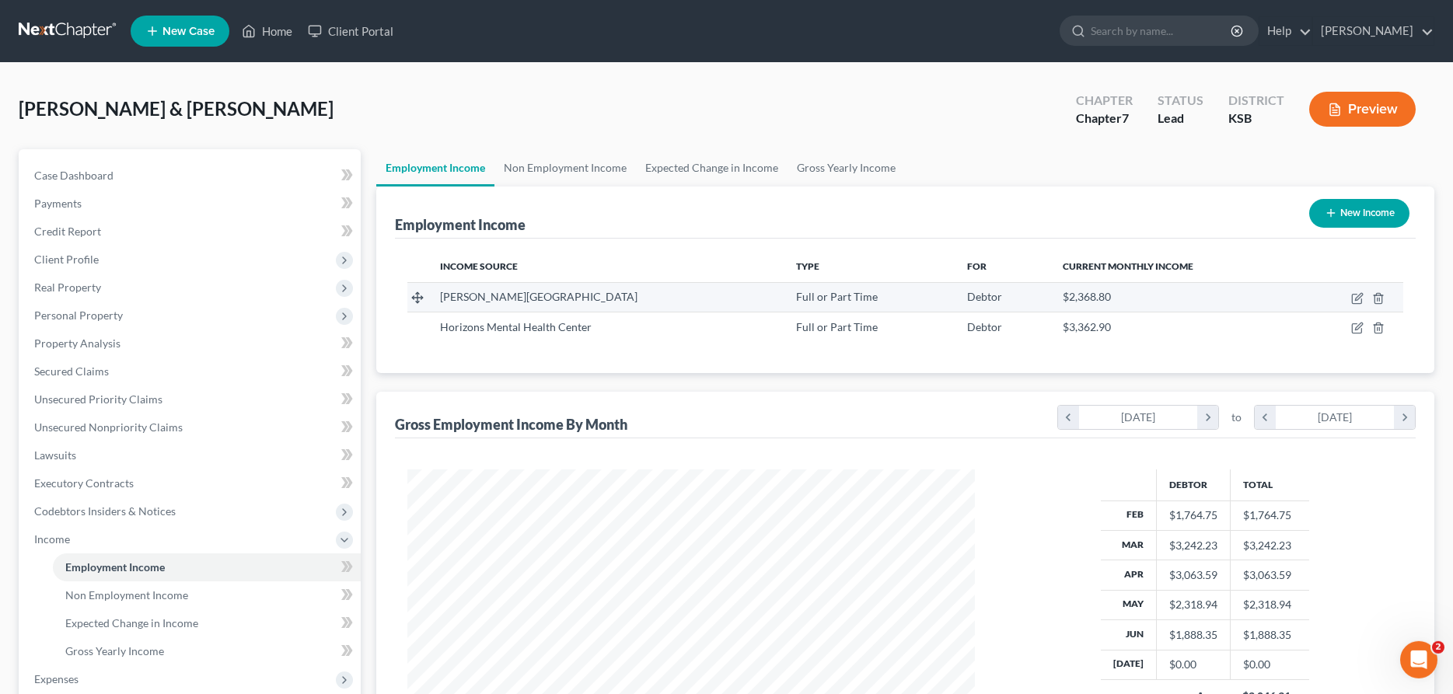
scroll to position [284, 599]
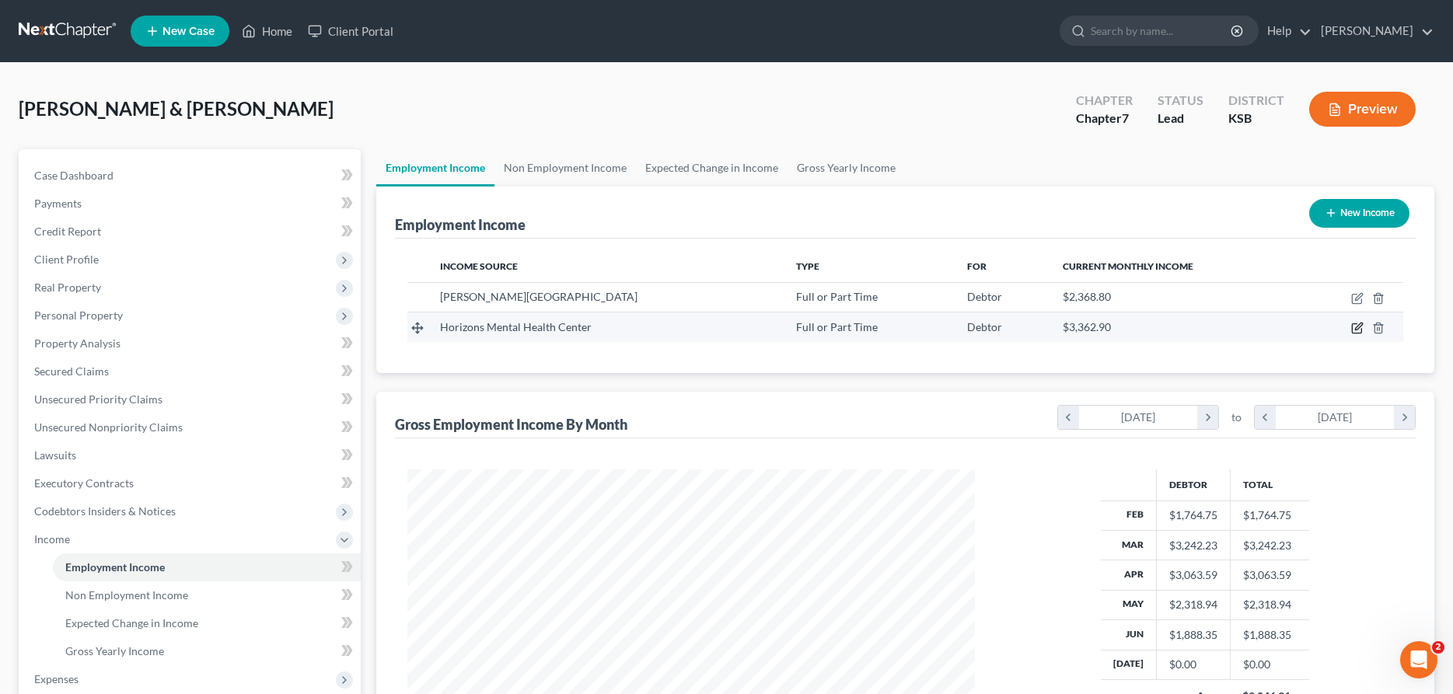
click at [1361, 330] on icon "button" at bounding box center [1356, 328] width 9 height 9
select select "0"
select select "17"
select select "1"
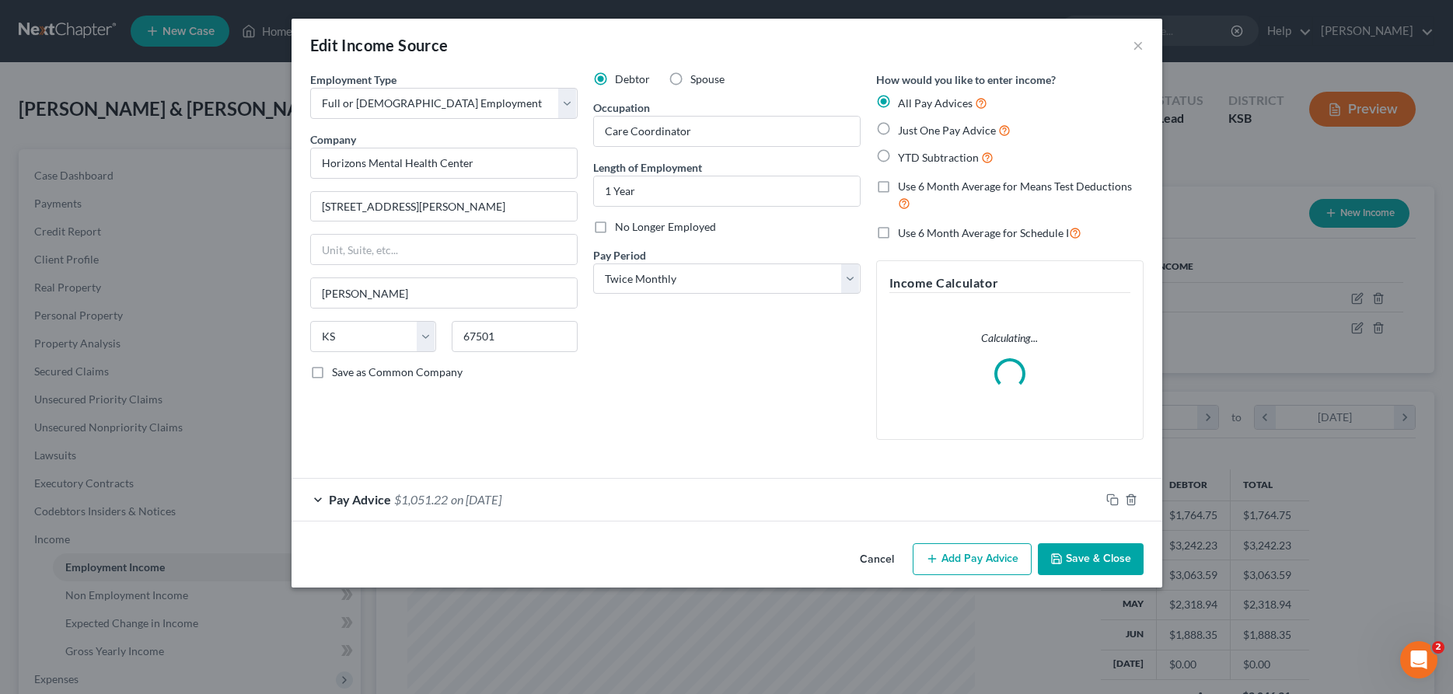
click at [320, 502] on div "Pay Advice $1,051.22 on [DATE]" at bounding box center [696, 499] width 809 height 41
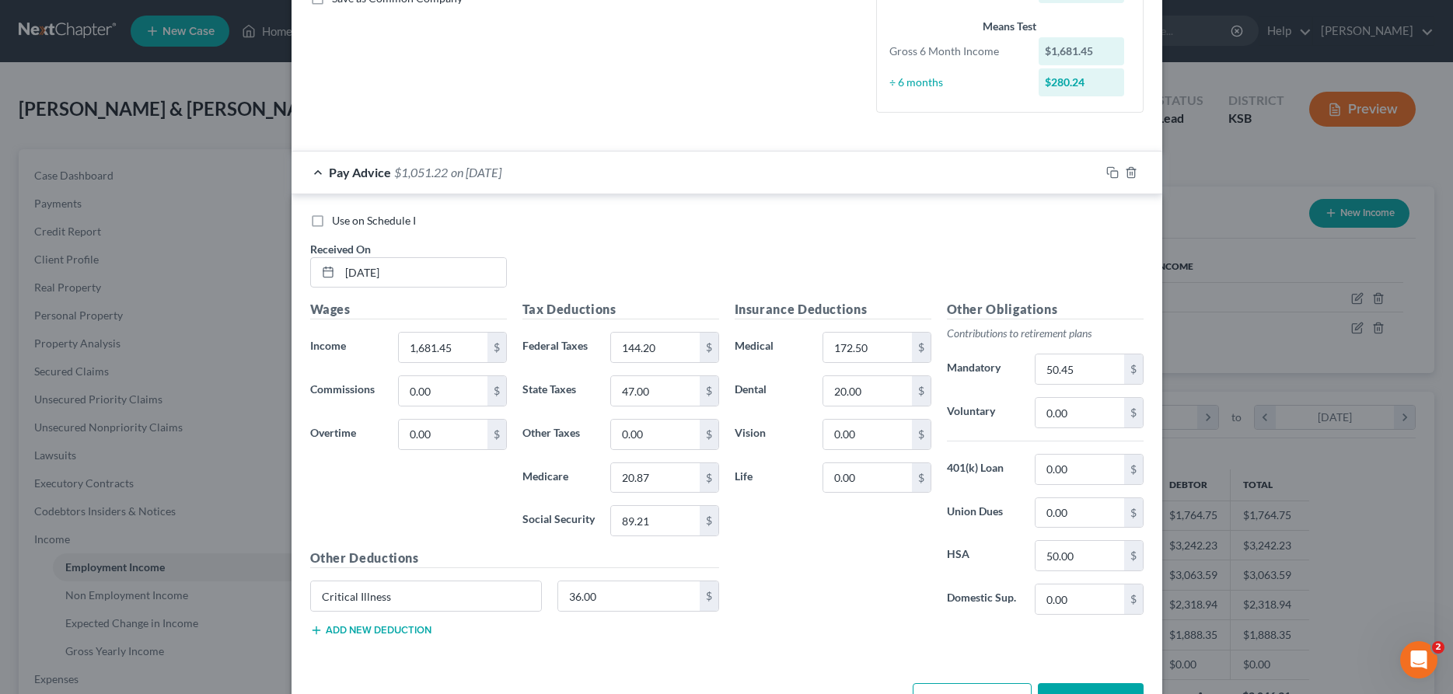
scroll to position [397, 0]
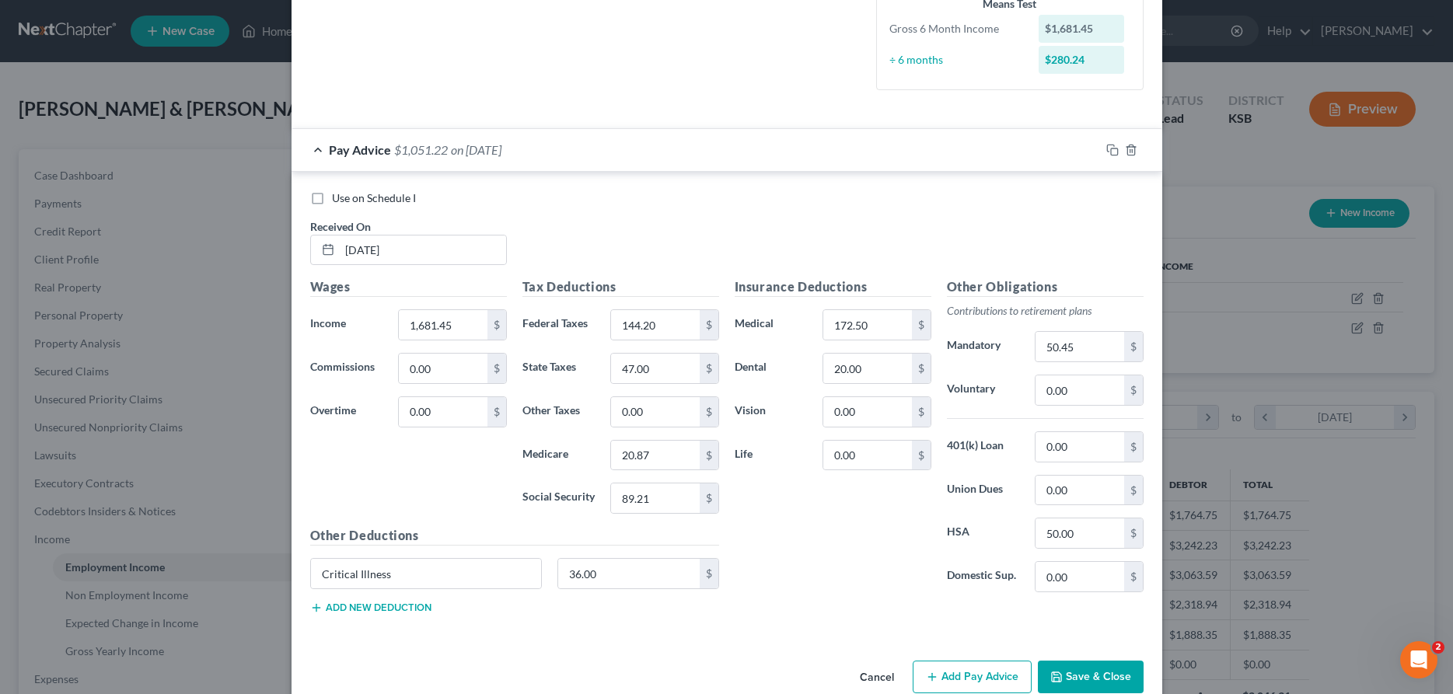
click at [347, 611] on button "Add new deduction" at bounding box center [370, 608] width 121 height 12
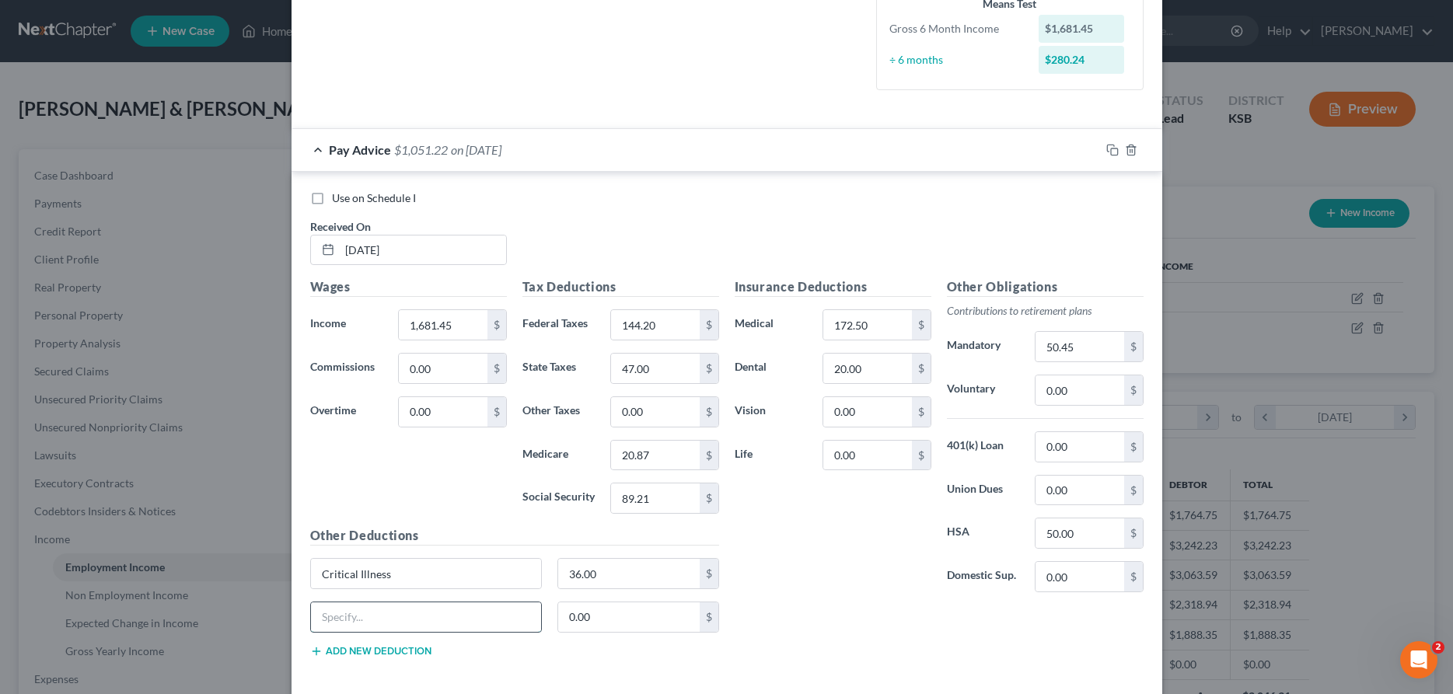
click at [348, 620] on input "text" at bounding box center [426, 618] width 231 height 30
click at [831, 461] on input "0.00" at bounding box center [867, 456] width 88 height 30
type input "55.05"
click at [453, 611] on input "text" at bounding box center [426, 618] width 231 height 30
type input "United Way"
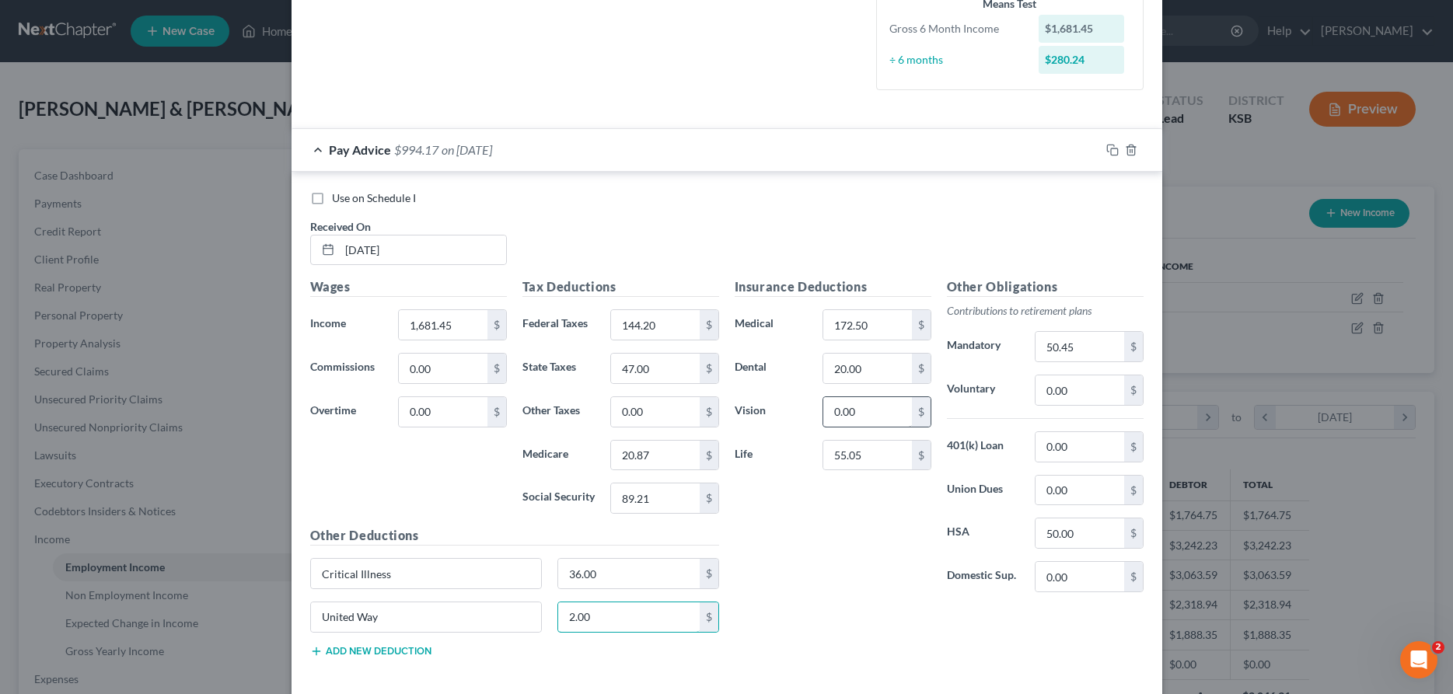
type input "2.00"
click at [876, 399] on input "0.00" at bounding box center [867, 412] width 88 height 30
type input "11.58"
click at [1048, 398] on input "0.00" at bounding box center [1080, 391] width 88 height 30
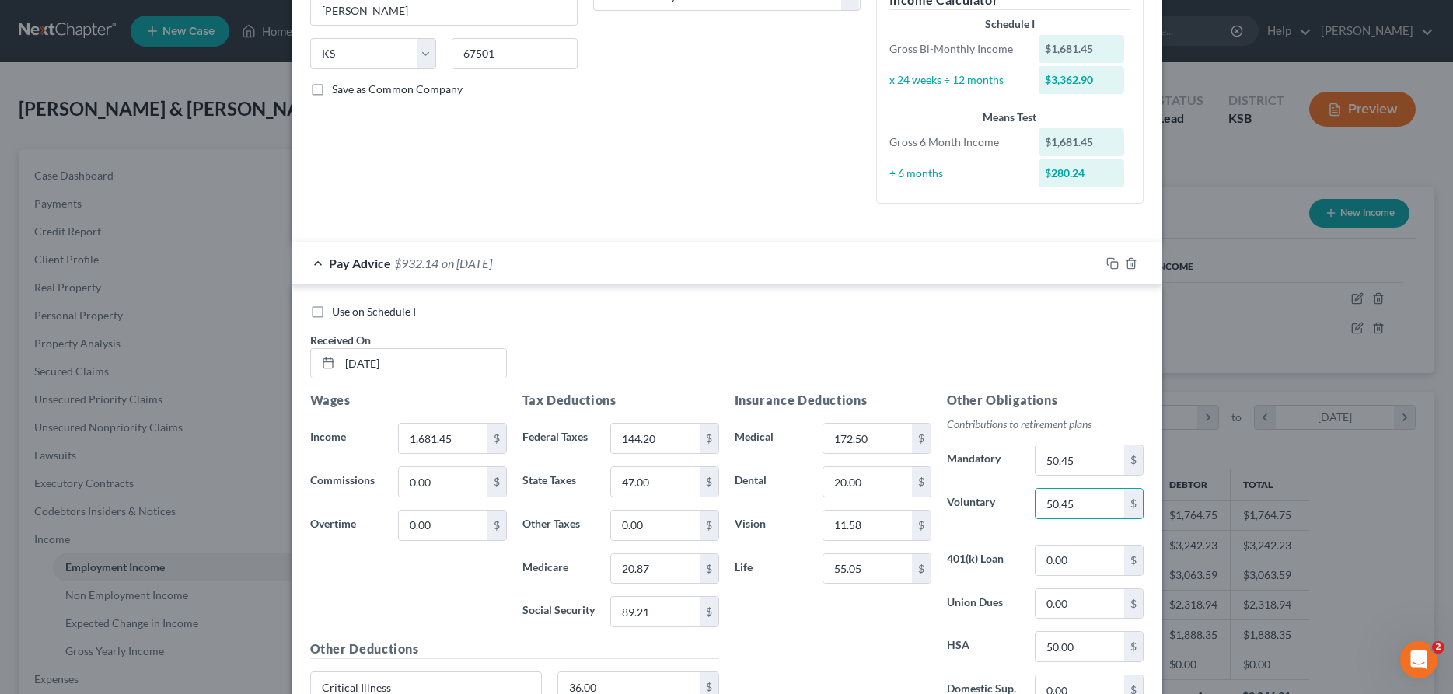
scroll to position [317, 0]
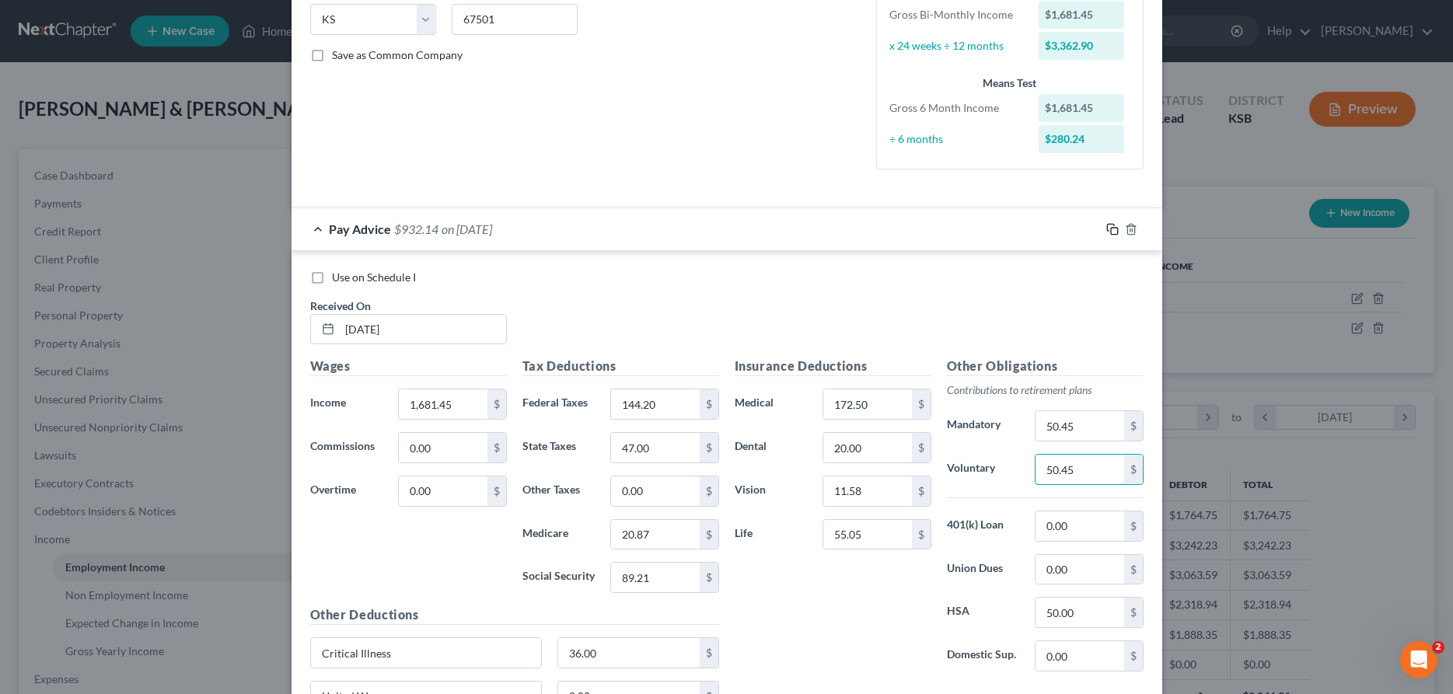
type input "50.45"
click at [1111, 226] on icon "button" at bounding box center [1112, 229] width 12 height 12
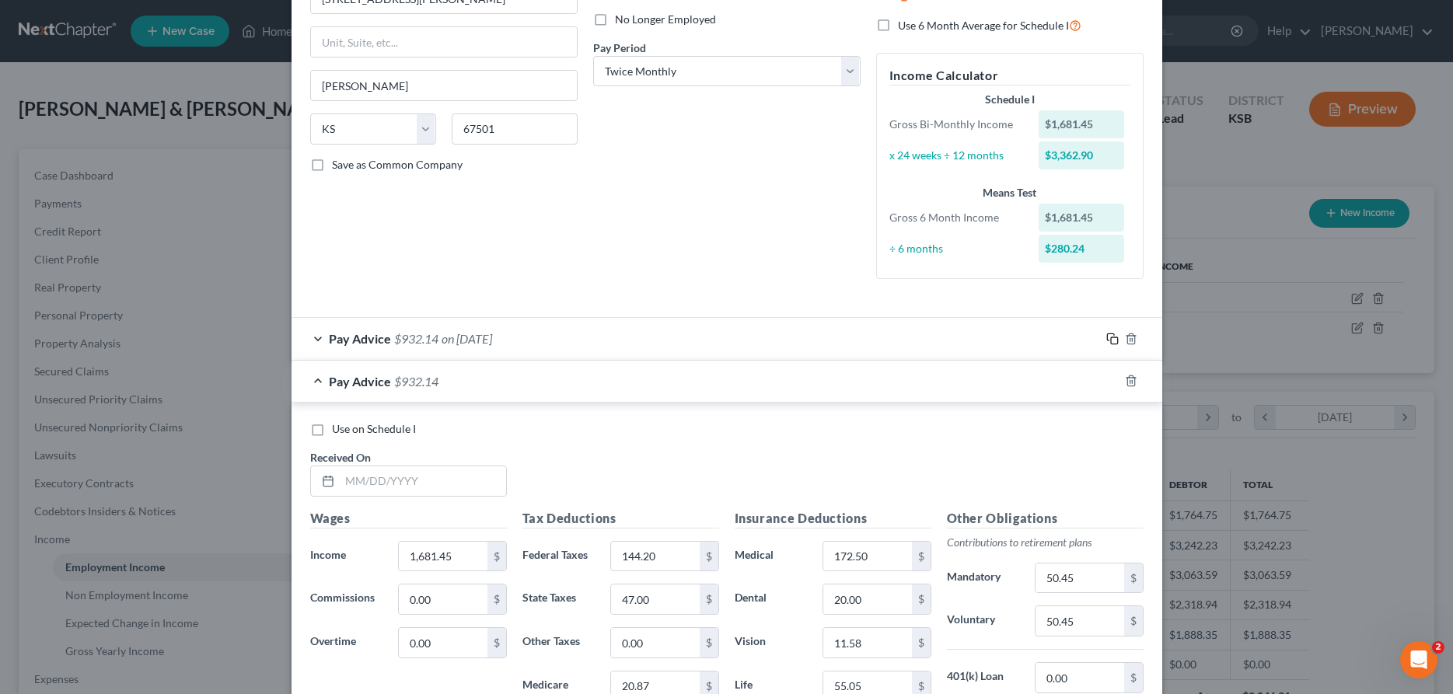
scroll to position [238, 0]
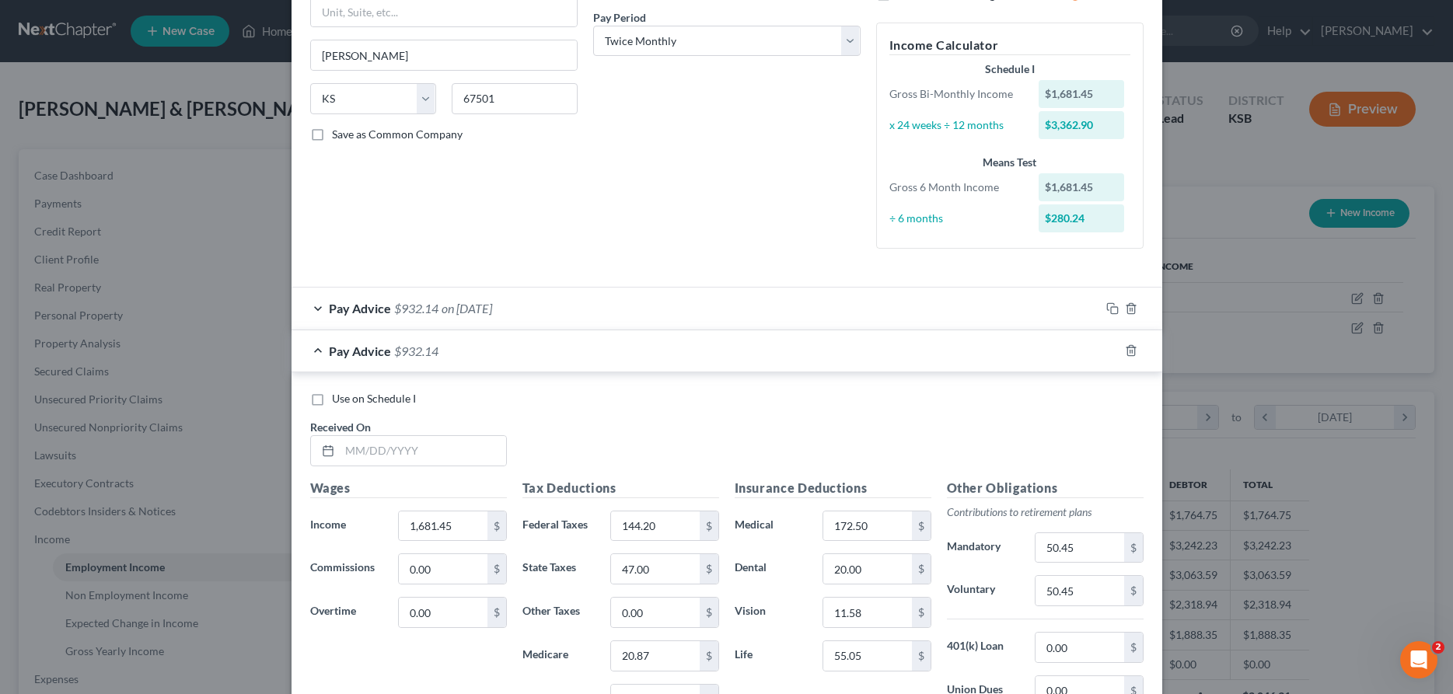
click at [317, 306] on div "Pay Advice $932.14 on [DATE]" at bounding box center [696, 308] width 809 height 41
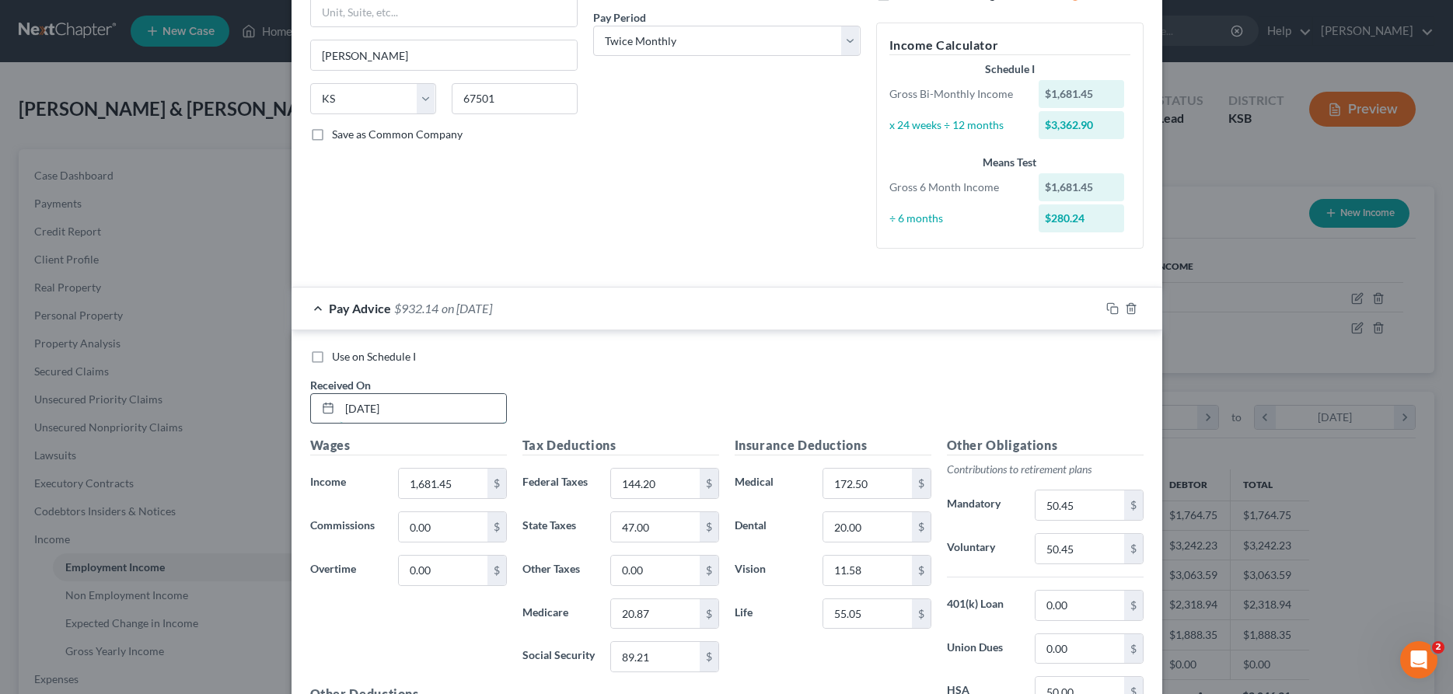
drag, startPoint x: 393, startPoint y: 407, endPoint x: 321, endPoint y: 407, distance: 71.5
click at [340, 407] on input "[DATE]" at bounding box center [423, 409] width 166 height 30
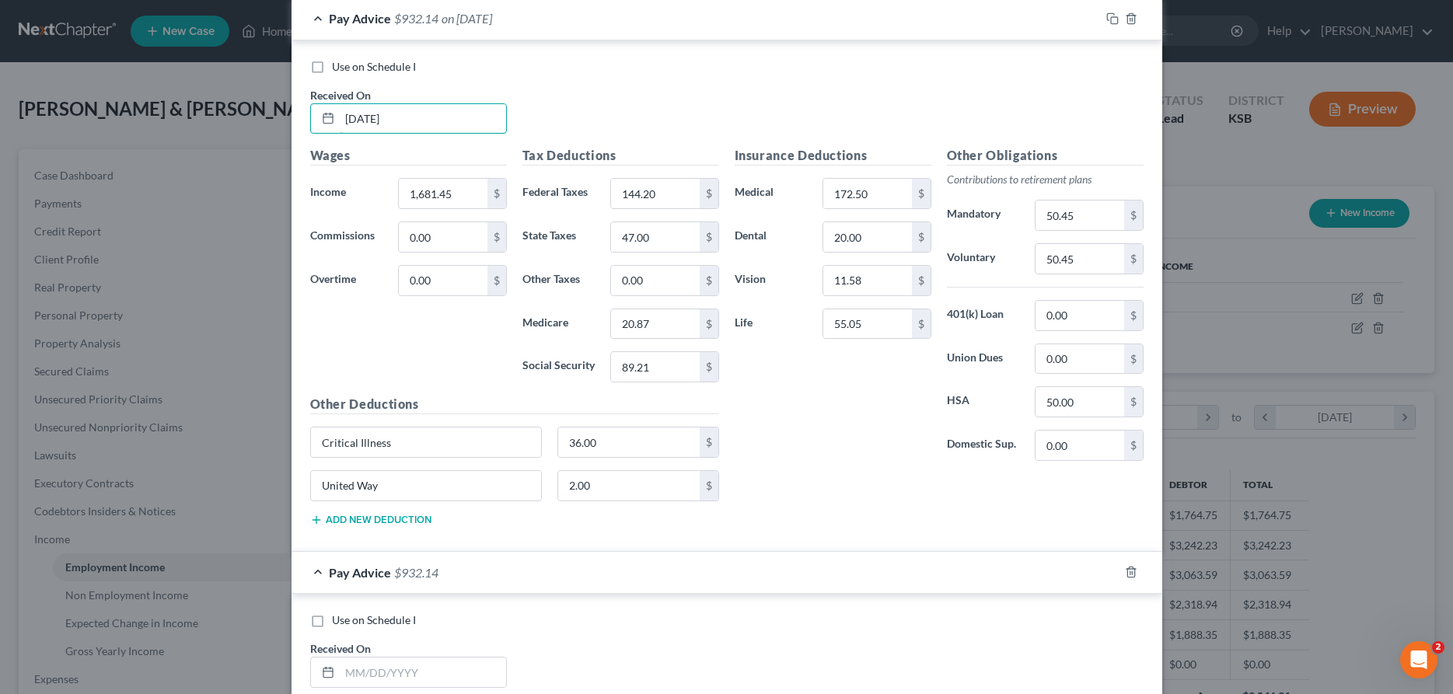
scroll to position [555, 0]
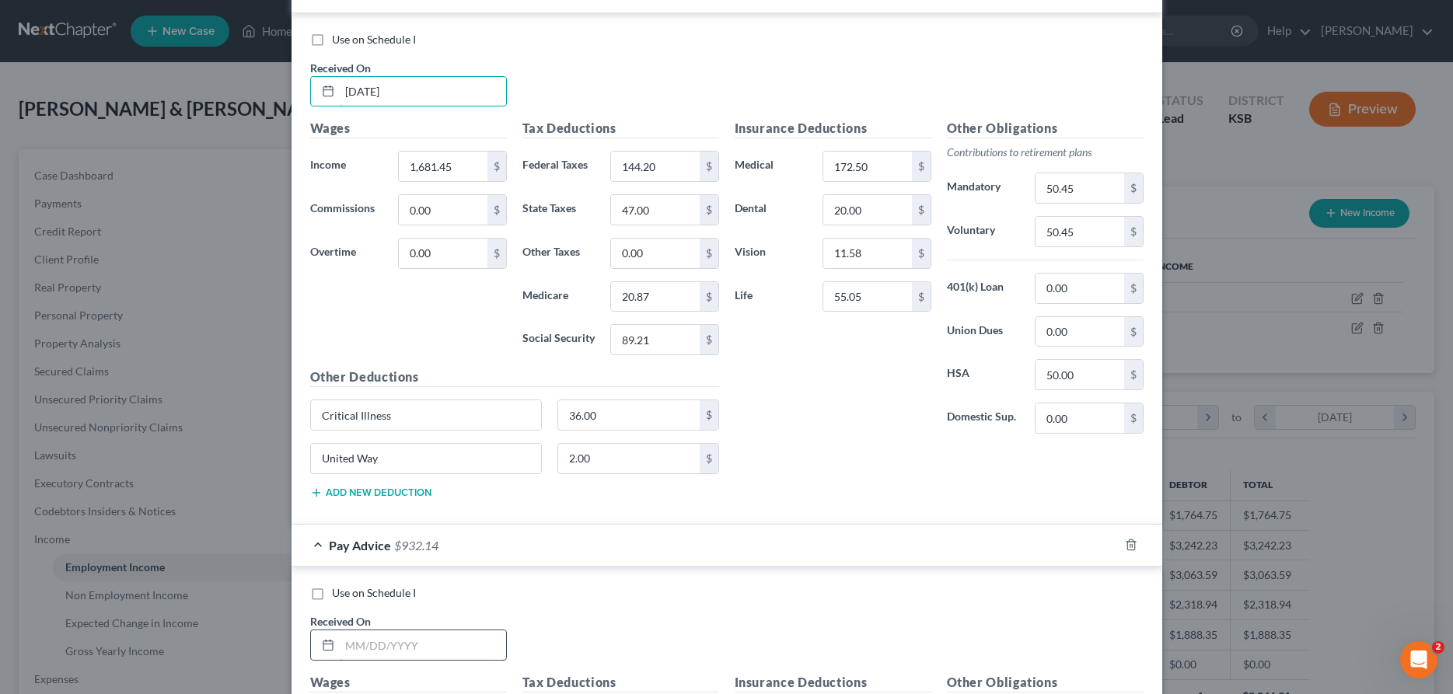
type input "[DATE]"
click at [402, 646] on input "text" at bounding box center [423, 646] width 166 height 30
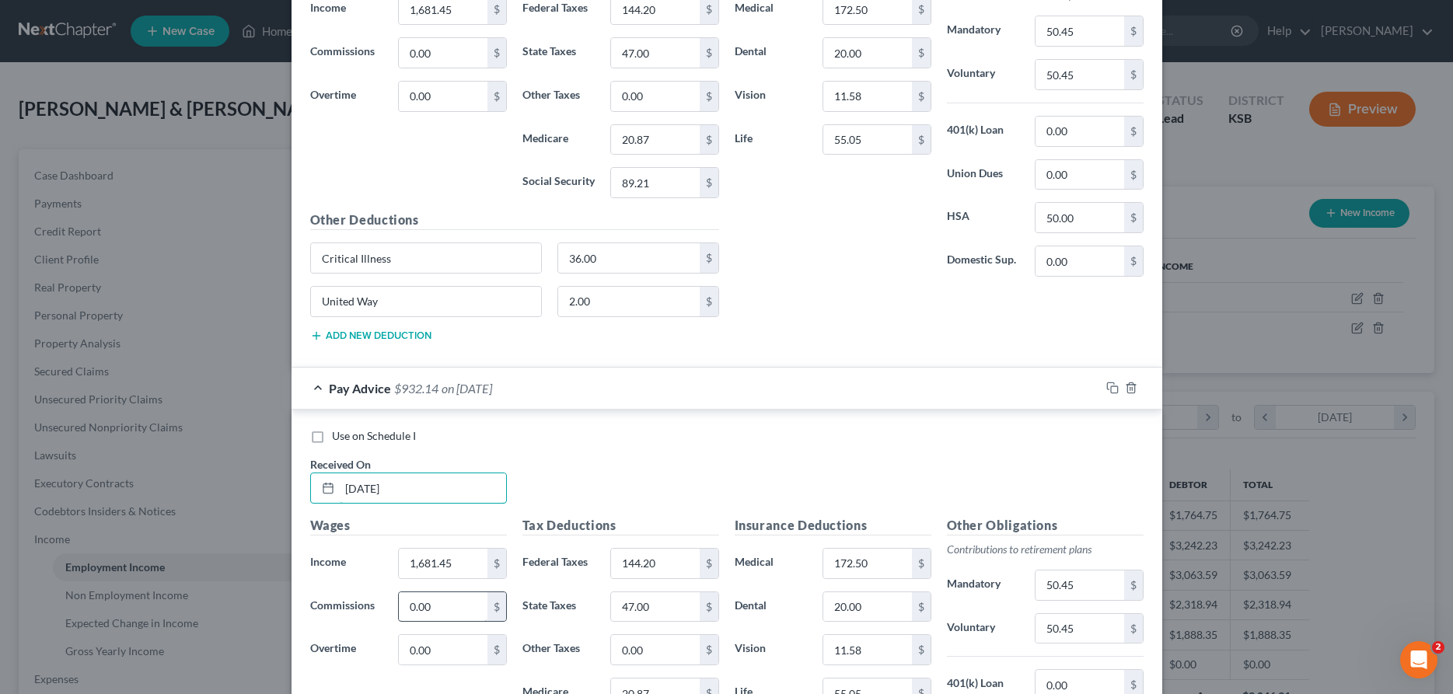
scroll to position [714, 0]
type input "[DATE]"
click at [457, 569] on input "1,681.45" at bounding box center [443, 562] width 88 height 30
type input "1,642.22"
click at [668, 564] on input "144.20" at bounding box center [655, 562] width 88 height 30
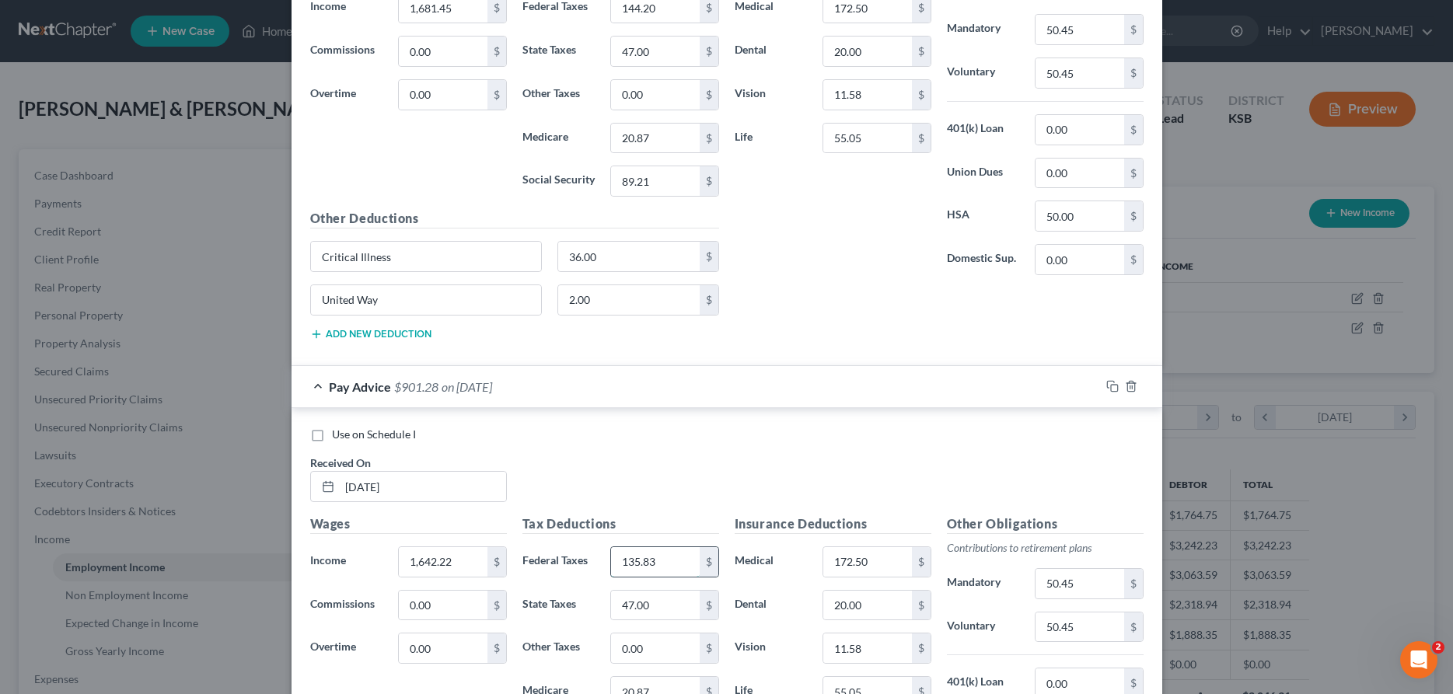
type input "135.83"
type input "45.00"
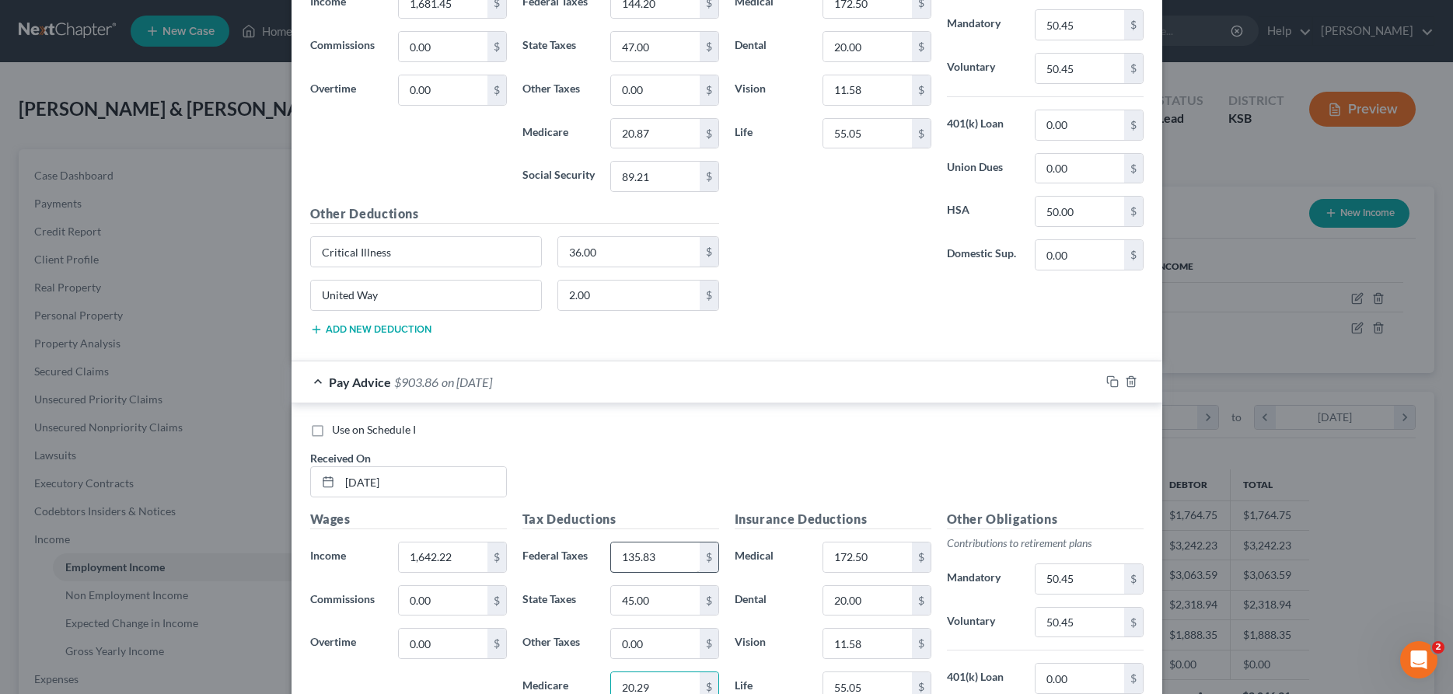
type input "20.29"
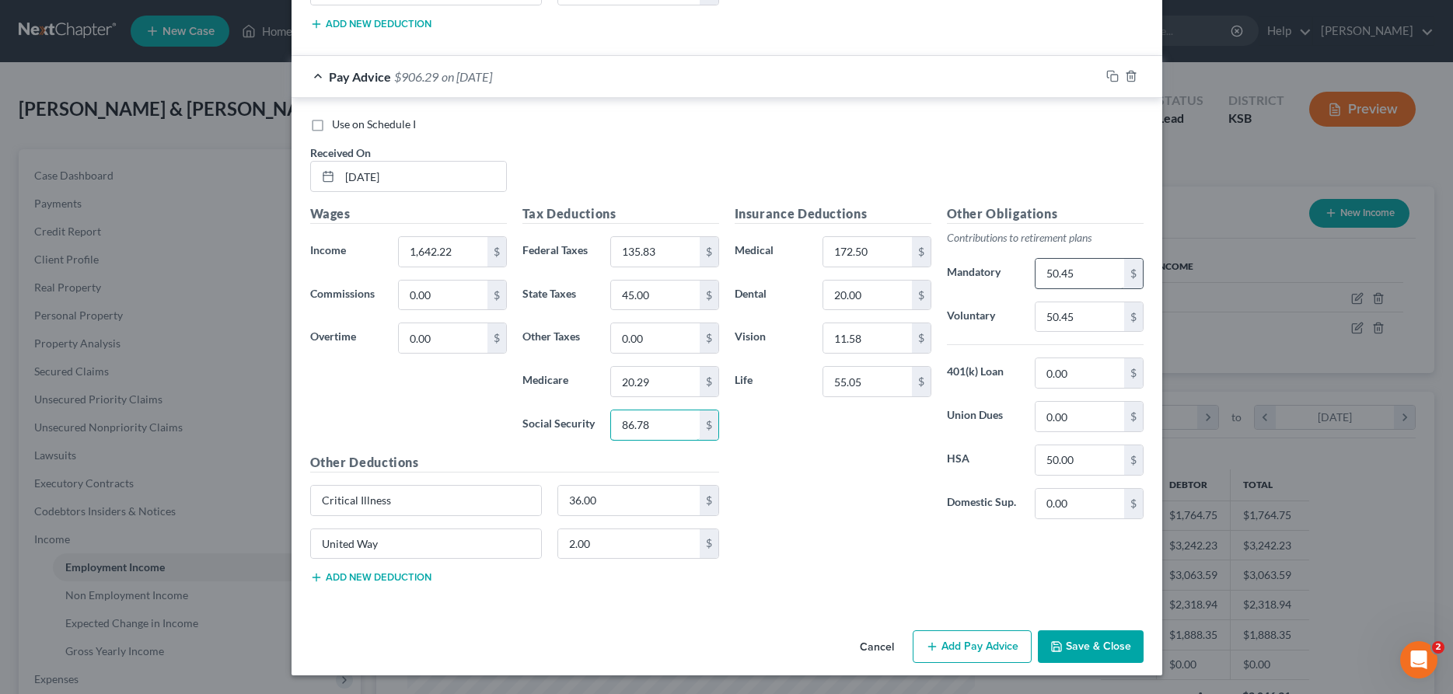
type input "86.78"
click at [1062, 279] on input "50.45" at bounding box center [1080, 274] width 88 height 30
type input "49.27"
drag, startPoint x: 1113, startPoint y: 76, endPoint x: 710, endPoint y: 379, distance: 503.7
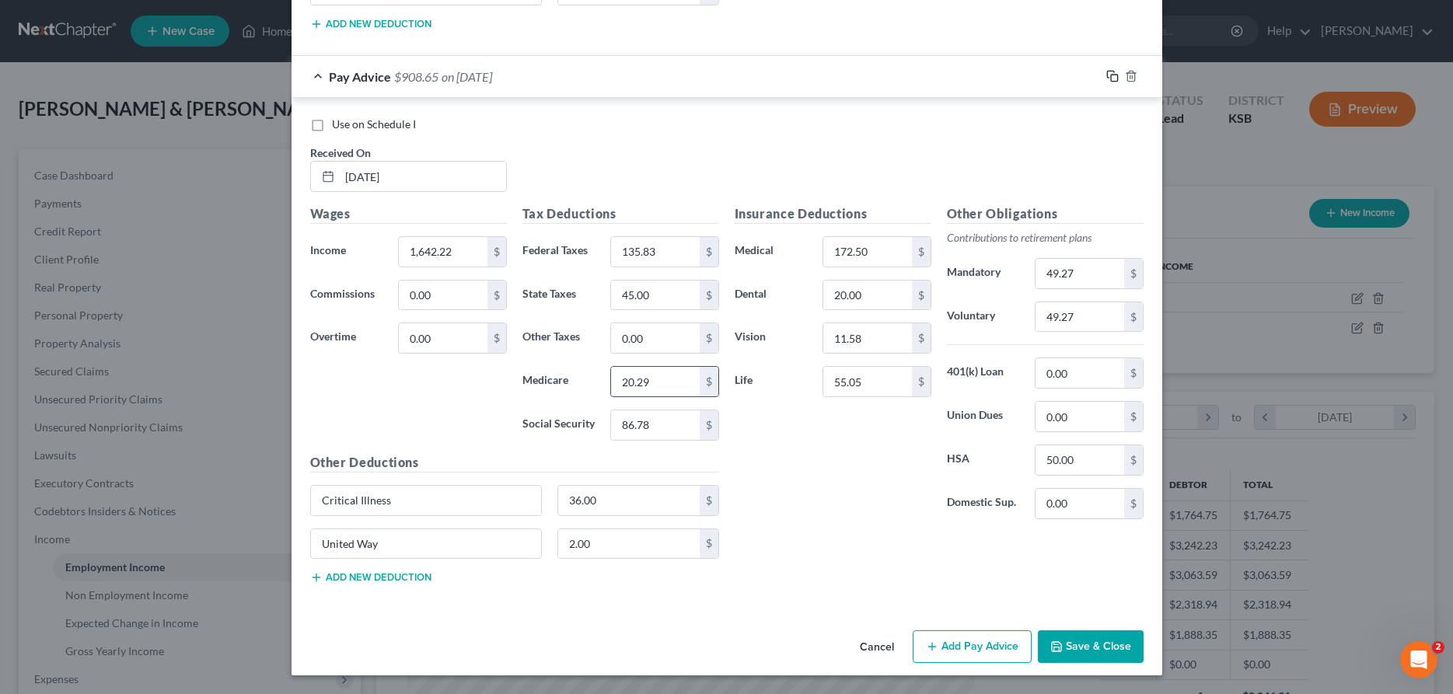
click at [1112, 76] on icon "button" at bounding box center [1112, 76] width 12 height 12
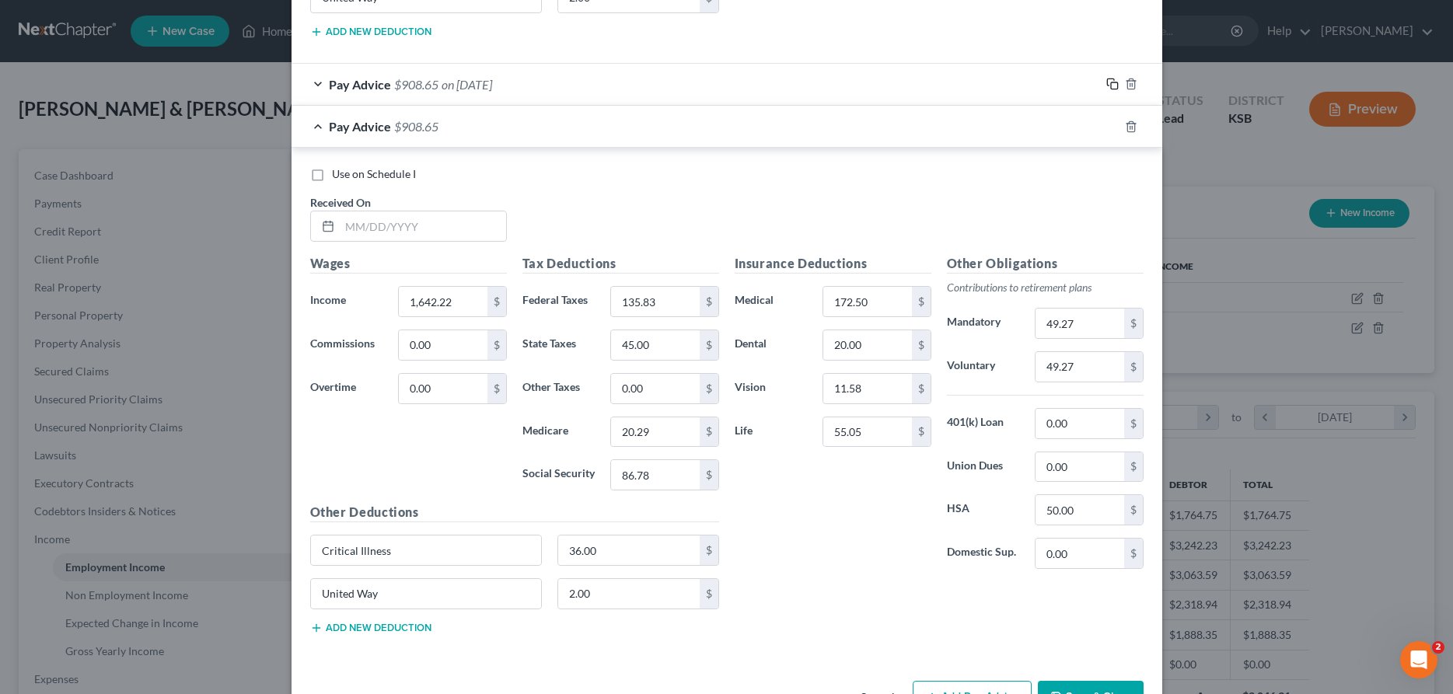
scroll to position [987, 0]
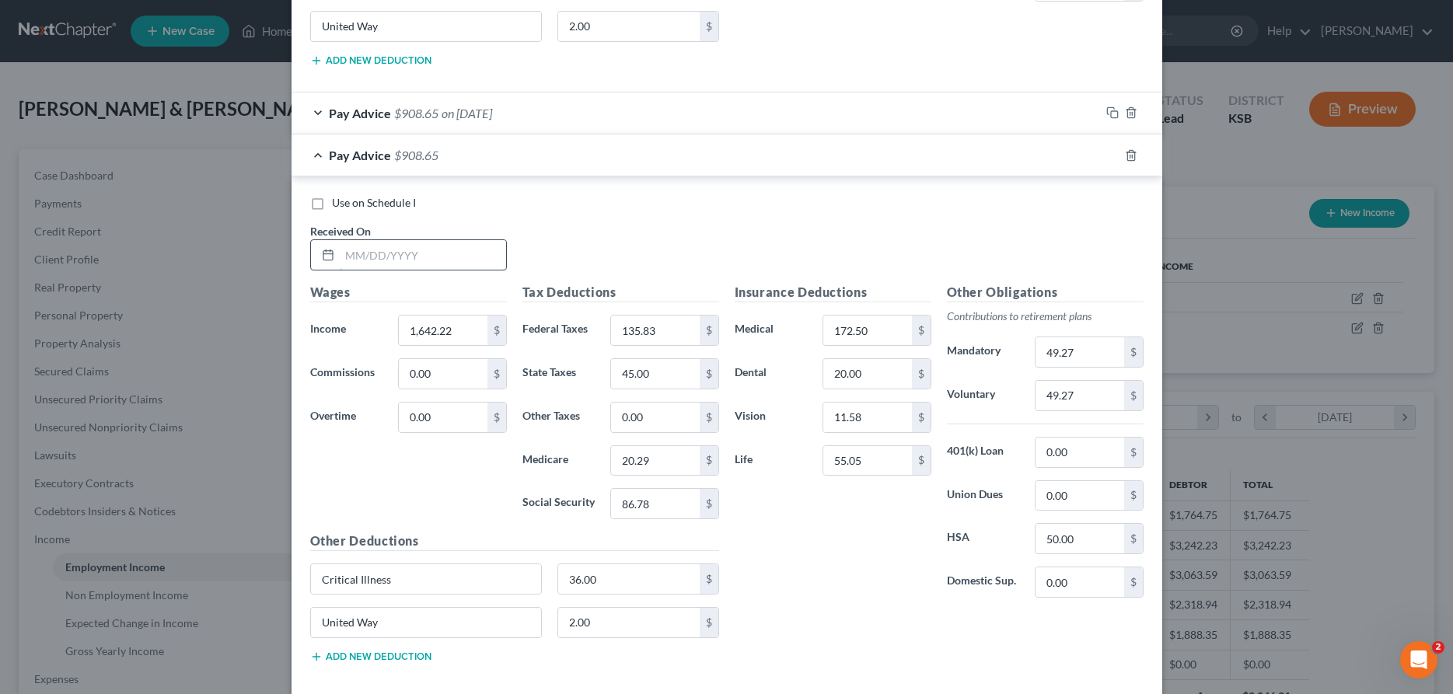
click at [407, 259] on input "text" at bounding box center [423, 255] width 166 height 30
type input "[DATE]"
click at [449, 337] on input "1,642.22" at bounding box center [443, 331] width 88 height 30
type input "1,707.60"
click at [672, 341] on input "135.83" at bounding box center [655, 331] width 88 height 30
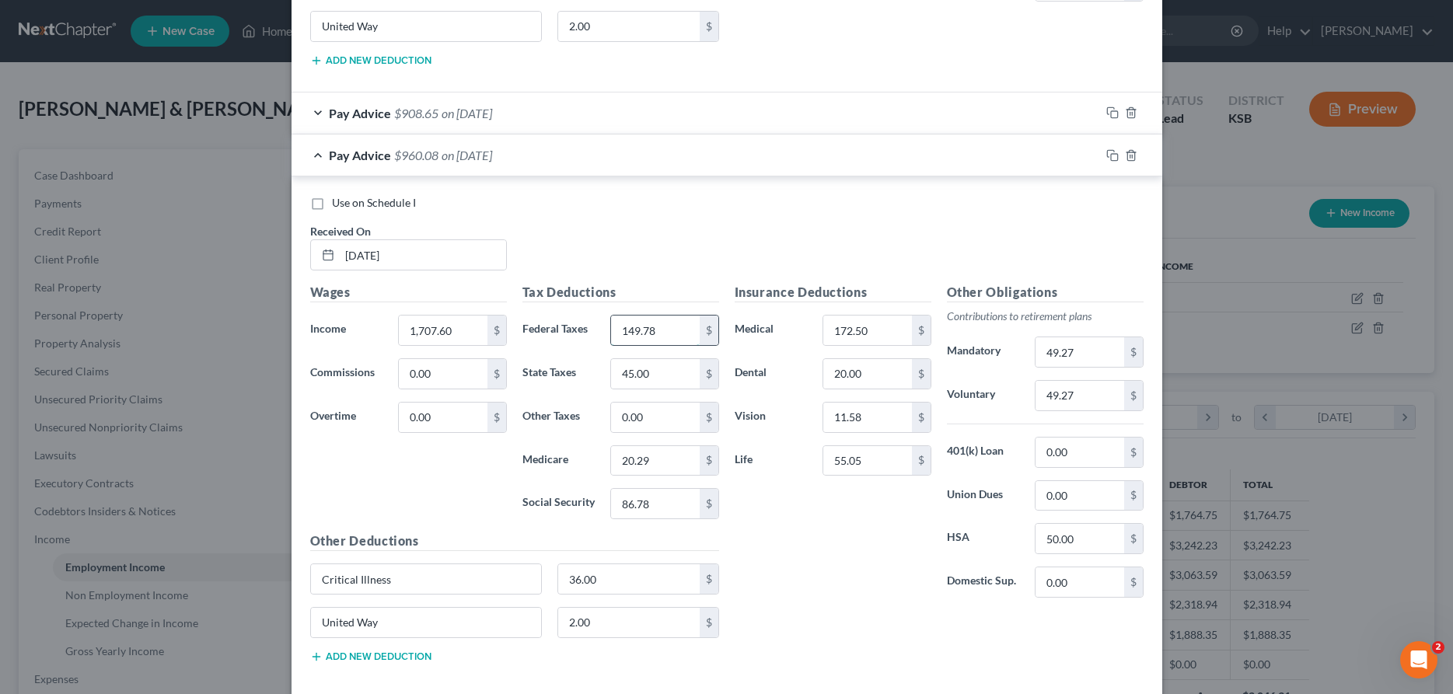
type input "149.78"
type input "48.00"
type input "21.25"
type input "90.84"
click at [1088, 353] on input "49.27" at bounding box center [1080, 352] width 88 height 30
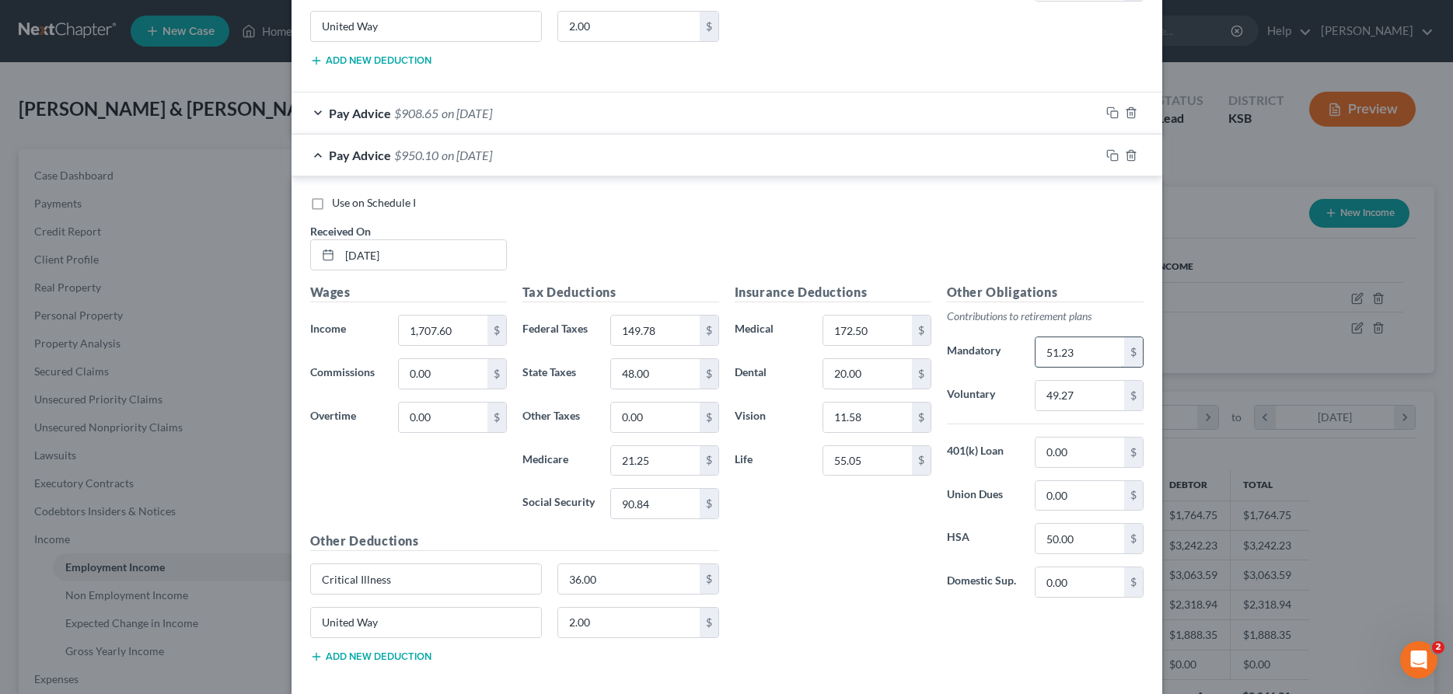
type input "51.23"
click at [1110, 152] on icon "button" at bounding box center [1112, 155] width 12 height 12
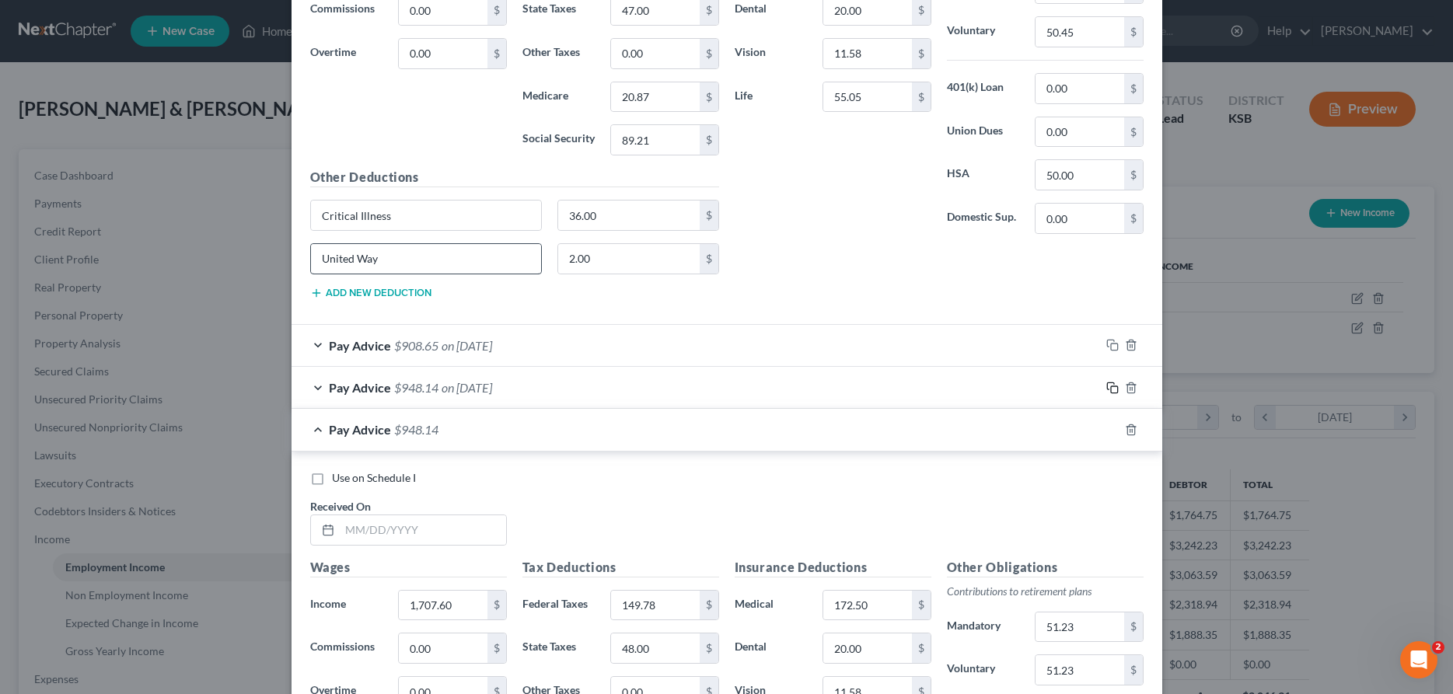
scroll to position [757, 0]
click at [411, 522] on input "text" at bounding box center [423, 529] width 166 height 30
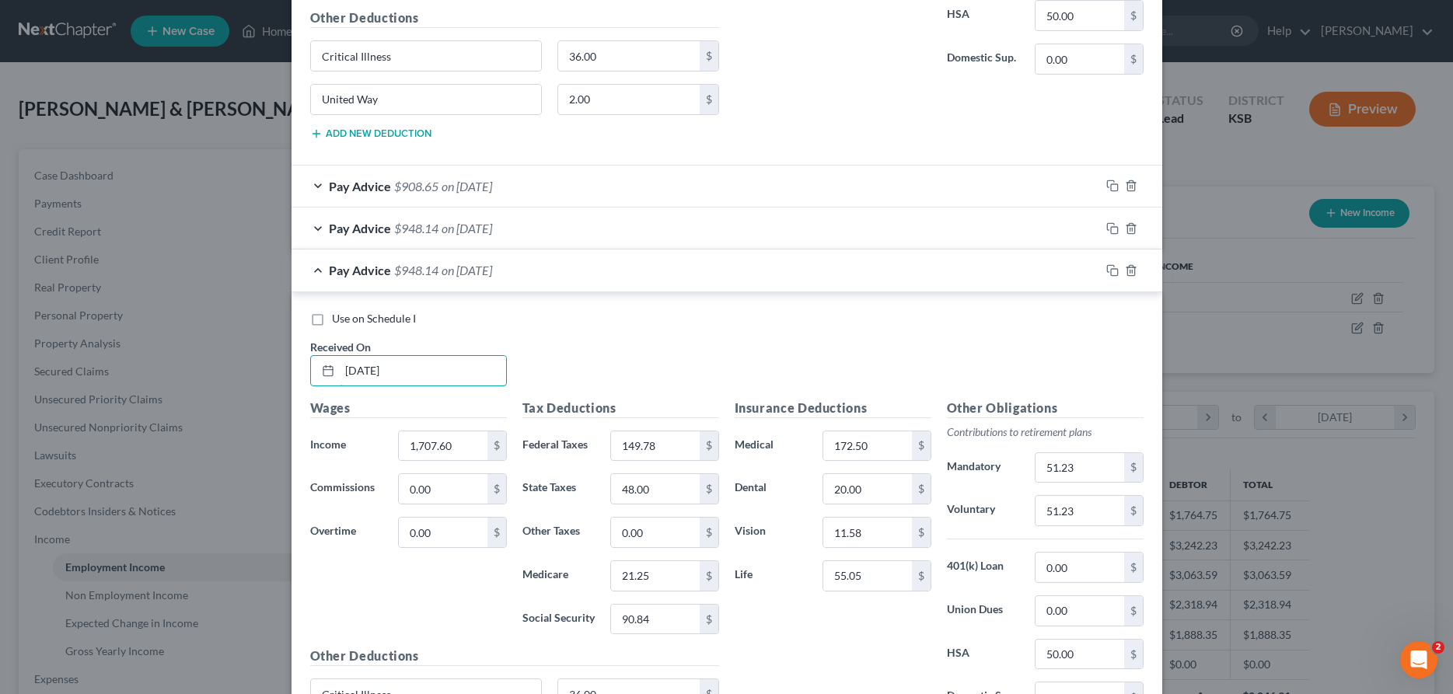
scroll to position [915, 0]
type input "[DATE]"
click at [469, 440] on input "1,707.60" at bounding box center [443, 446] width 88 height 30
type input "1,673.60"
click at [674, 458] on input "149.78" at bounding box center [655, 446] width 88 height 30
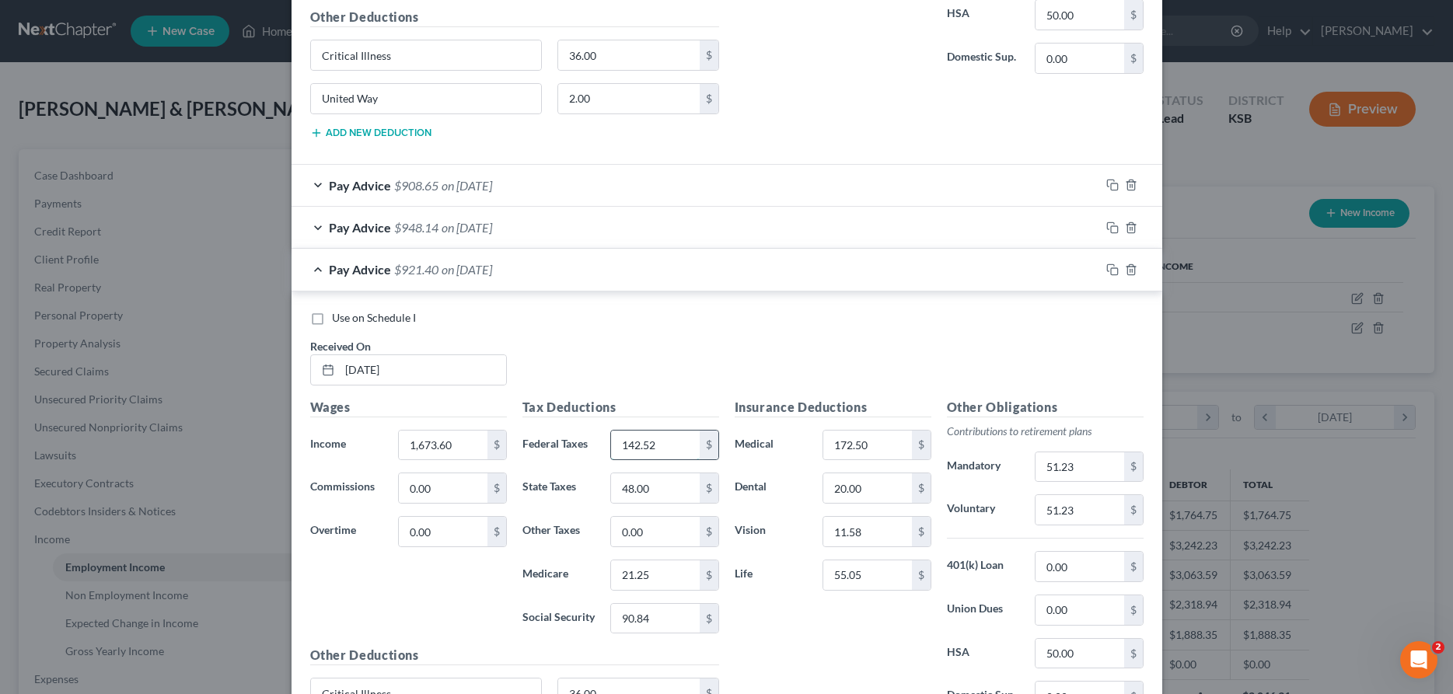
type input "142.52"
type input "46.00"
type input "20.75"
type input "88.73"
click at [1092, 464] on input "51.23" at bounding box center [1080, 468] width 88 height 30
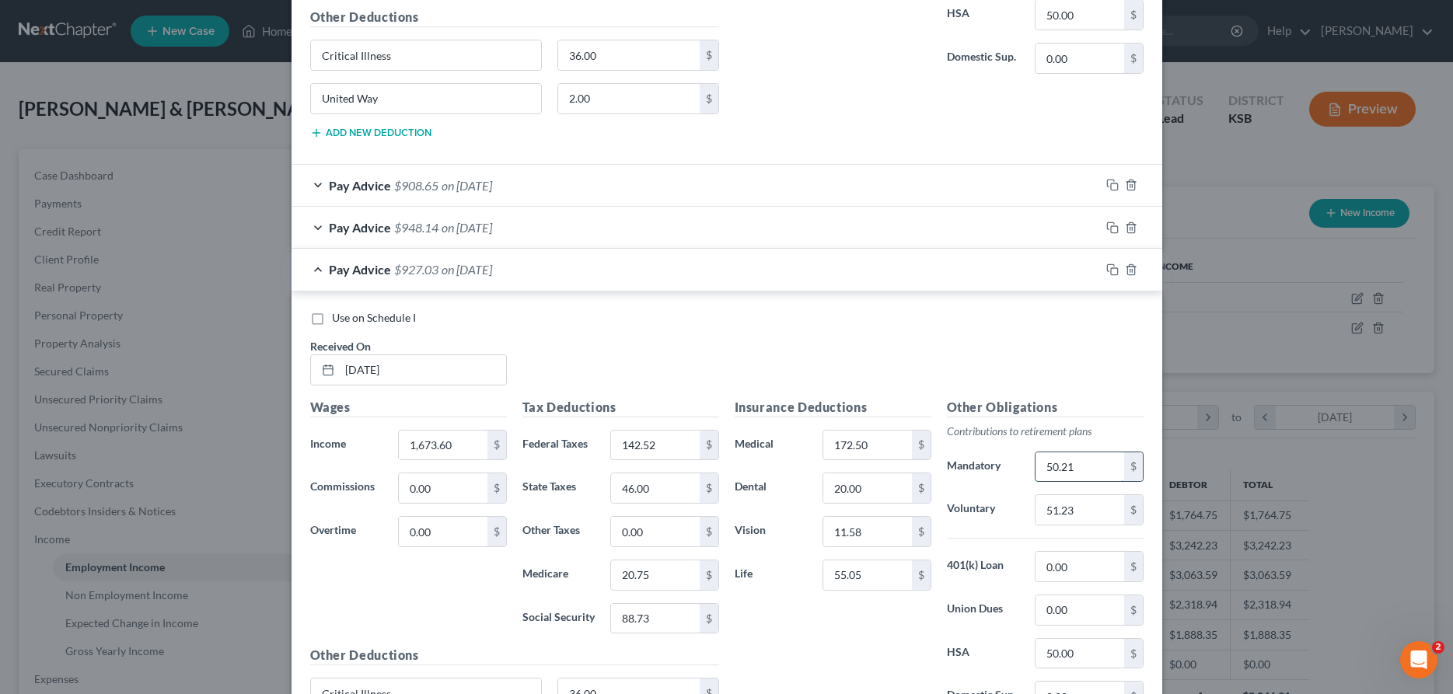
type input "50.21"
click at [1118, 269] on icon "button" at bounding box center [1112, 270] width 12 height 12
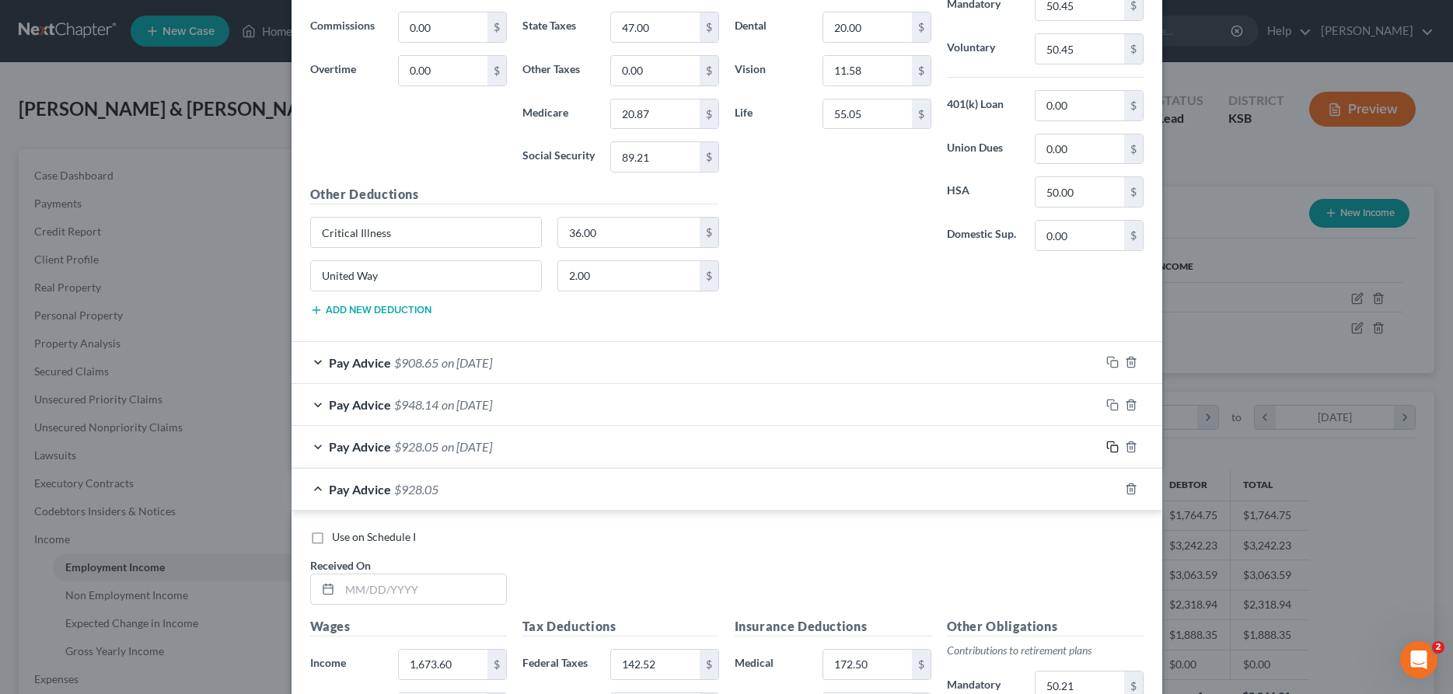
scroll to position [801, 0]
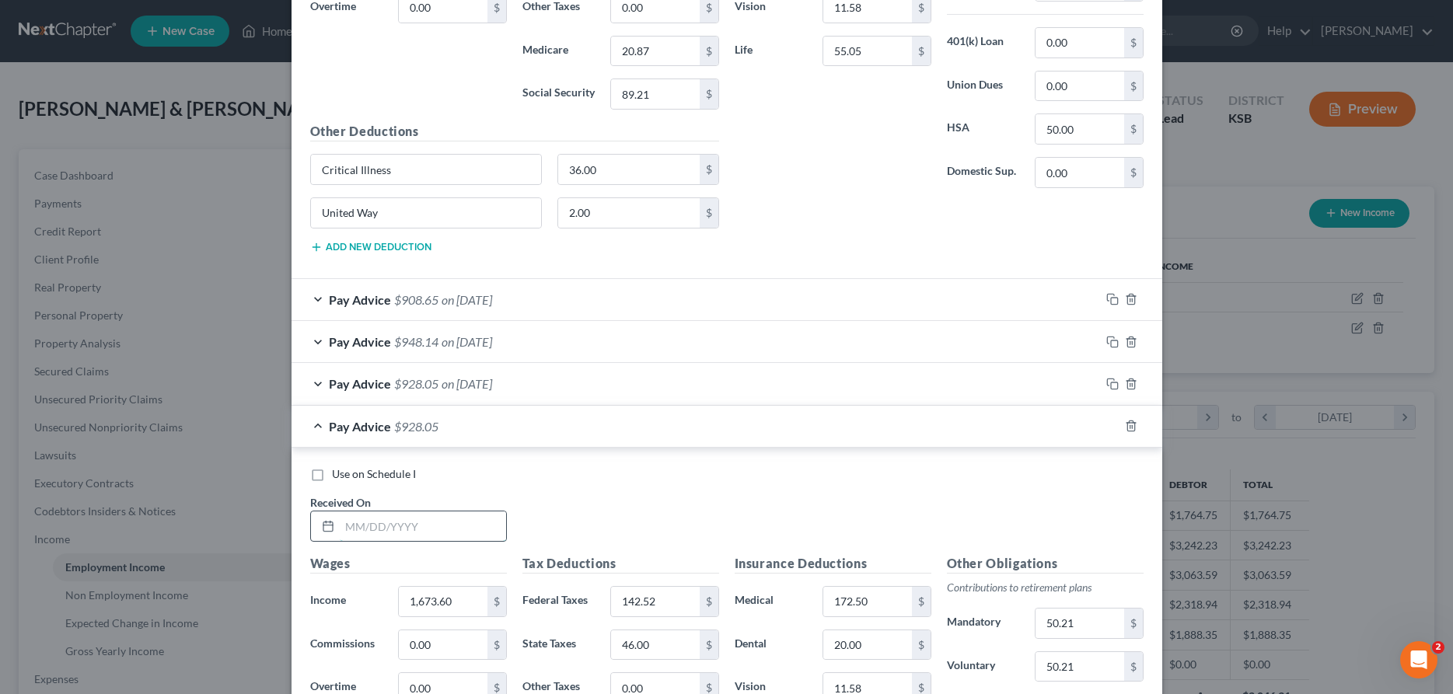
click at [380, 529] on input "text" at bounding box center [423, 527] width 166 height 30
type input "[DATE]"
click at [460, 603] on input "1,673.60" at bounding box center [443, 602] width 88 height 30
type input "1,673.60"
click at [675, 614] on input "142.52" at bounding box center [655, 602] width 88 height 30
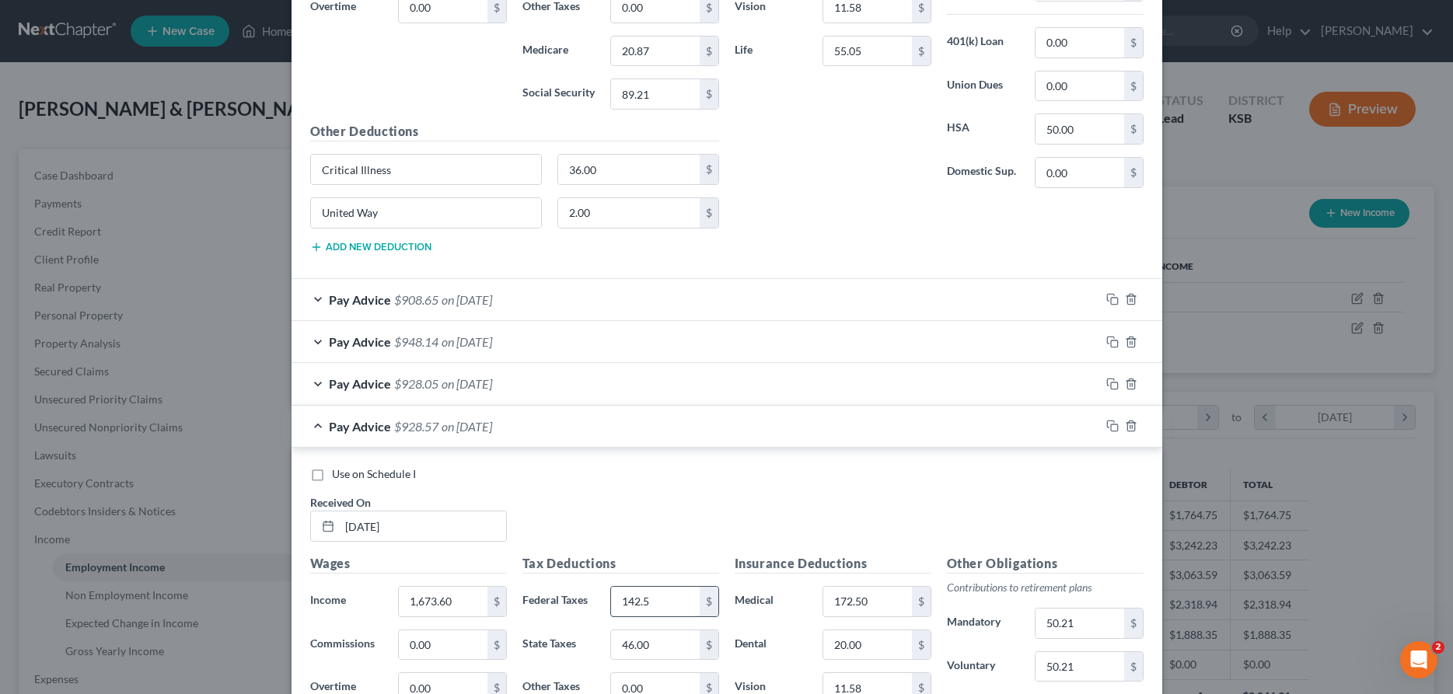
type input "142.52"
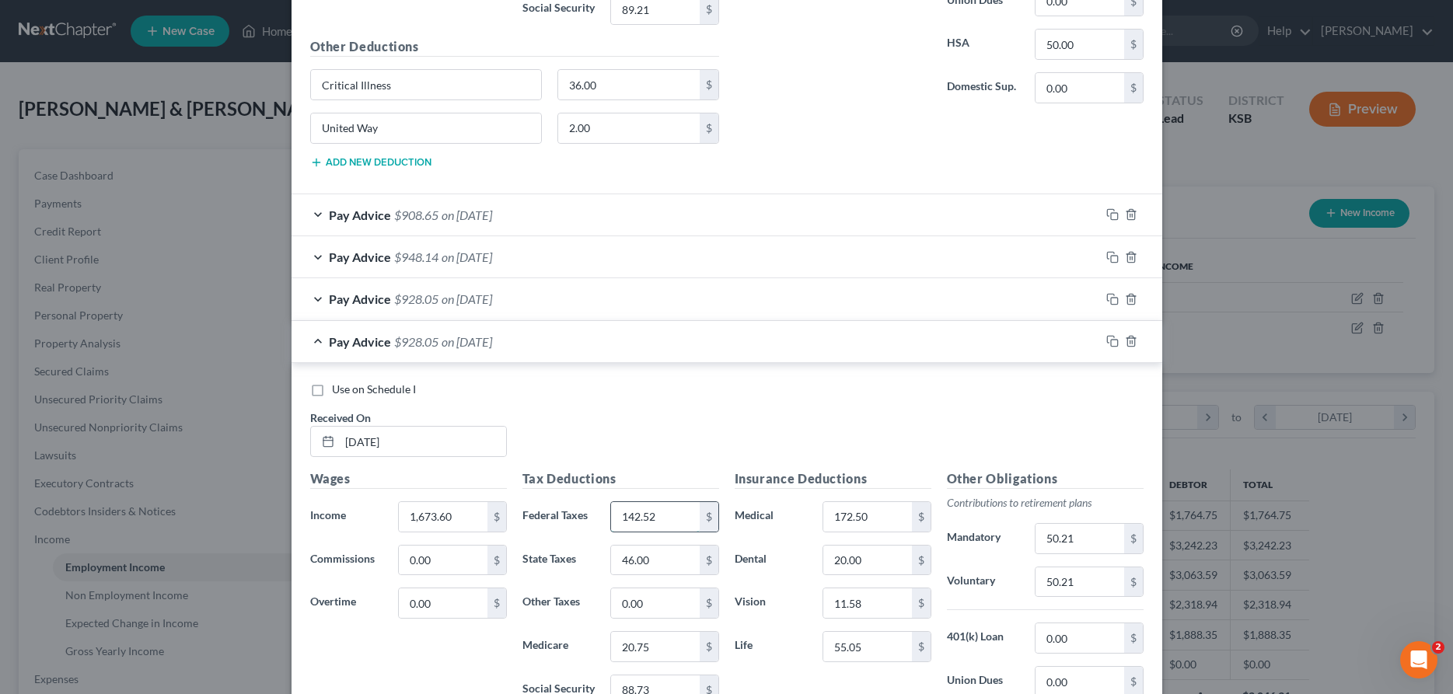
scroll to position [959, 0]
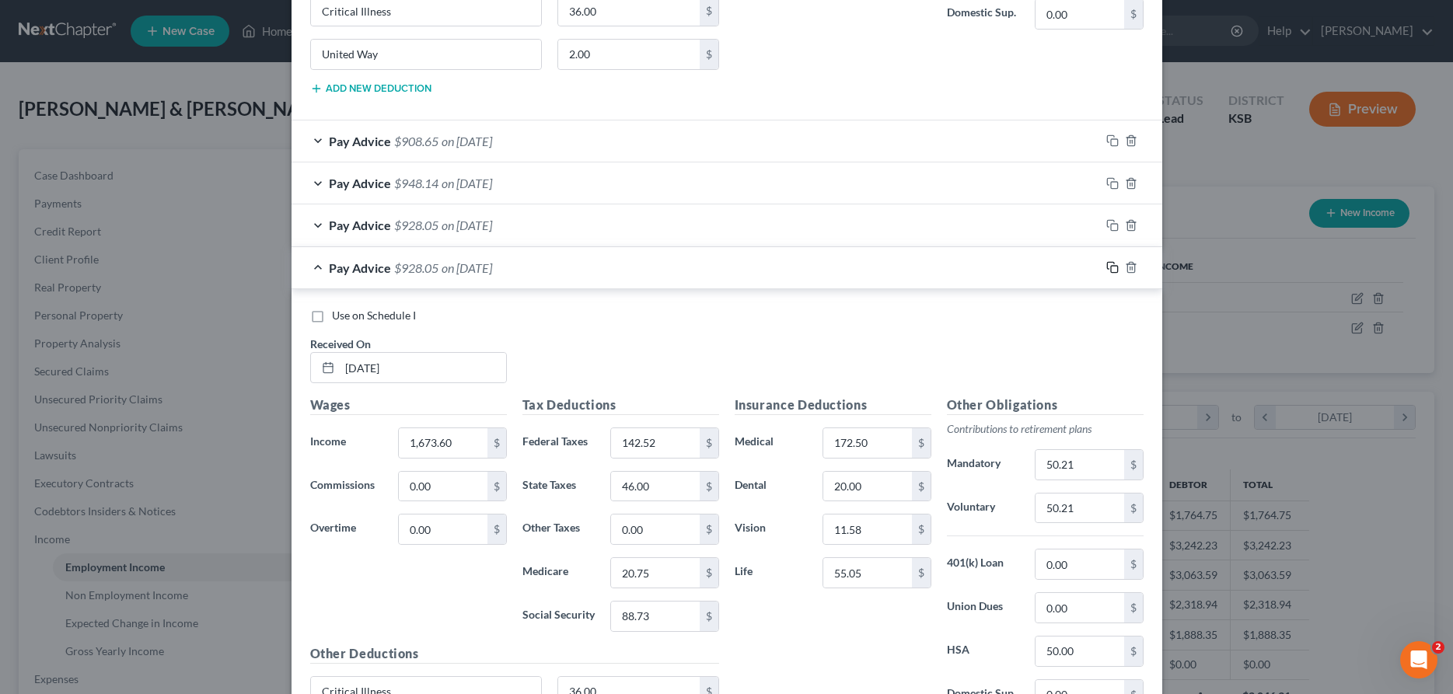
click at [1113, 266] on icon "button" at bounding box center [1112, 267] width 12 height 12
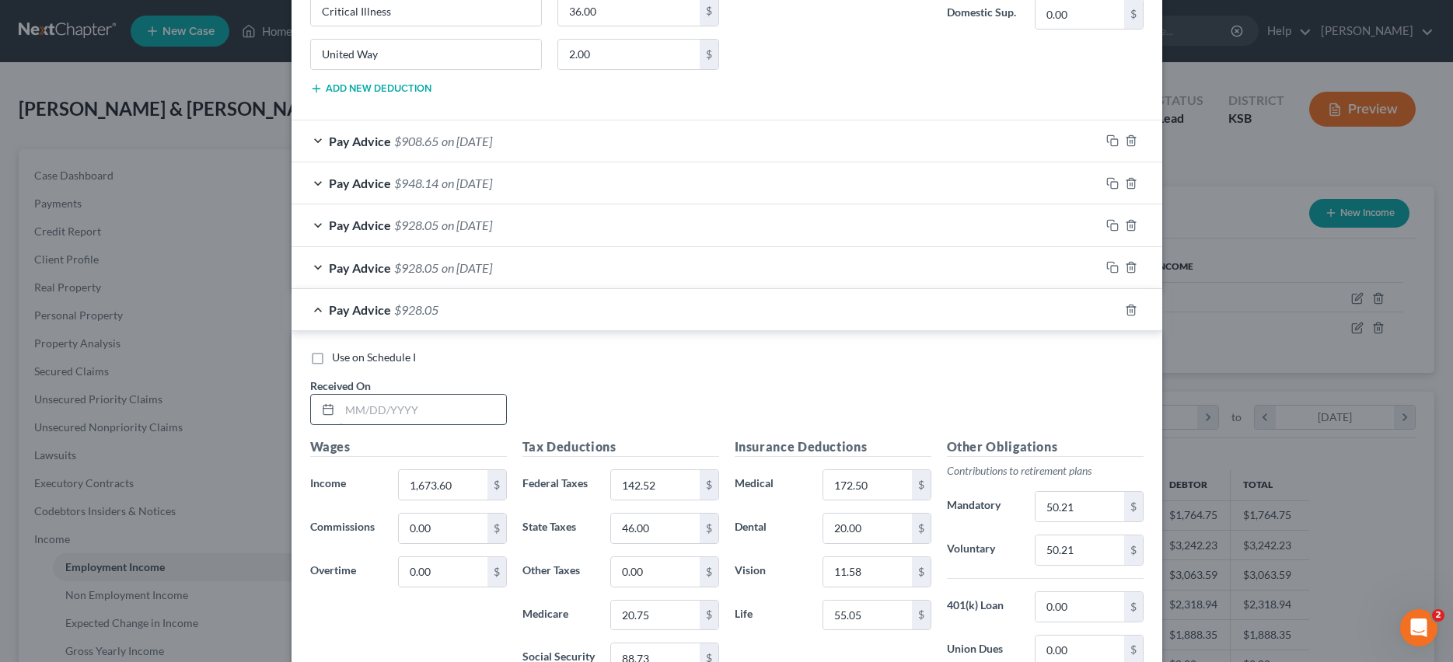
click at [453, 406] on input "text" at bounding box center [423, 410] width 166 height 30
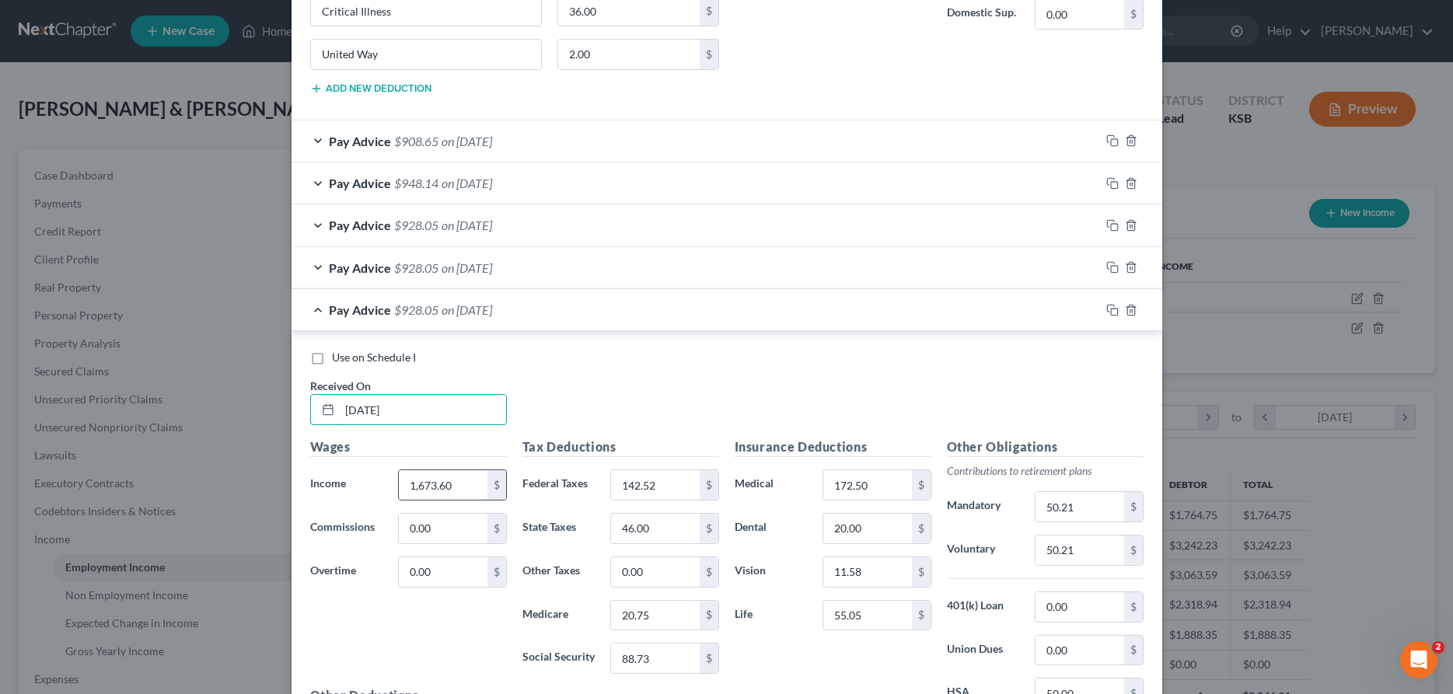
type input "[DATE]"
click at [465, 480] on input "1,673.60" at bounding box center [443, 485] width 88 height 30
type input "1,678.83"
click at [652, 488] on input "142.52" at bounding box center [655, 485] width 88 height 30
type input "143.64"
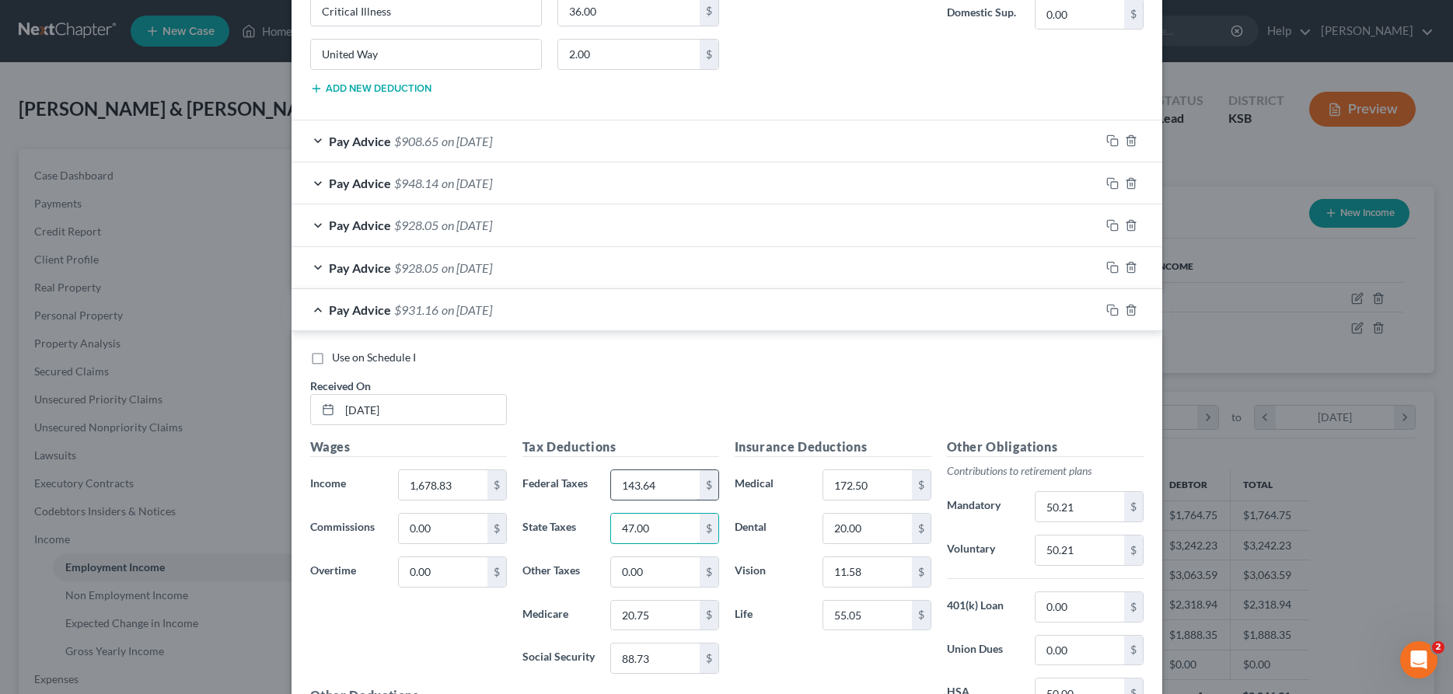
type input "47.00"
type input "20.83"
type input "89.06"
click at [1115, 309] on icon "button" at bounding box center [1112, 310] width 12 height 12
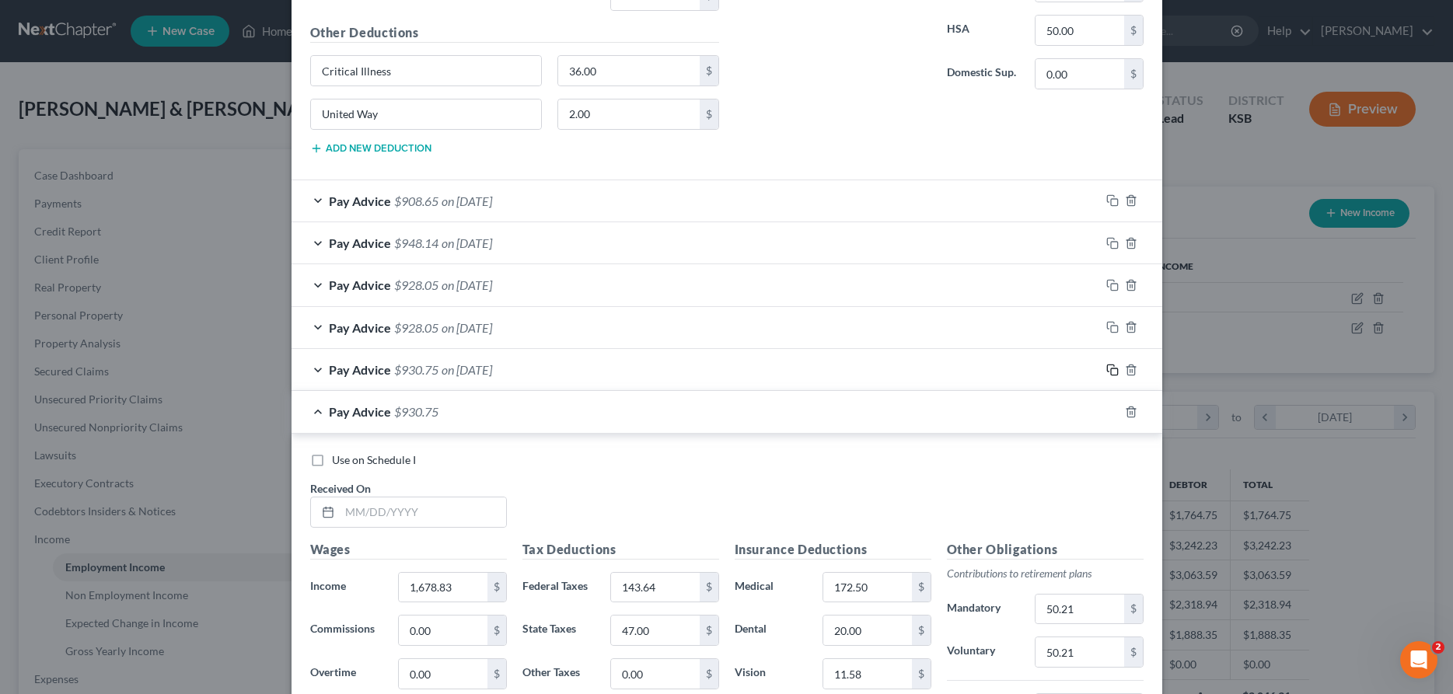
scroll to position [970, 0]
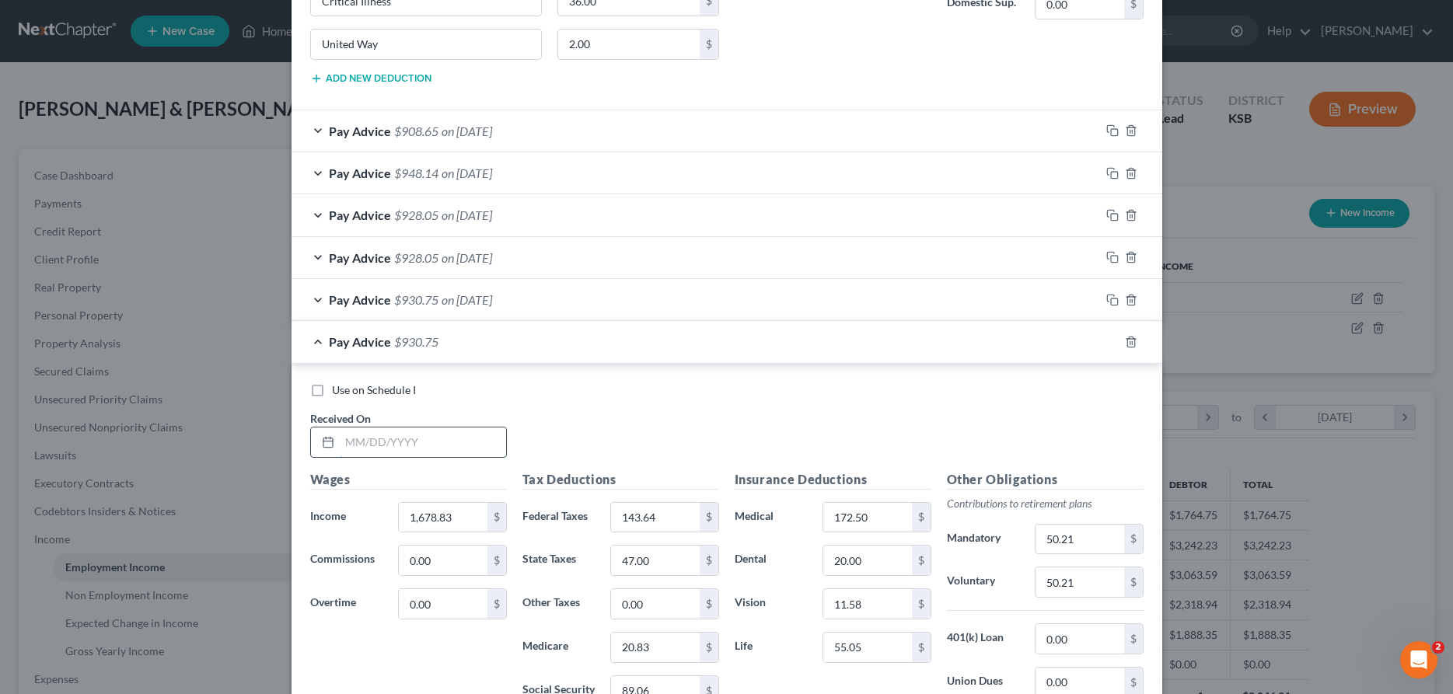
click at [463, 441] on input "text" at bounding box center [423, 443] width 166 height 30
type input "[DATE]"
click at [465, 501] on div "Wages Income * 1,678.83 $ Commissions 0.00 $ Overtime 0.00 $" at bounding box center [408, 594] width 212 height 249
click at [466, 511] on input "1,678.83" at bounding box center [443, 518] width 88 height 30
type input "1,673.60"
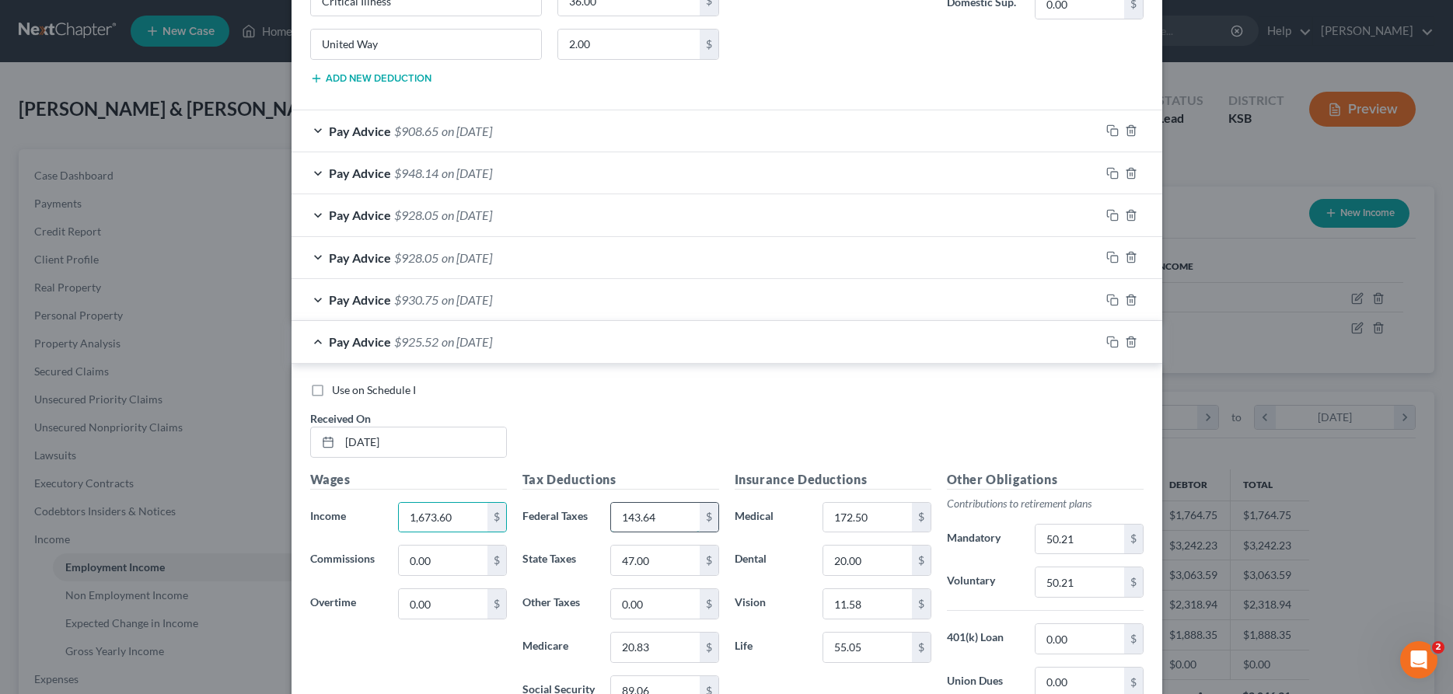
click at [681, 522] on input "143.64" at bounding box center [655, 518] width 88 height 30
type input "142.52"
type input "46.00"
type input "20.75"
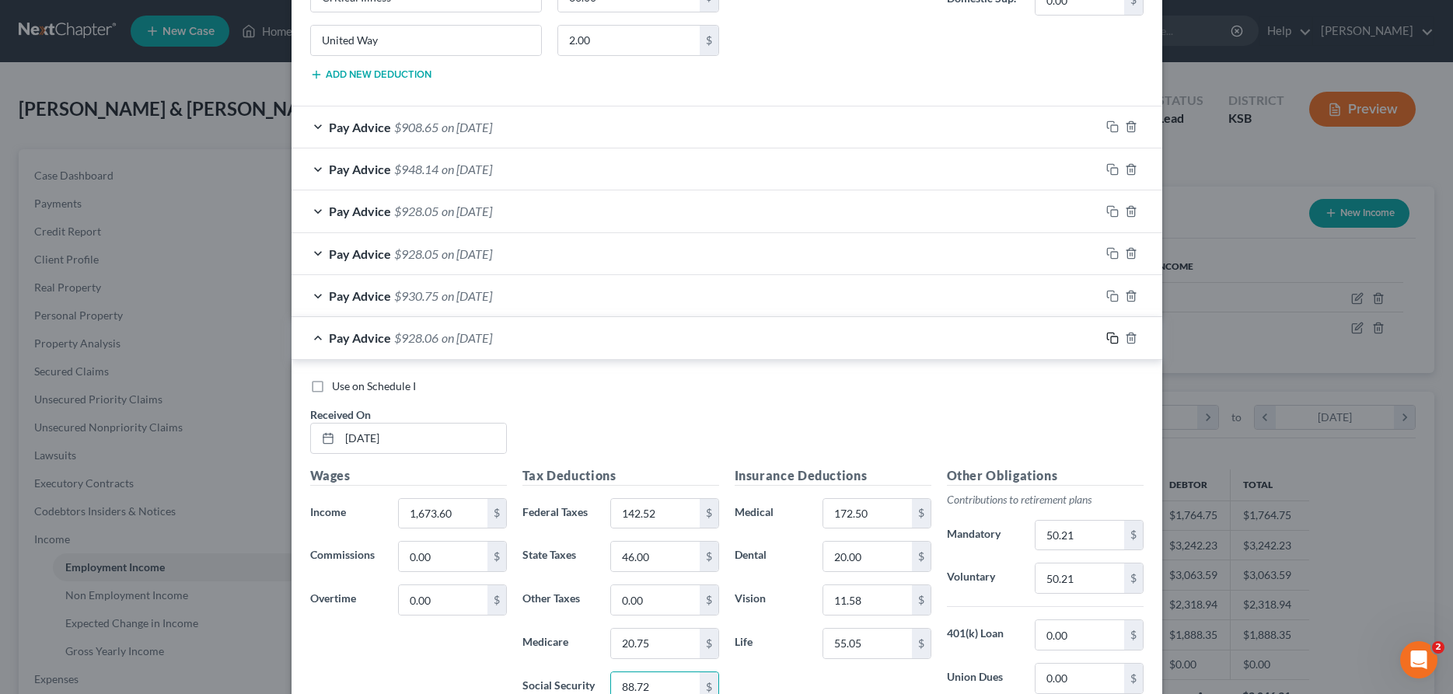
type input "88.72"
click at [1112, 337] on icon "button" at bounding box center [1112, 338] width 12 height 12
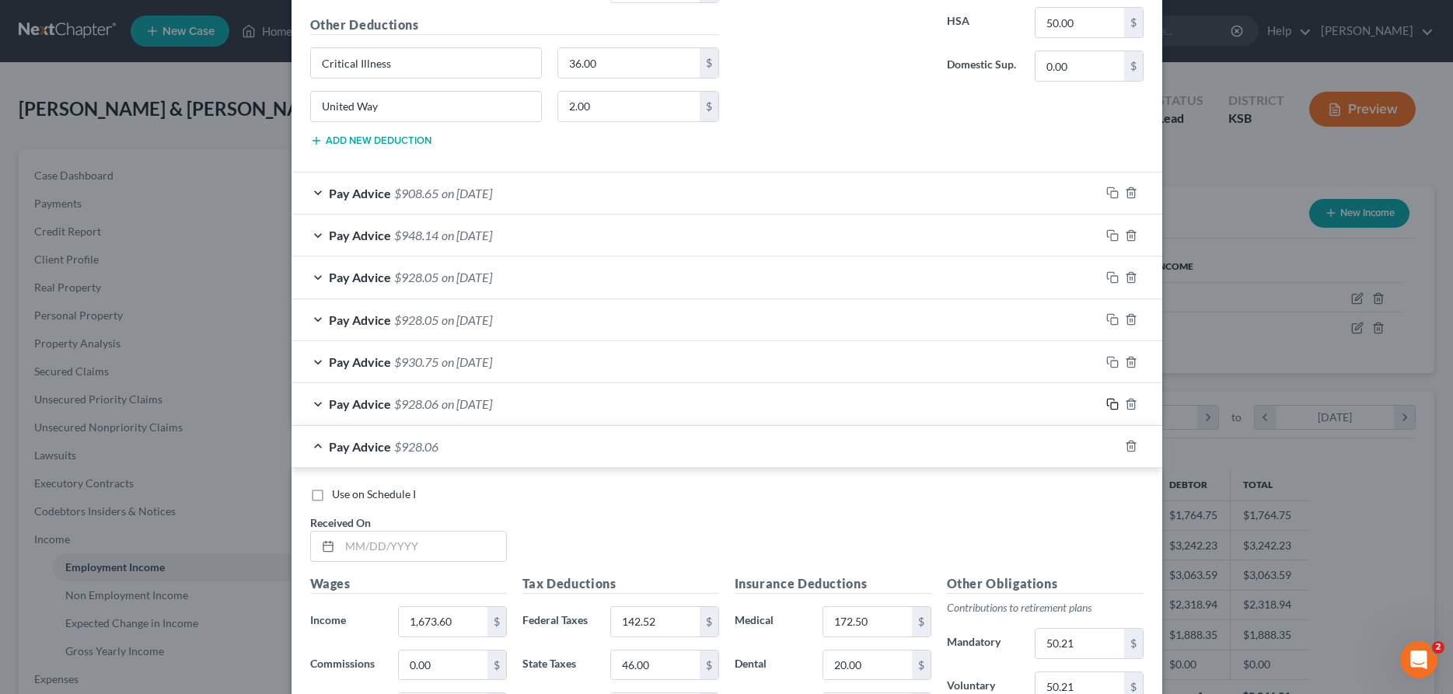
scroll to position [925, 0]
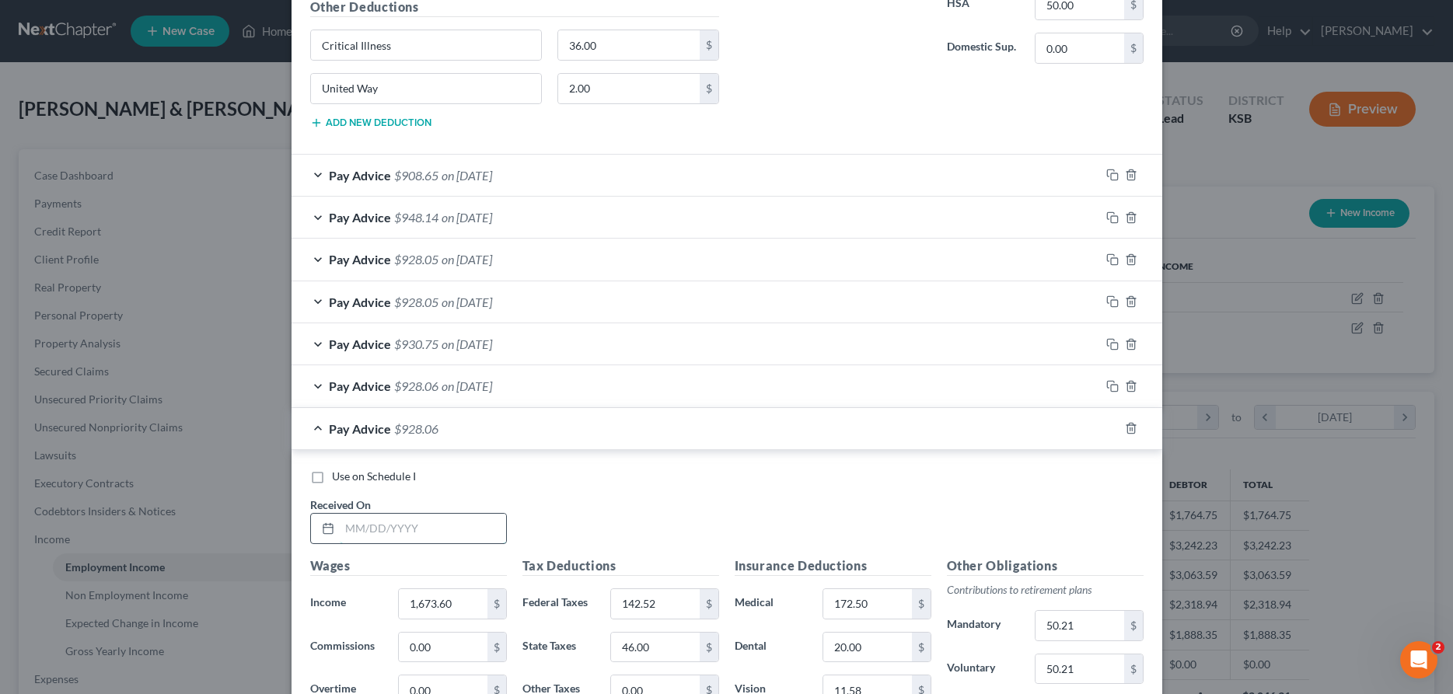
click at [448, 532] on input "text" at bounding box center [423, 529] width 166 height 30
type input "[DATE]"
click at [470, 605] on input "1,673.60" at bounding box center [443, 604] width 88 height 30
type input "1,673.60"
click at [690, 610] on input "142.52" at bounding box center [655, 604] width 88 height 30
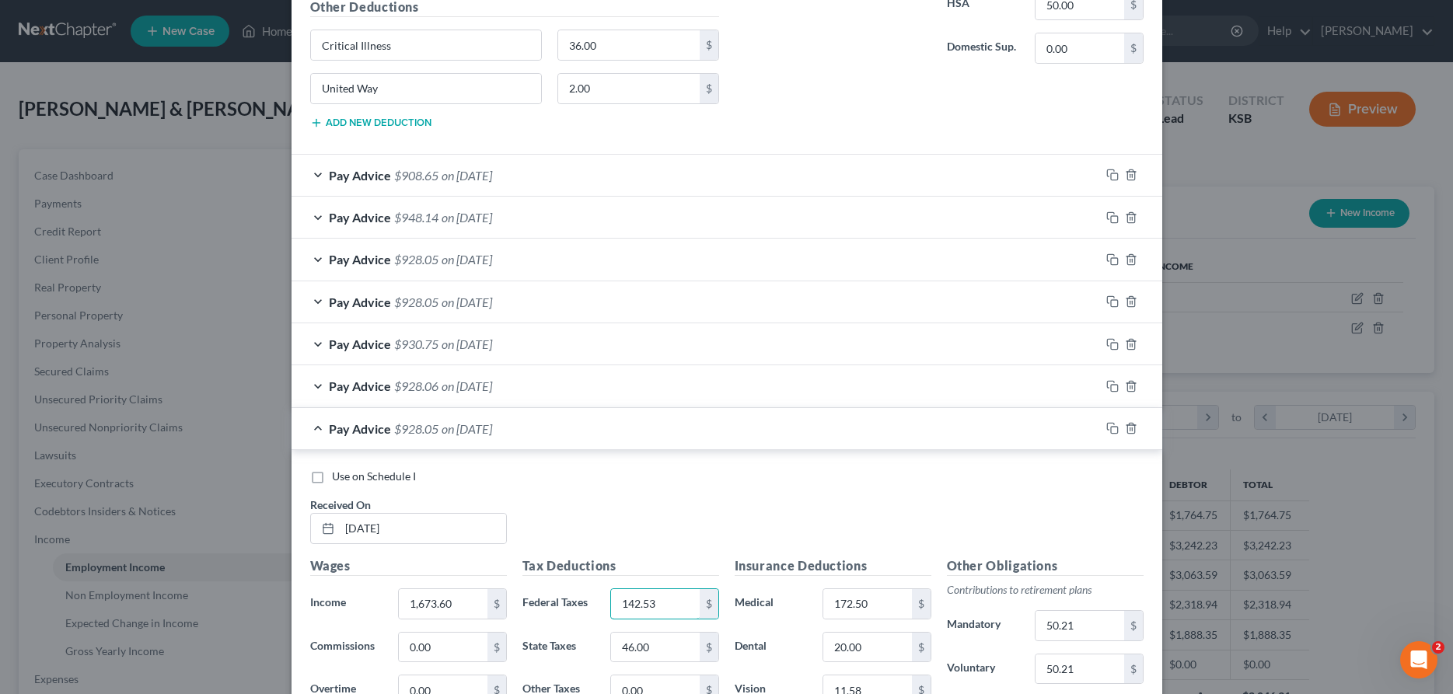
type input "142.53"
click at [1109, 428] on icon "button" at bounding box center [1112, 428] width 12 height 12
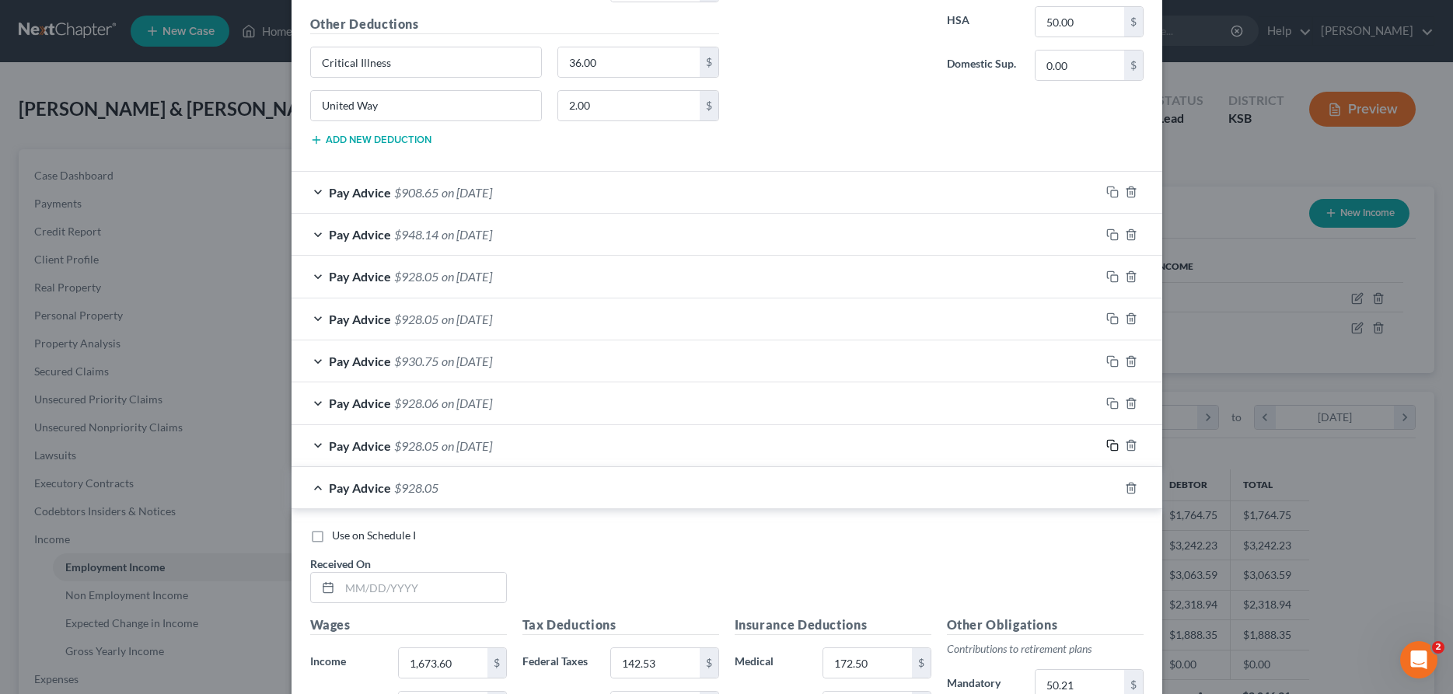
scroll to position [970, 0]
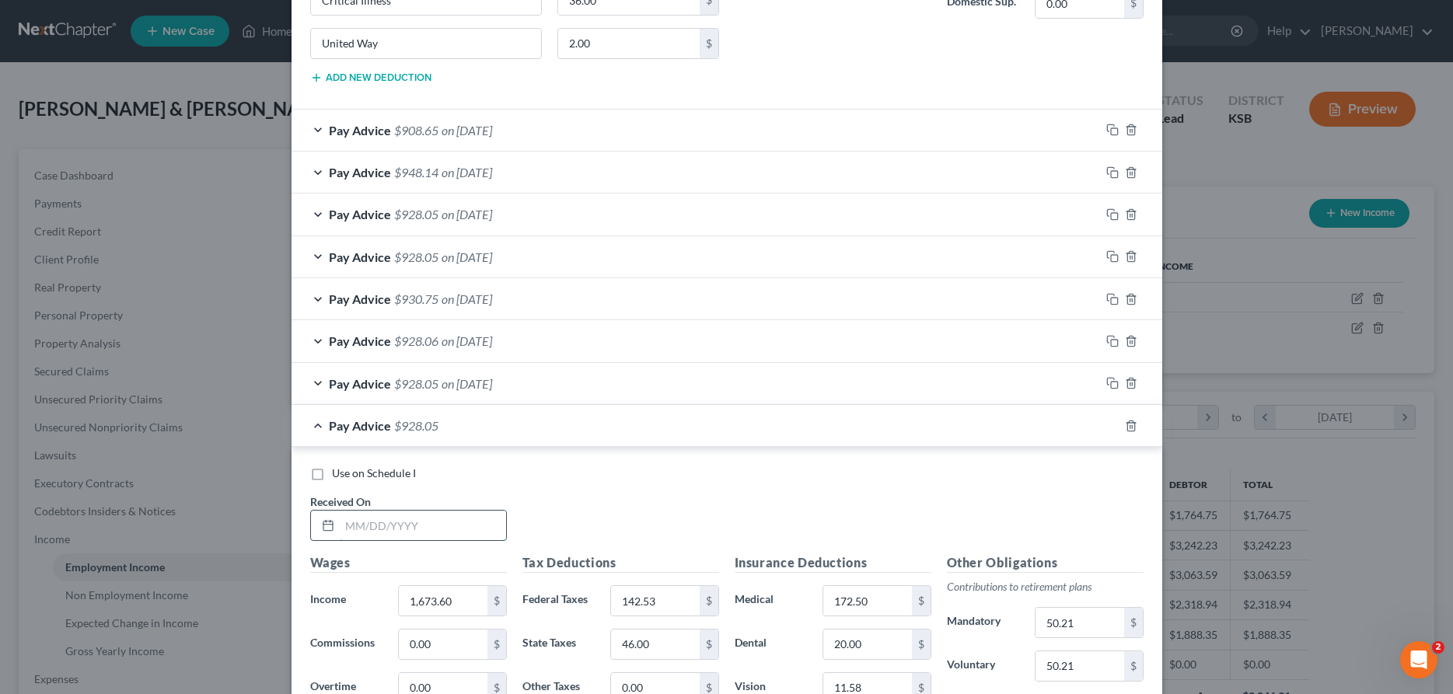
click at [421, 540] on input "text" at bounding box center [423, 526] width 166 height 30
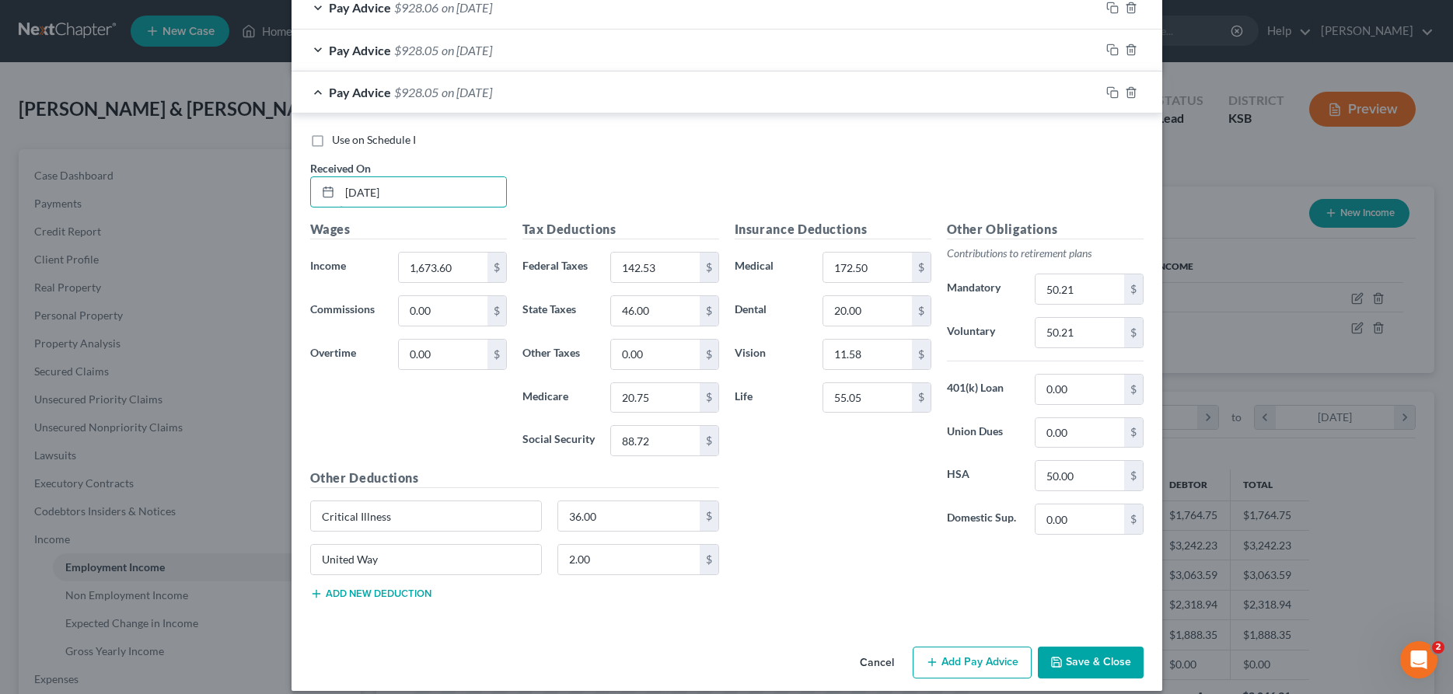
scroll to position [1320, 0]
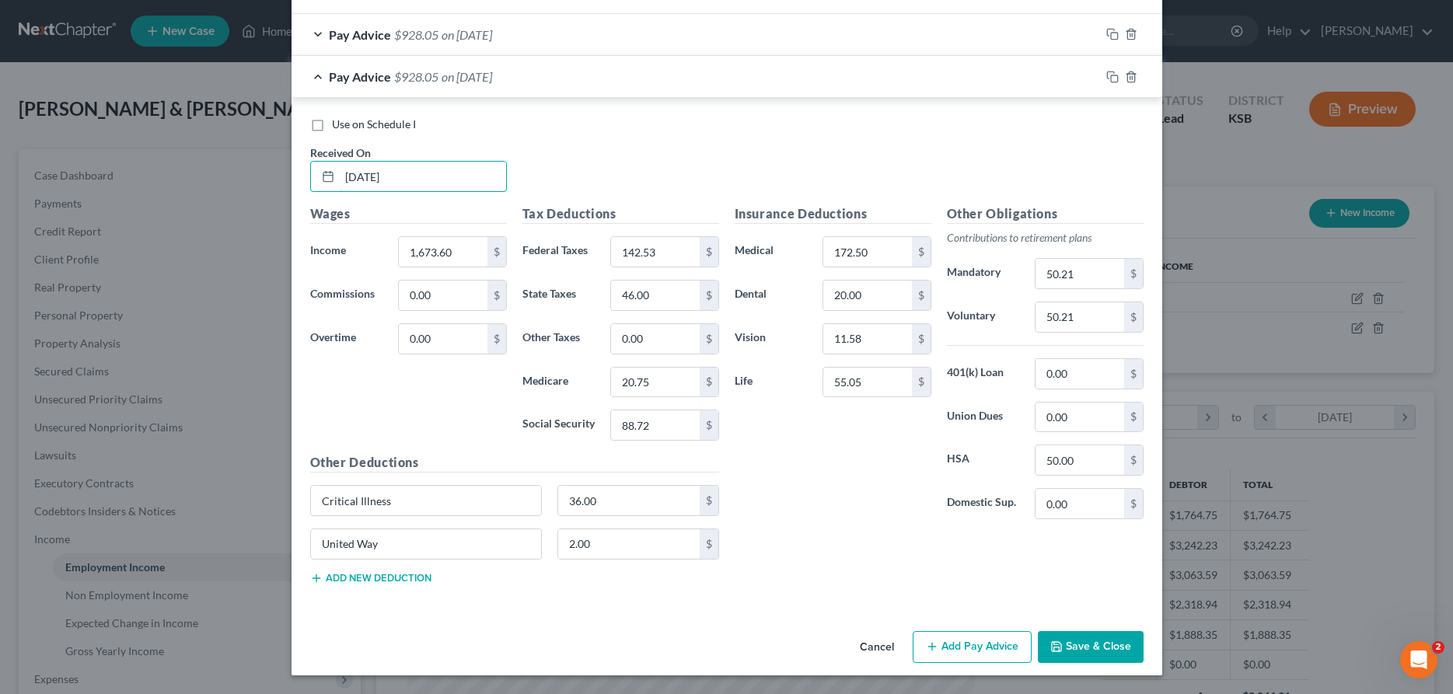
type input "[DATE]"
click at [400, 575] on button "Add new deduction" at bounding box center [370, 578] width 121 height 12
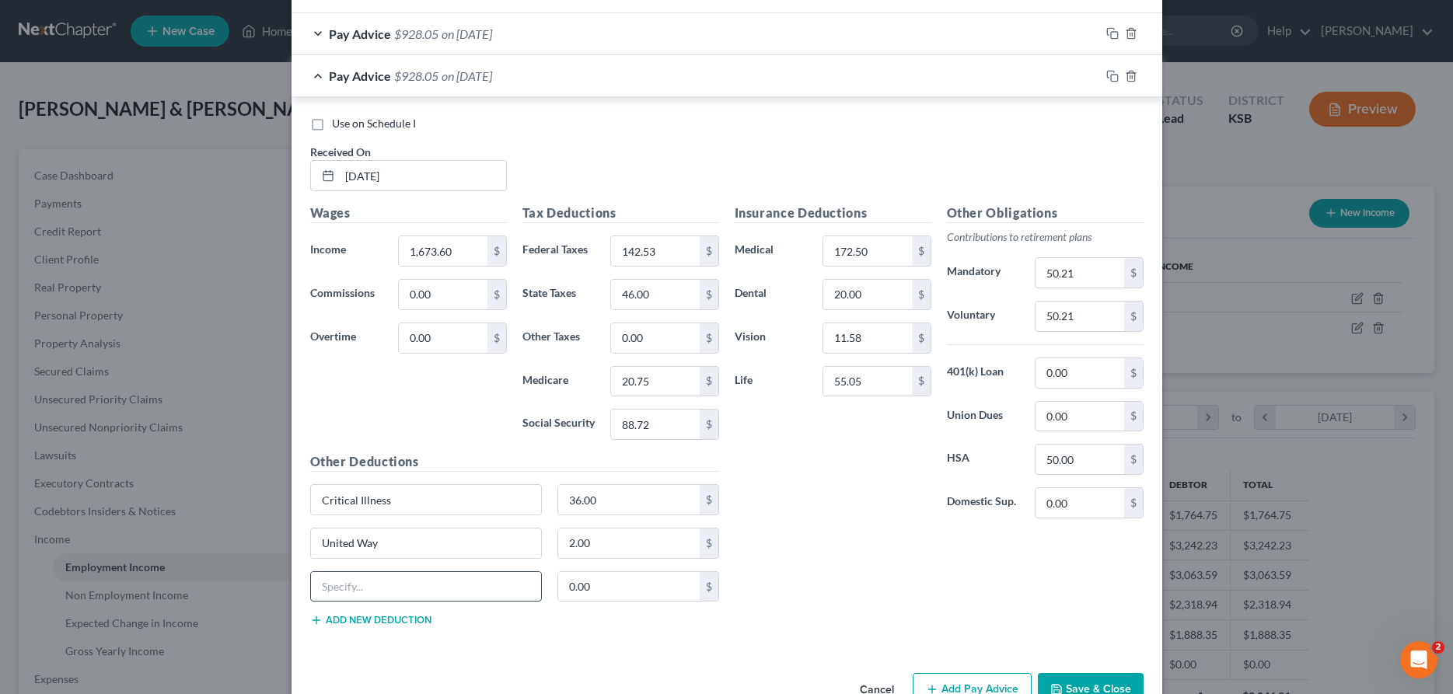
click at [399, 582] on input "text" at bounding box center [426, 587] width 231 height 30
type input "Pharmacy"
type input "35.30"
click at [1113, 79] on icon "button" at bounding box center [1112, 76] width 12 height 12
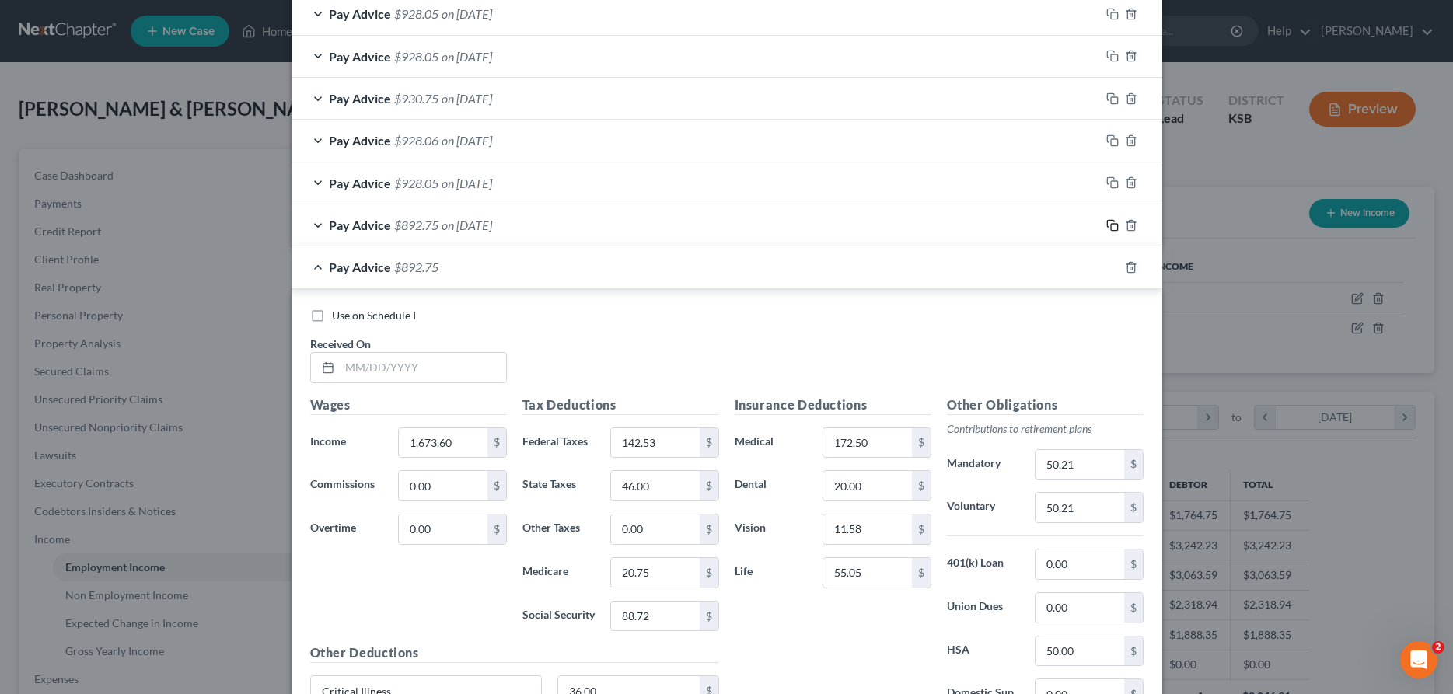
scroll to position [1176, 0]
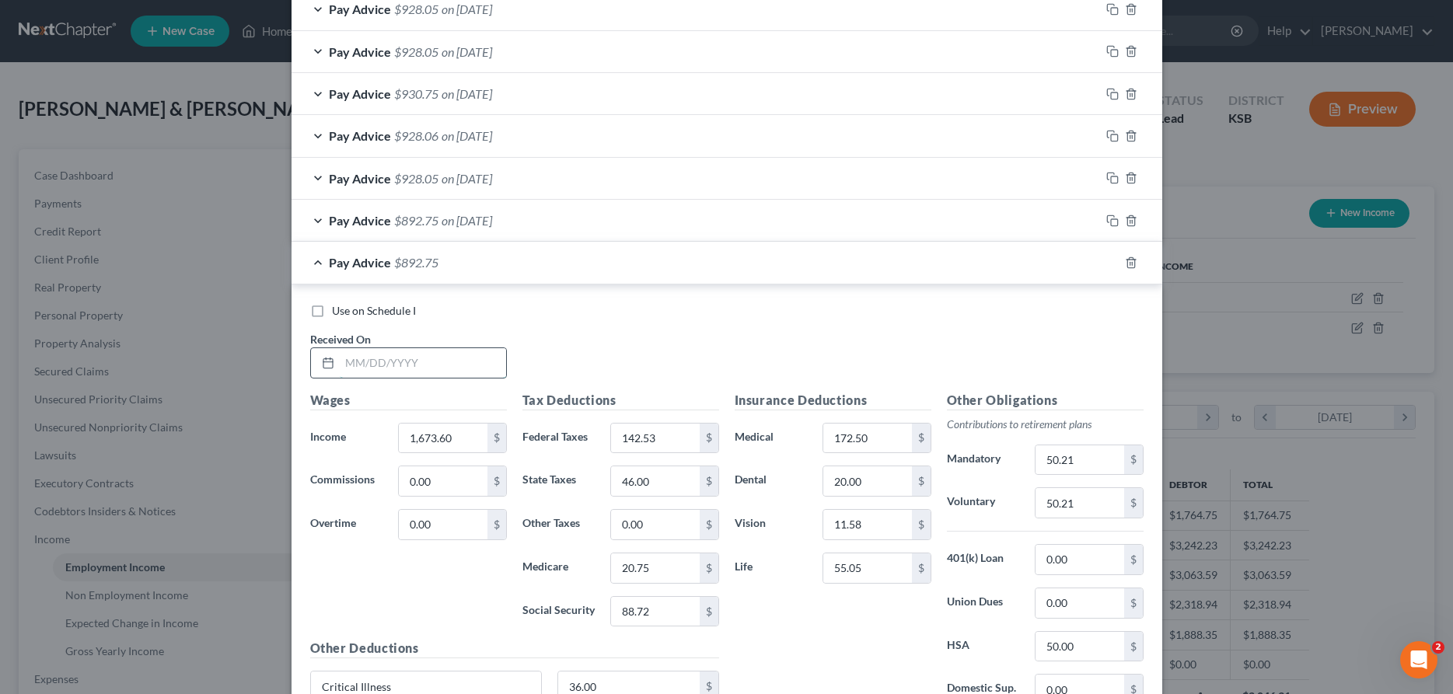
click at [377, 365] on input "text" at bounding box center [423, 363] width 166 height 30
type input "[DATE]"
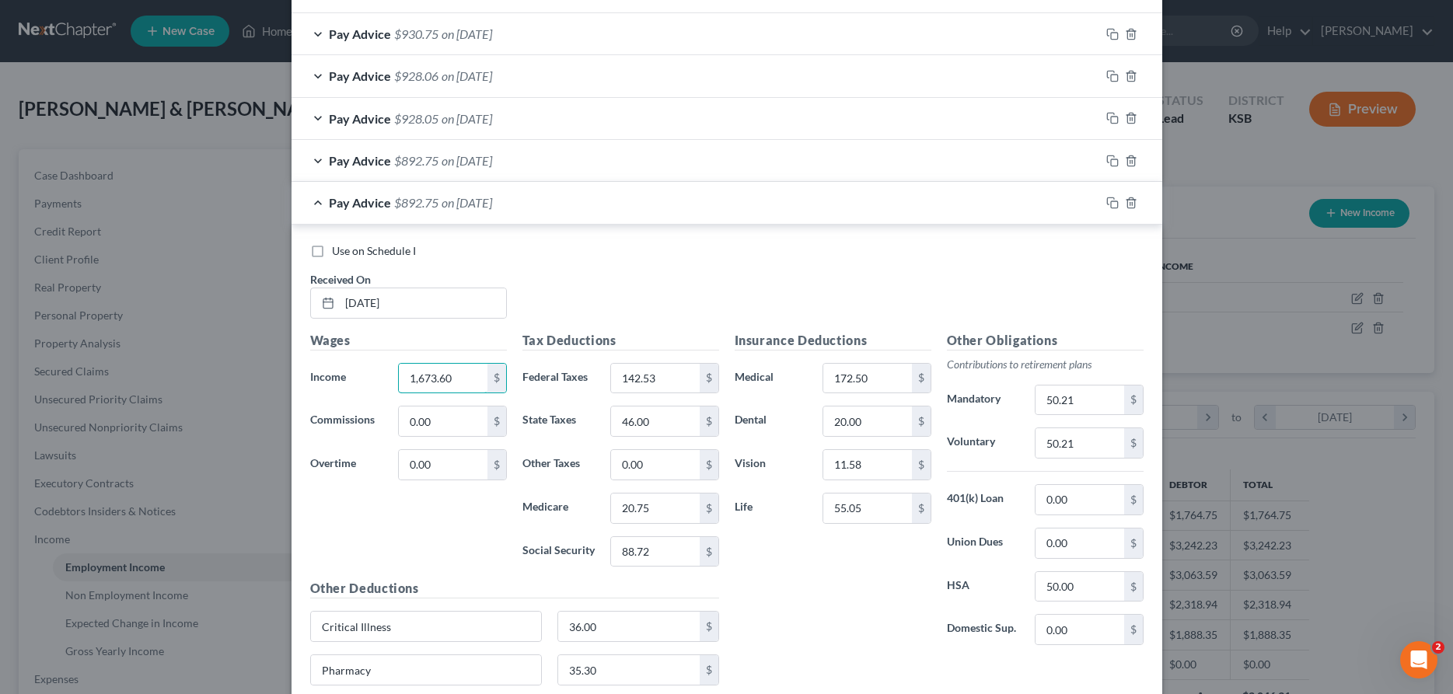
scroll to position [1334, 0]
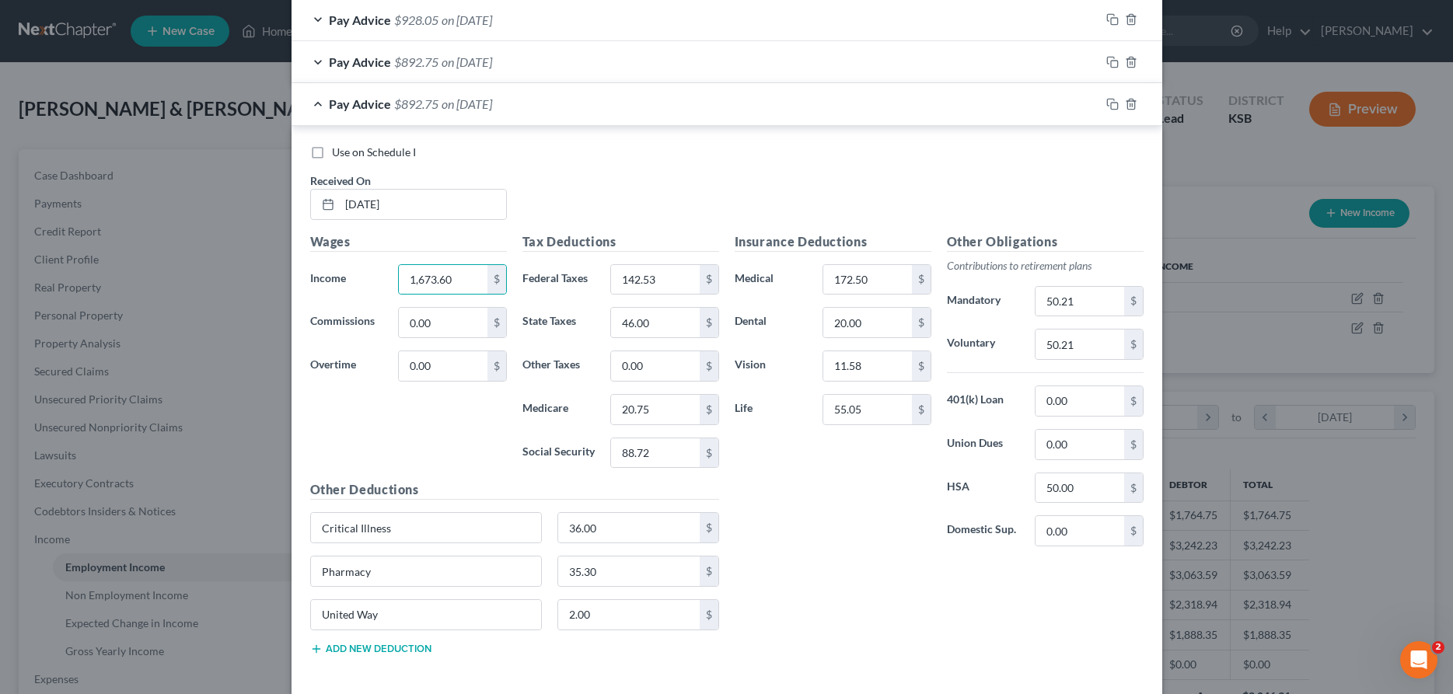
click at [441, 588] on div "Pharmacy 35.30 $" at bounding box center [514, 578] width 425 height 44
click at [443, 568] on input "Pharmacy" at bounding box center [426, 572] width 231 height 30
click at [1115, 106] on icon "button" at bounding box center [1112, 104] width 12 height 12
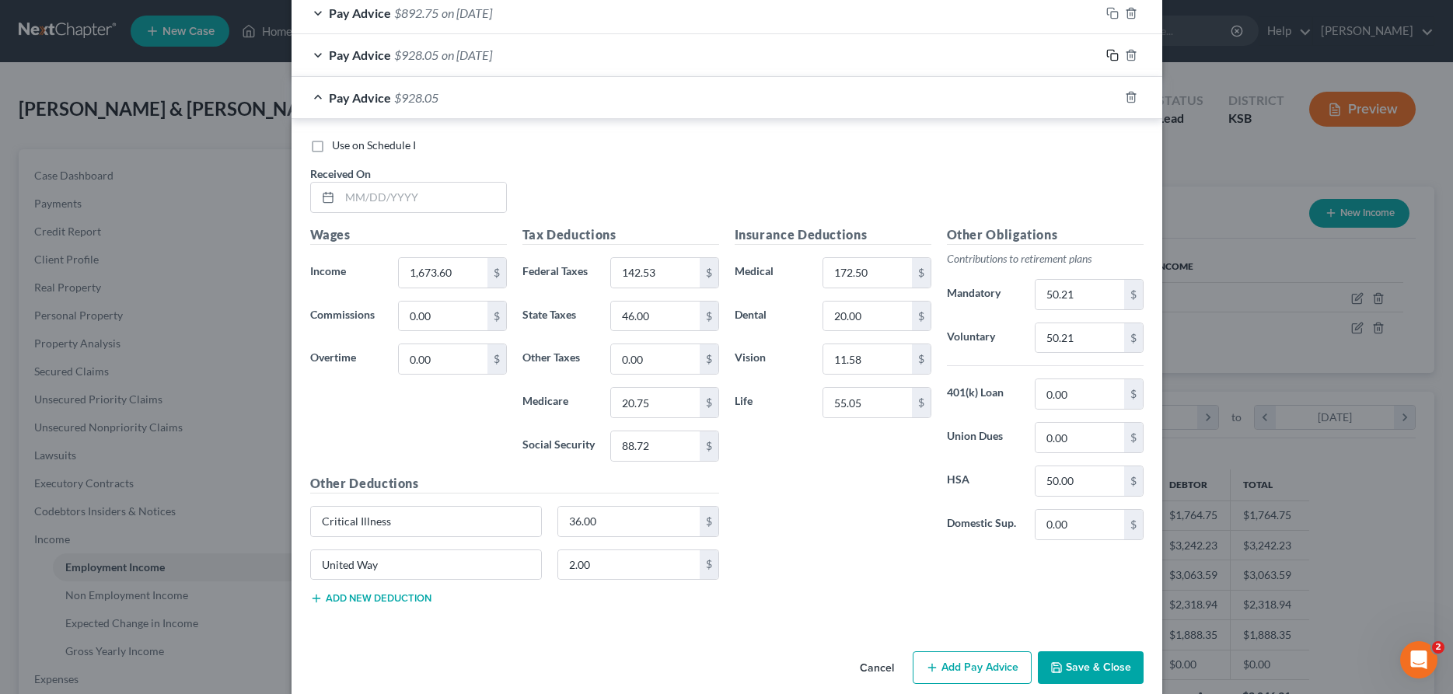
scroll to position [1404, 0]
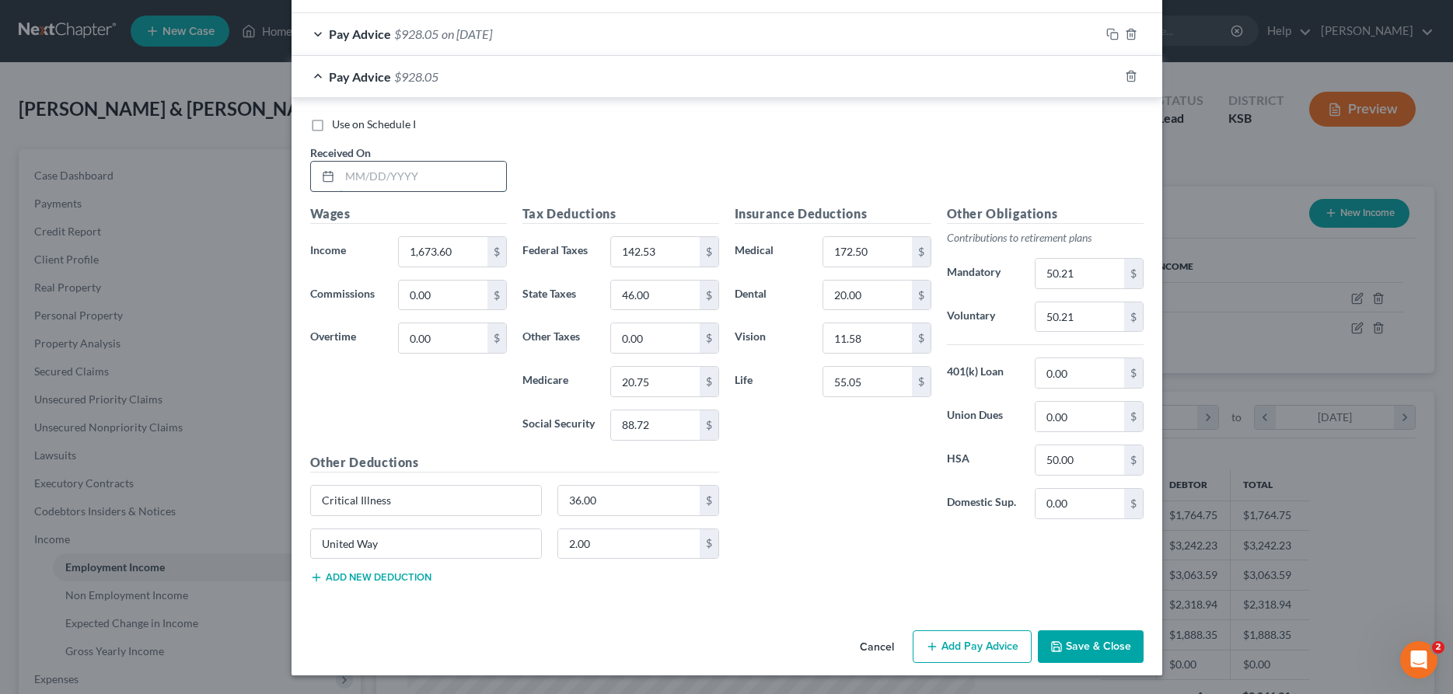
click at [365, 185] on input "text" at bounding box center [423, 177] width 166 height 30
type input "[DATE]"
click at [454, 257] on input "1,673.60" at bounding box center [443, 252] width 88 height 30
type input "1,678.83"
click at [677, 252] on input "142.53" at bounding box center [655, 252] width 88 height 30
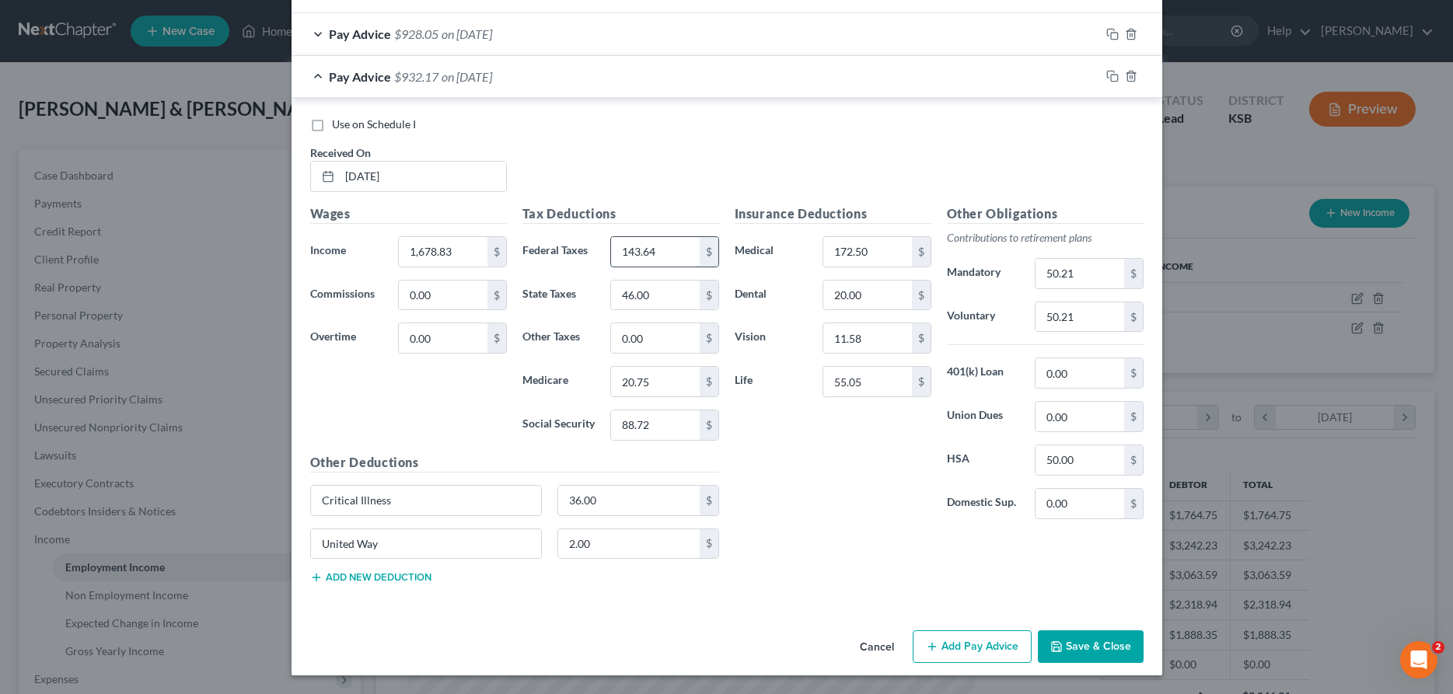
type input "143.64"
type input "47.00"
type input "20.83"
type input "89.05"
click at [1100, 271] on input "50.21" at bounding box center [1080, 274] width 88 height 30
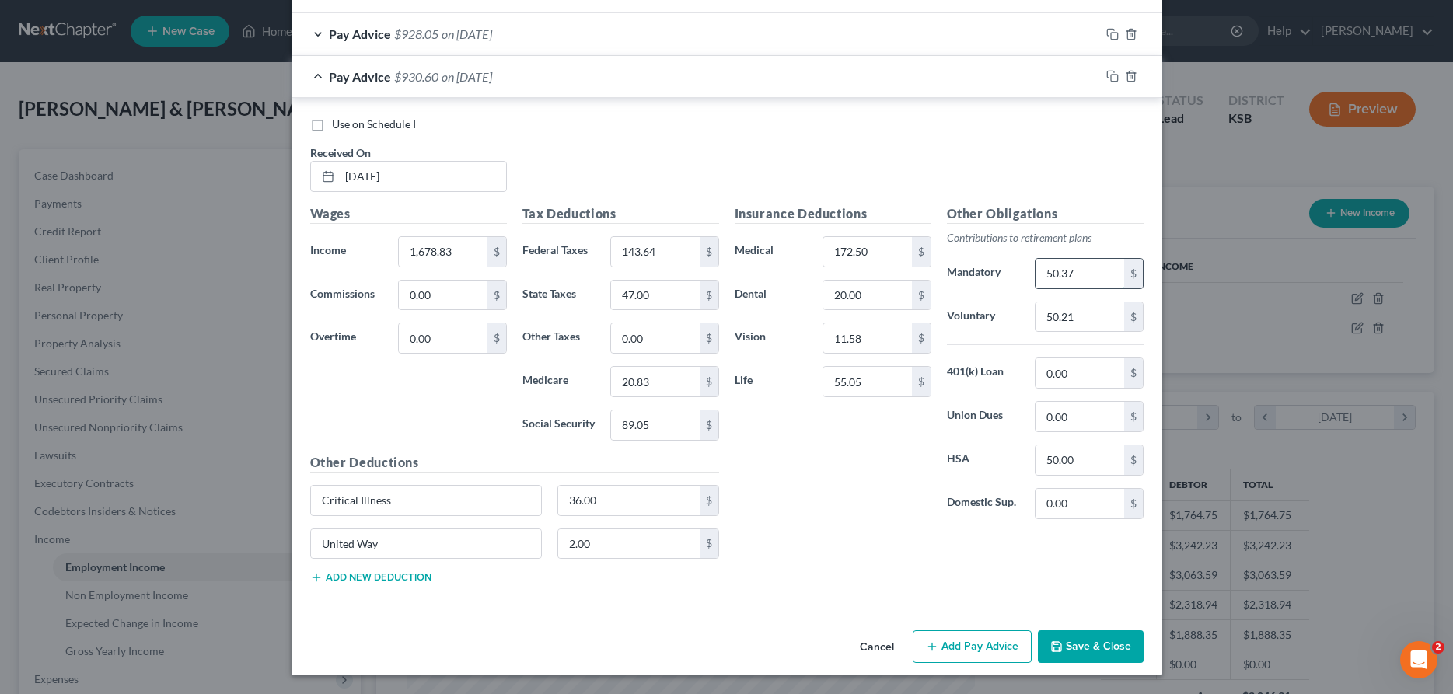
type input "50.37"
click at [383, 577] on button "Add new deduction" at bounding box center [370, 577] width 121 height 12
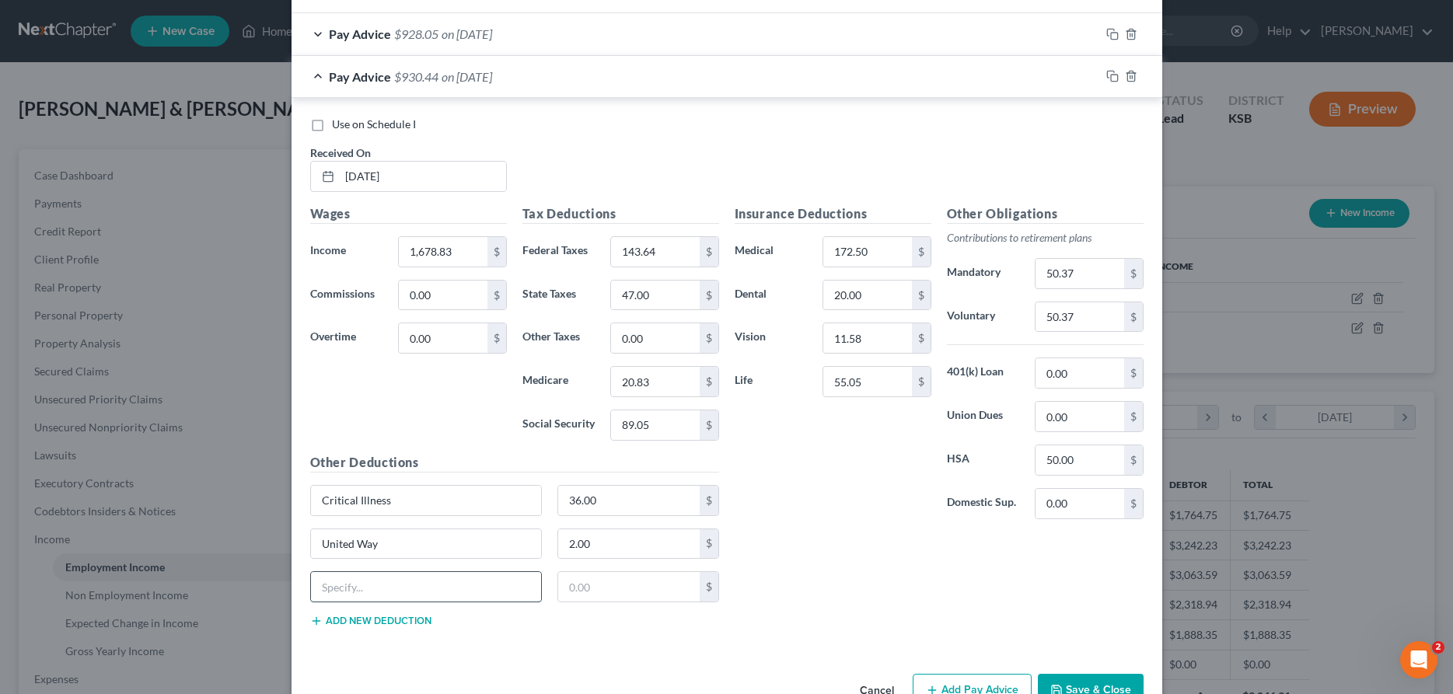
click at [391, 582] on input "text" at bounding box center [426, 587] width 231 height 30
type input "PHarmacy"
type input "150.00"
click at [624, 547] on input "2.00" at bounding box center [629, 544] width 142 height 30
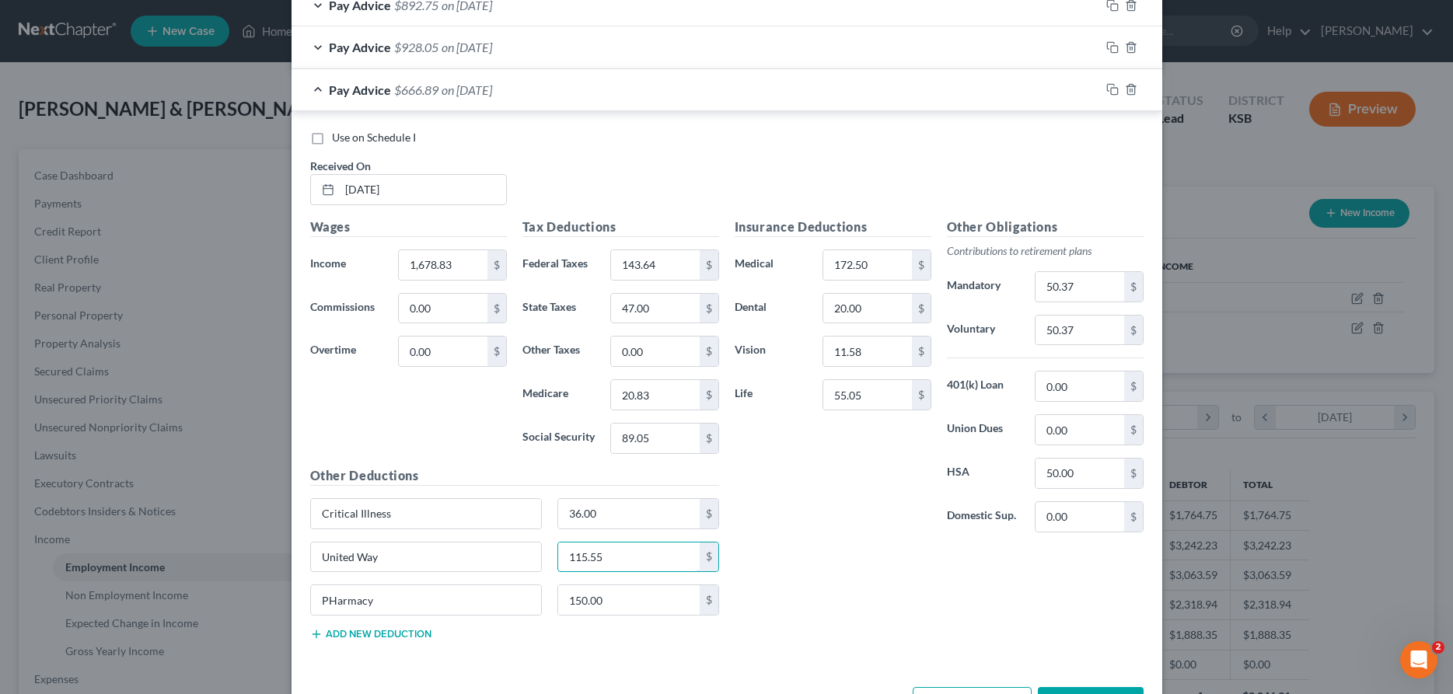
scroll to position [1368, 0]
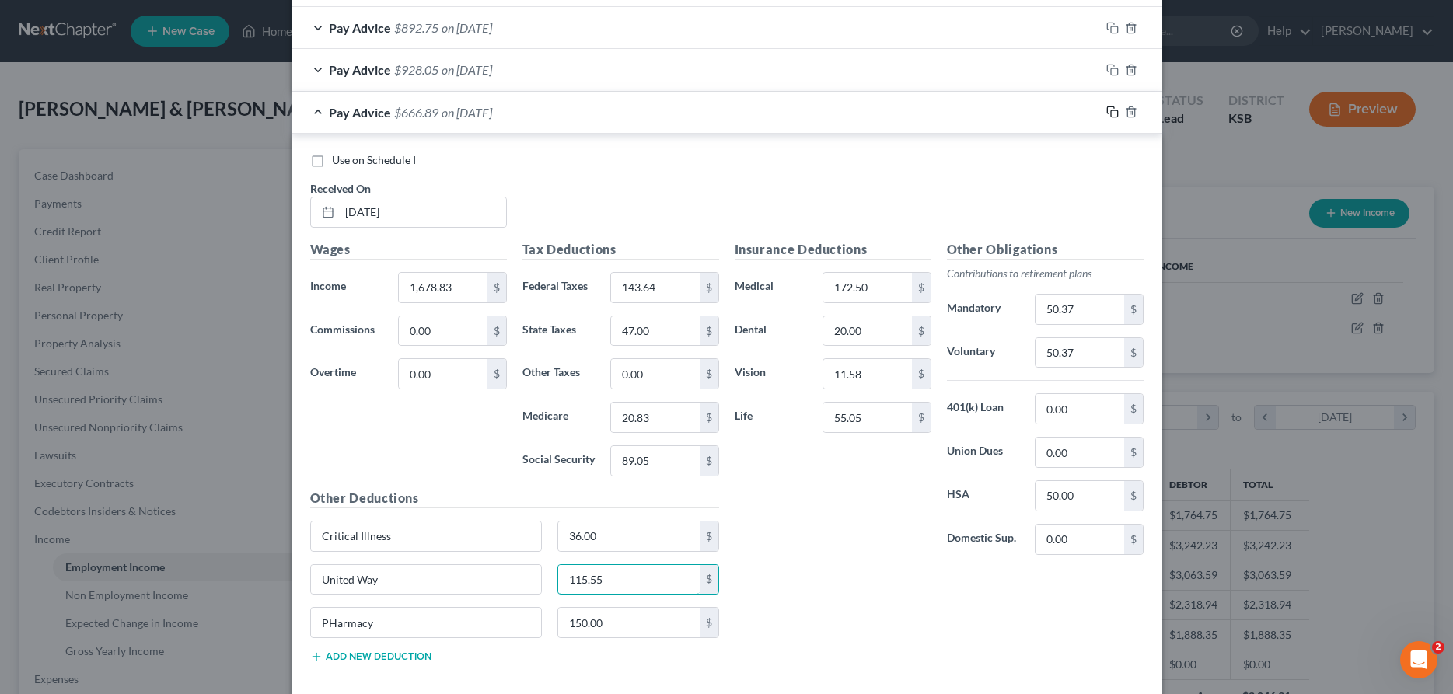
type input "115.55"
click at [1114, 110] on icon "button" at bounding box center [1110, 110] width 7 height 7
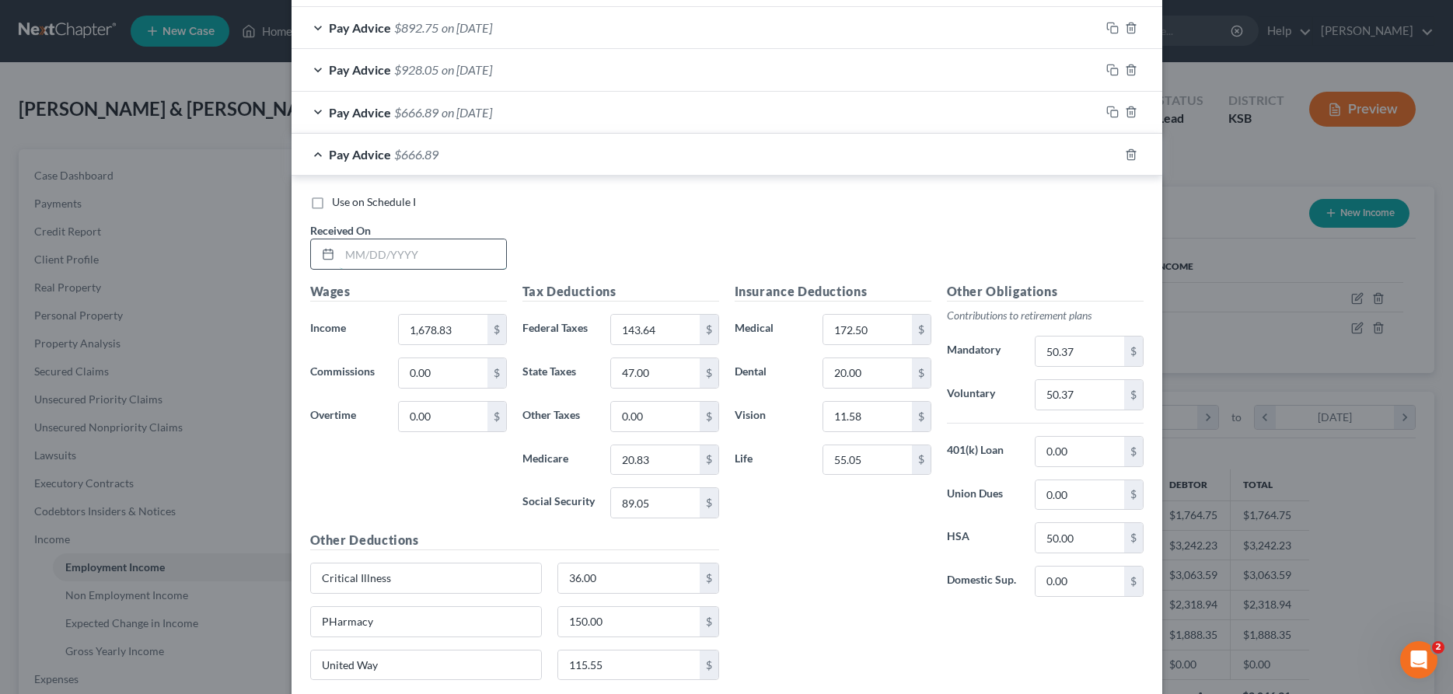
click at [382, 262] on input "text" at bounding box center [423, 254] width 166 height 30
type input "[DATE]"
click at [474, 318] on input "1,678.83" at bounding box center [443, 330] width 88 height 30
type input "1,673.60"
click at [1076, 355] on input "50.37" at bounding box center [1080, 352] width 88 height 30
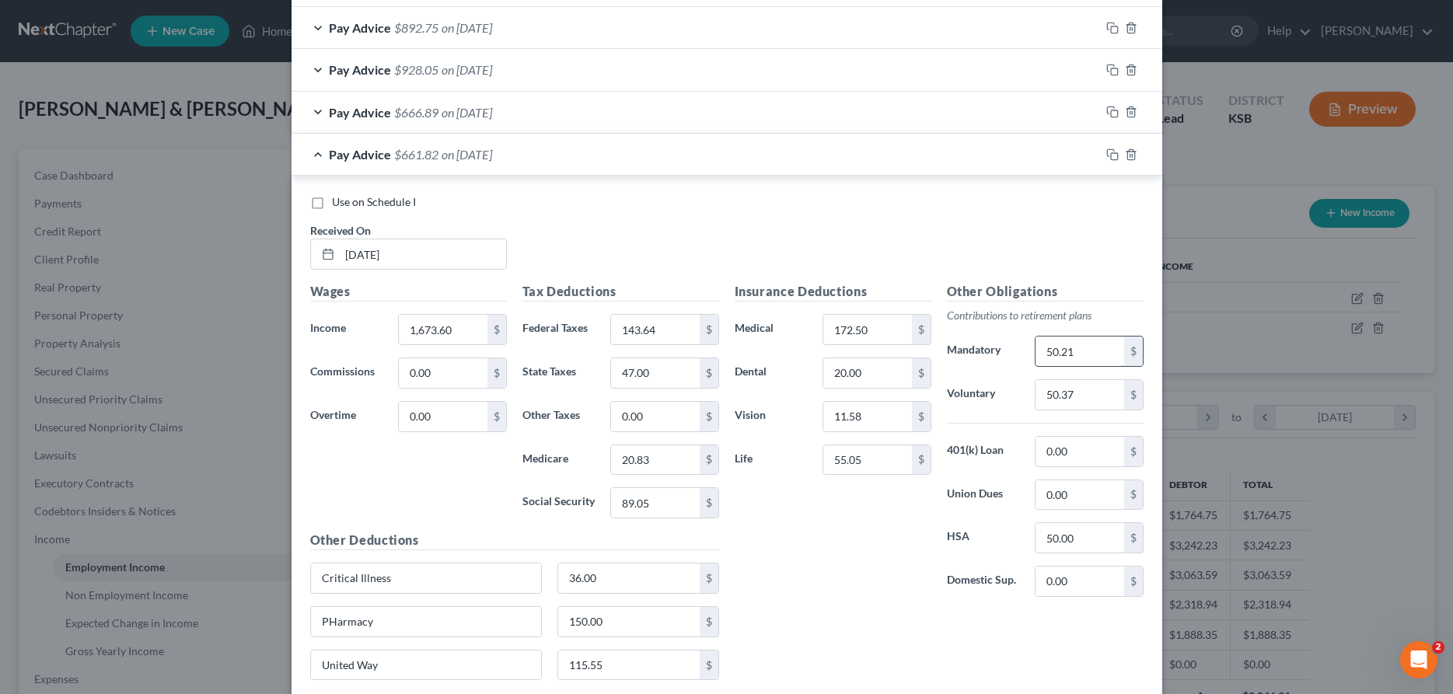
type input "50.21"
click at [648, 330] on input "143.64" at bounding box center [655, 330] width 88 height 30
type input "195.87"
click at [685, 374] on input "47.00" at bounding box center [655, 373] width 88 height 30
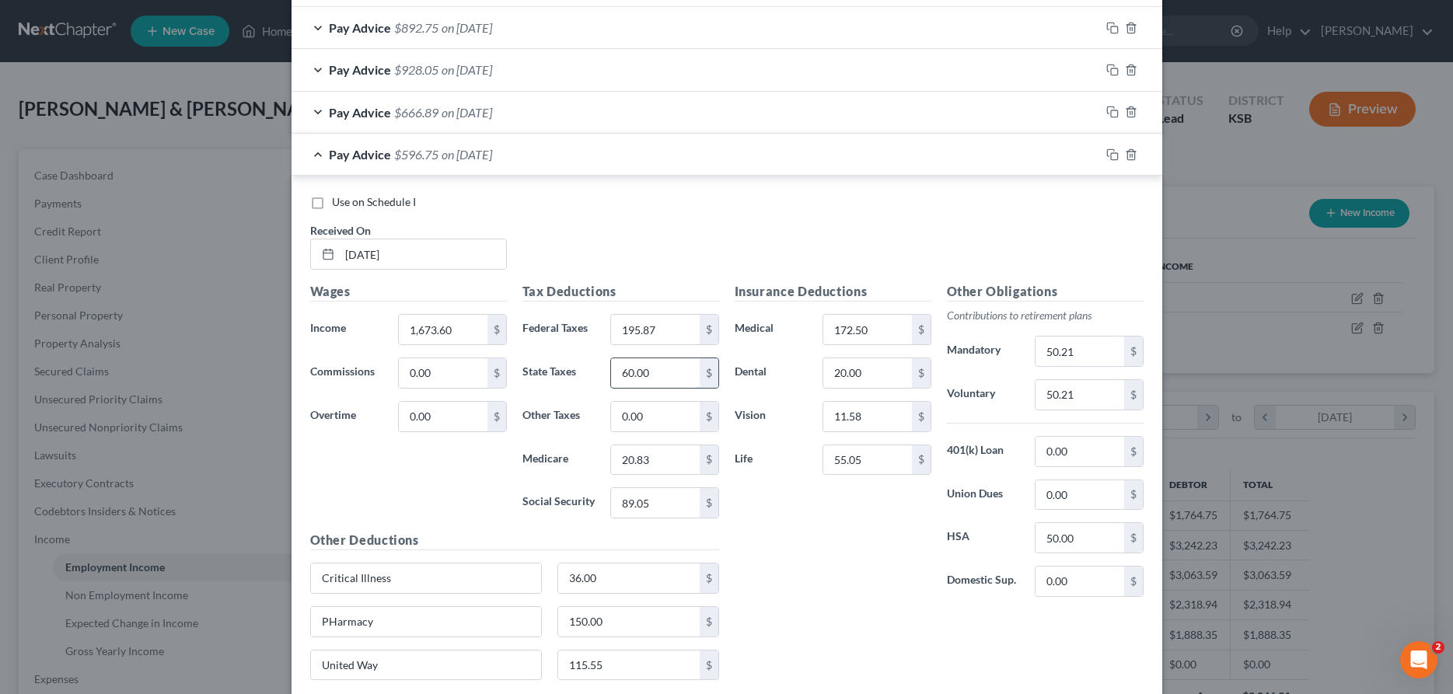
type input "60.00"
type input "24.27"
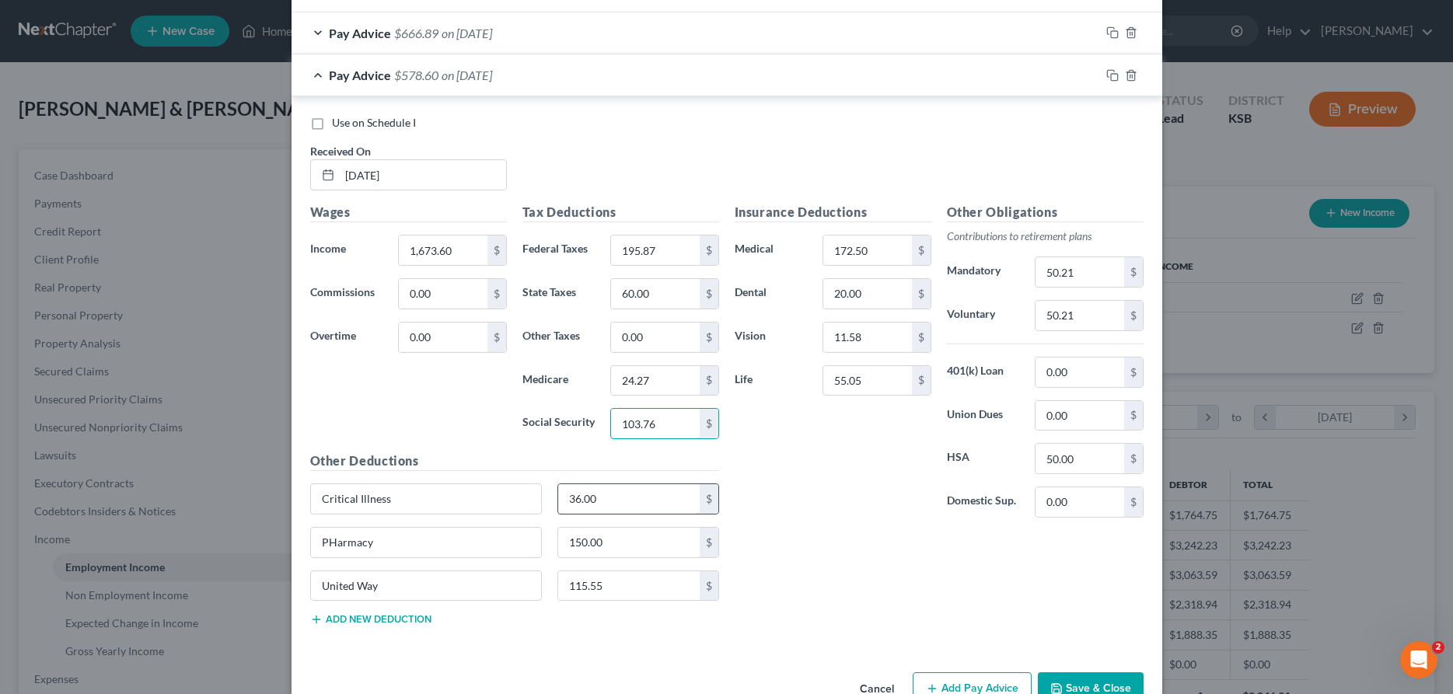
type input "103.76"
drag, startPoint x: 640, startPoint y: 502, endPoint x: 545, endPoint y: 503, distance: 94.9
click at [558, 503] on input "36.00" at bounding box center [629, 499] width 142 height 30
type input "2.00"
drag, startPoint x: 883, startPoint y: 250, endPoint x: 951, endPoint y: 247, distance: 67.7
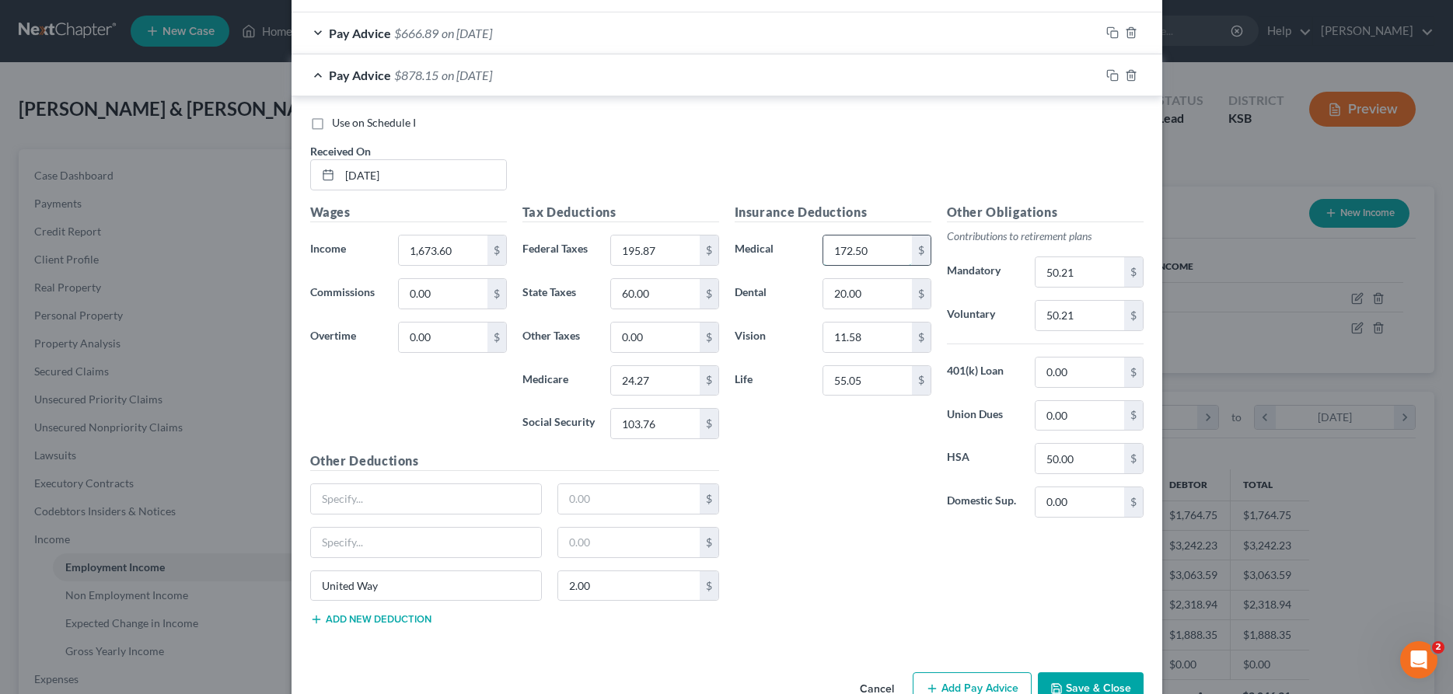
click at [911, 247] on input "172.50" at bounding box center [867, 251] width 88 height 30
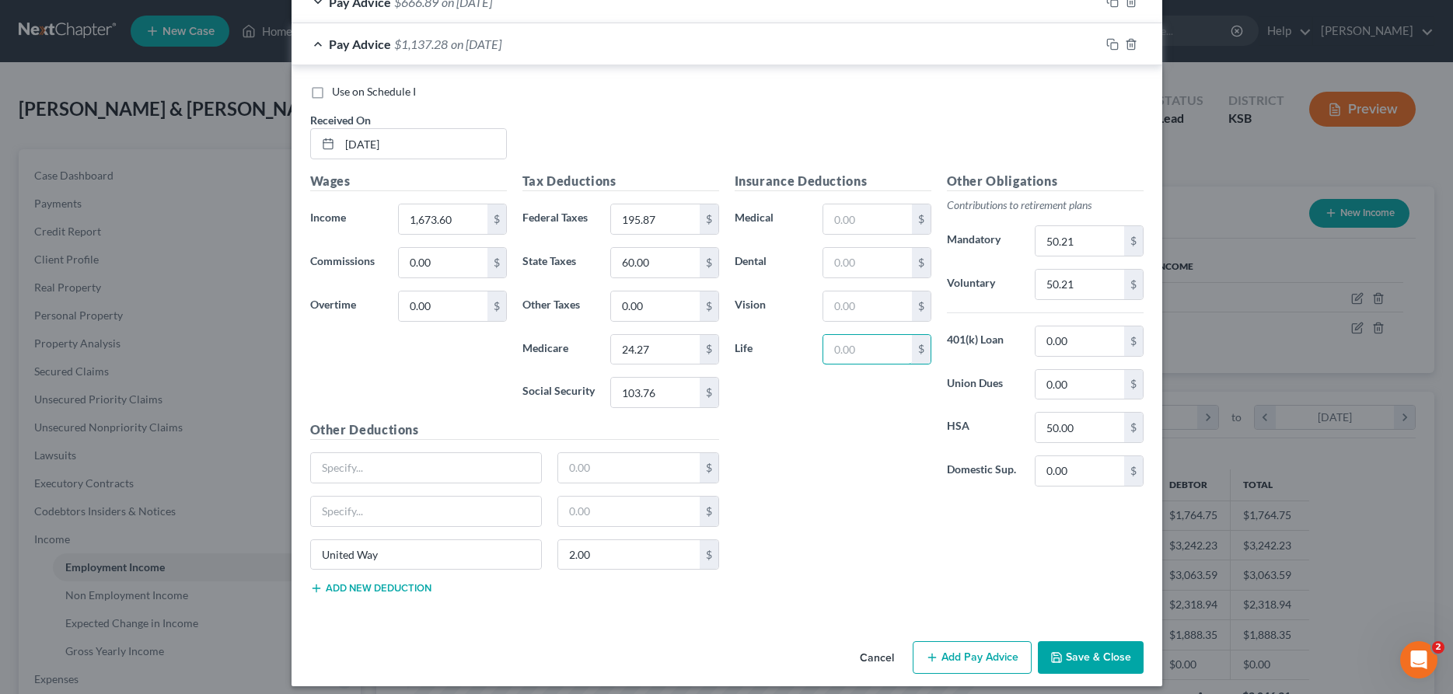
scroll to position [1490, 0]
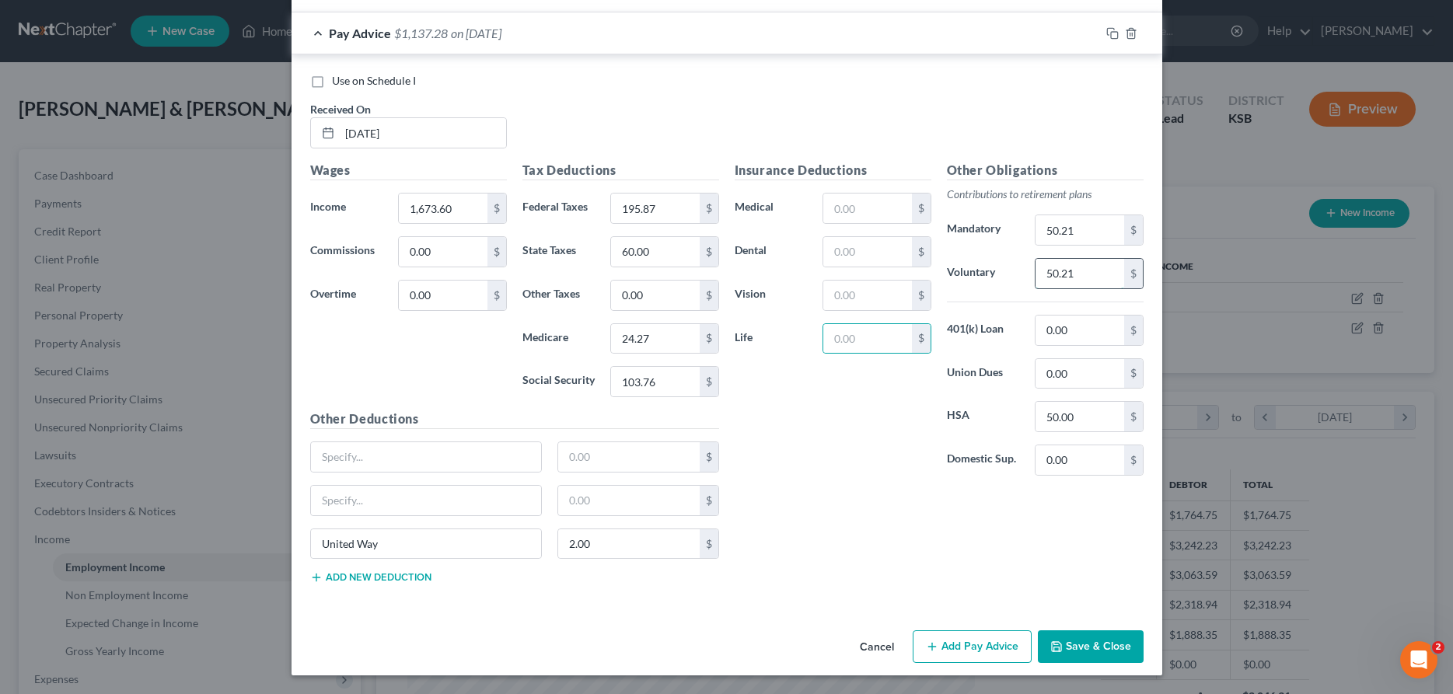
click at [1109, 276] on input "50.21" at bounding box center [1080, 274] width 88 height 30
click at [1097, 635] on button "Save & Close" at bounding box center [1091, 647] width 106 height 33
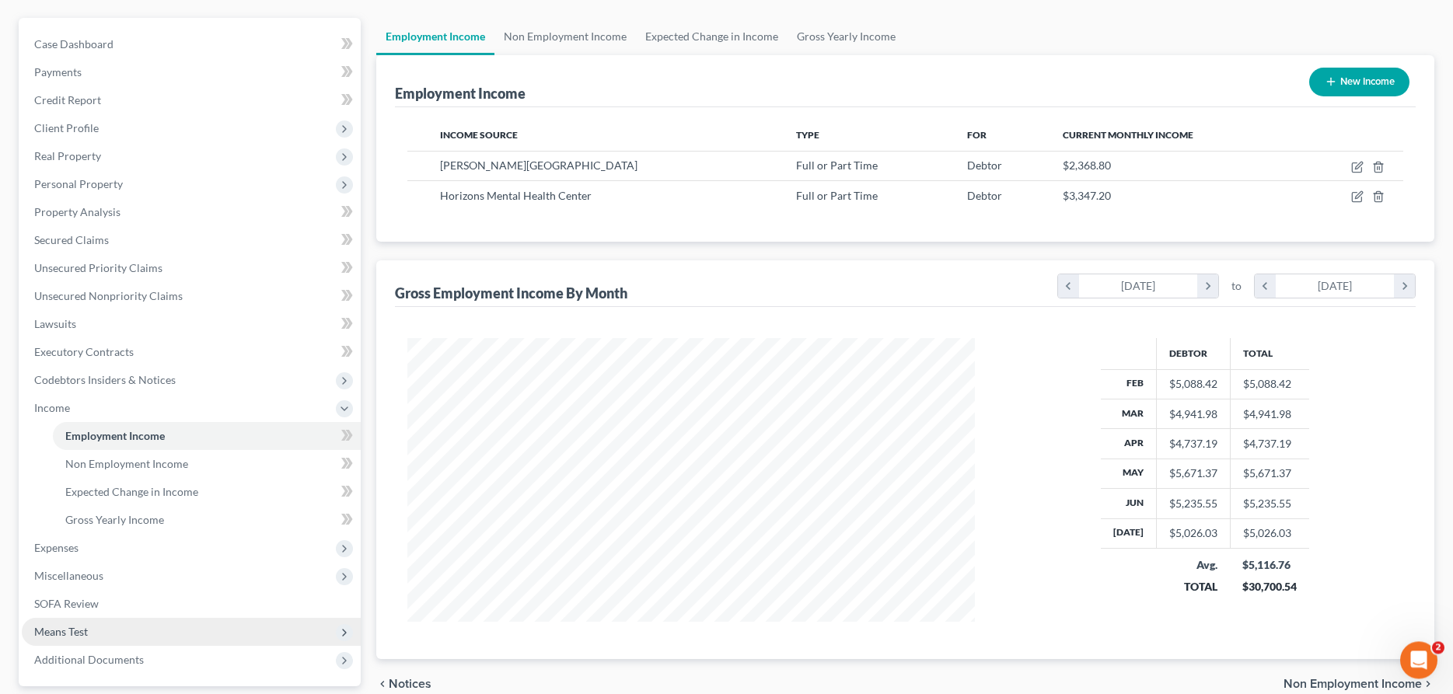
scroll to position [159, 0]
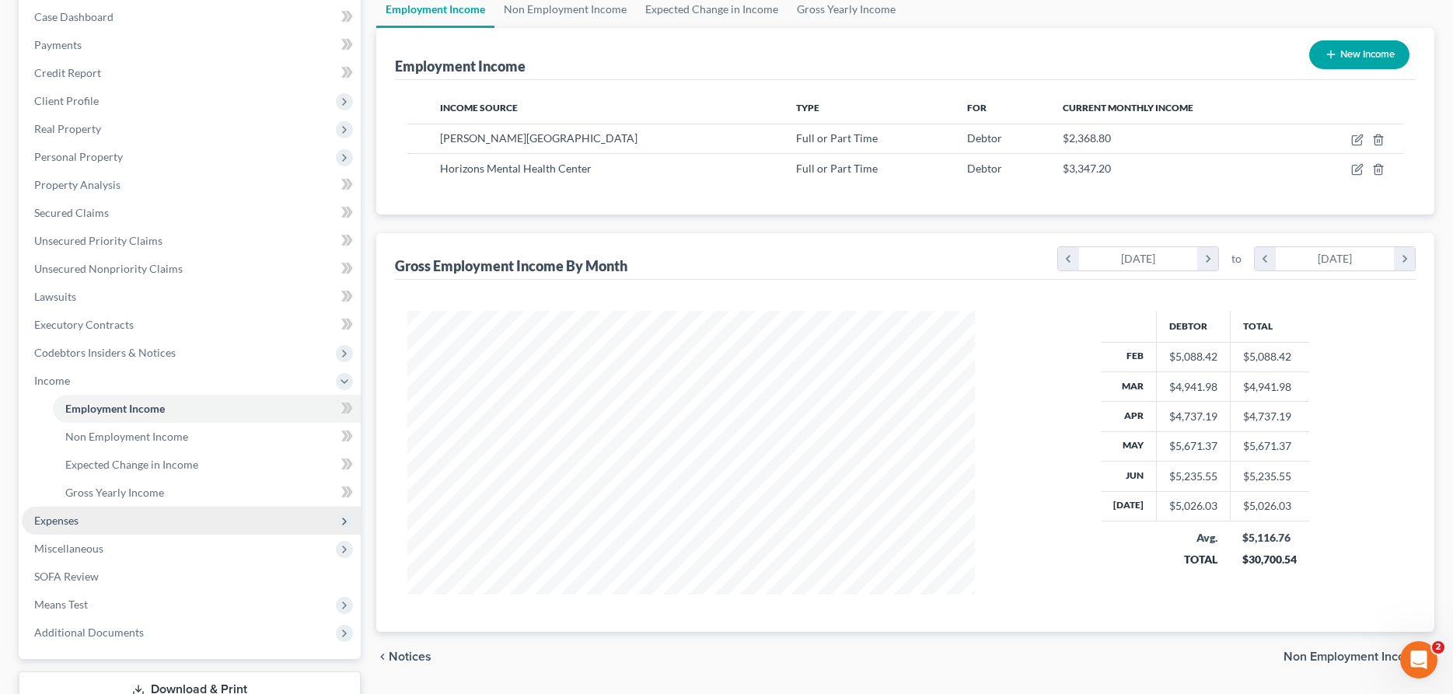
click at [69, 517] on span "Expenses" at bounding box center [56, 520] width 44 height 13
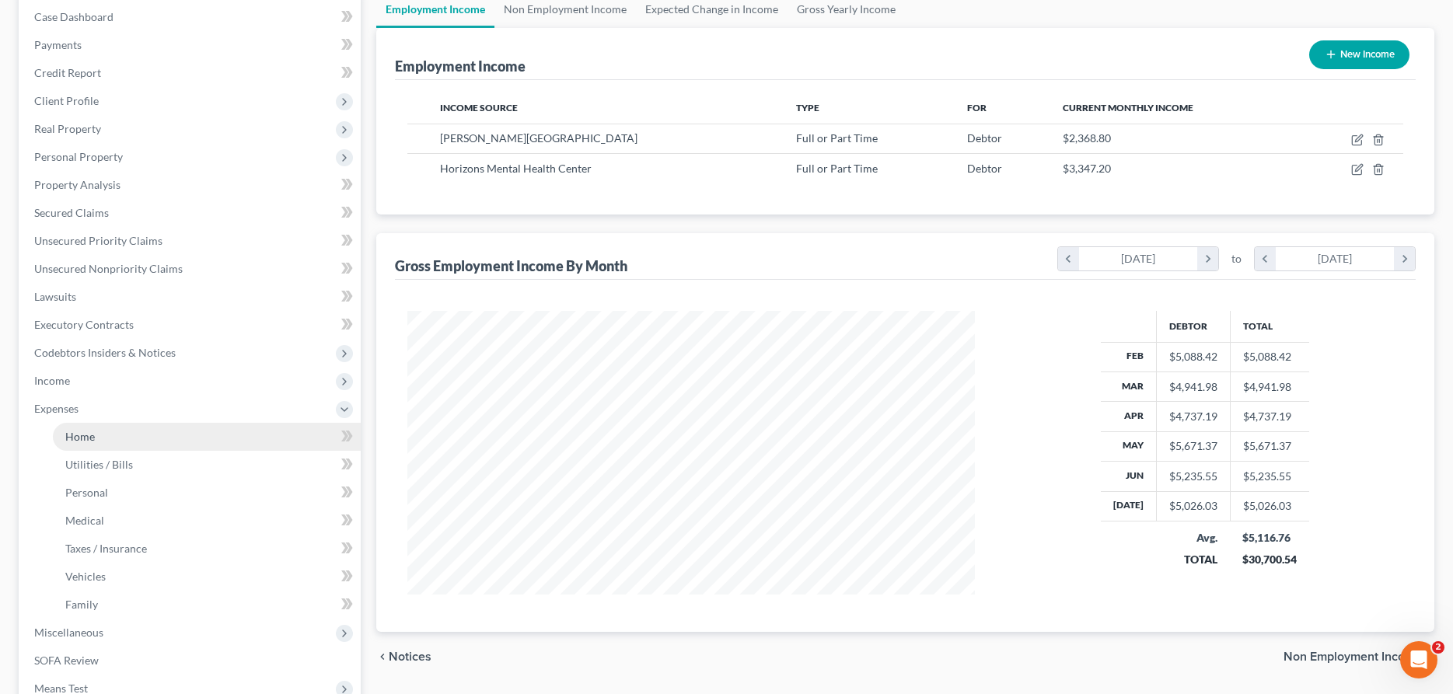
click at [85, 435] on span "Home" at bounding box center [80, 436] width 30 height 13
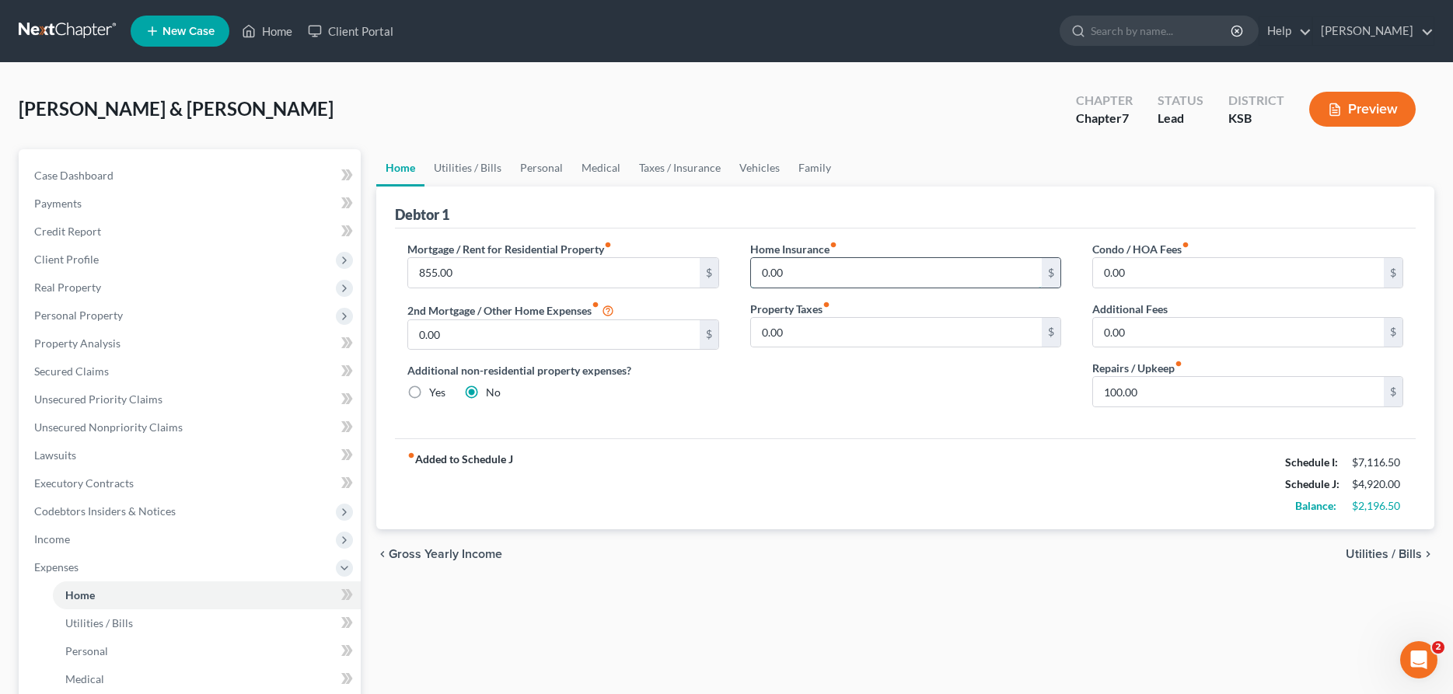
click at [829, 267] on input "0.00" at bounding box center [896, 273] width 291 height 30
type input "150.00"
click at [446, 161] on link "Utilities / Bills" at bounding box center [468, 167] width 86 height 37
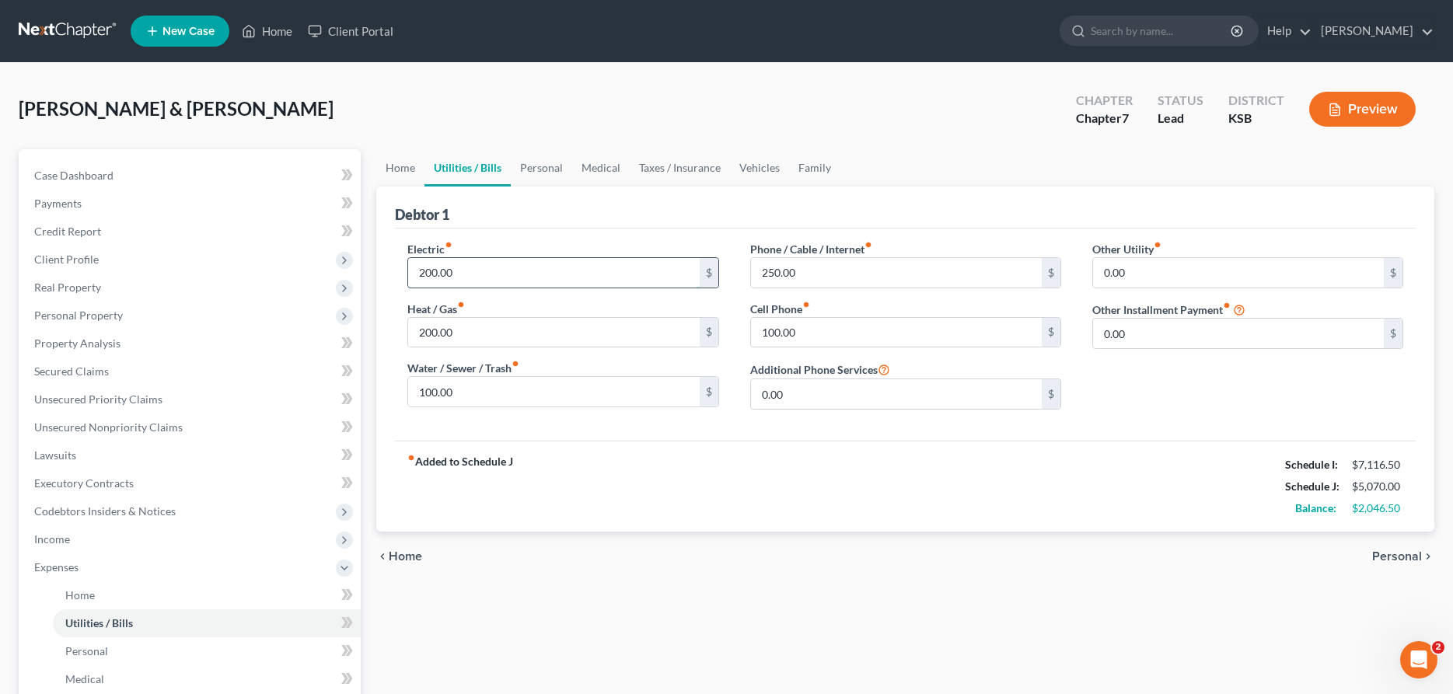
click at [503, 267] on input "200.00" at bounding box center [553, 273] width 291 height 30
type input "225.00"
click at [1190, 337] on input "0.00" at bounding box center [1238, 334] width 291 height 30
click at [1165, 378] on input "text" at bounding box center [1247, 377] width 309 height 30
click at [1162, 335] on input "100.00" at bounding box center [1238, 334] width 291 height 30
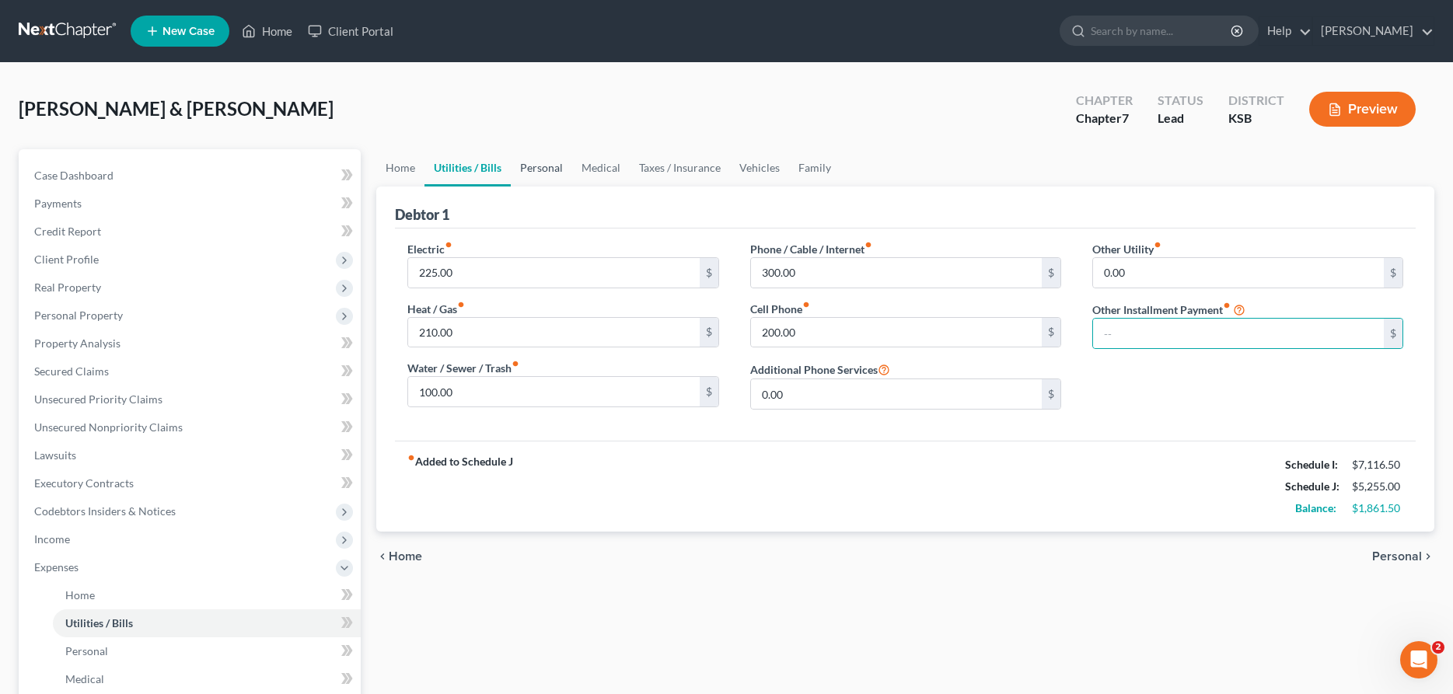
click at [552, 166] on link "Personal" at bounding box center [541, 167] width 61 height 37
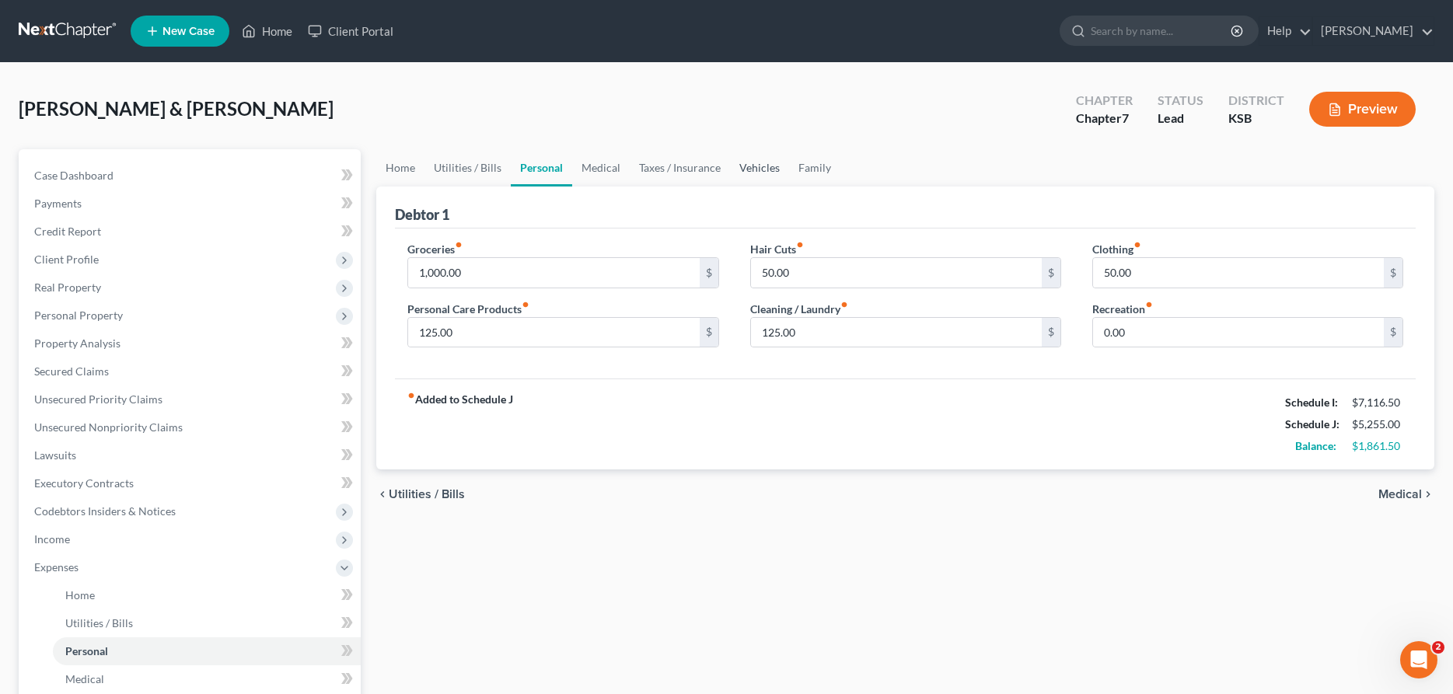
click at [747, 167] on link "Vehicles" at bounding box center [759, 167] width 59 height 37
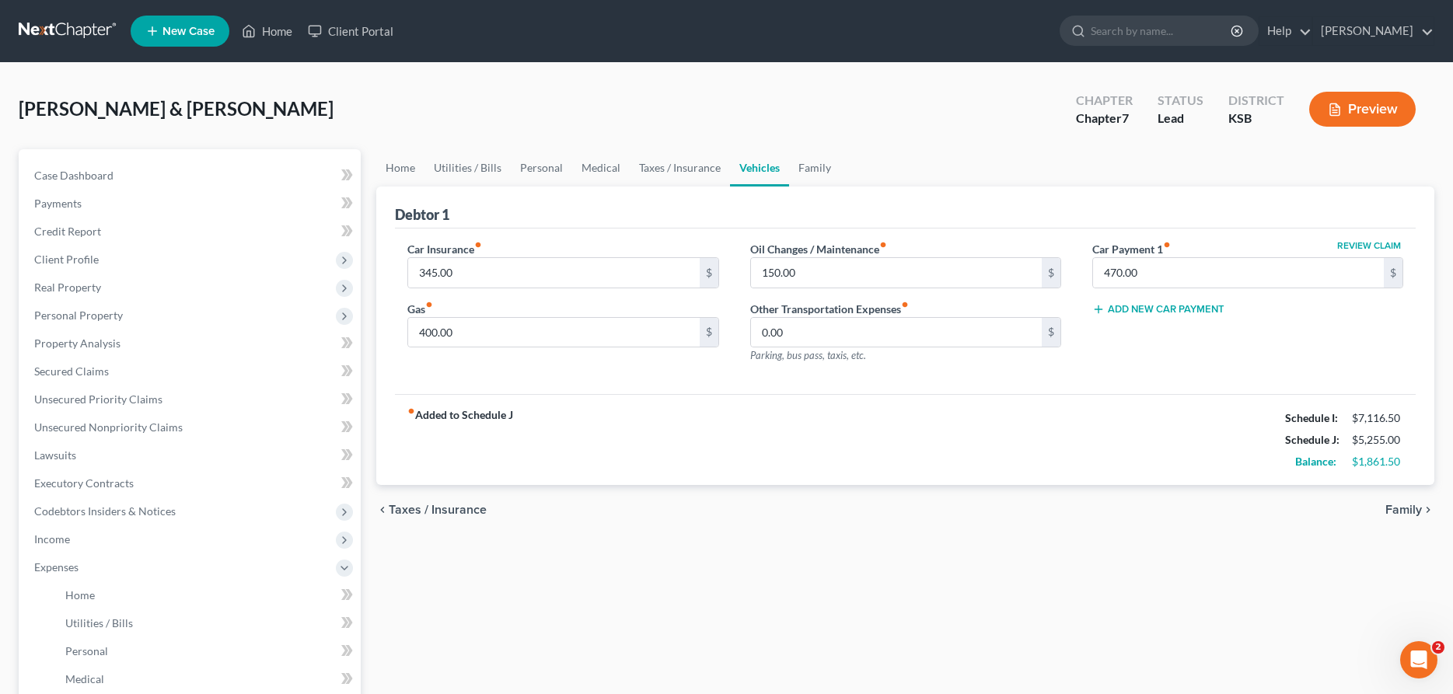
click at [1145, 309] on button "Add New Car Payment" at bounding box center [1158, 309] width 132 height 12
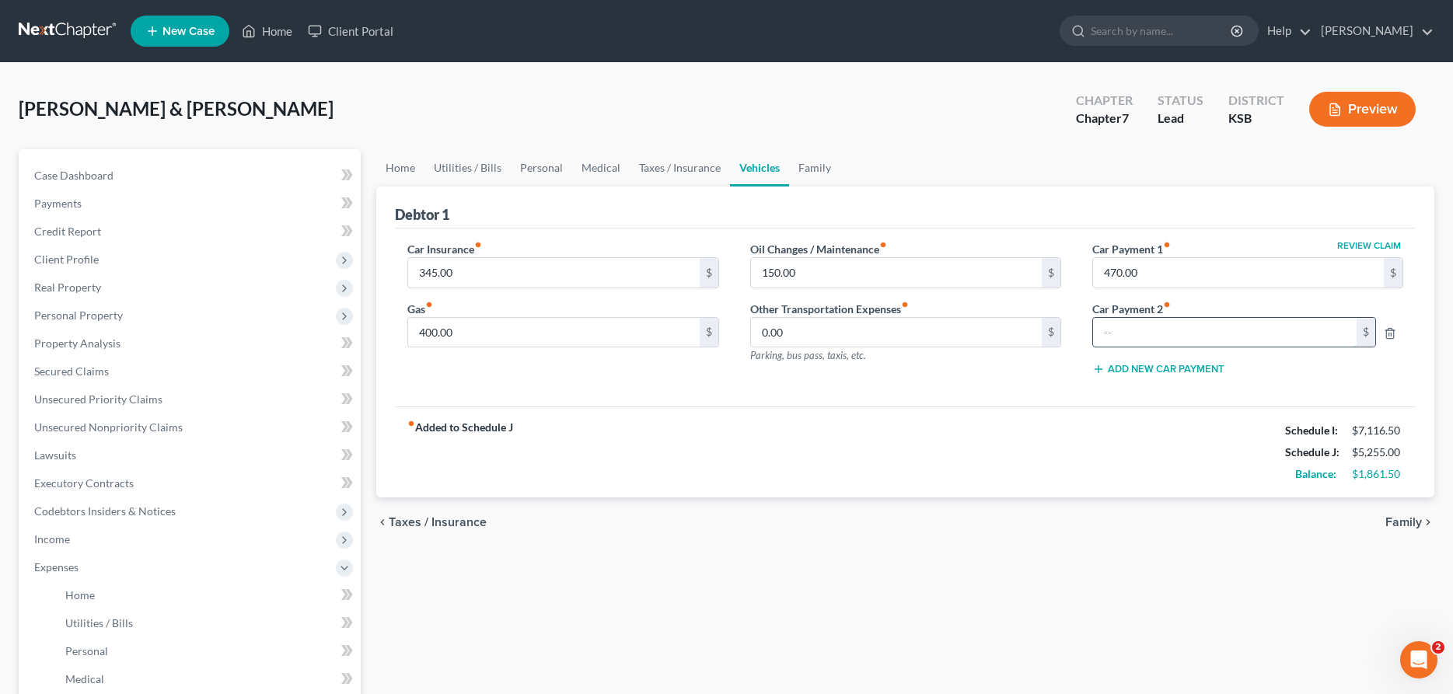
click at [1139, 329] on input "text" at bounding box center [1225, 333] width 264 height 30
click at [1179, 369] on button "Add New Car Payment" at bounding box center [1158, 369] width 132 height 12
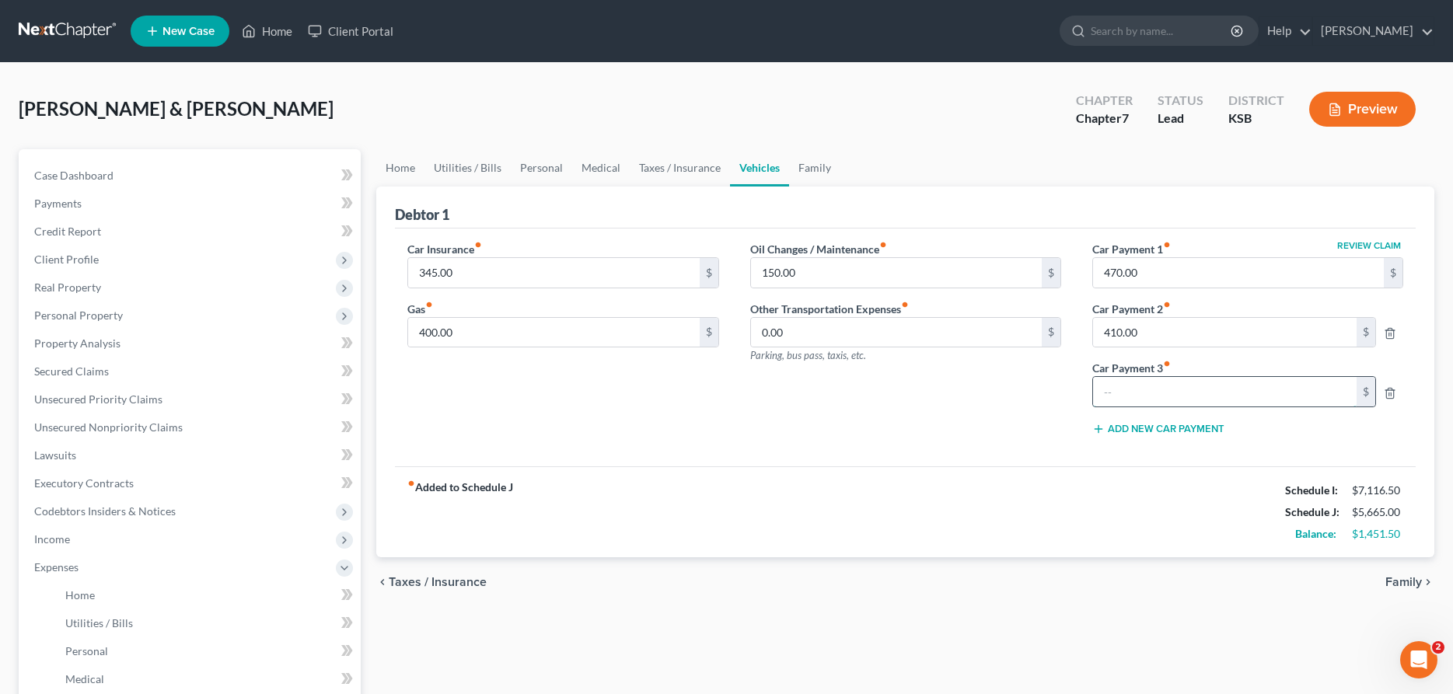
click at [1166, 386] on input "text" at bounding box center [1225, 392] width 264 height 30
click at [1156, 421] on div "Add New Car Payment" at bounding box center [1247, 428] width 311 height 16
click at [1153, 425] on button "Add New Car Payment" at bounding box center [1158, 429] width 132 height 12
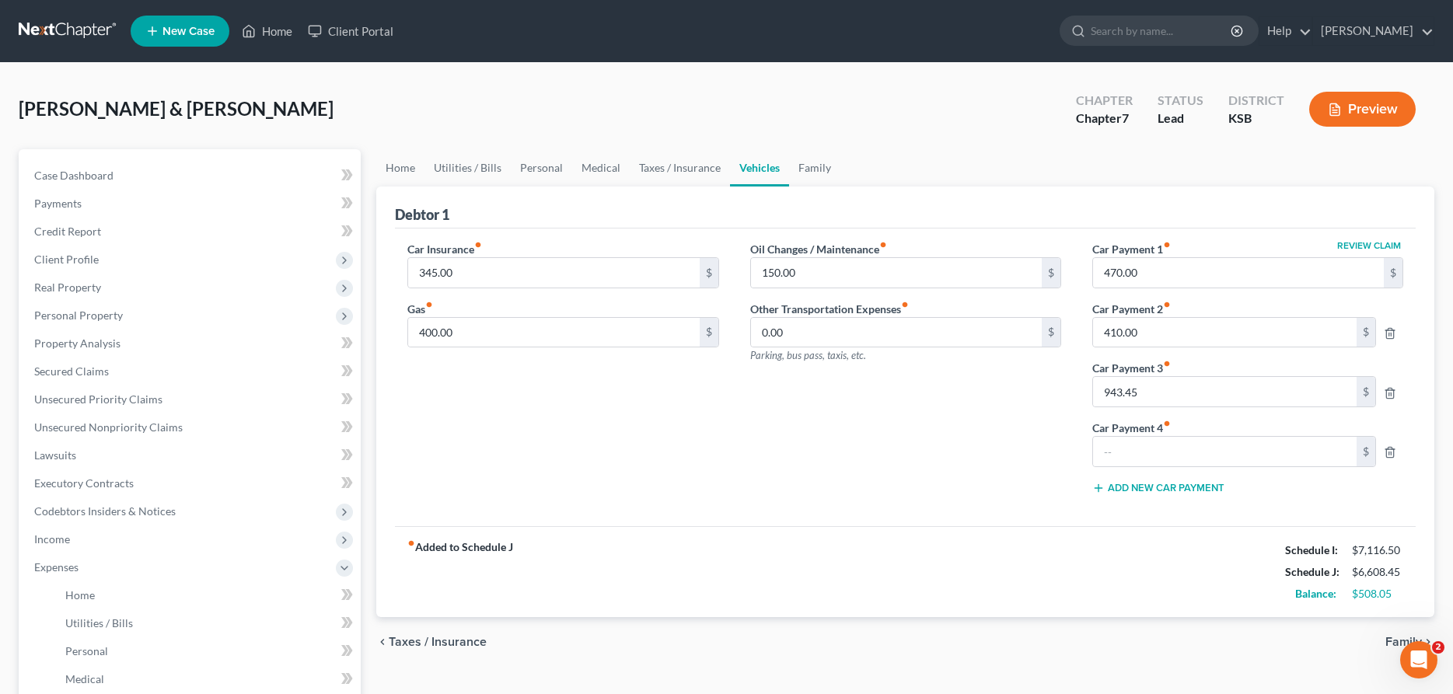
click at [1393, 446] on div at bounding box center [1397, 452] width 27 height 16
click at [1391, 449] on polyline "button" at bounding box center [1389, 449] width 9 height 0
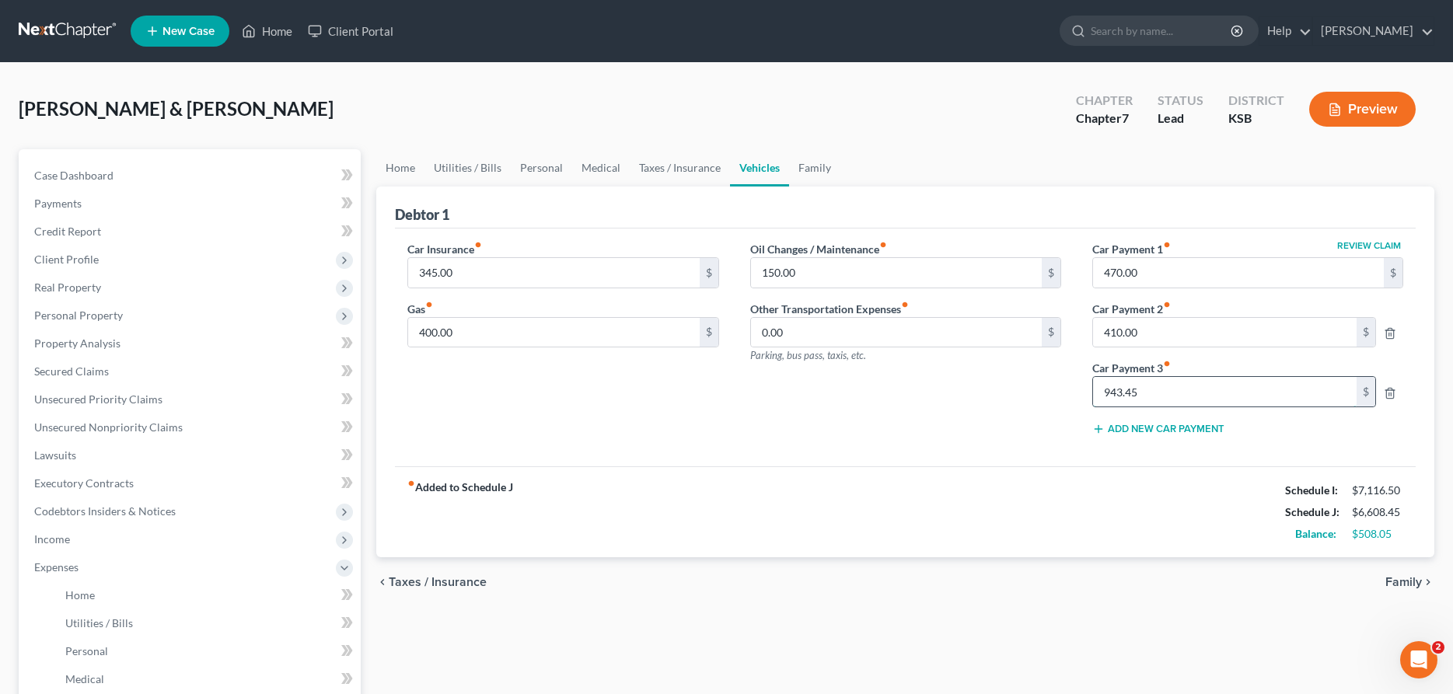
click at [1232, 399] on input "943.45" at bounding box center [1225, 392] width 264 height 30
click at [1214, 341] on input "410.00" at bounding box center [1225, 333] width 264 height 30
click at [467, 159] on link "Utilities / Bills" at bounding box center [468, 167] width 86 height 37
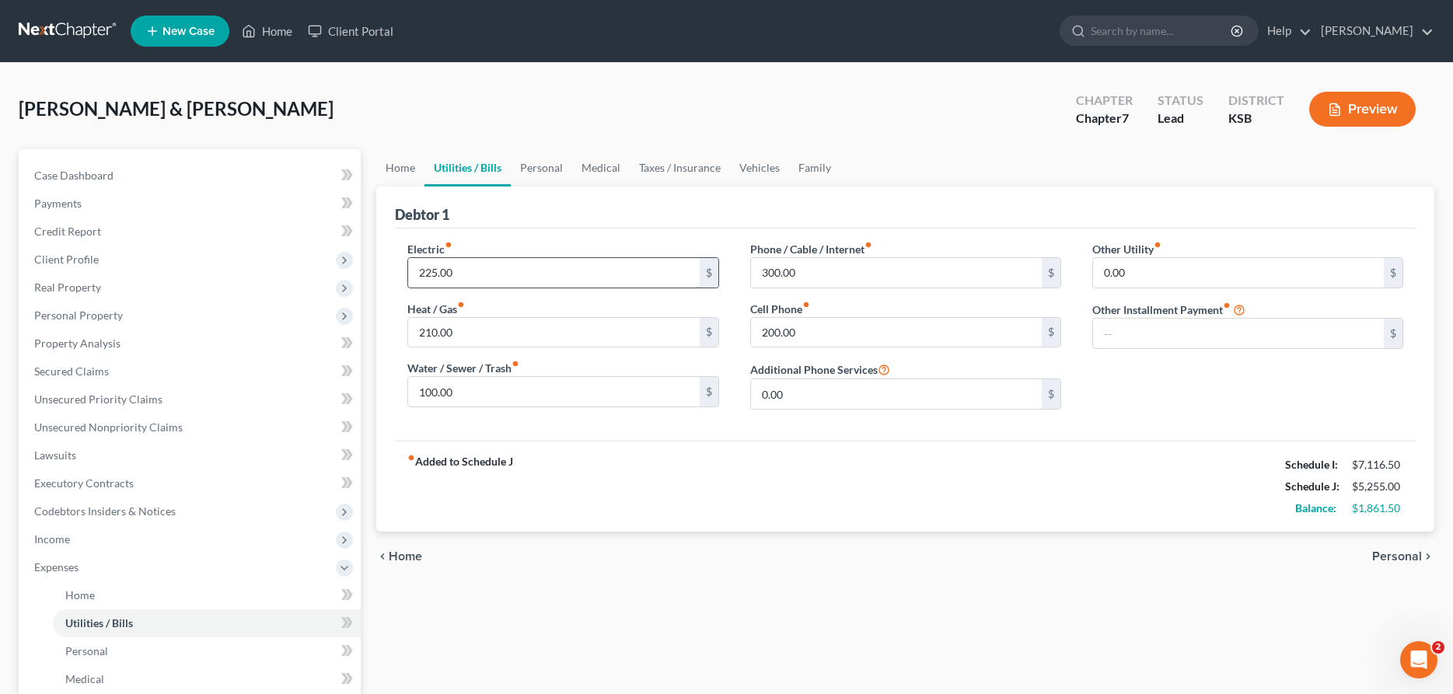
click at [475, 278] on input "225.00" at bounding box center [553, 273] width 291 height 30
click at [1108, 328] on input "text" at bounding box center [1238, 334] width 291 height 30
click at [1126, 382] on input "text" at bounding box center [1247, 377] width 309 height 30
click at [537, 164] on link "Personal" at bounding box center [541, 167] width 61 height 37
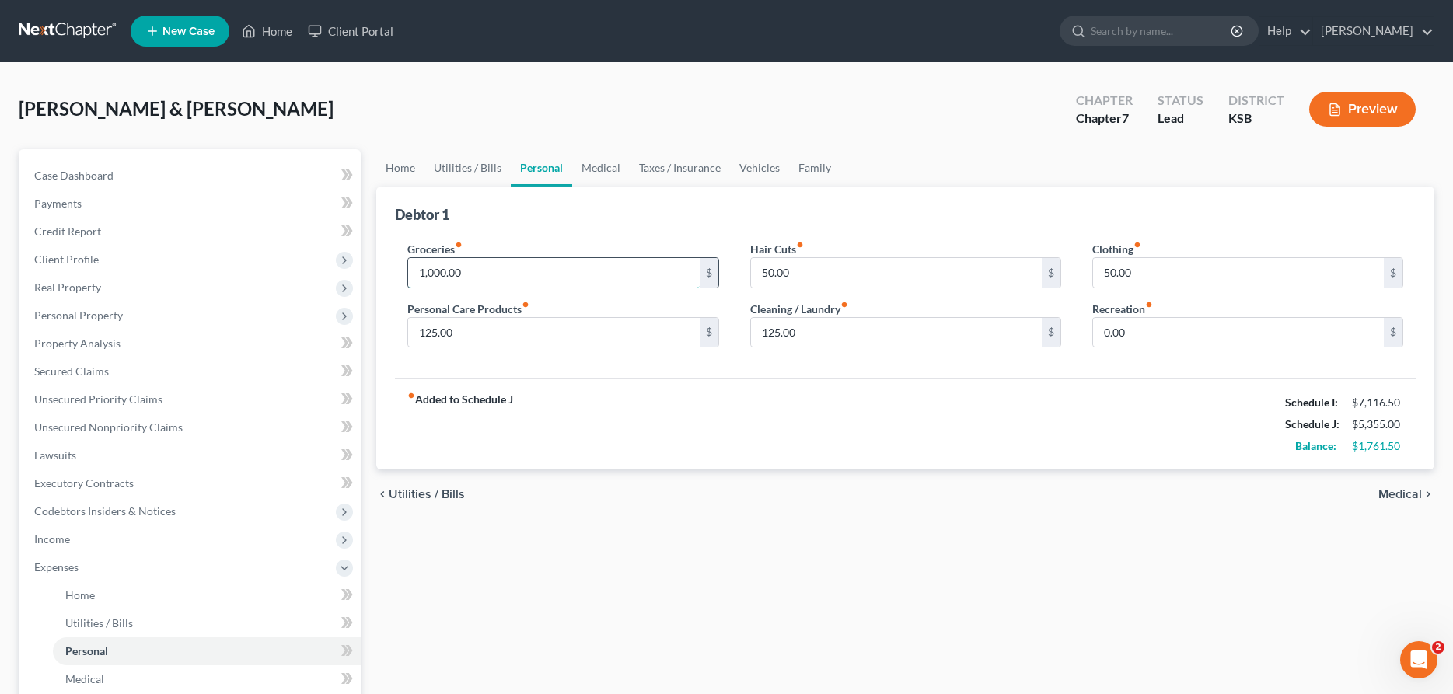
click at [528, 266] on input "1,000.00" at bounding box center [553, 273] width 291 height 30
click at [526, 335] on input "125.00" at bounding box center [553, 333] width 291 height 30
click at [775, 269] on input "50.00" at bounding box center [896, 273] width 291 height 30
click at [799, 339] on input "125.00" at bounding box center [896, 333] width 291 height 30
click at [603, 169] on link "Medical" at bounding box center [601, 167] width 58 height 37
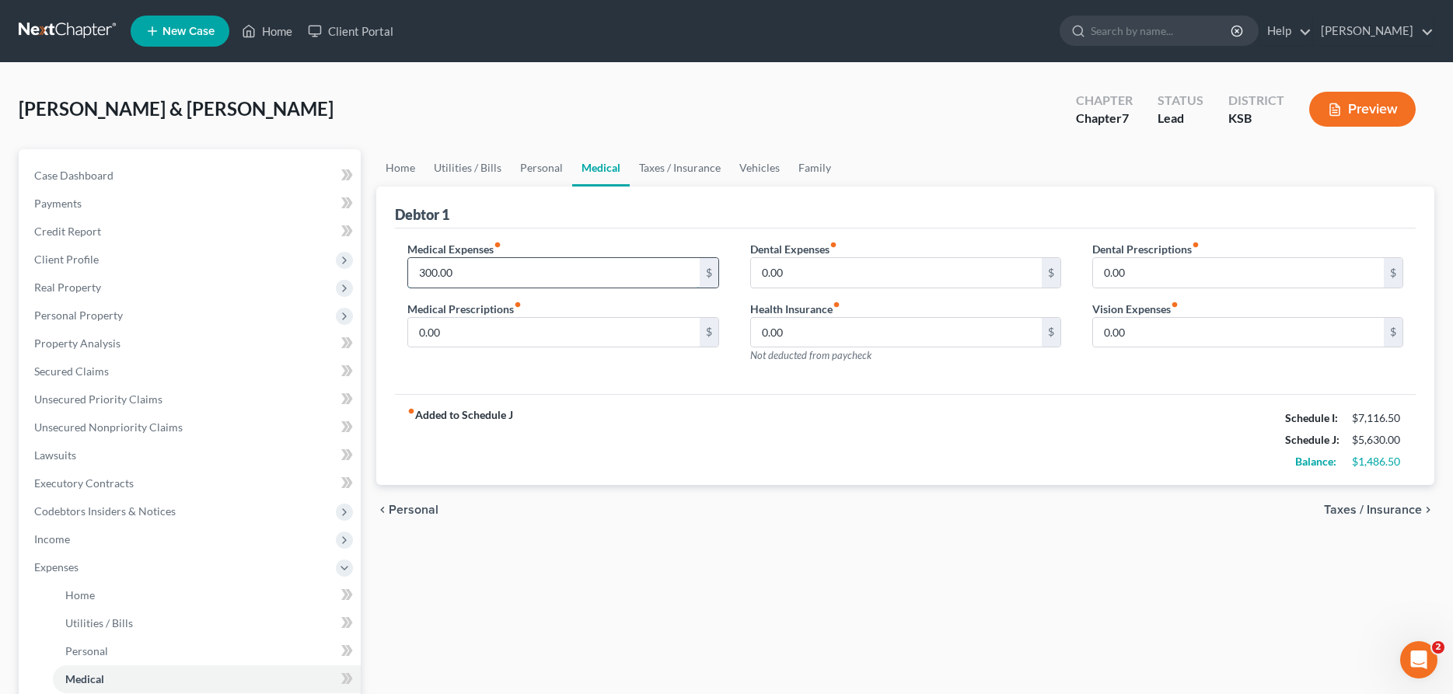
click at [492, 277] on input "300.00" at bounding box center [553, 273] width 291 height 30
click at [754, 162] on link "Vehicles" at bounding box center [759, 167] width 59 height 37
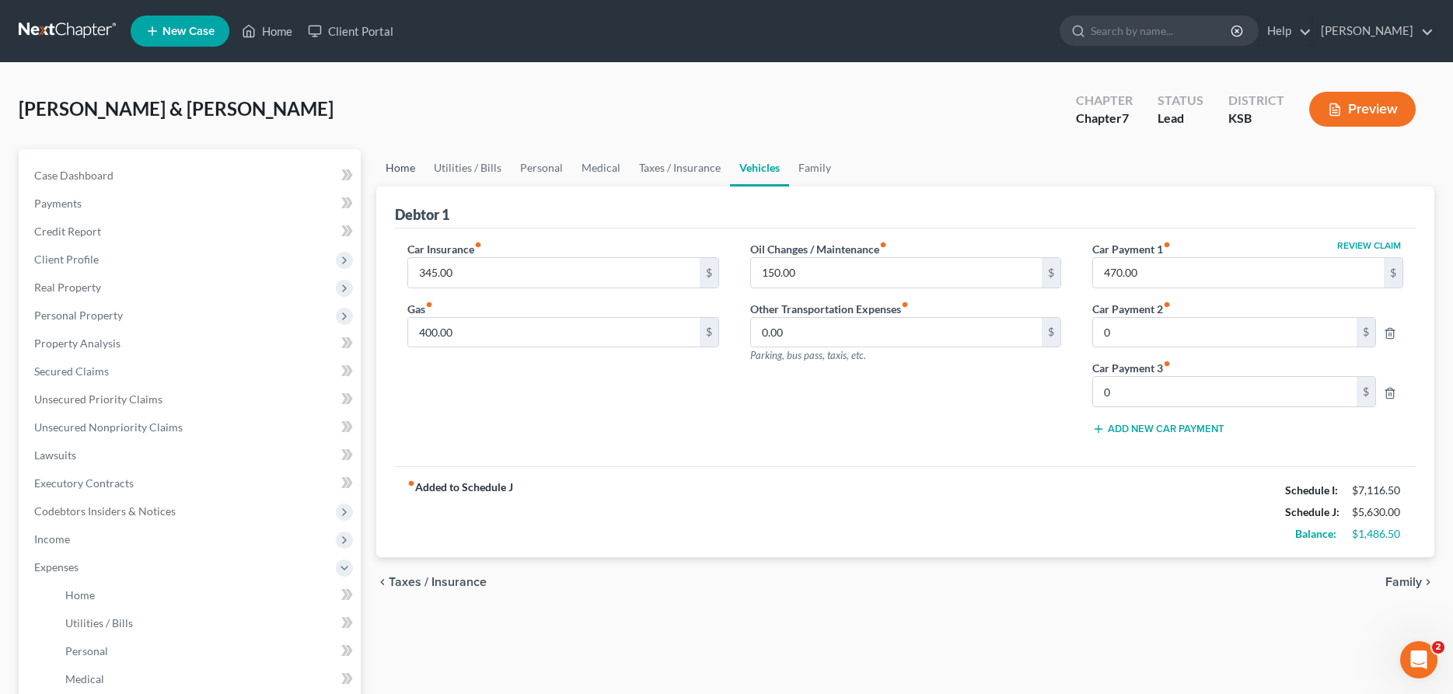
click at [398, 170] on link "Home" at bounding box center [400, 167] width 48 height 37
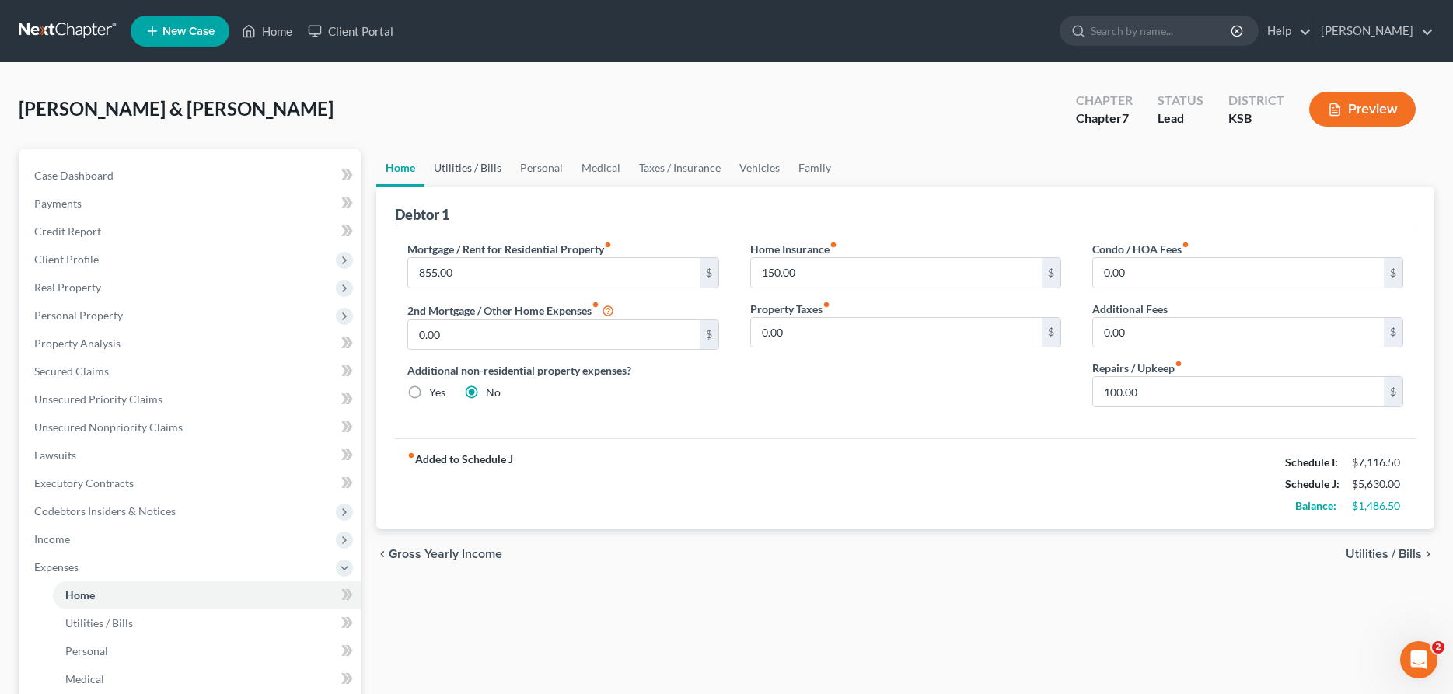
click at [476, 168] on link "Utilities / Bills" at bounding box center [468, 167] width 86 height 37
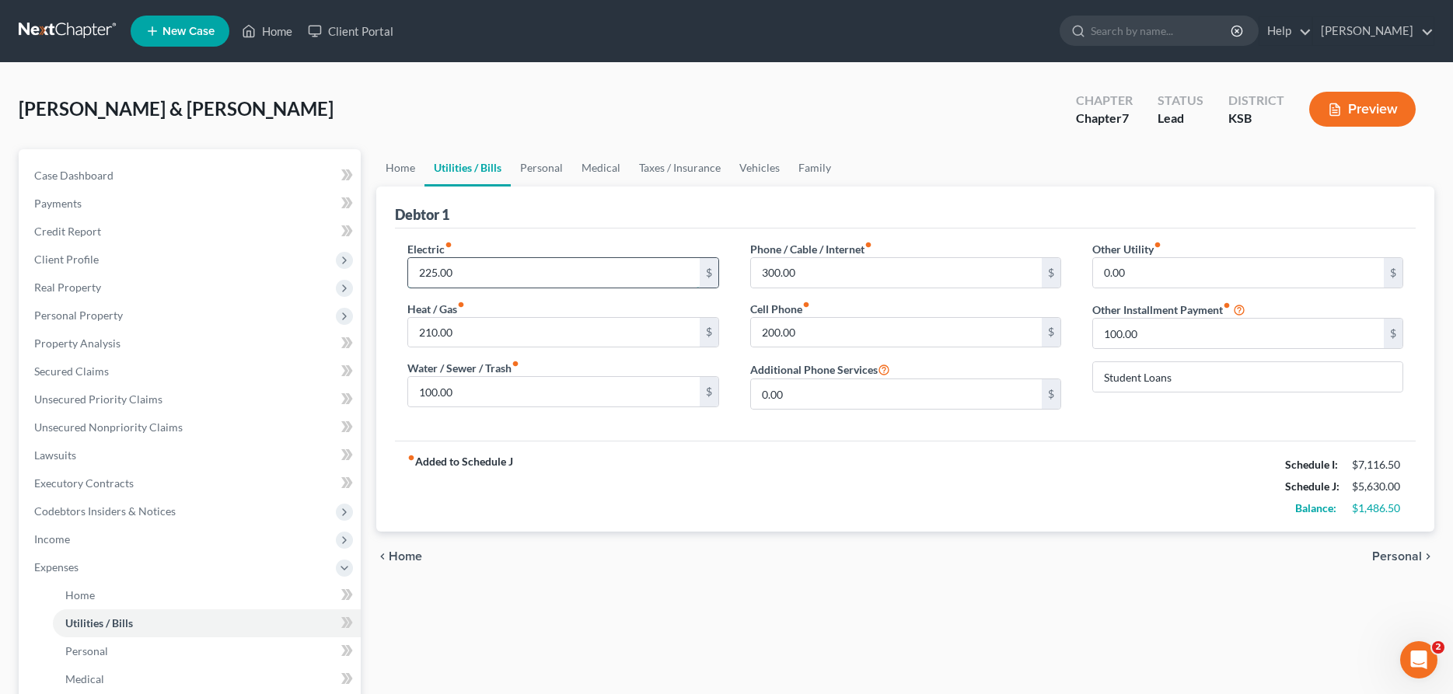
click at [490, 285] on input "225.00" at bounding box center [553, 273] width 291 height 30
drag, startPoint x: 835, startPoint y: 264, endPoint x: 826, endPoint y: 274, distance: 12.7
click at [833, 267] on input "300.00" at bounding box center [896, 273] width 291 height 30
drag, startPoint x: 824, startPoint y: 275, endPoint x: 715, endPoint y: 273, distance: 108.9
click at [751, 273] on input "300.00" at bounding box center [896, 273] width 291 height 30
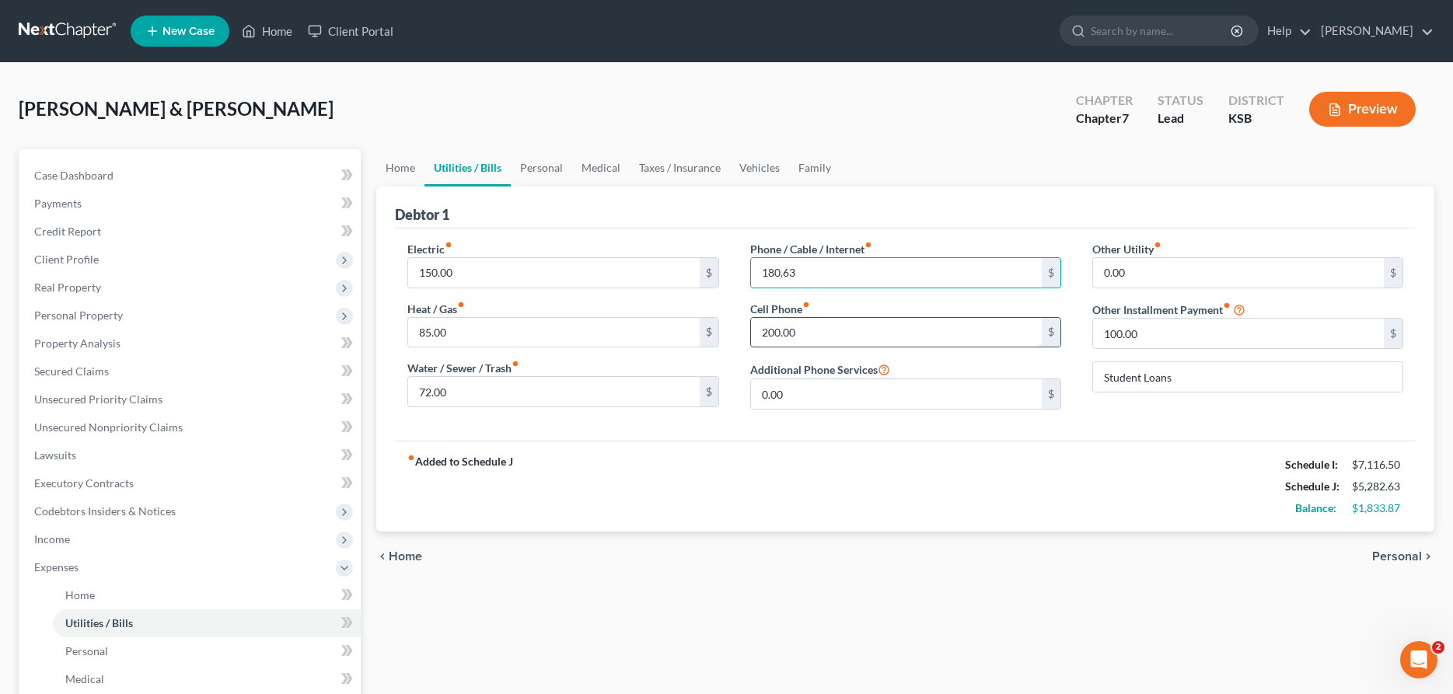
click at [889, 332] on input "200.00" at bounding box center [896, 333] width 291 height 30
click at [536, 172] on link "Personal" at bounding box center [541, 167] width 61 height 37
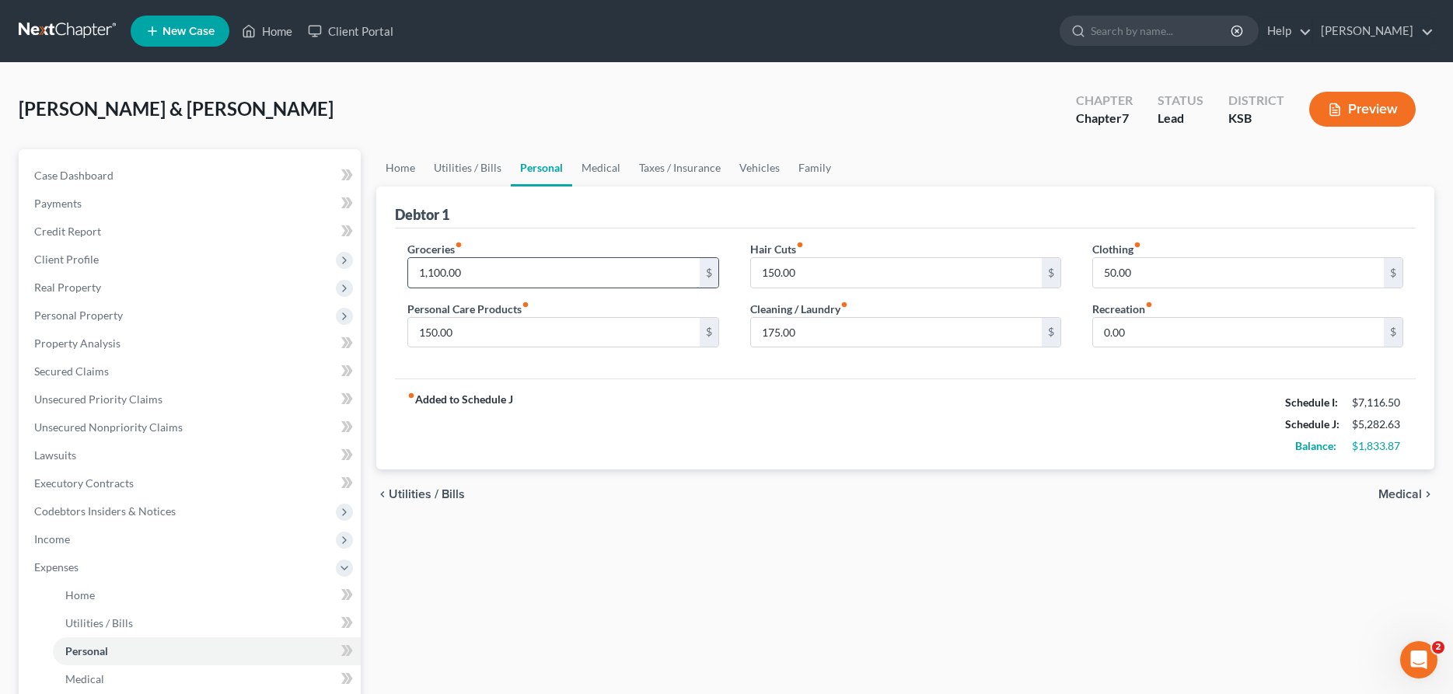
click at [471, 277] on input "1,100.00" at bounding box center [553, 273] width 291 height 30
click at [459, 330] on input "150.00" at bounding box center [553, 333] width 291 height 30
click at [1123, 274] on input "50.00" at bounding box center [1238, 273] width 291 height 30
click at [586, 167] on link "Medical" at bounding box center [601, 167] width 58 height 37
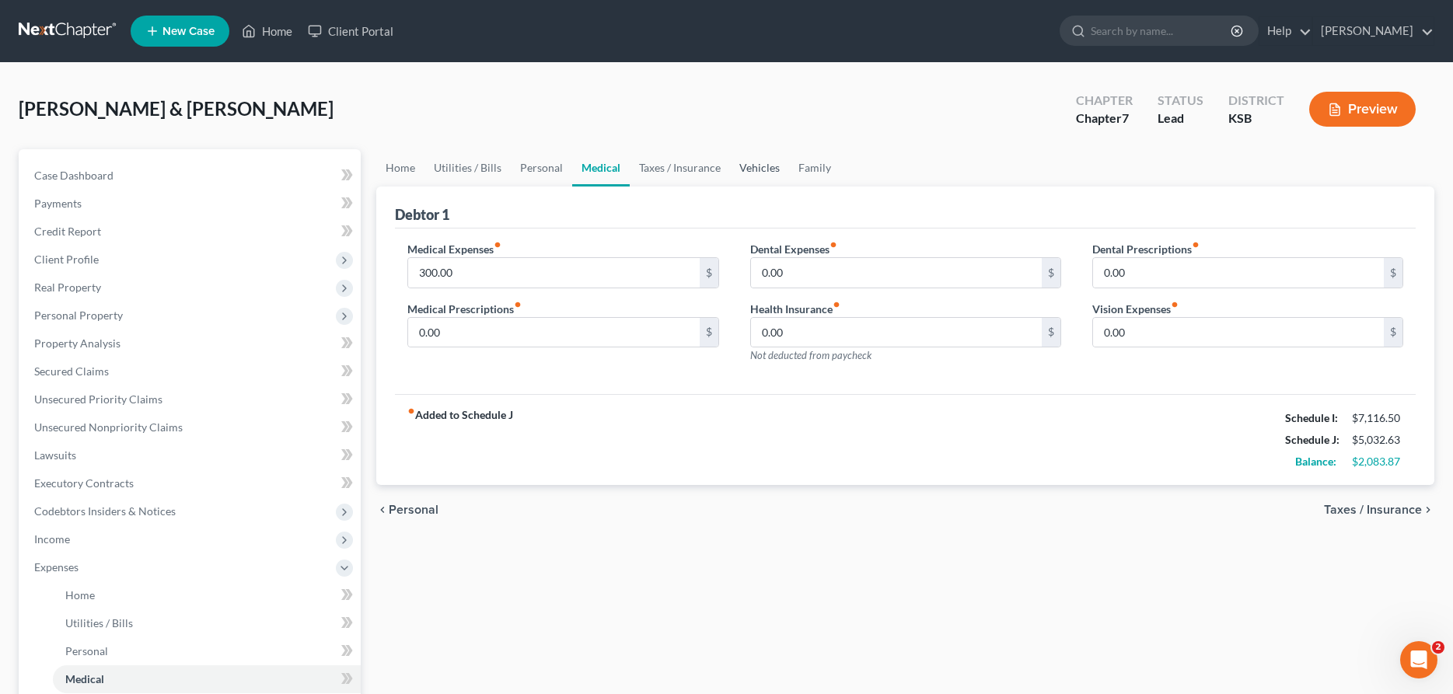
click at [764, 162] on link "Vehicles" at bounding box center [759, 167] width 59 height 37
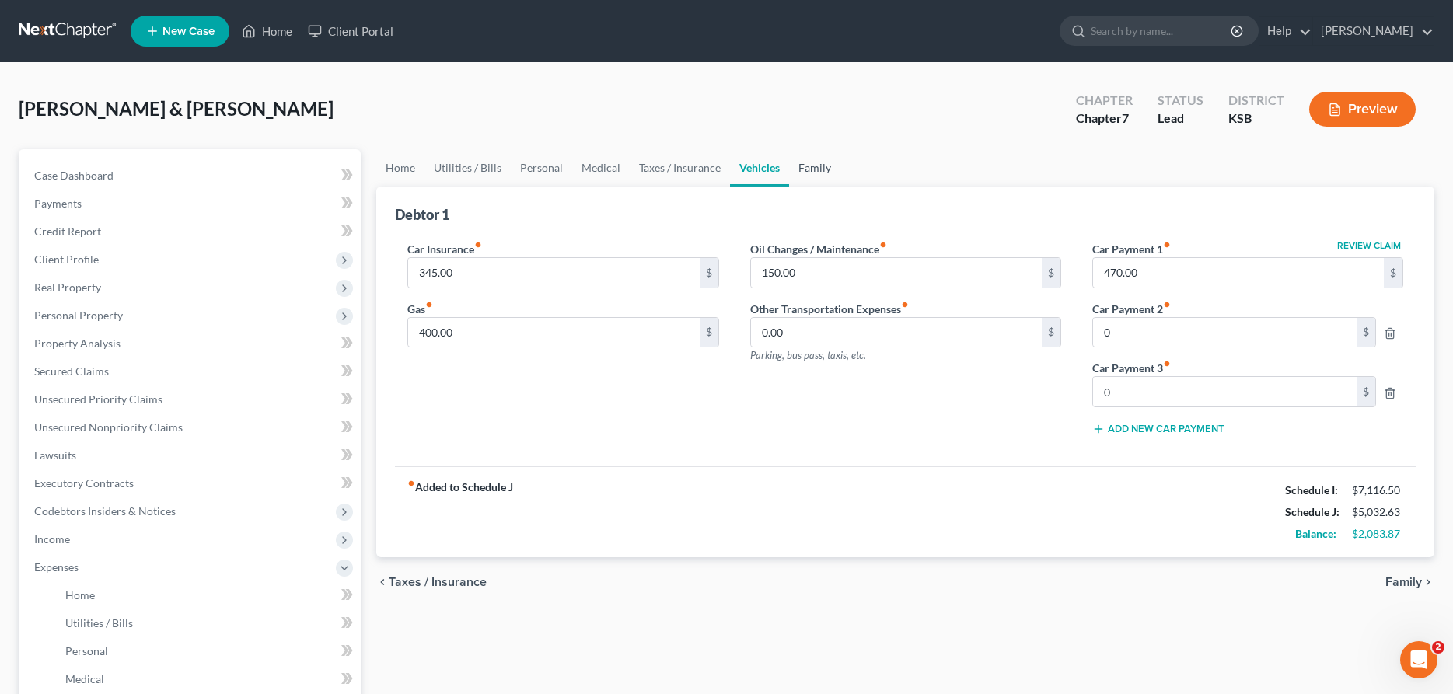
click at [810, 161] on link "Family" at bounding box center [814, 167] width 51 height 37
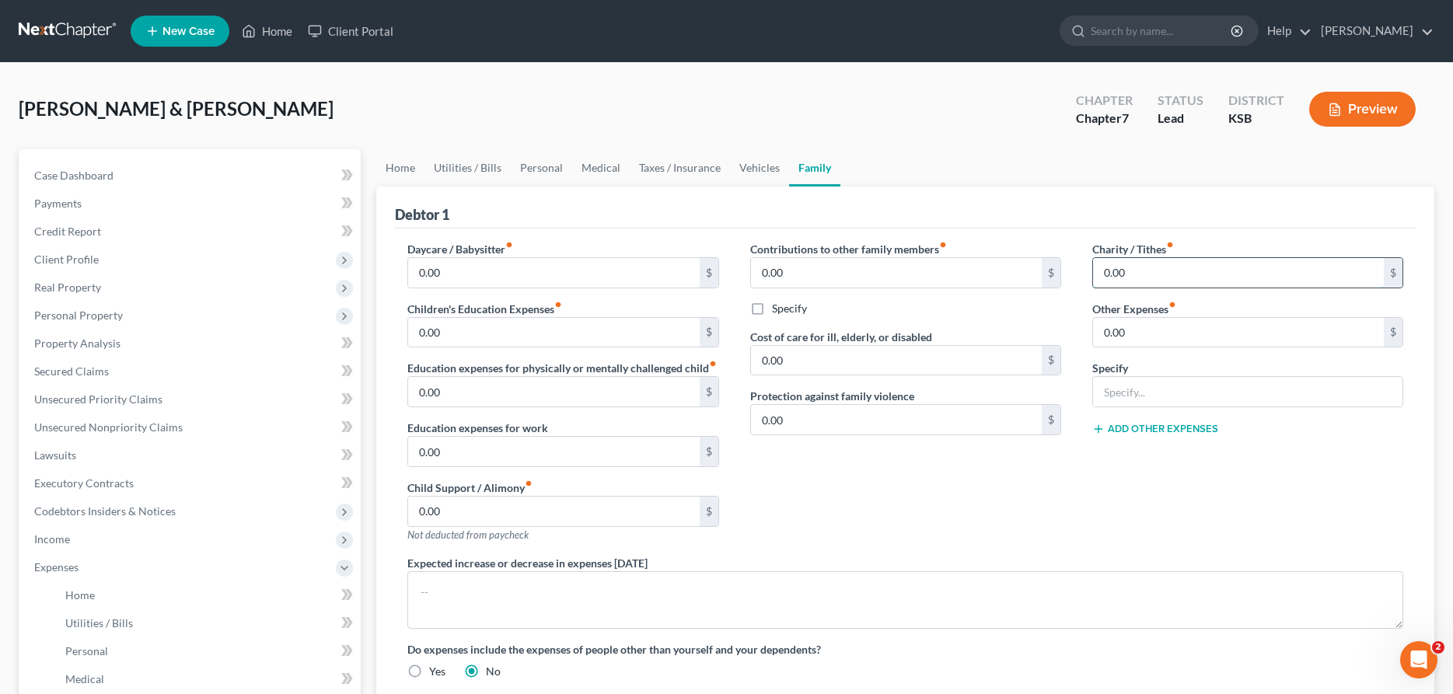
click at [1136, 280] on input "0.00" at bounding box center [1238, 273] width 291 height 30
click at [761, 168] on link "Vehicles" at bounding box center [759, 167] width 59 height 37
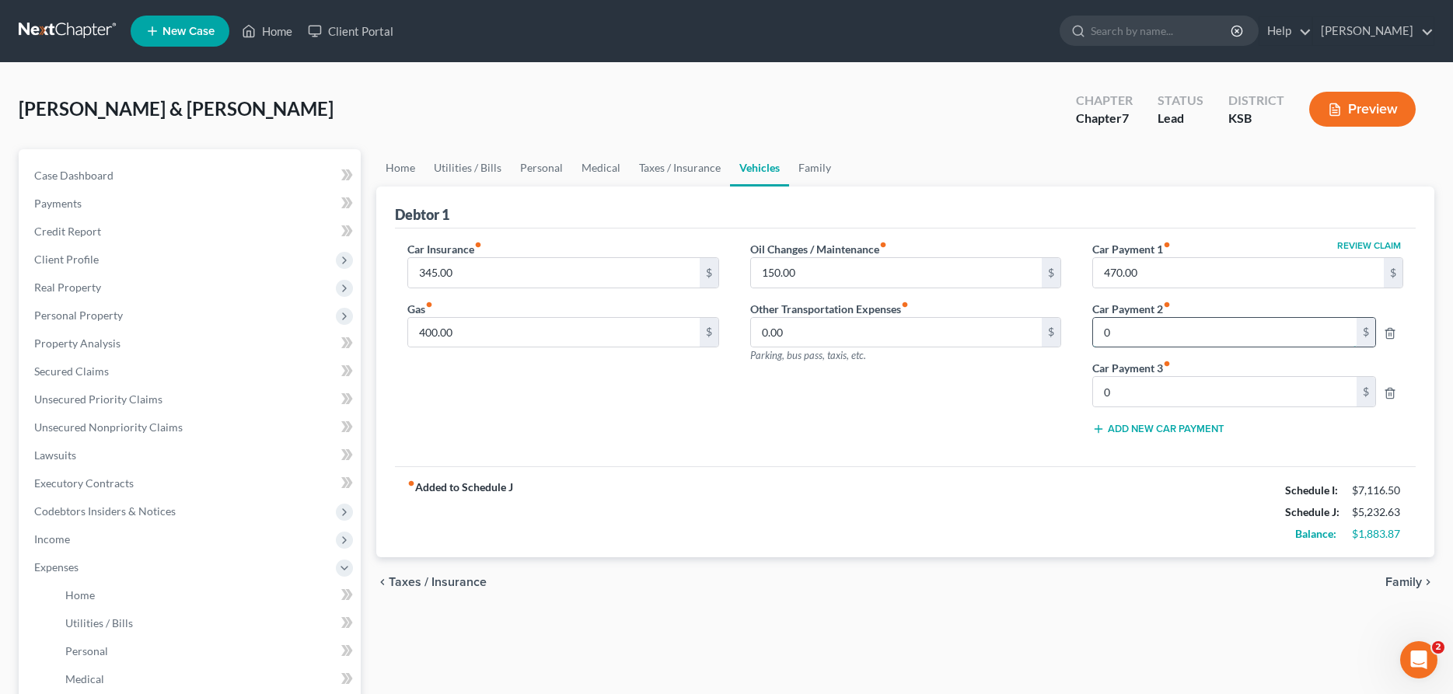
click at [1132, 328] on input "0" at bounding box center [1225, 333] width 264 height 30
click at [1154, 397] on input "0" at bounding box center [1225, 392] width 264 height 30
click at [1391, 334] on line "button" at bounding box center [1391, 334] width 0 height 3
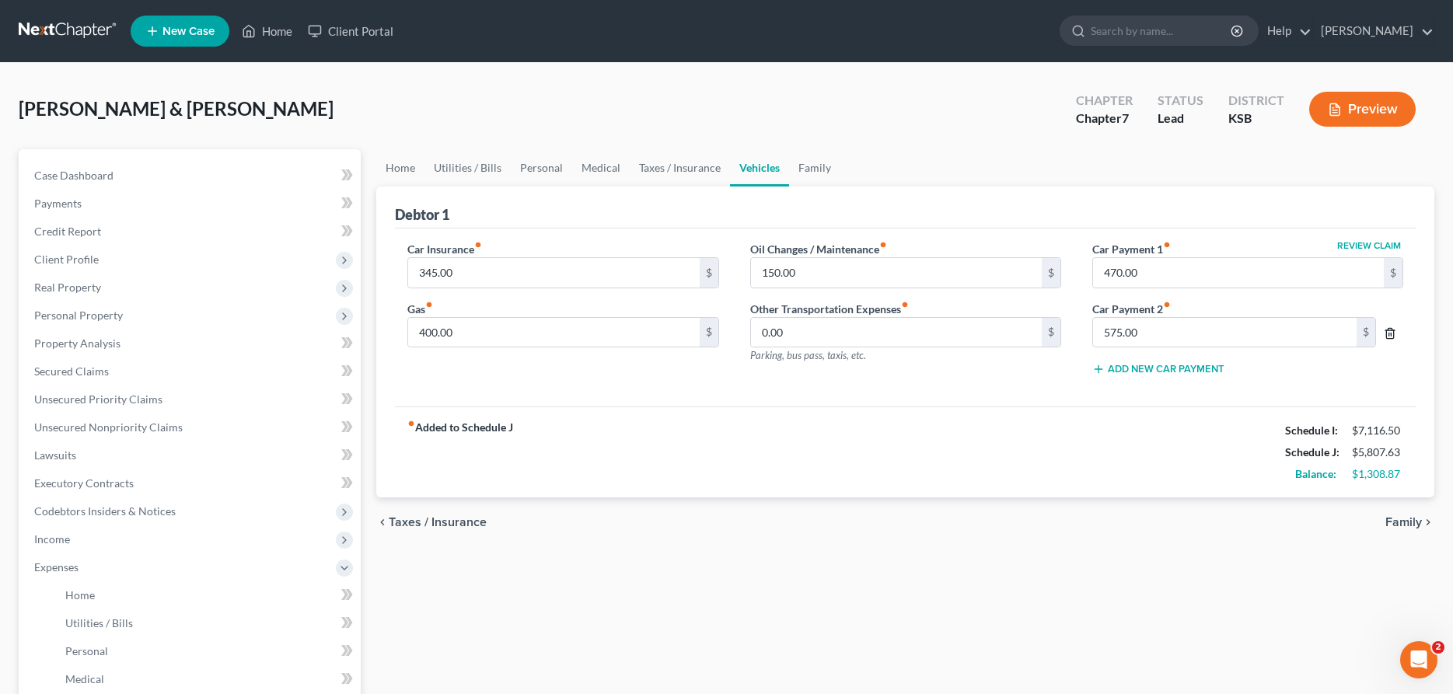
click at [1390, 333] on icon "button" at bounding box center [1390, 333] width 12 height 12
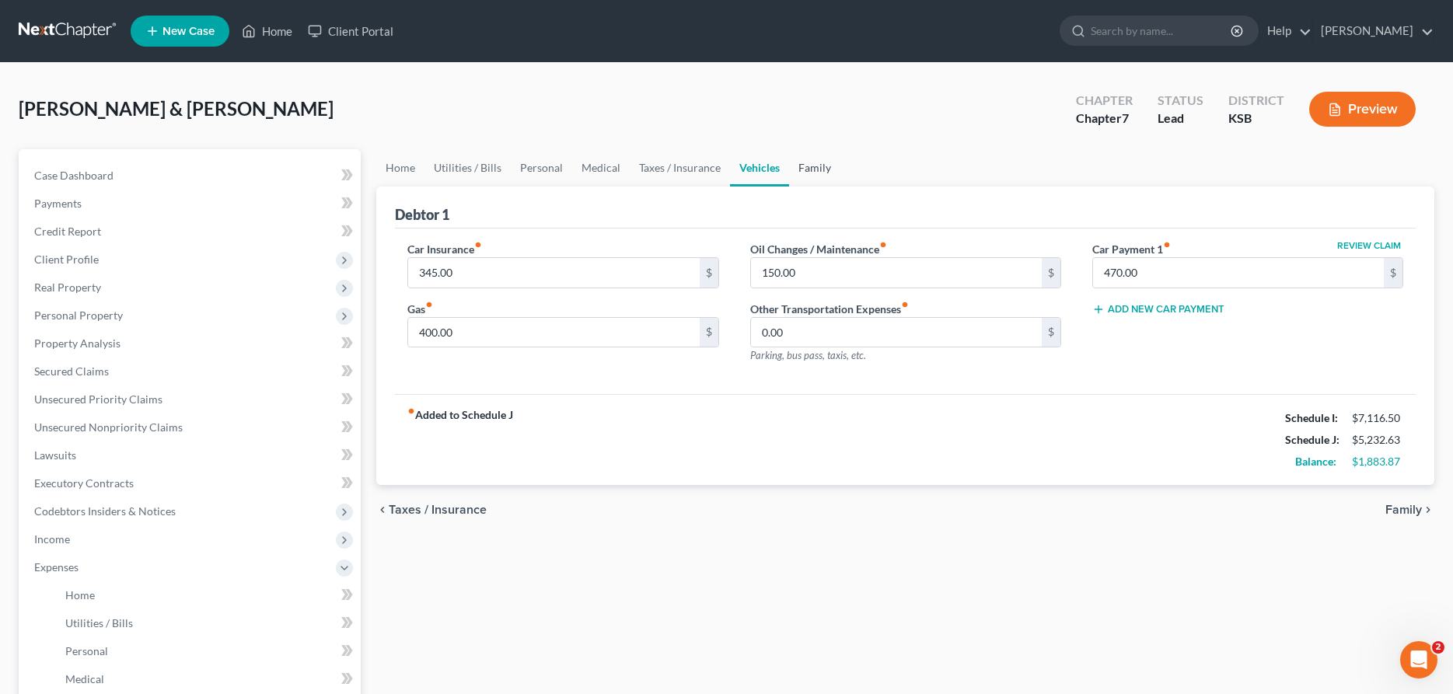
click at [823, 163] on link "Family" at bounding box center [814, 167] width 51 height 37
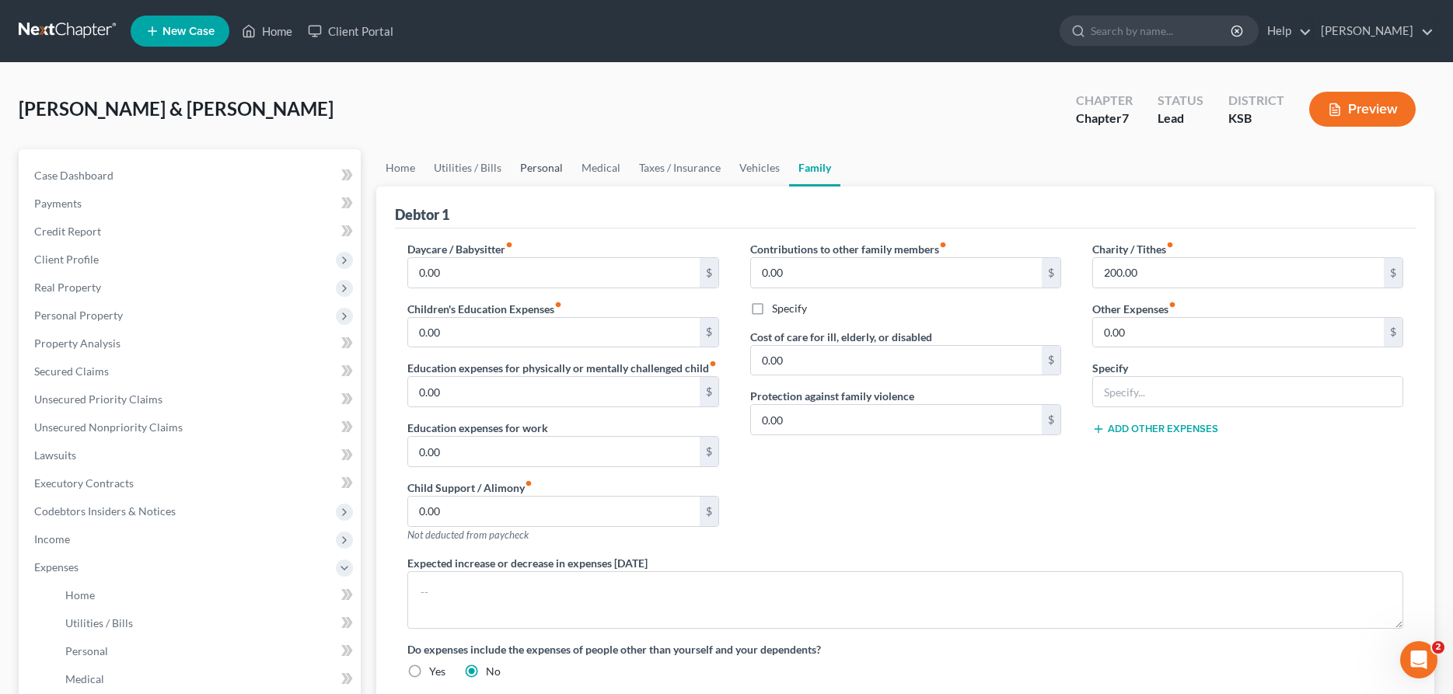
click at [537, 172] on link "Personal" at bounding box center [541, 167] width 61 height 37
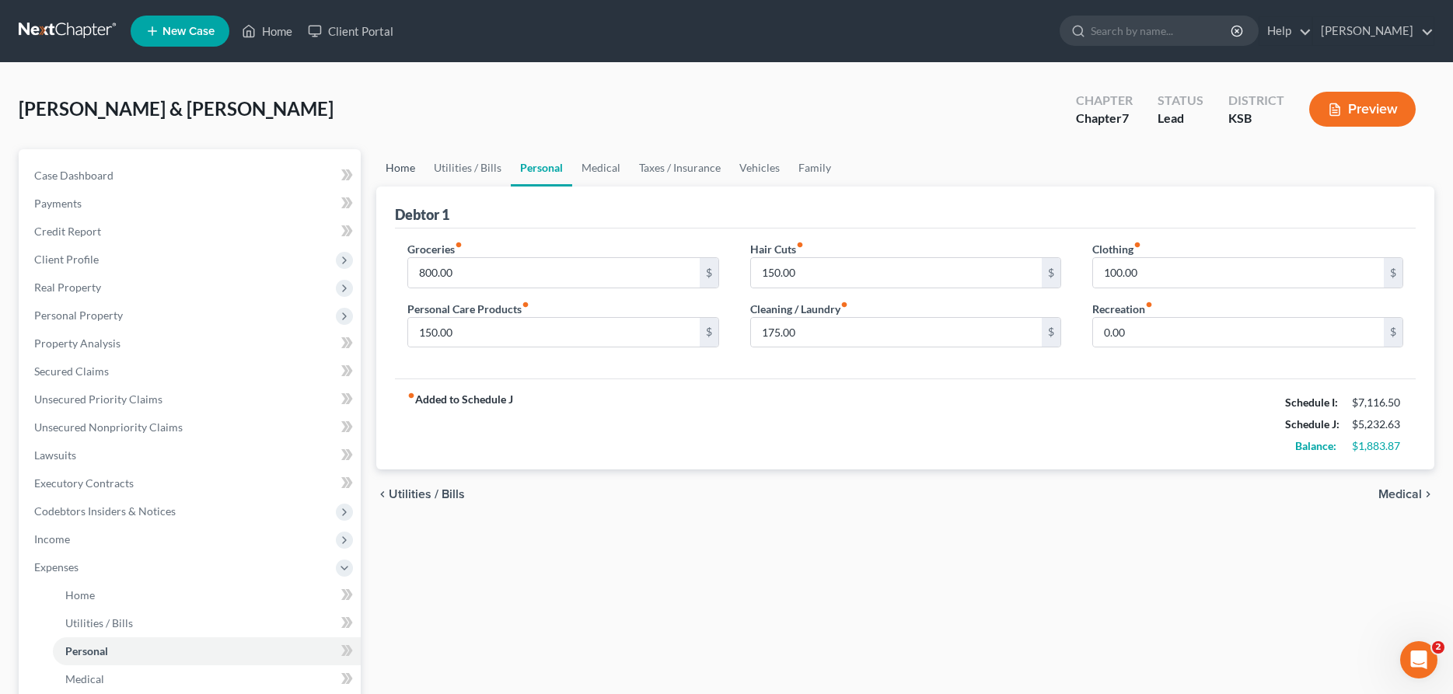
click at [392, 173] on link "Home" at bounding box center [400, 167] width 48 height 37
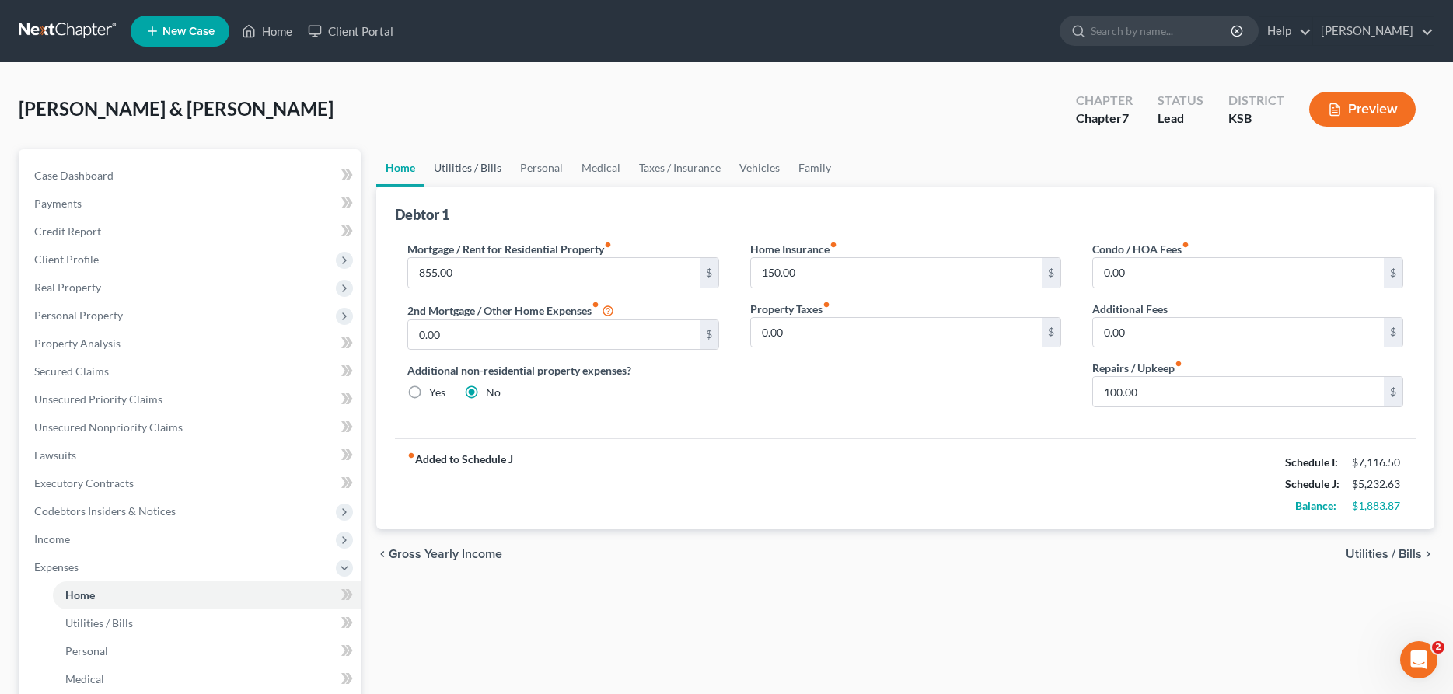
click at [464, 167] on link "Utilities / Bills" at bounding box center [468, 167] width 86 height 37
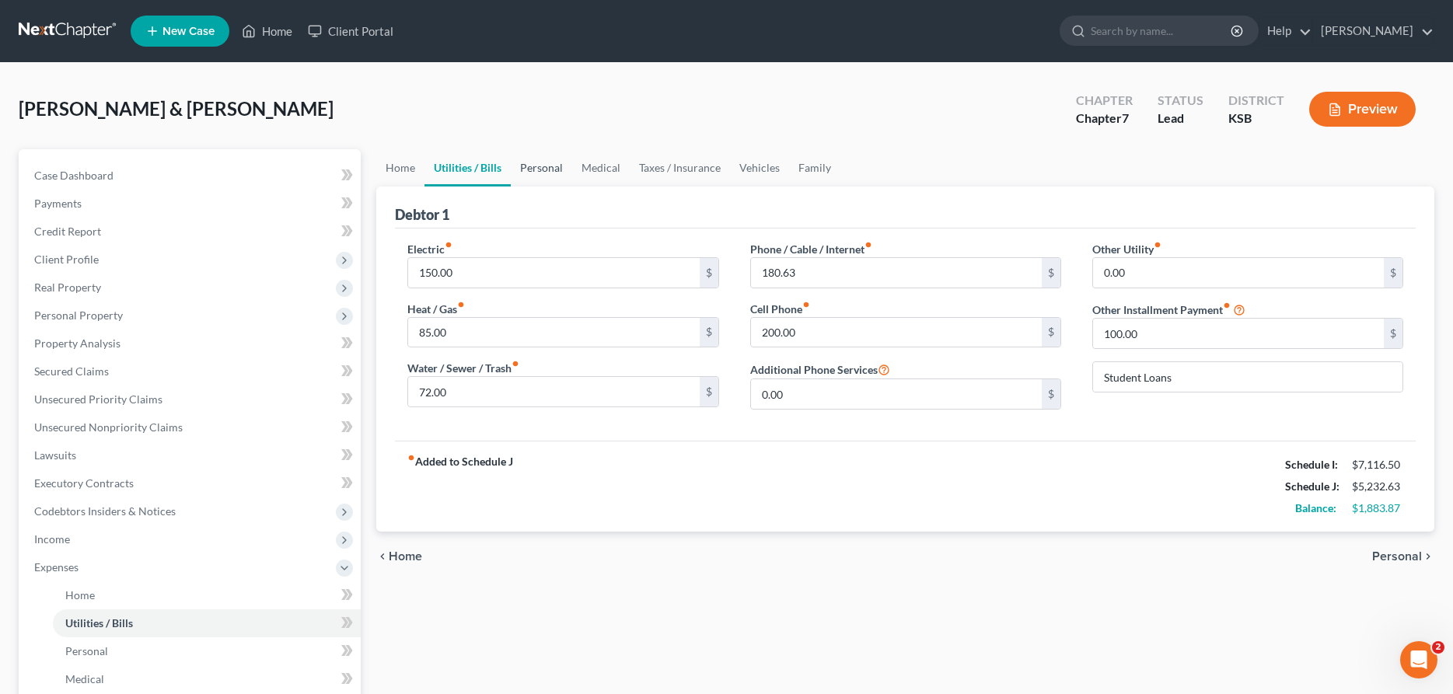
click at [540, 171] on link "Personal" at bounding box center [541, 167] width 61 height 37
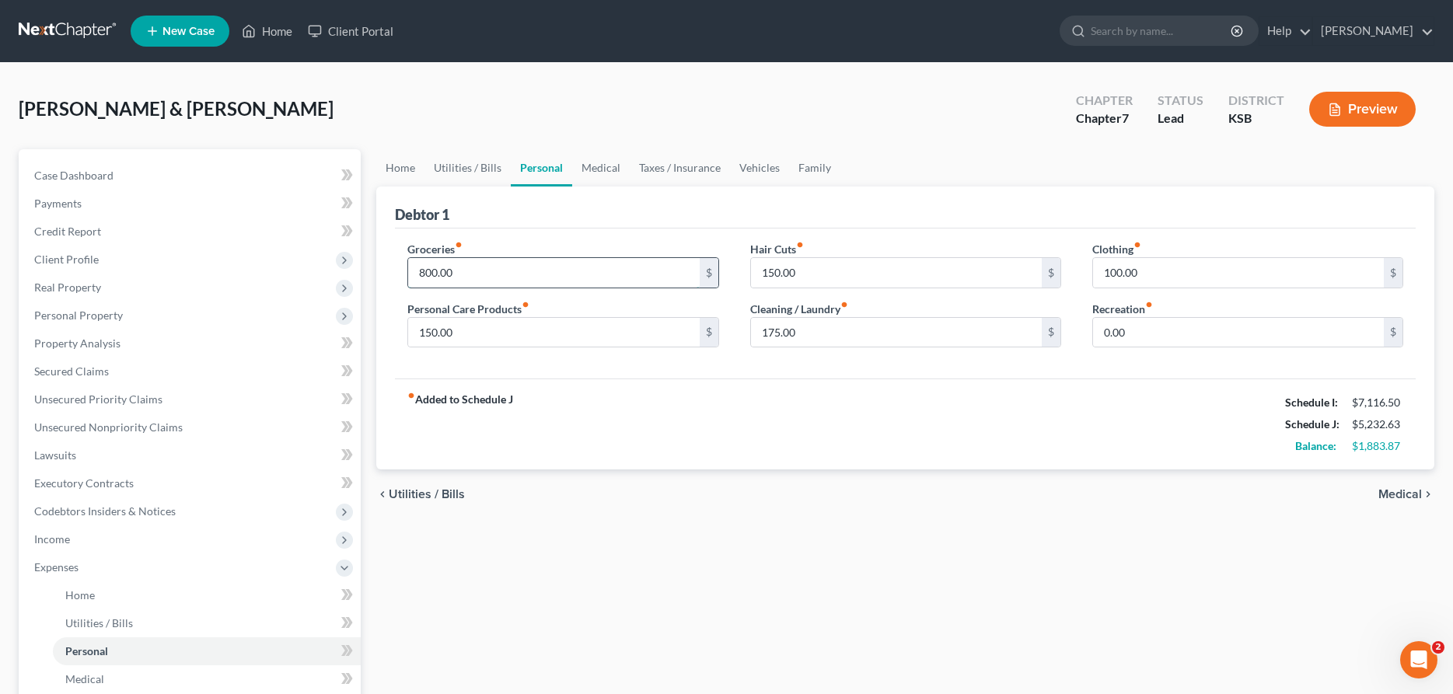
click at [533, 274] on input "800.00" at bounding box center [553, 273] width 291 height 30
click at [570, 334] on input "150.00" at bounding box center [553, 333] width 291 height 30
click at [592, 169] on link "Medical" at bounding box center [601, 167] width 58 height 37
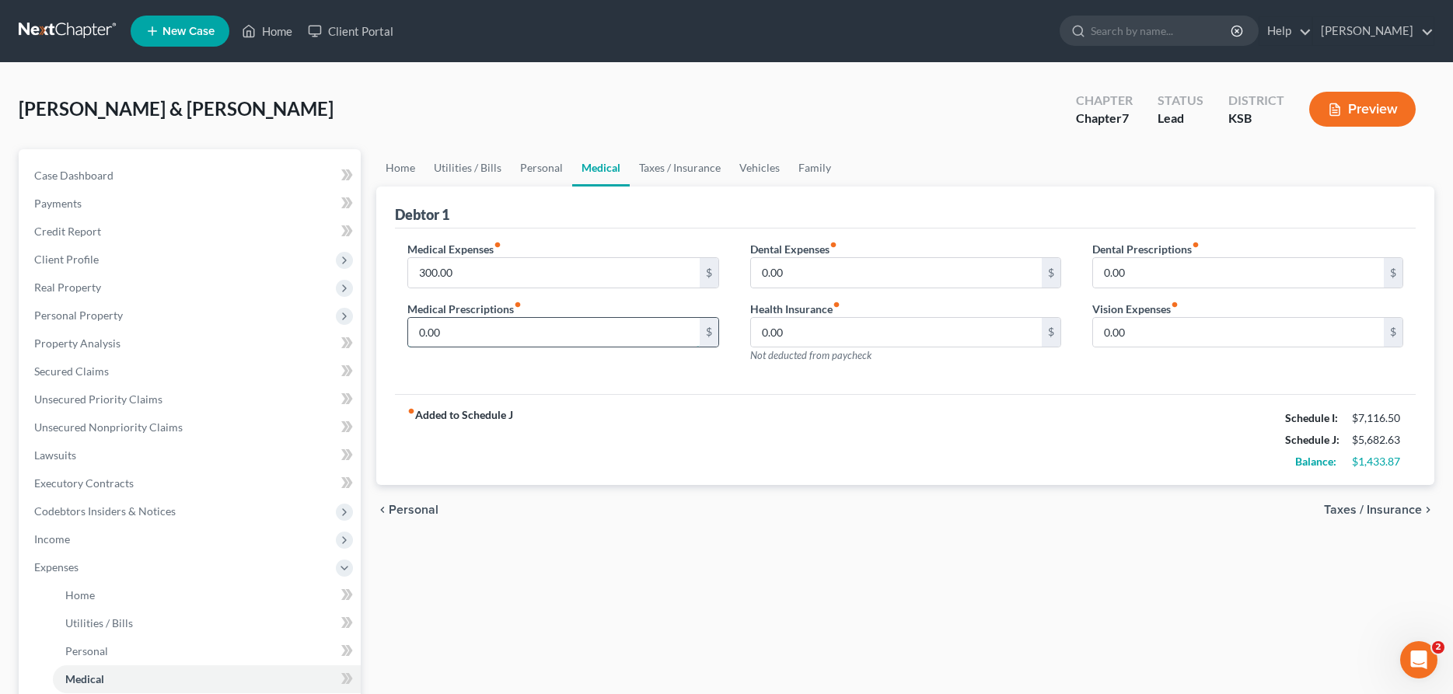
click at [485, 331] on input "0.00" at bounding box center [553, 333] width 291 height 30
click at [505, 269] on input "300.00" at bounding box center [553, 273] width 291 height 30
click at [671, 163] on link "Taxes / Insurance" at bounding box center [680, 167] width 100 height 37
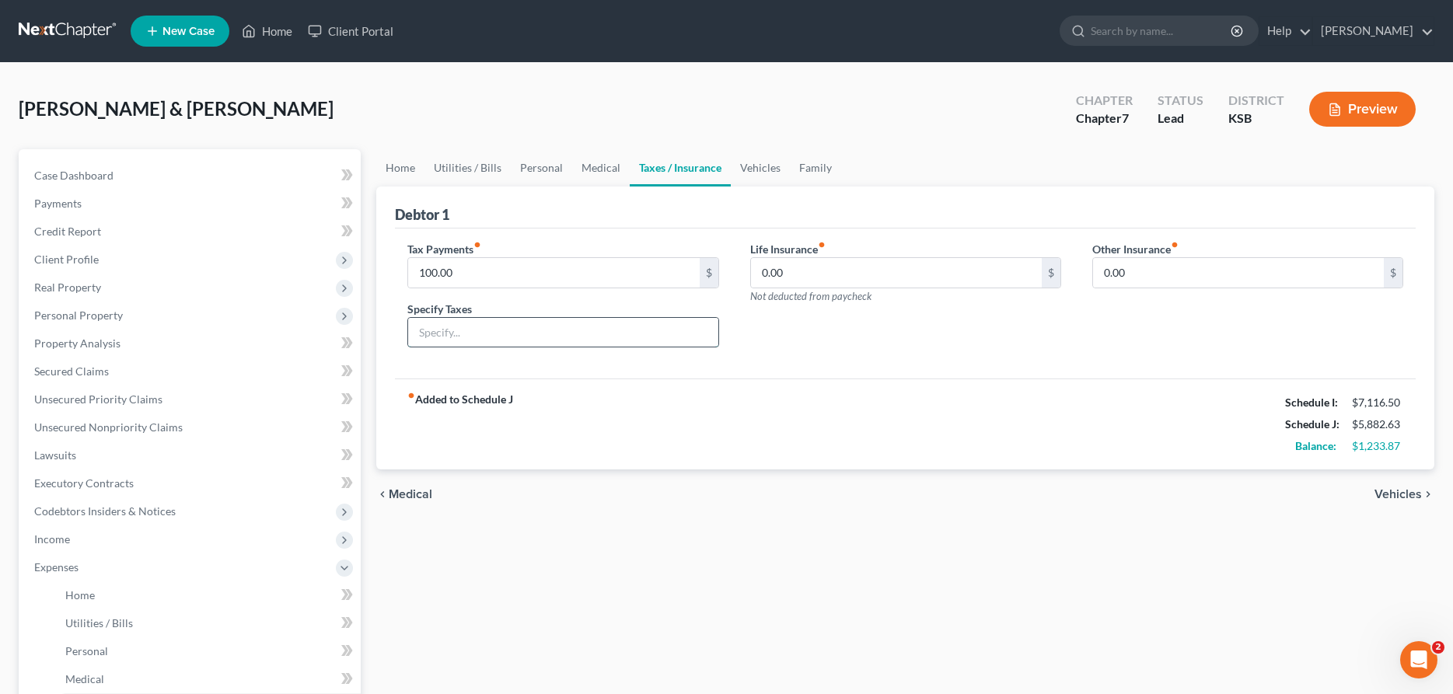
click at [522, 332] on input "text" at bounding box center [562, 333] width 309 height 30
click at [745, 172] on link "Vehicles" at bounding box center [760, 167] width 59 height 37
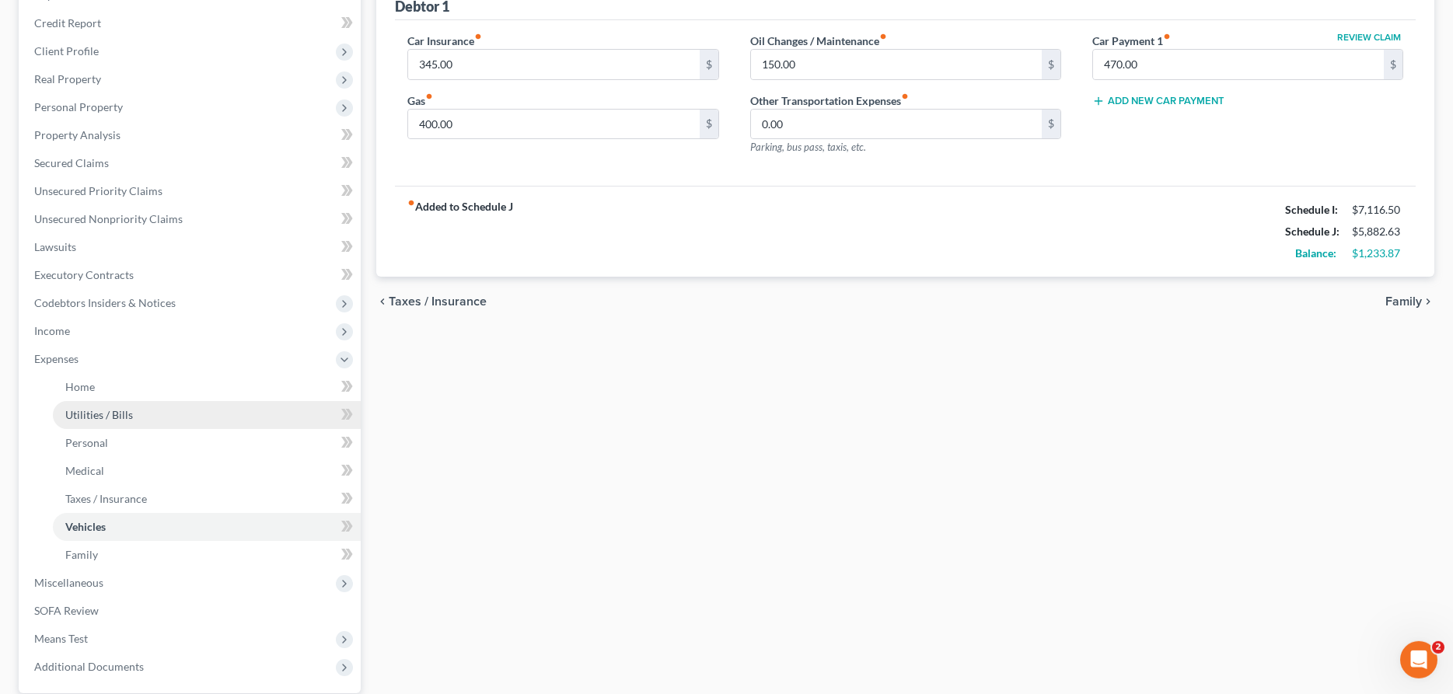
scroll to position [238, 0]
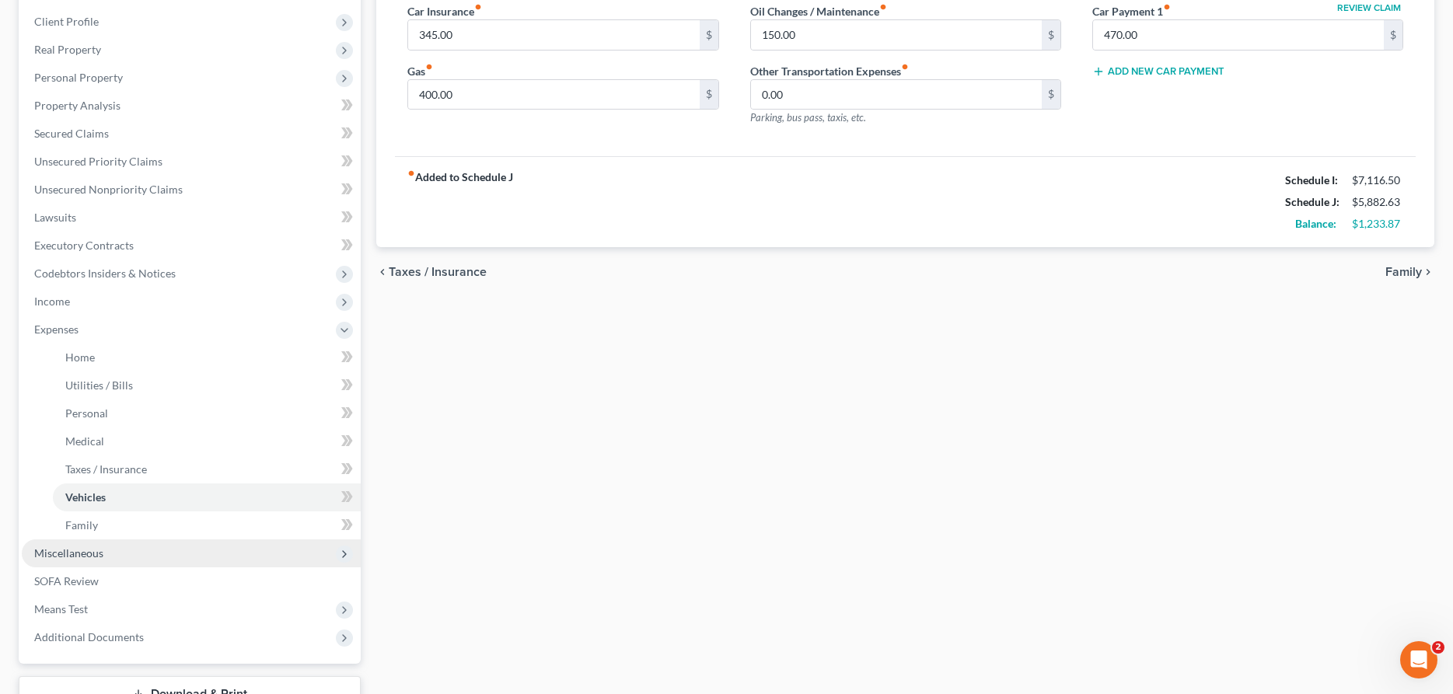
click at [54, 552] on span "Miscellaneous" at bounding box center [68, 553] width 69 height 13
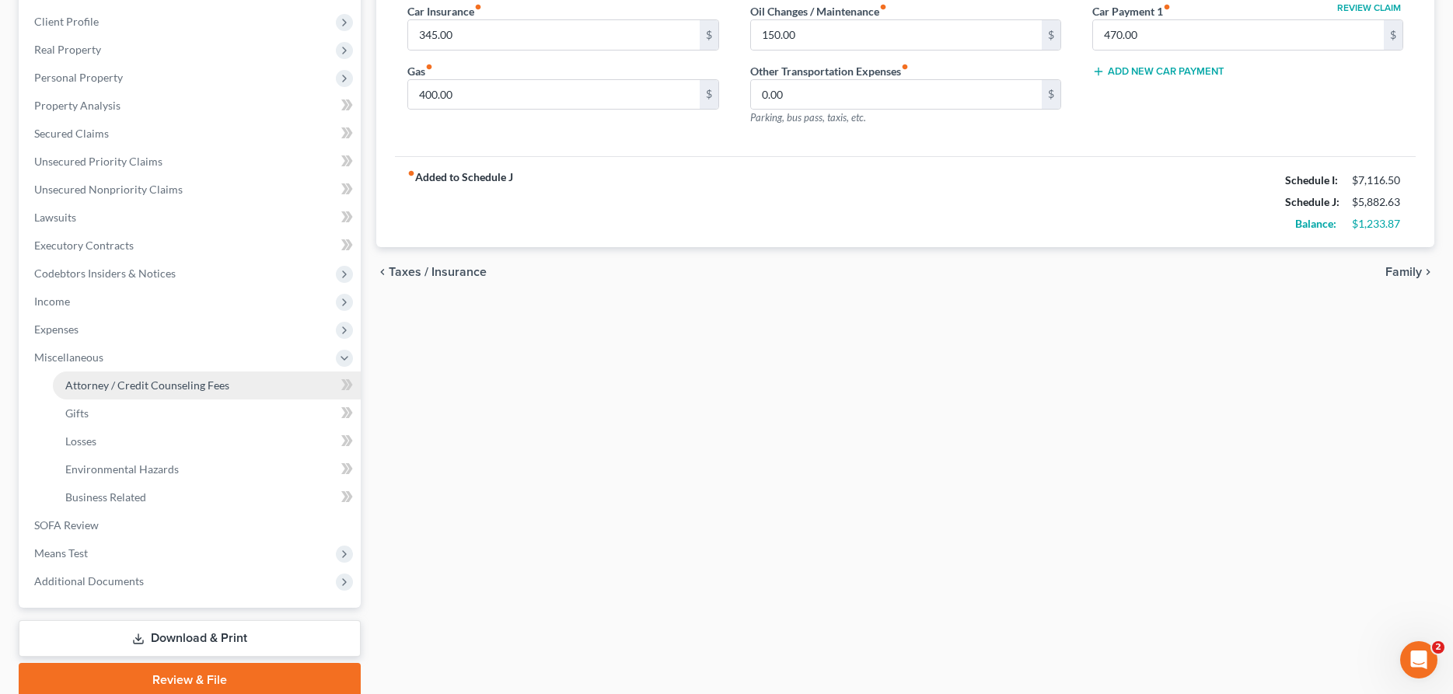
click at [78, 389] on span "Attorney / Credit Counseling Fees" at bounding box center [147, 385] width 164 height 13
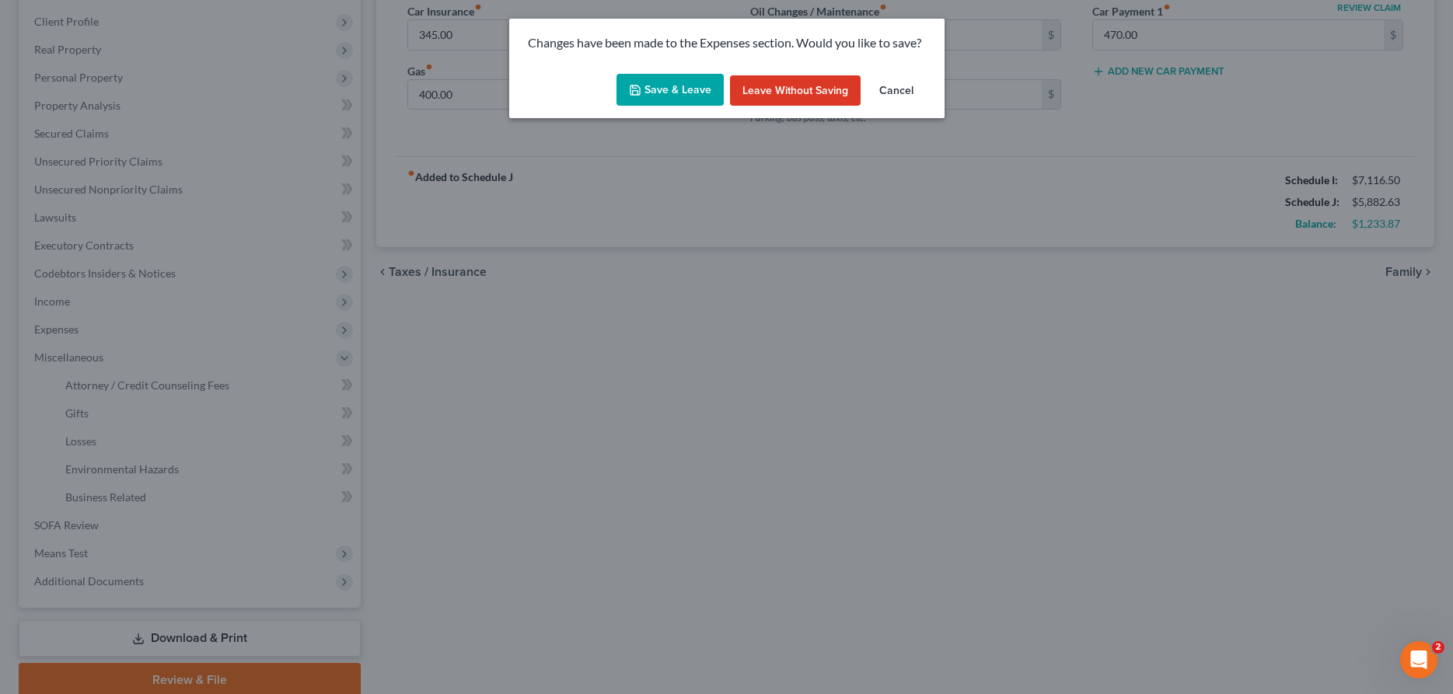
click at [652, 90] on button "Save & Leave" at bounding box center [670, 90] width 107 height 33
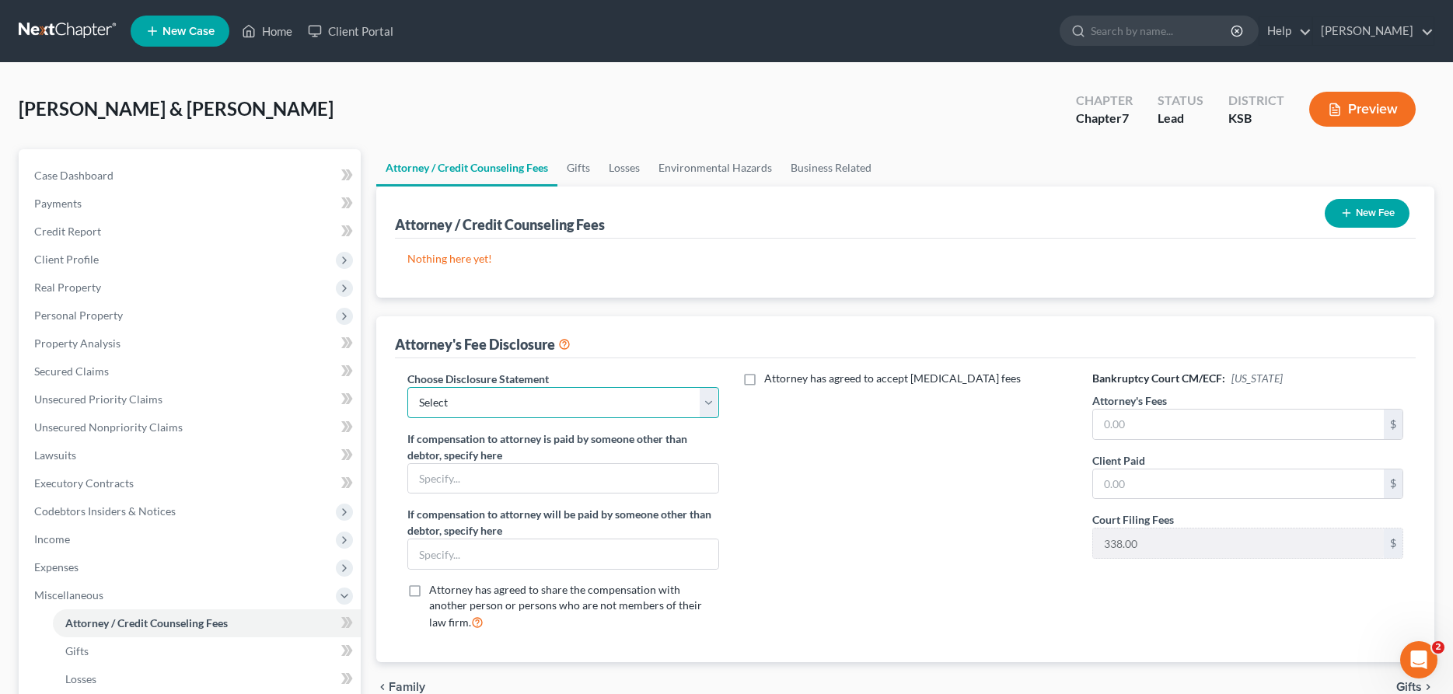
click at [407, 387] on select "Select [PERSON_NAME], Attorney" at bounding box center [562, 402] width 311 height 31
click option "[PERSON_NAME], Attorney" at bounding box center [0, 0] width 0 height 0
click at [1121, 431] on input "text" at bounding box center [1238, 425] width 291 height 30
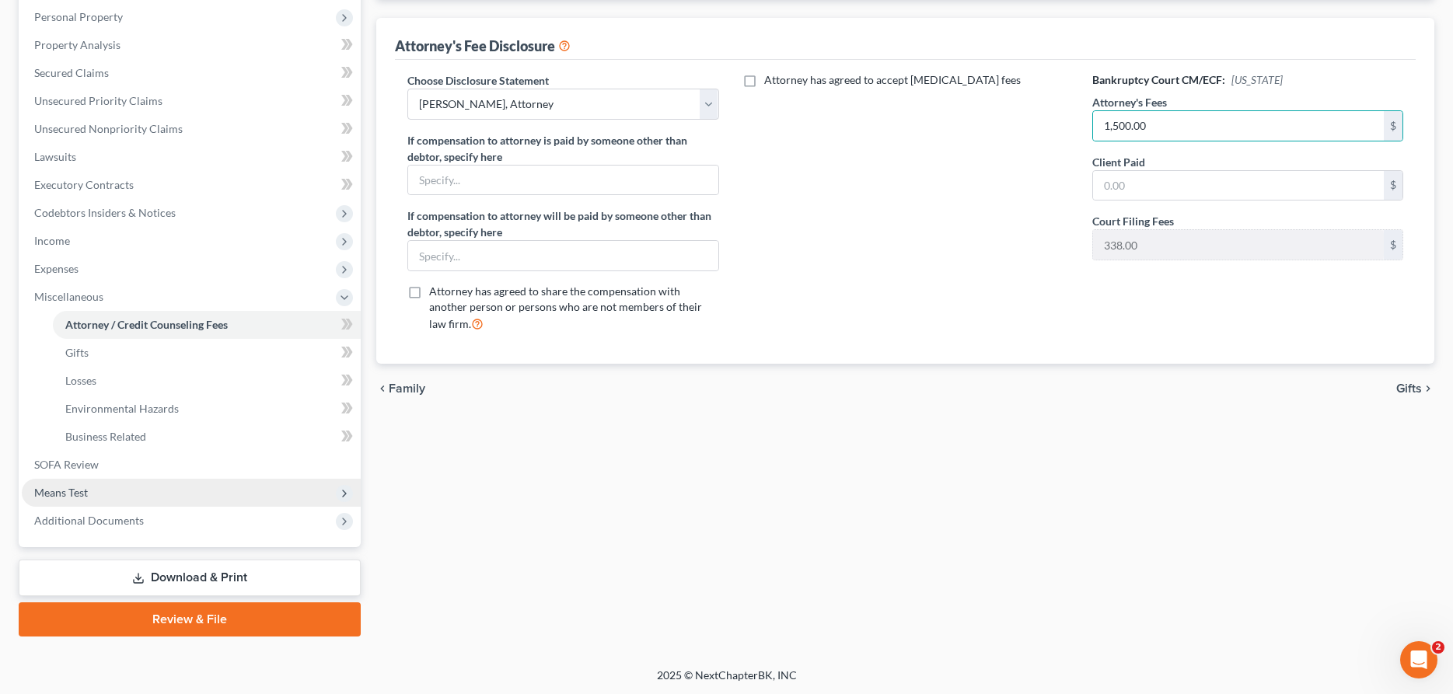
click at [66, 494] on span "Means Test" at bounding box center [61, 492] width 54 height 13
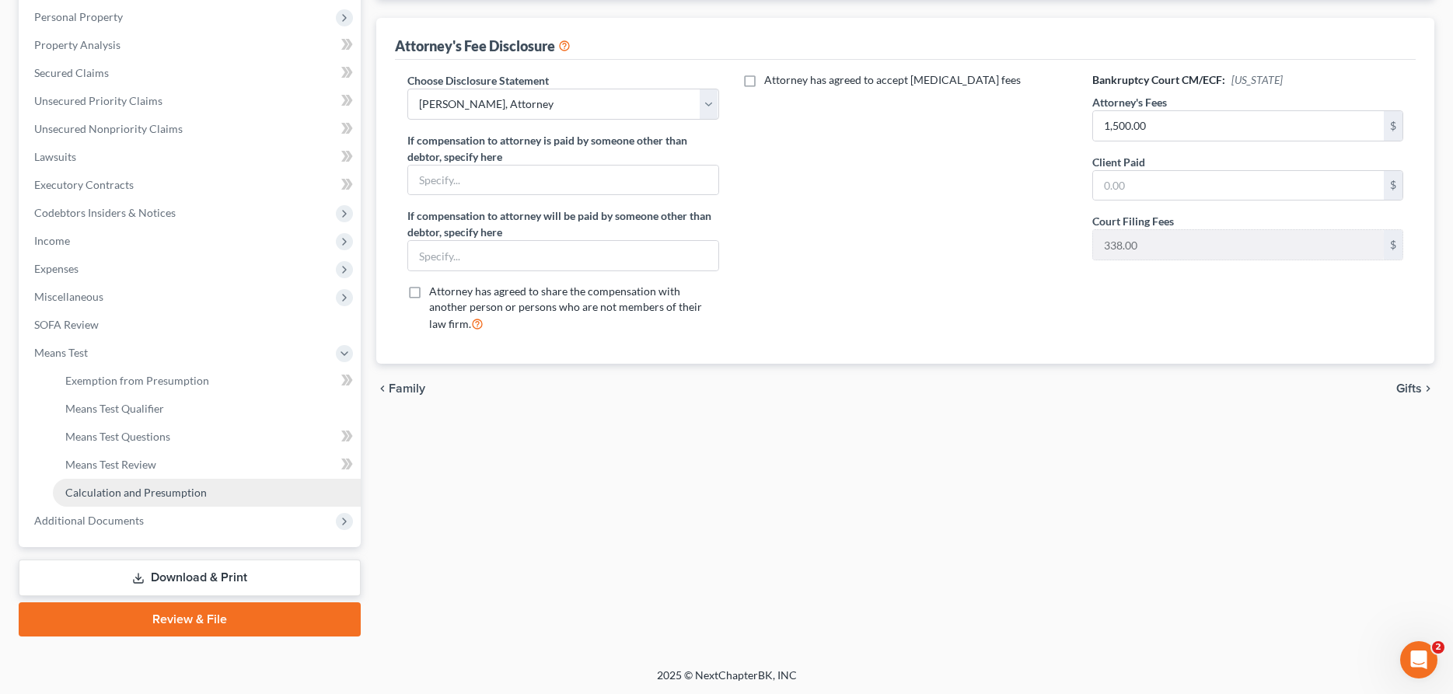
click at [103, 487] on span "Calculation and Presumption" at bounding box center [136, 492] width 142 height 13
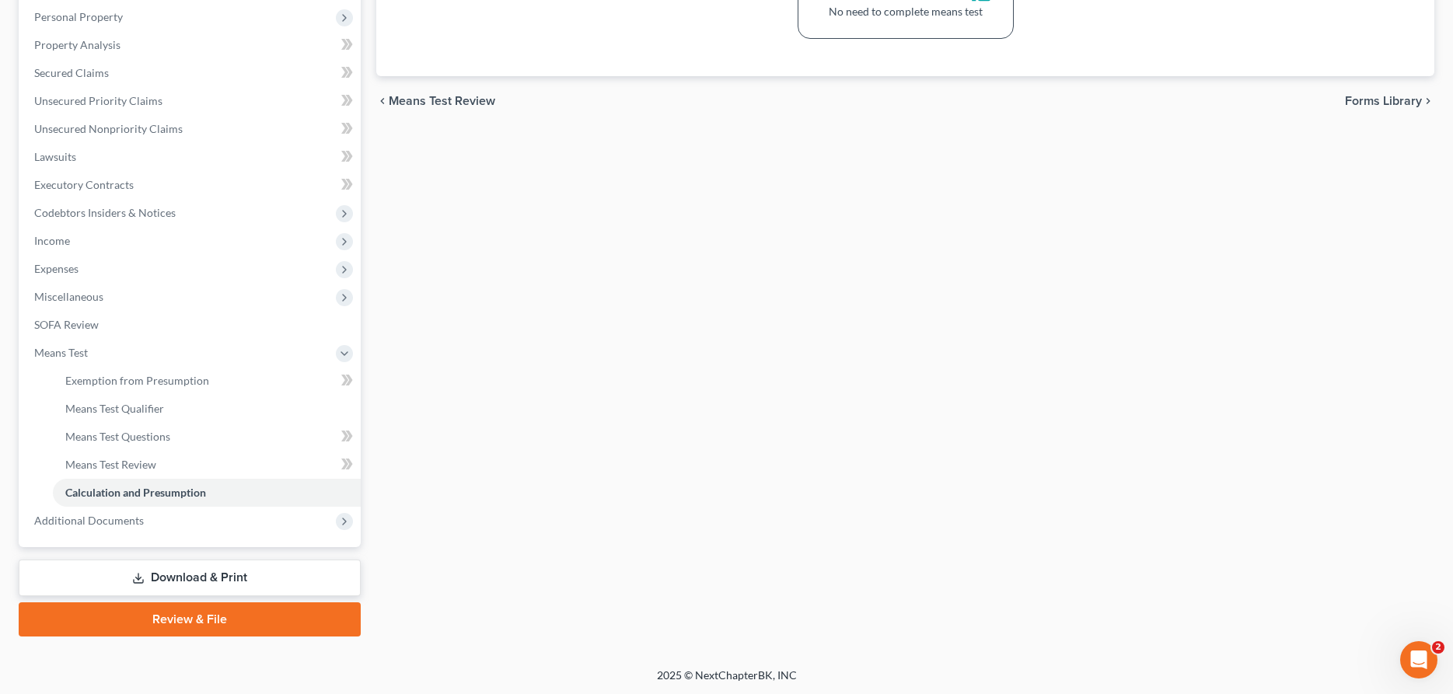
click at [231, 577] on link "Download & Print" at bounding box center [190, 578] width 342 height 37
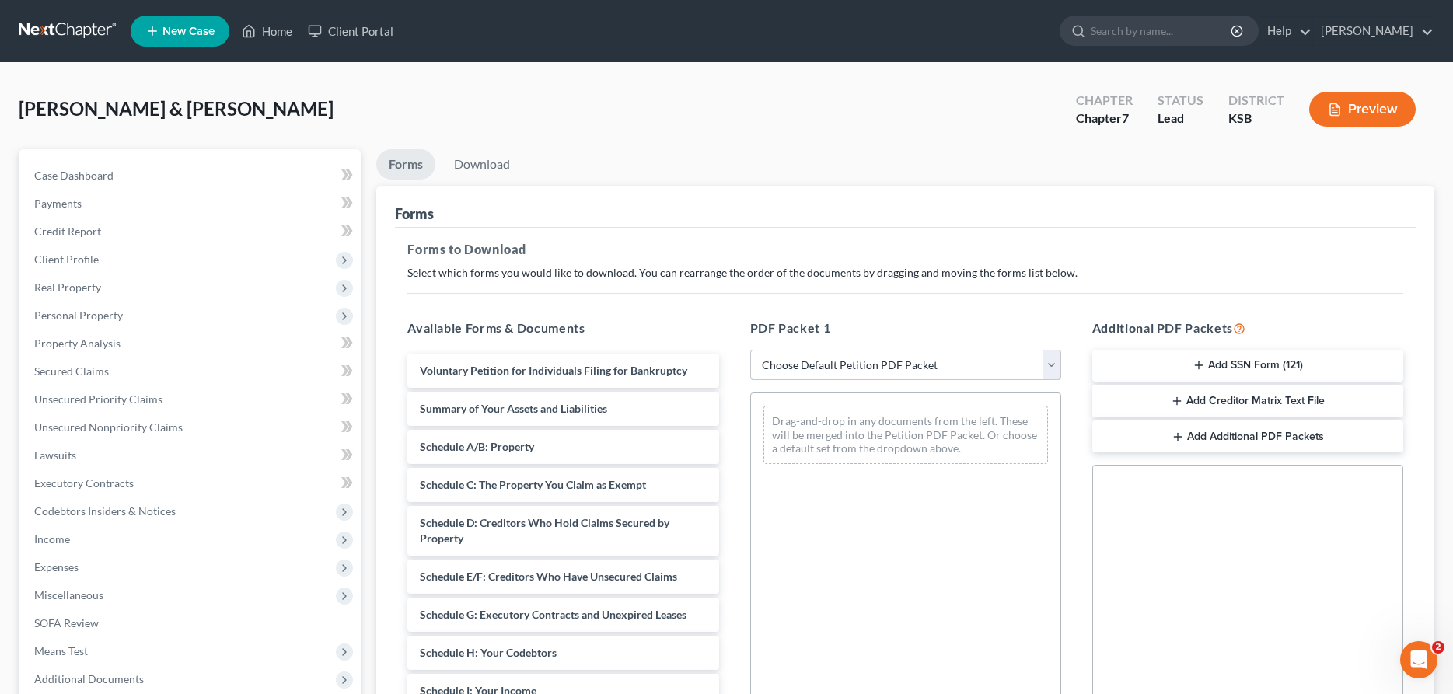
click at [750, 350] on select "Choose Default Petition PDF Packet Complete Bankruptcy Petition (all forms and …" at bounding box center [905, 365] width 311 height 31
click option "District of KS" at bounding box center [0, 0] width 0 height 0
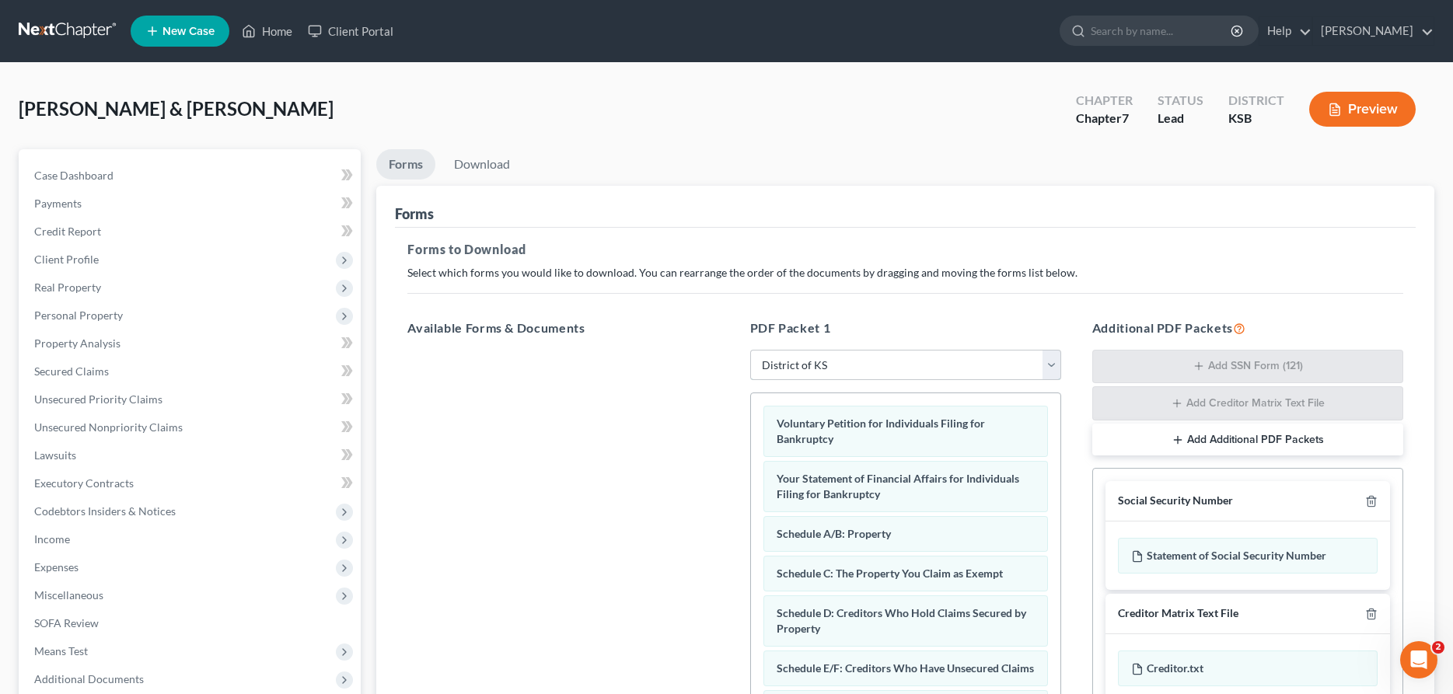
scroll to position [267, 0]
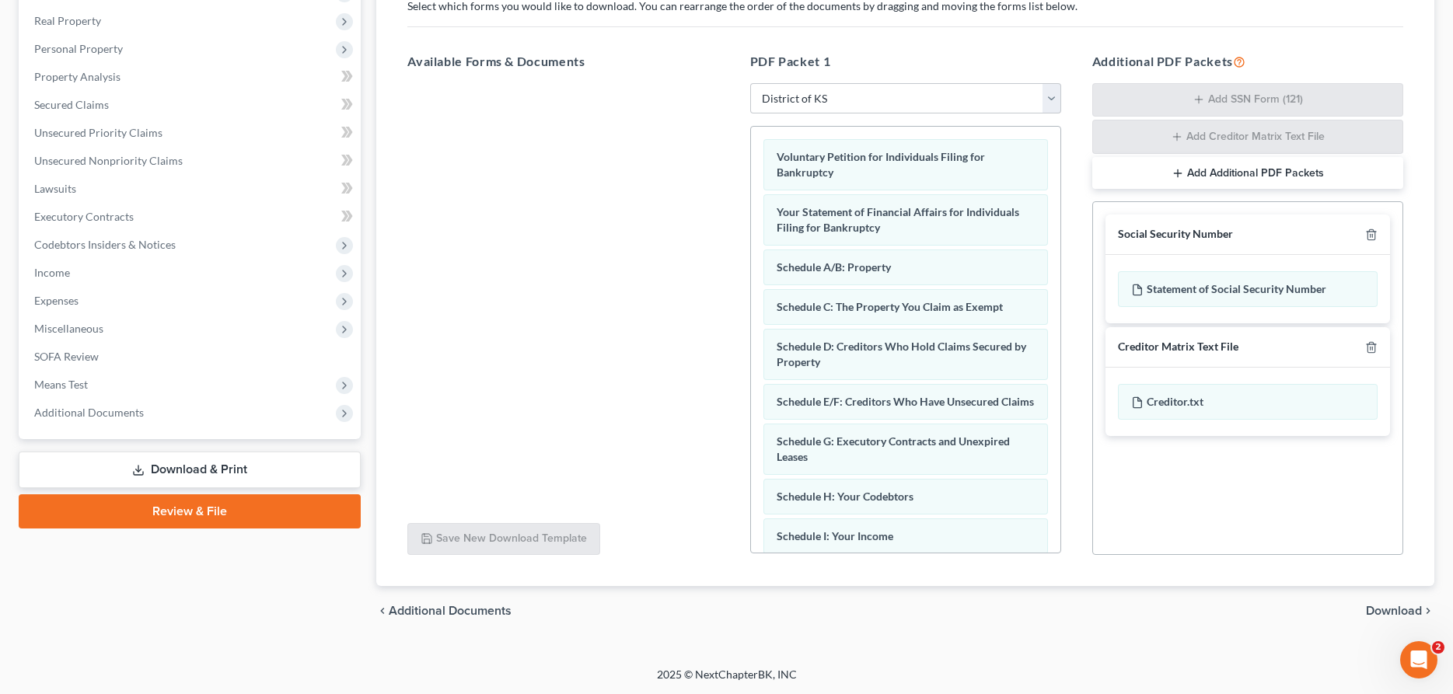
click at [1385, 608] on span "Download" at bounding box center [1394, 611] width 56 height 12
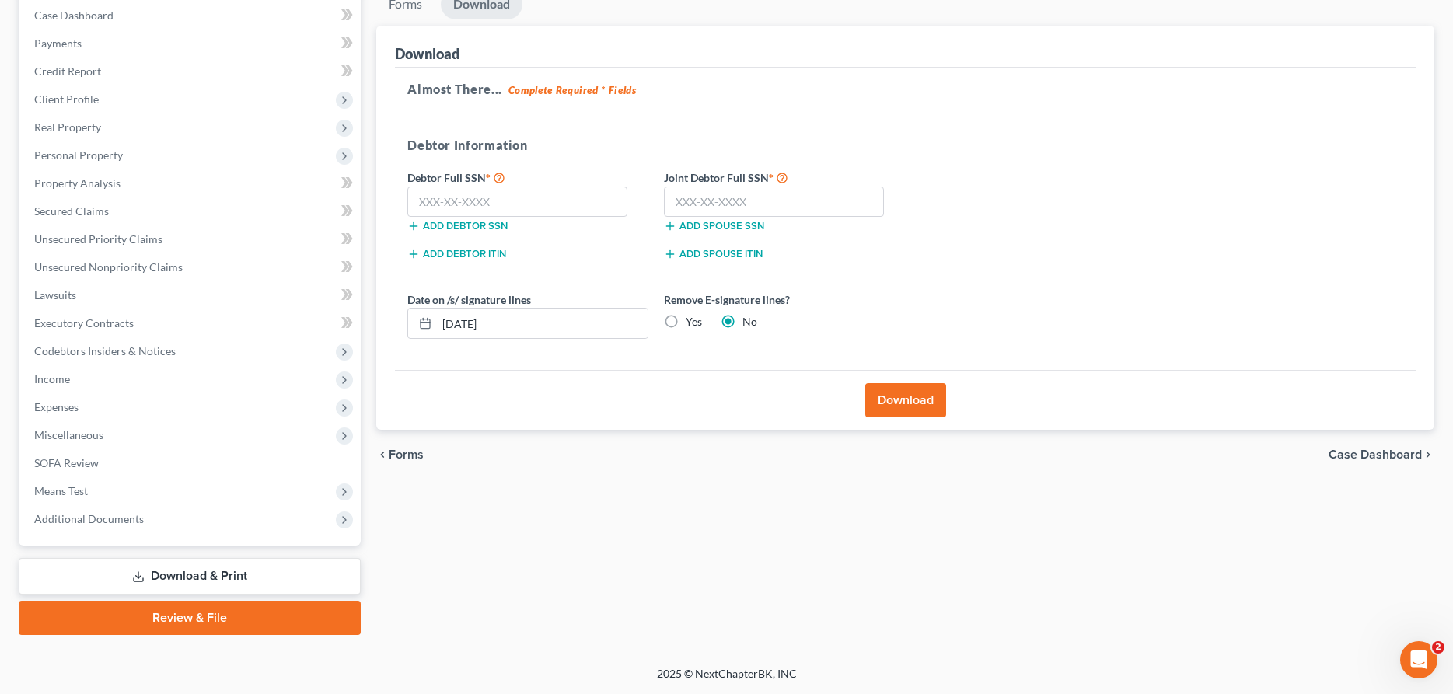
scroll to position [159, 0]
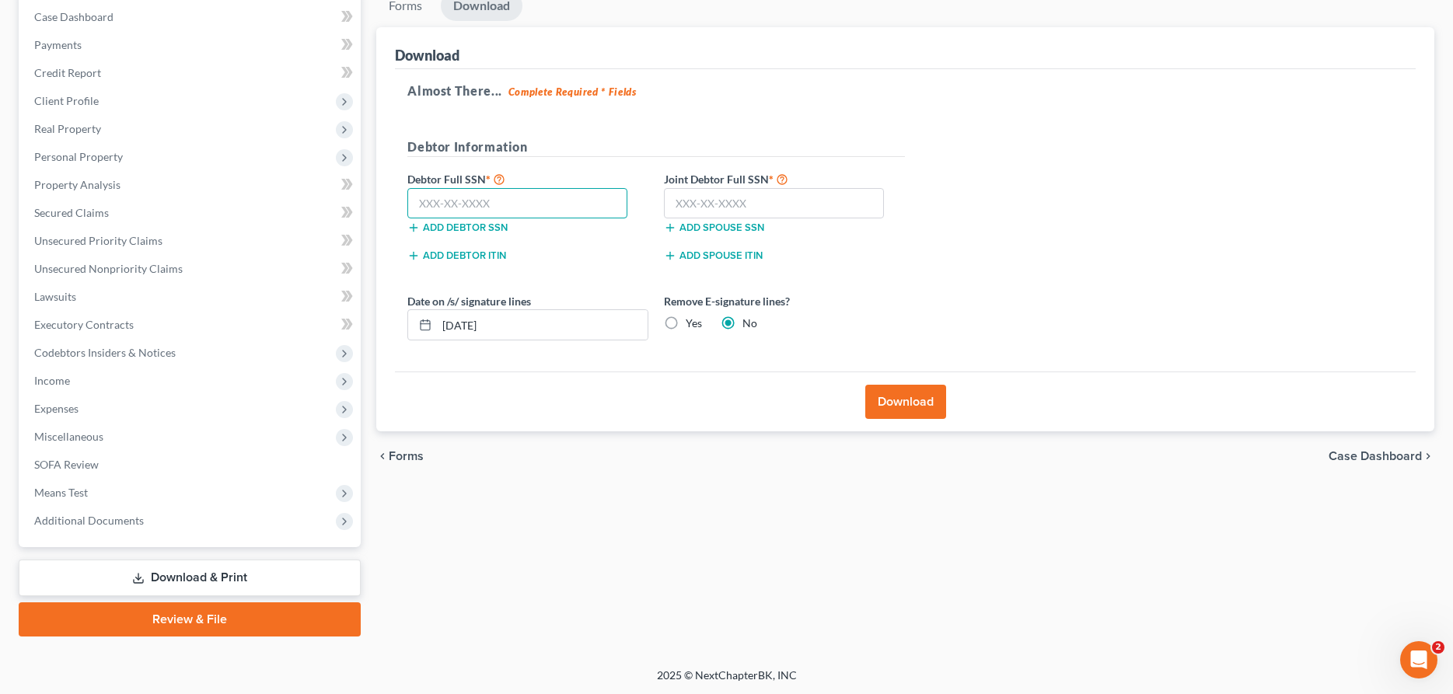
click at [450, 208] on input "text" at bounding box center [517, 203] width 220 height 31
click at [683, 210] on input "text" at bounding box center [774, 203] width 220 height 31
click at [896, 407] on button "Download" at bounding box center [905, 402] width 81 height 34
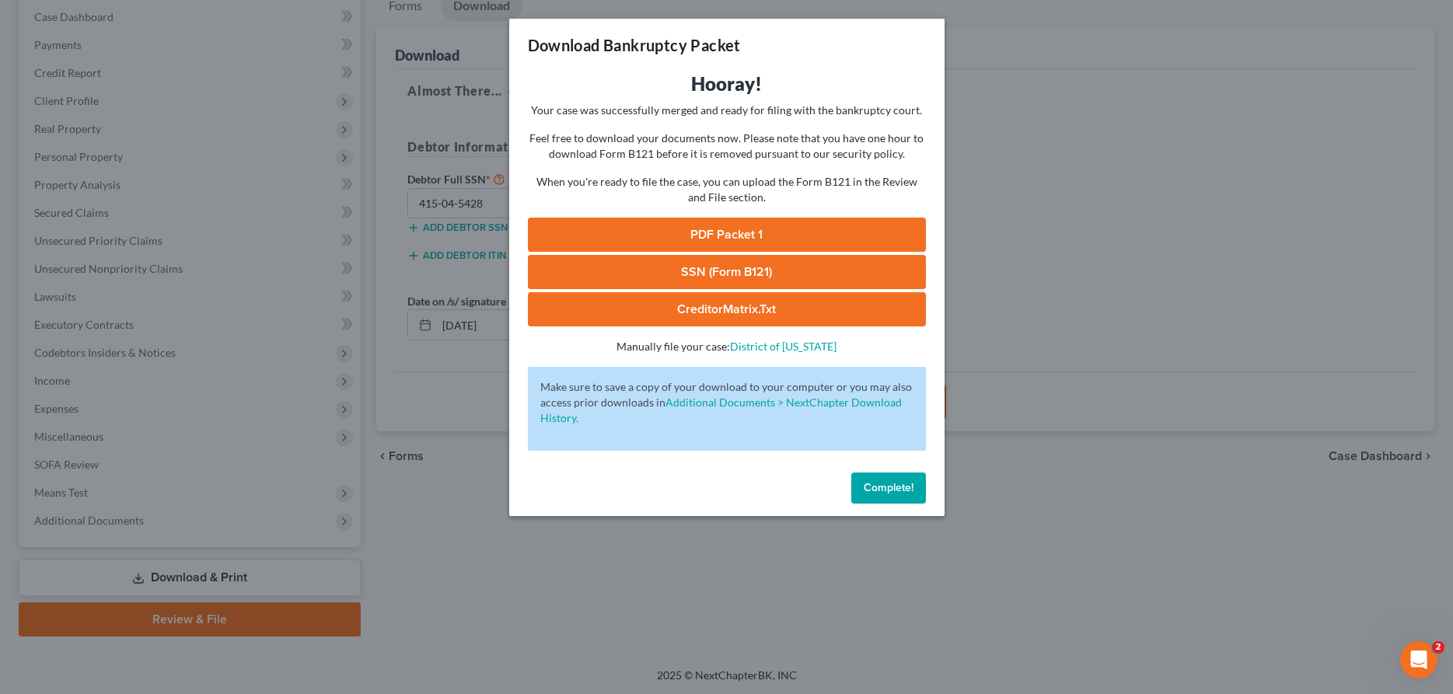
click at [697, 236] on link "PDF Packet 1" at bounding box center [727, 235] width 398 height 34
click at [899, 490] on span "Complete!" at bounding box center [889, 487] width 50 height 13
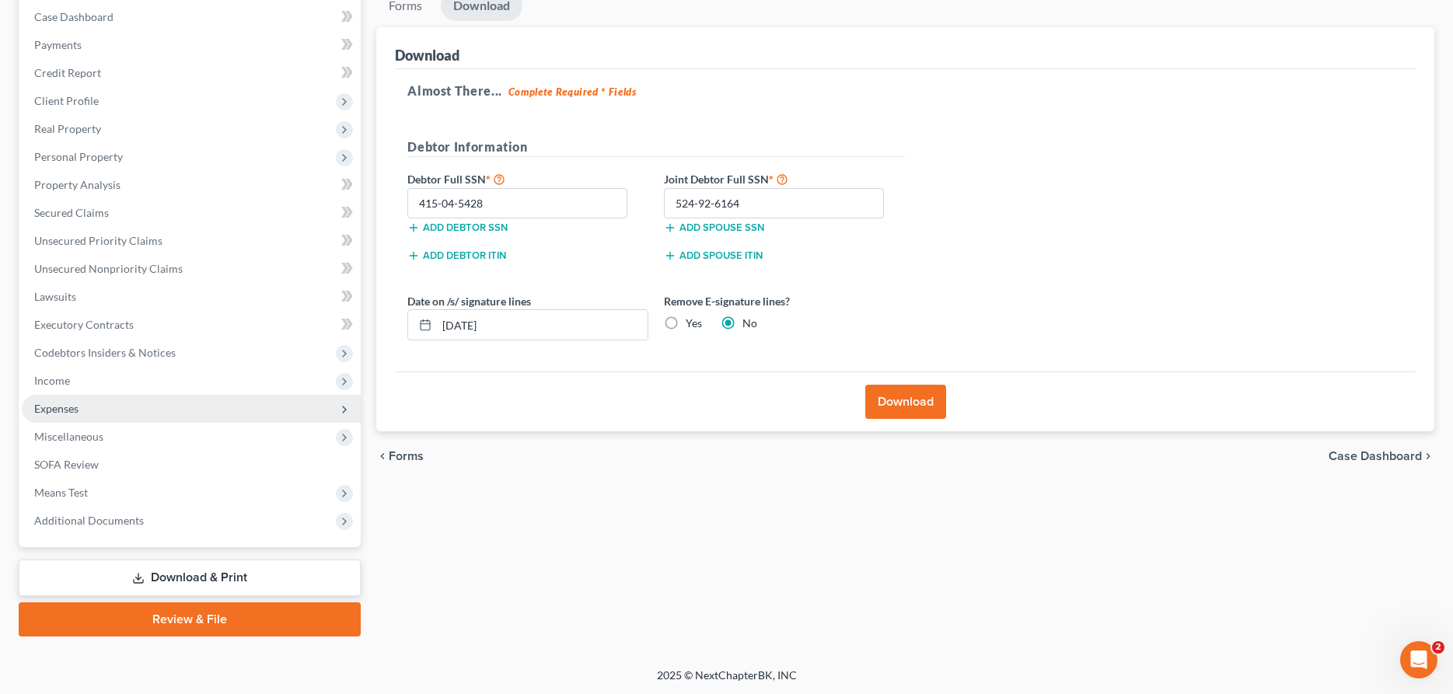
click at [107, 415] on span "Expenses" at bounding box center [191, 409] width 339 height 28
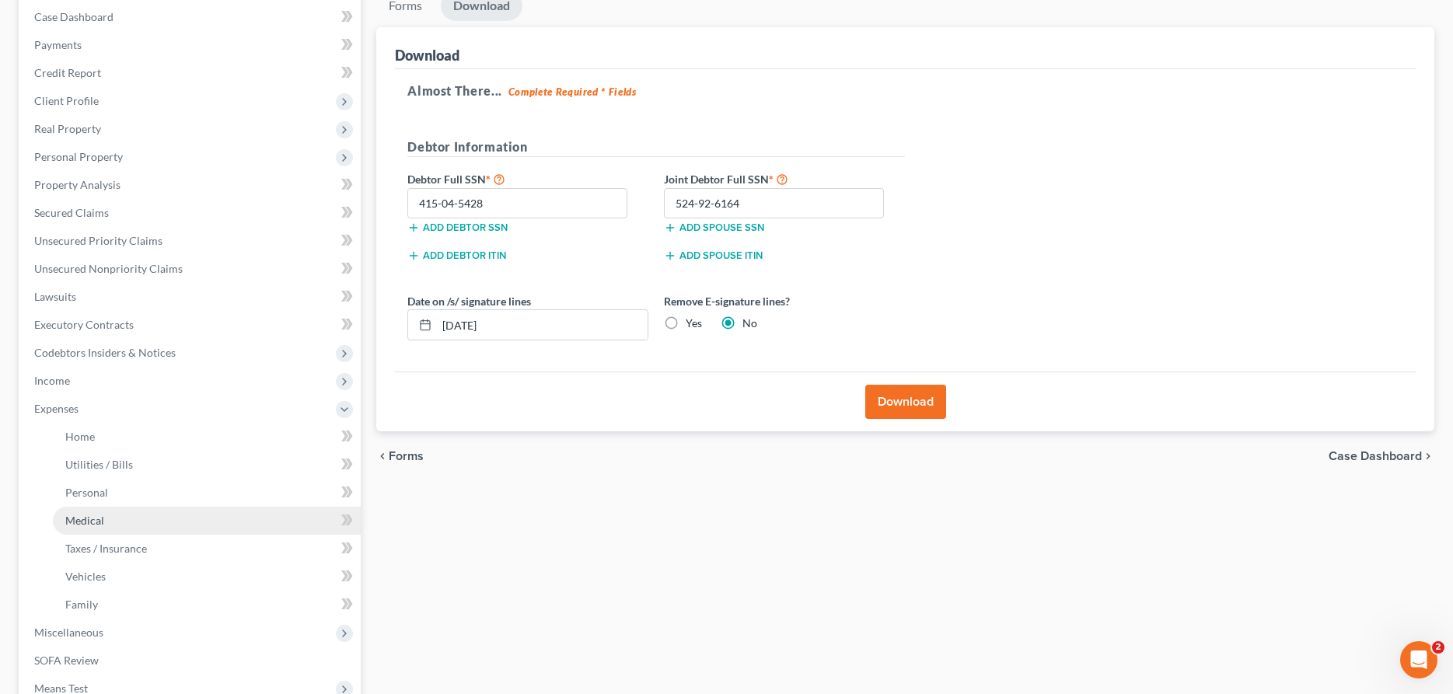
drag, startPoint x: 69, startPoint y: 515, endPoint x: 86, endPoint y: 517, distance: 17.2
click at [70, 515] on span "Medical" at bounding box center [84, 520] width 39 height 13
click at [115, 553] on span "Taxes / Insurance" at bounding box center [106, 548] width 82 height 13
